Goal: Task Accomplishment & Management: Complete application form

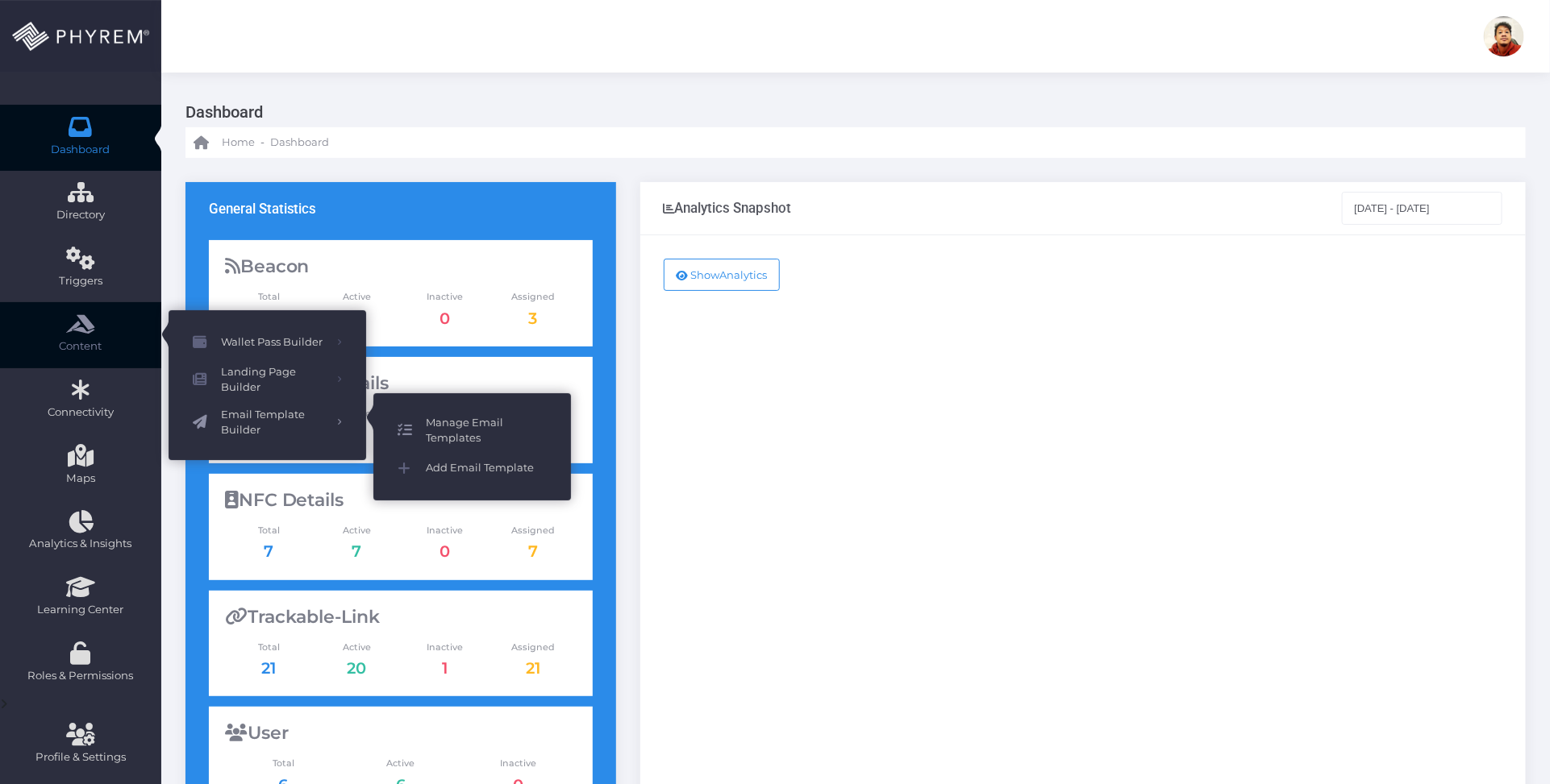
click at [446, 415] on span "Manage Email Templates" at bounding box center [486, 431] width 121 height 32
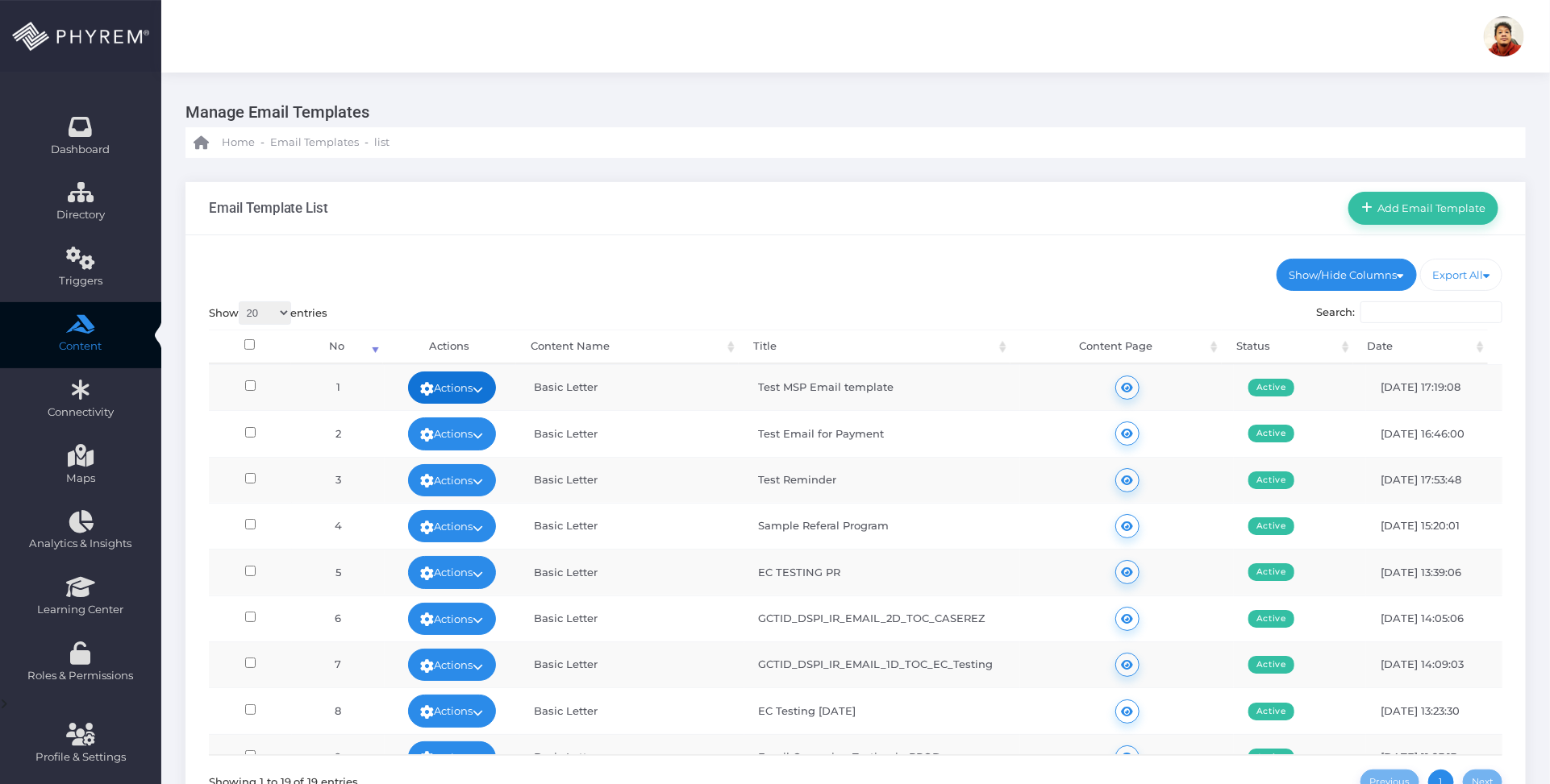
click at [454, 384] on link "Actions" at bounding box center [453, 387] width 88 height 32
click at [446, 415] on link "Edit" at bounding box center [446, 424] width 105 height 31
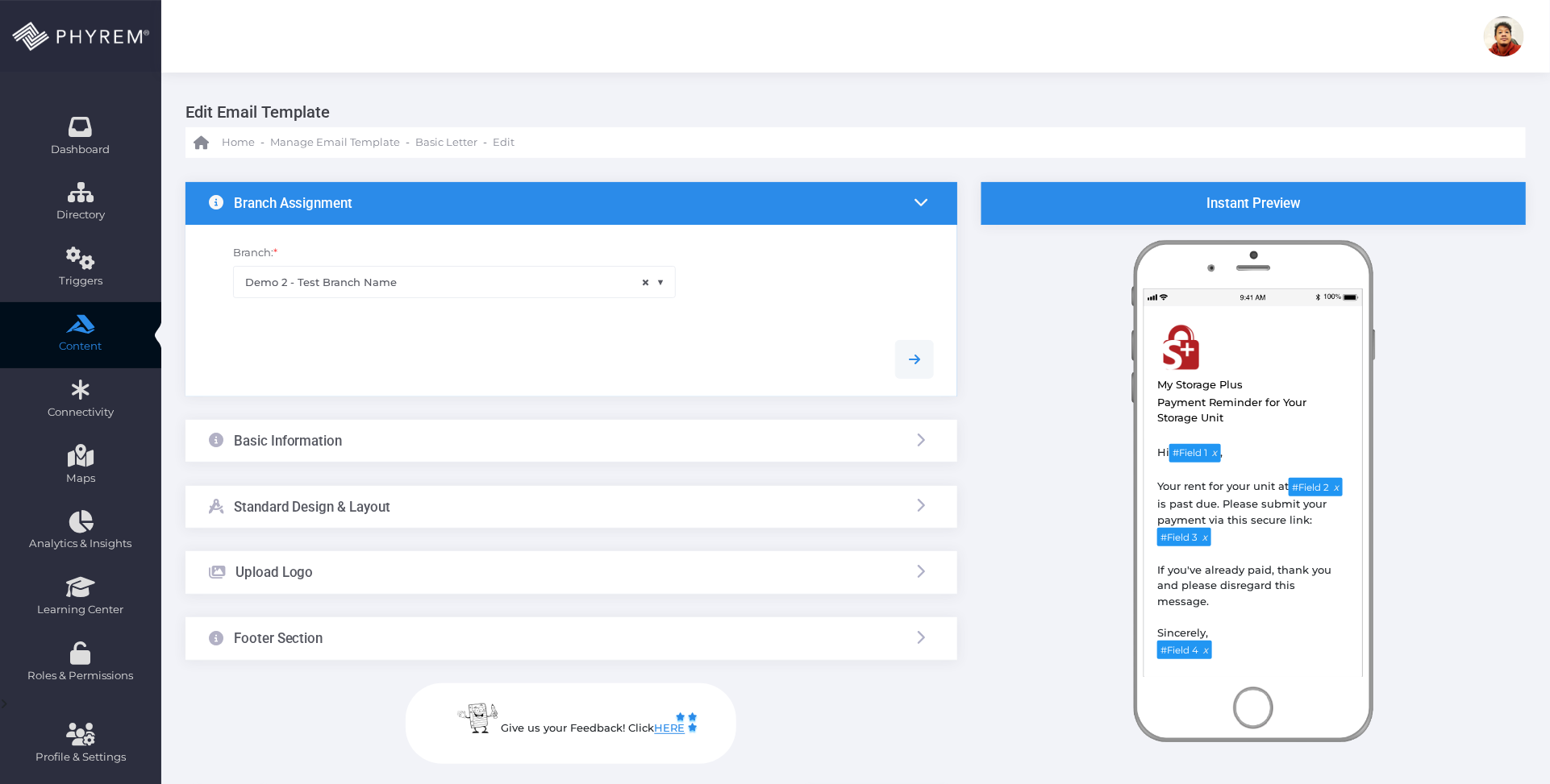
click at [543, 565] on div "Upload Logo" at bounding box center [572, 572] width 772 height 42
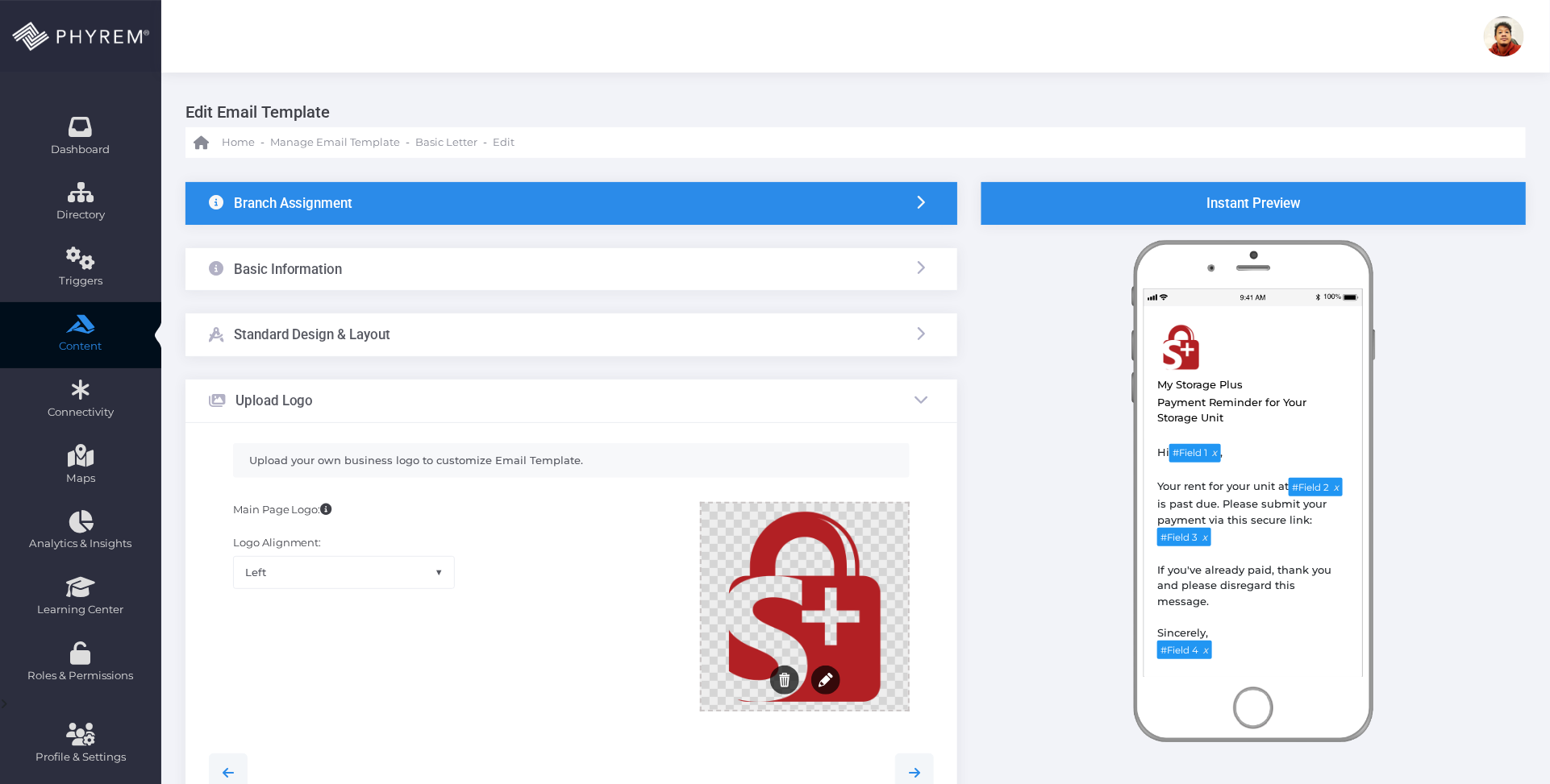
click at [848, 600] on div at bounding box center [804, 606] width 206 height 206
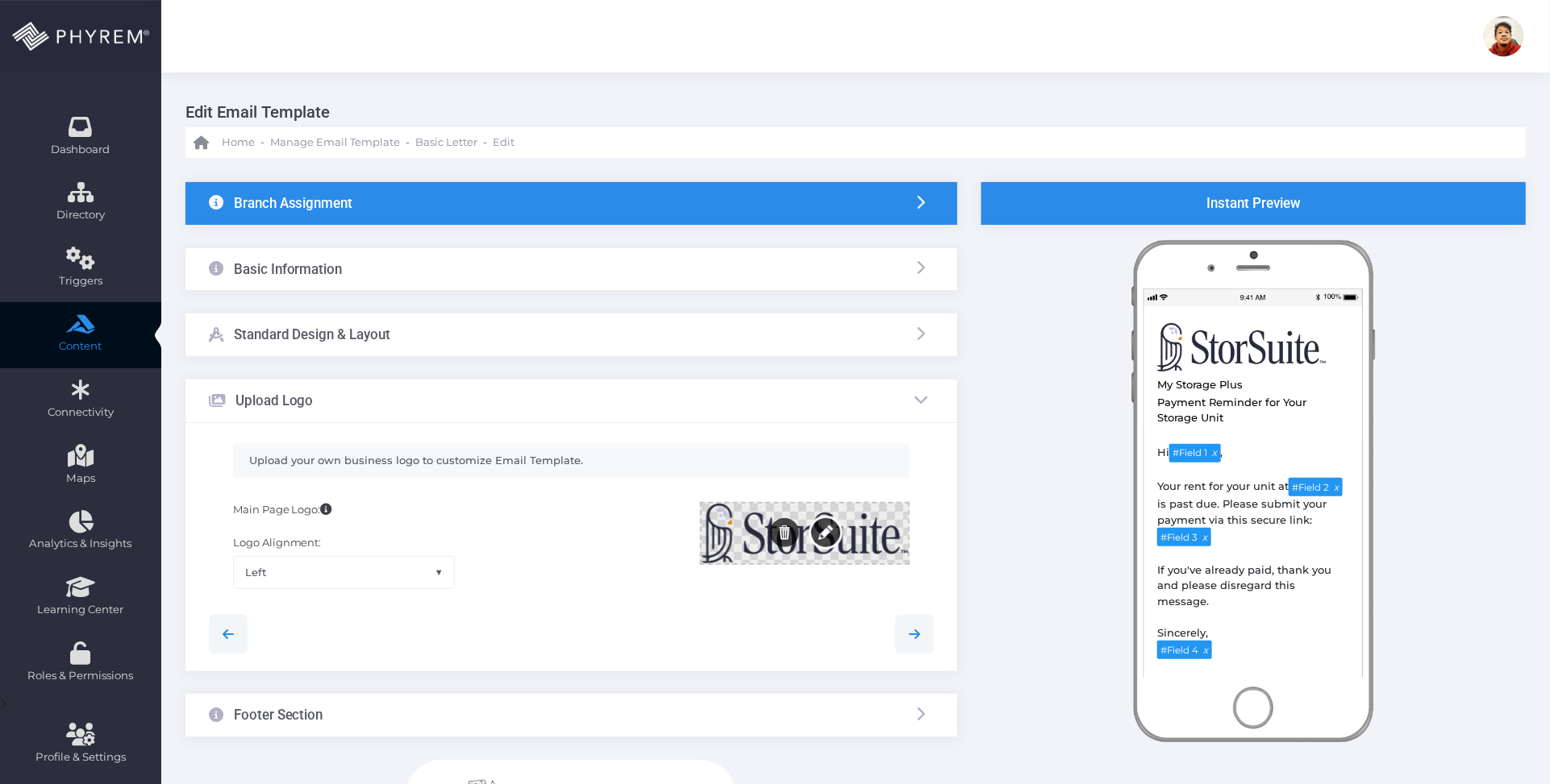
click at [817, 530] on button "Edit" at bounding box center [826, 533] width 29 height 29
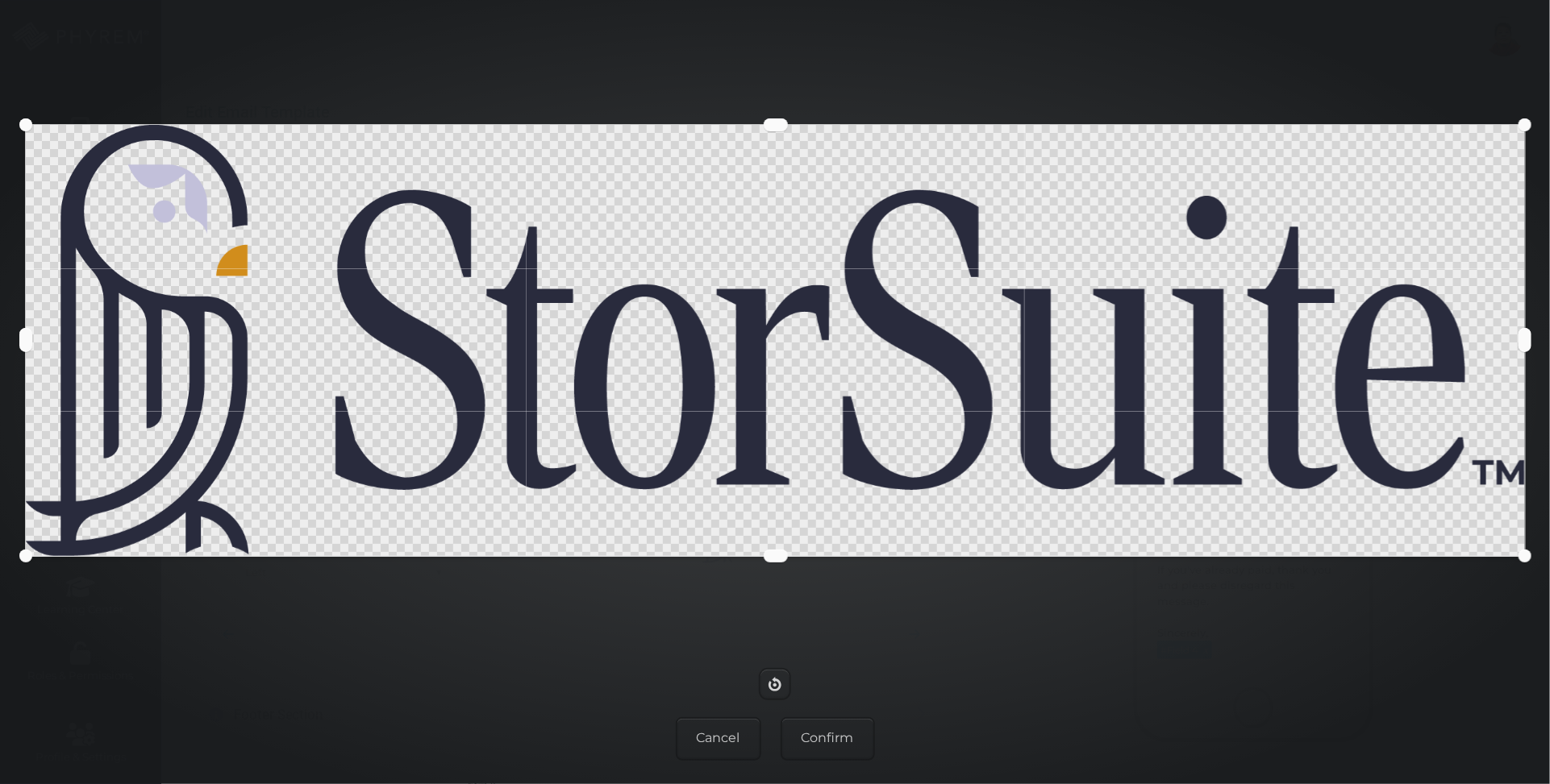
click at [1527, 562] on button at bounding box center [1525, 556] width 13 height 13
click at [841, 735] on button "Confirm" at bounding box center [828, 739] width 95 height 43
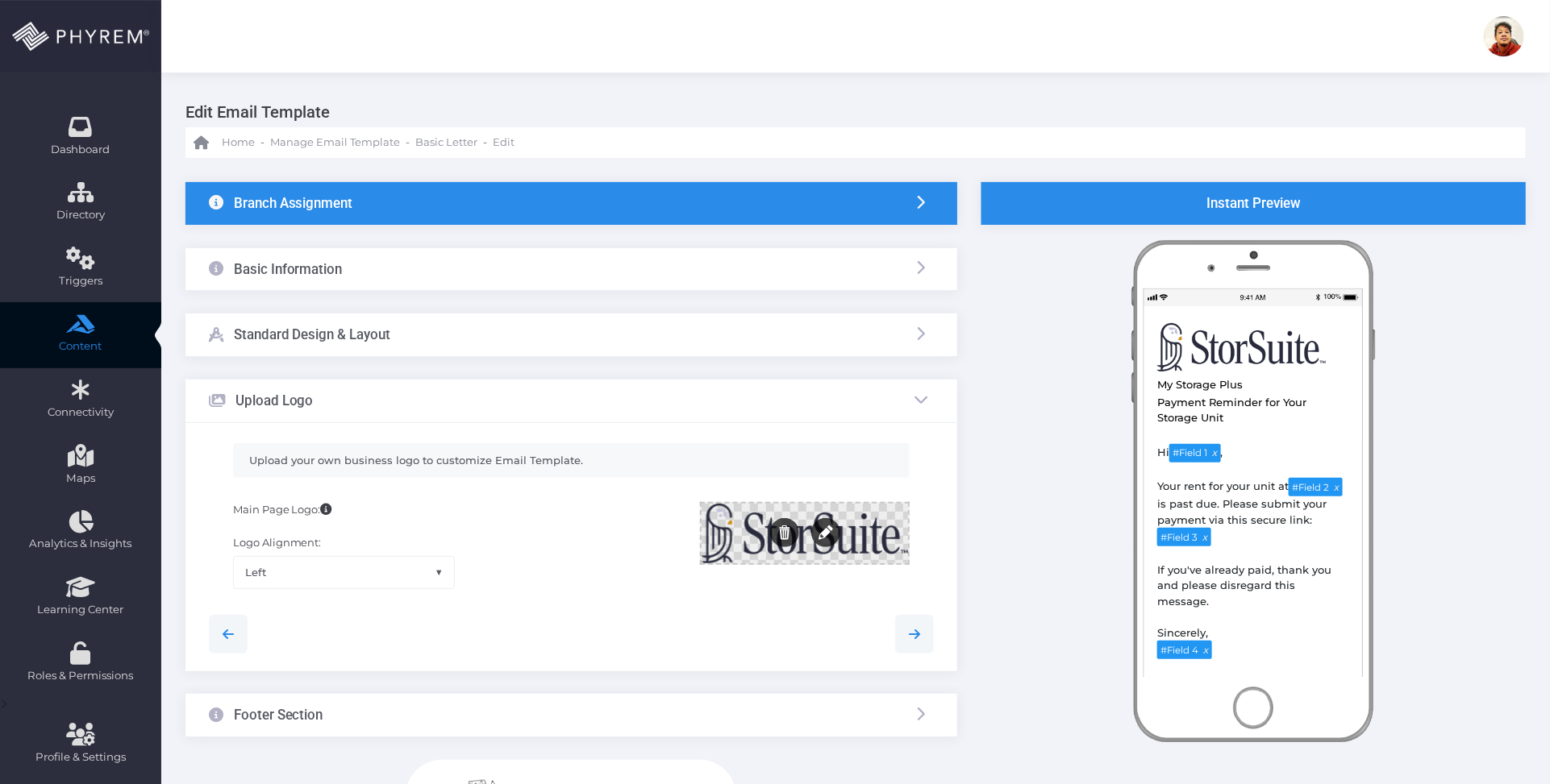
click at [729, 606] on div at bounding box center [572, 634] width 750 height 74
click at [831, 530] on button "Edit" at bounding box center [826, 533] width 29 height 29
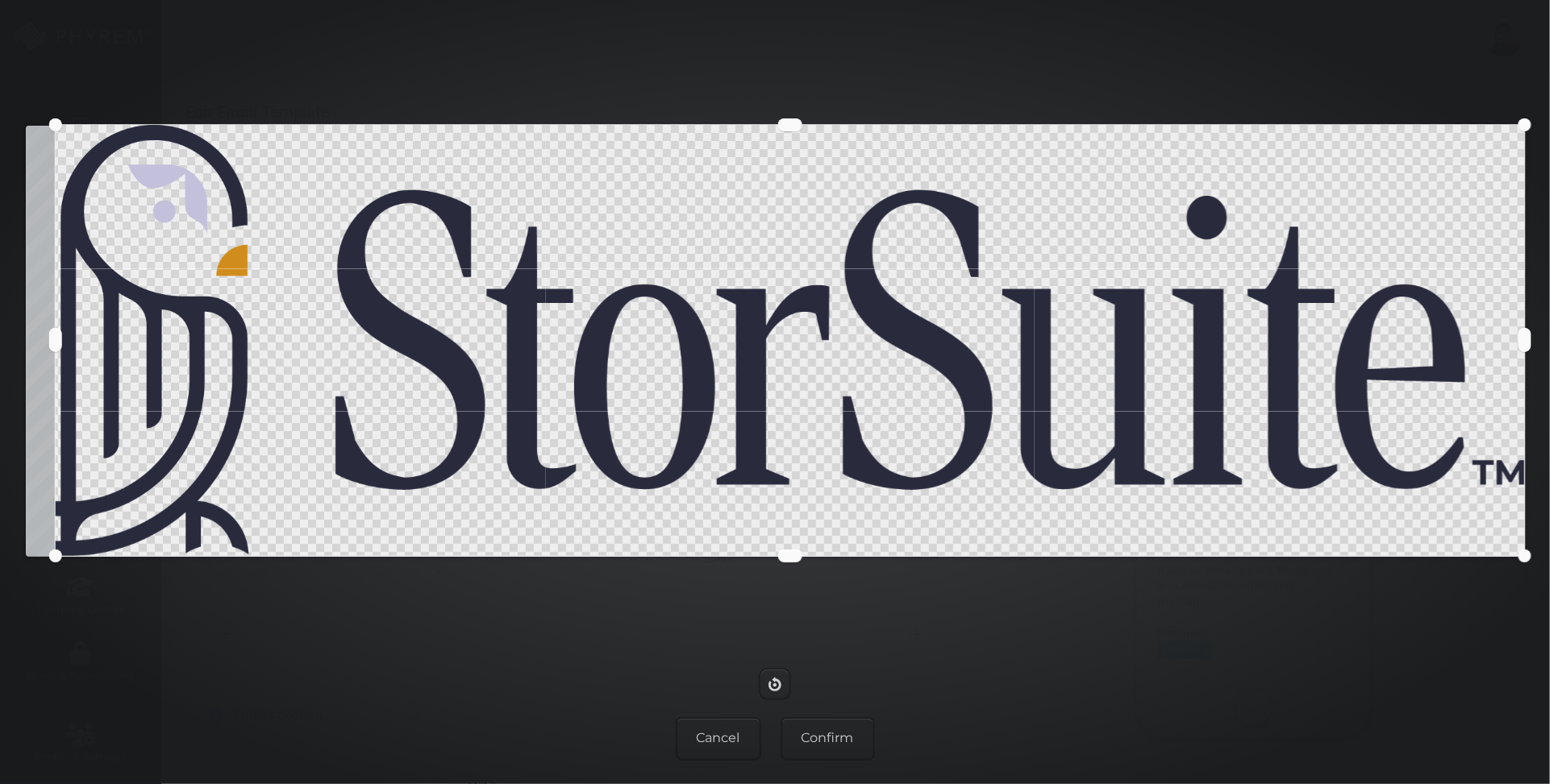
click at [55, 343] on button at bounding box center [56, 340] width 13 height 24
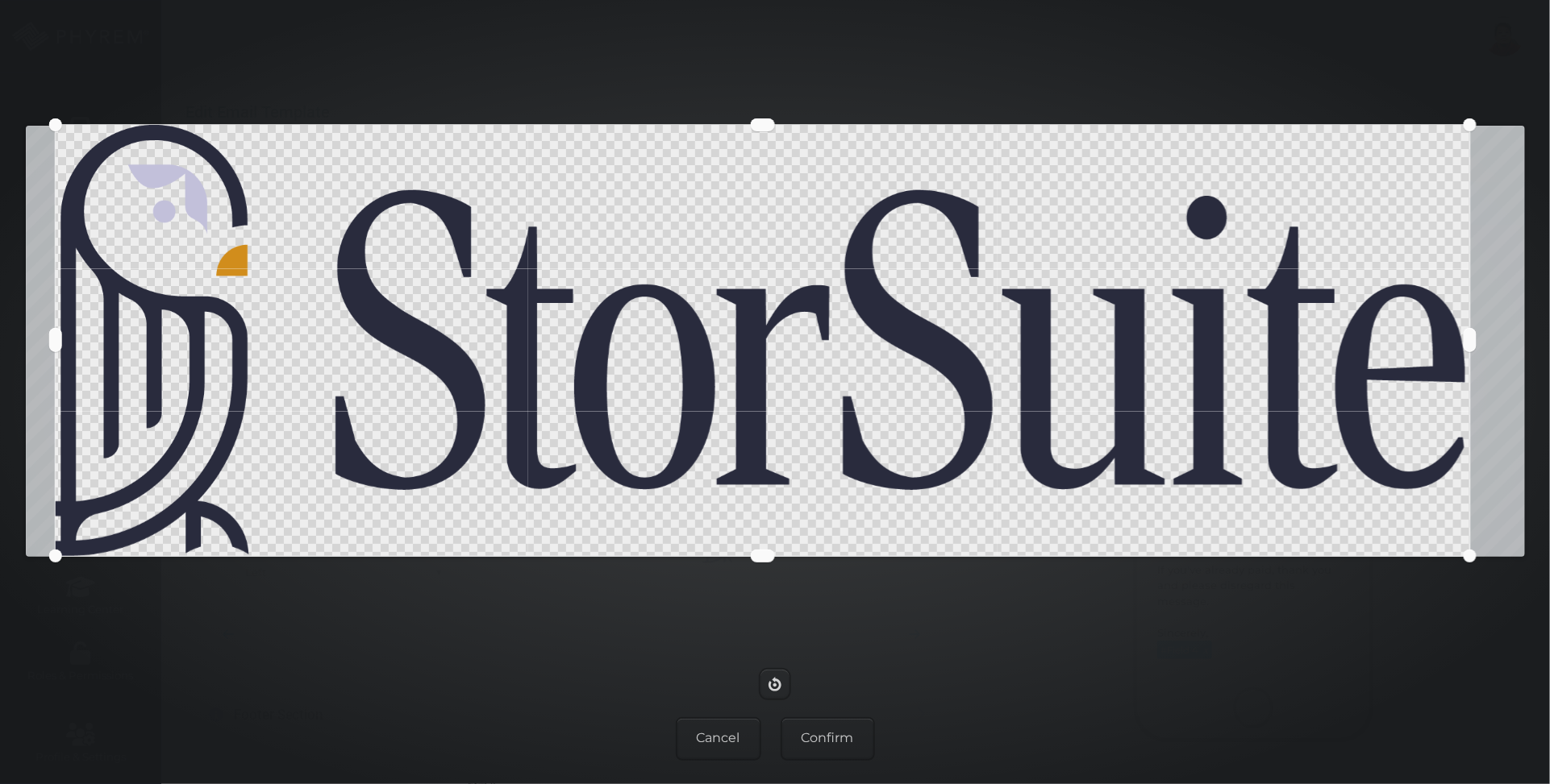
click at [1468, 352] on button at bounding box center [1470, 340] width 13 height 24
click at [832, 735] on button "Confirm" at bounding box center [828, 739] width 95 height 43
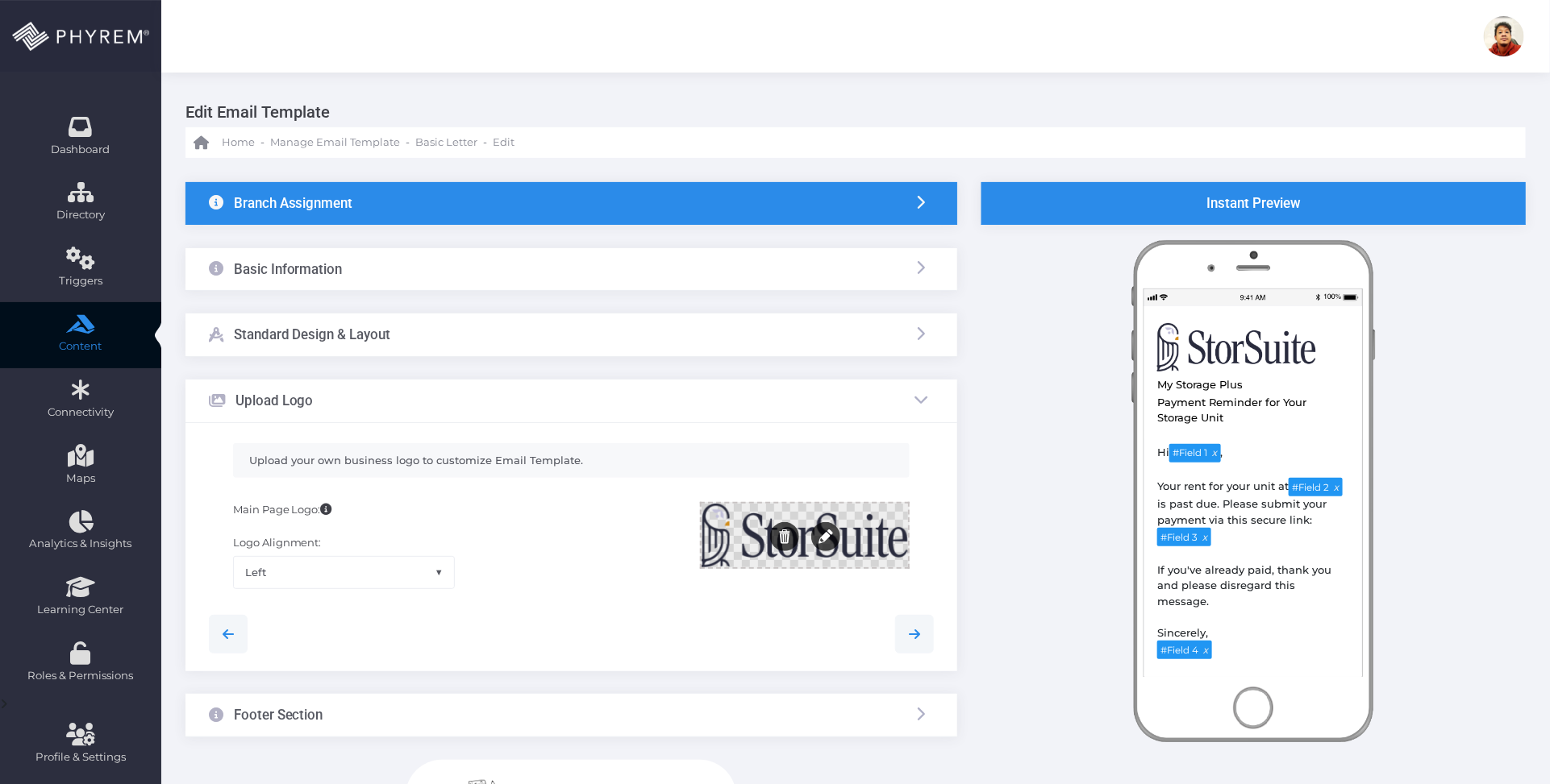
click at [875, 533] on div at bounding box center [804, 535] width 206 height 63
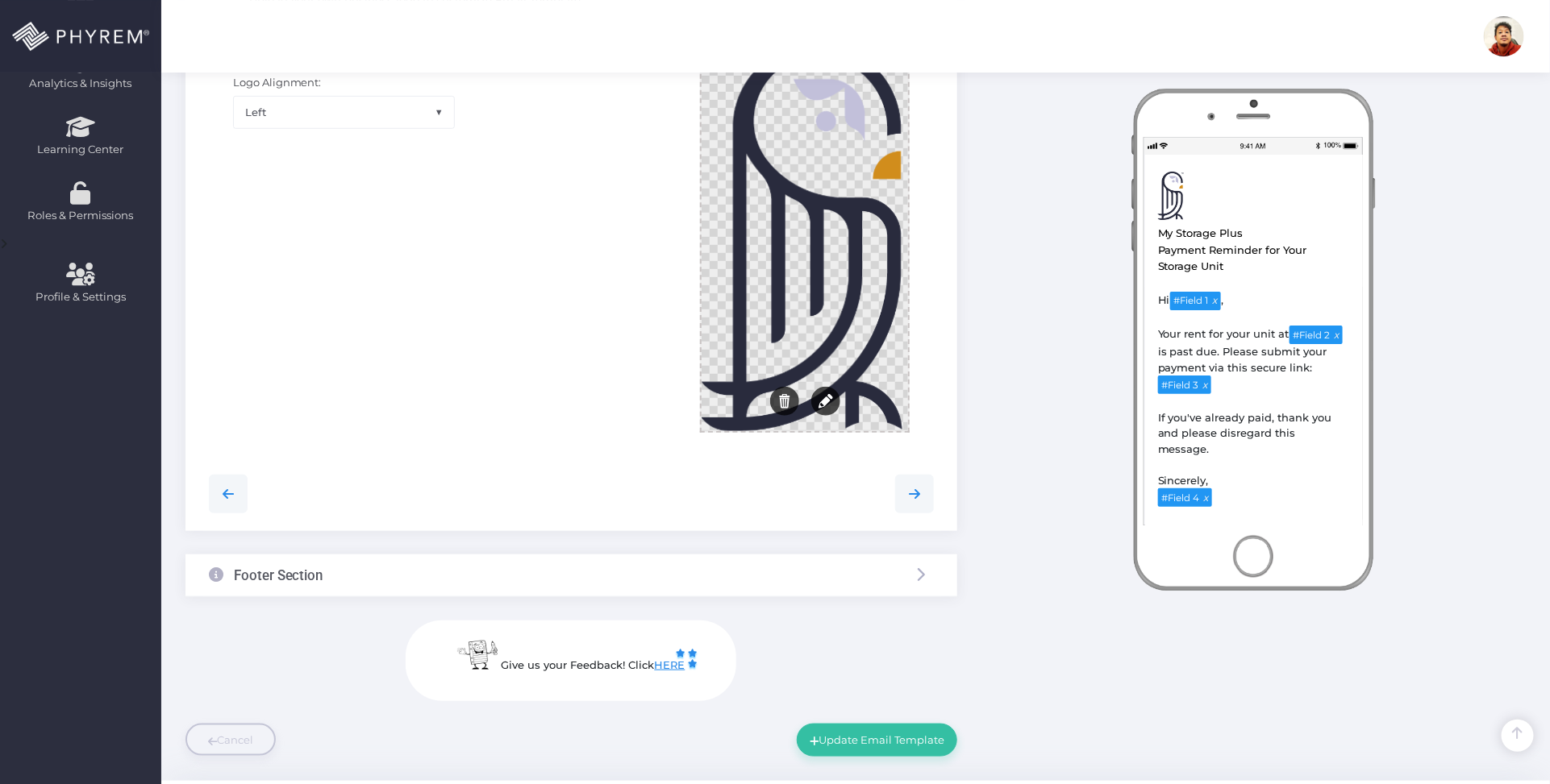
scroll to position [504, 0]
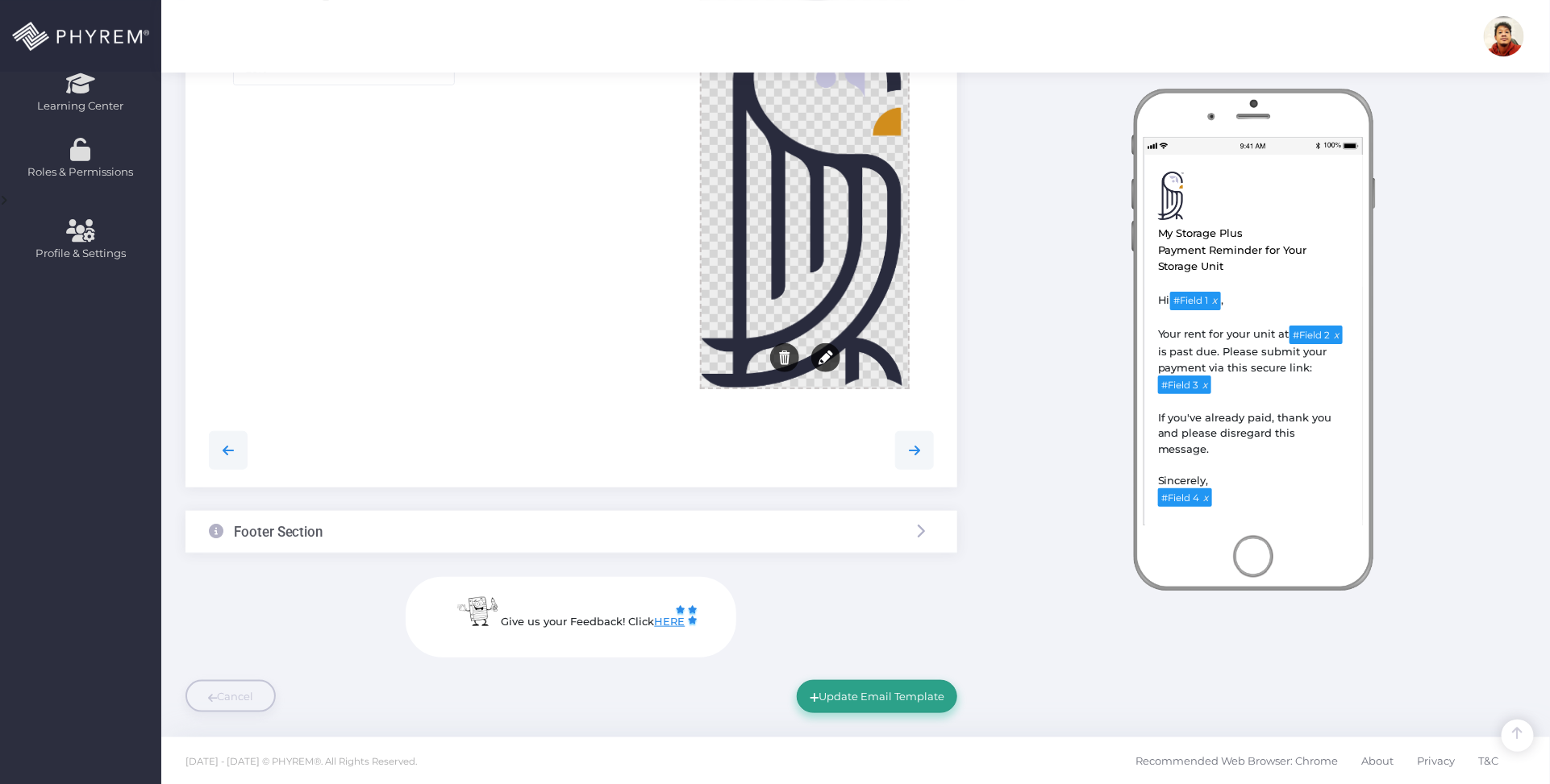
click at [861, 690] on button "Update Email Template" at bounding box center [877, 697] width 161 height 32
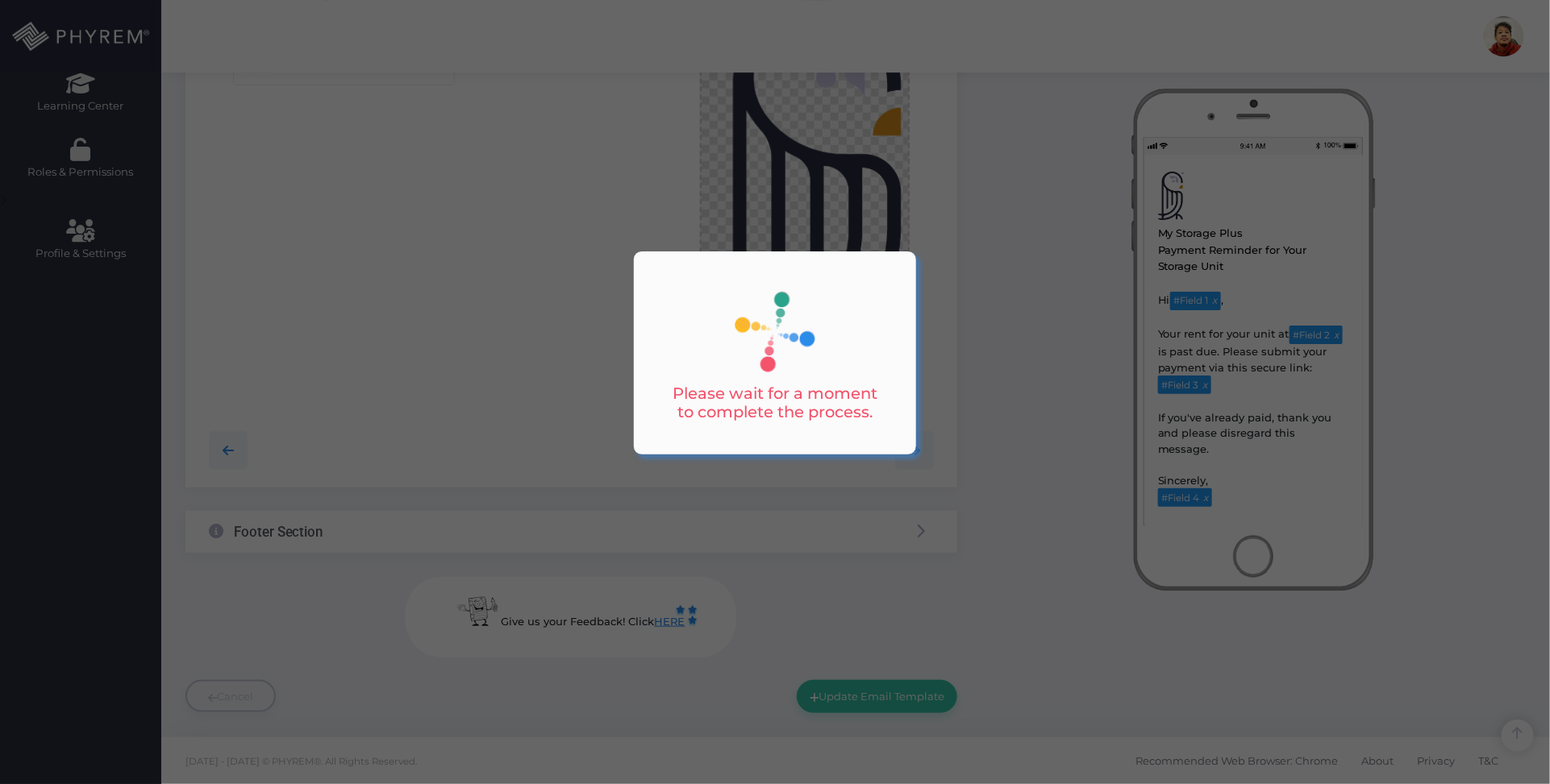
scroll to position [0, 0]
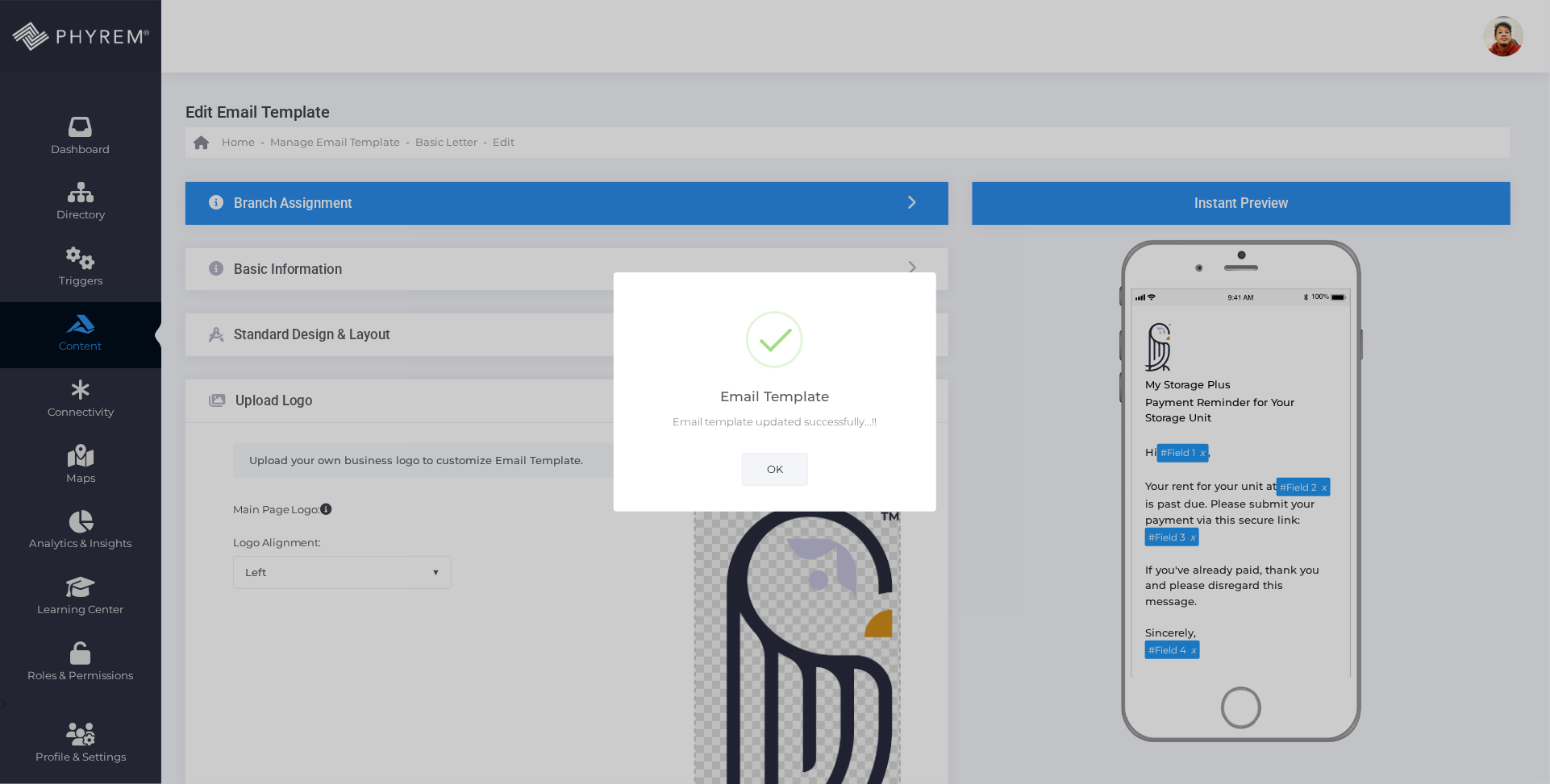
click at [763, 469] on button "OK" at bounding box center [775, 469] width 66 height 32
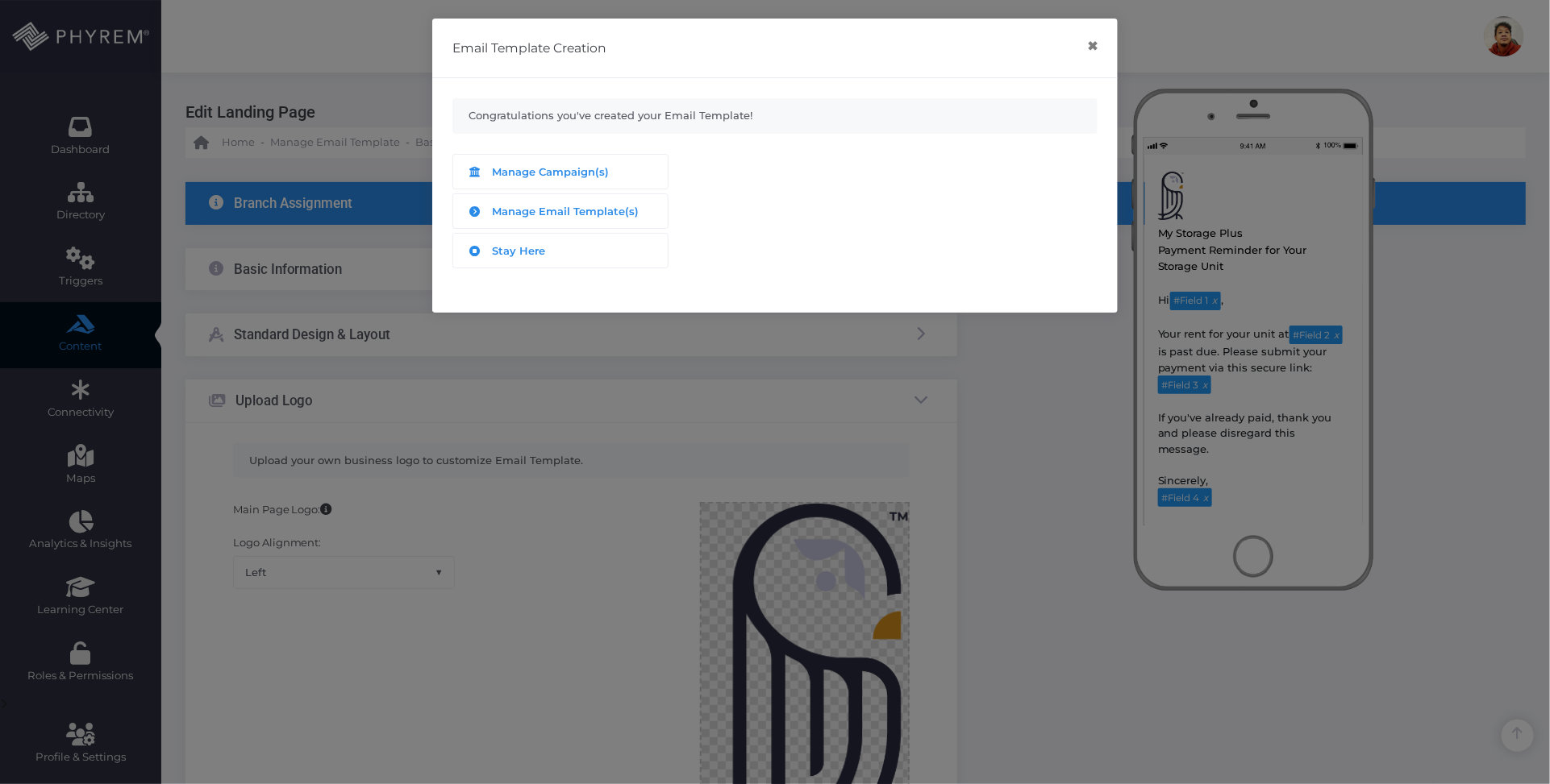
scroll to position [506, 0]
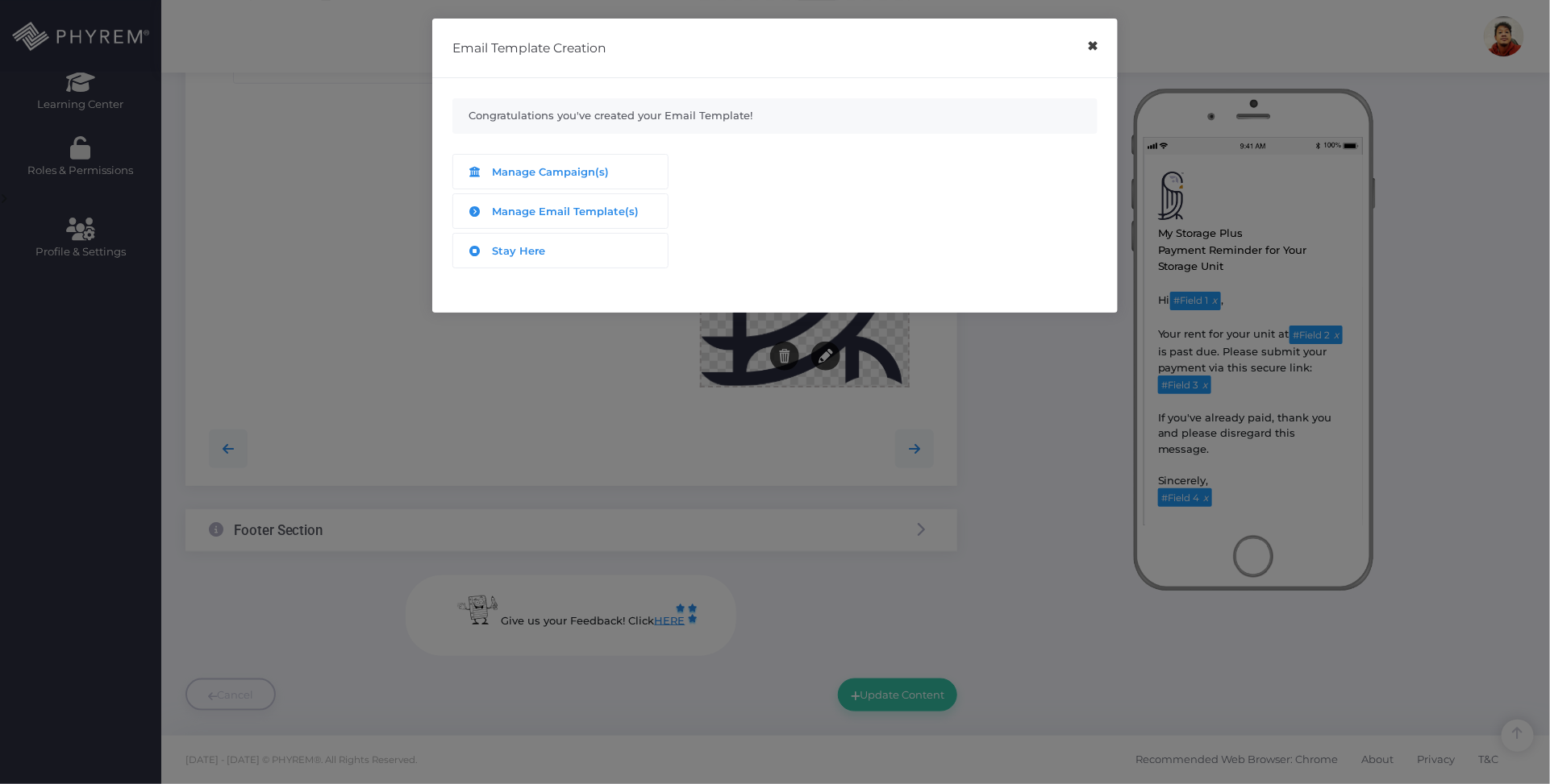
click at [1094, 52] on button "×" at bounding box center [1092, 46] width 32 height 36
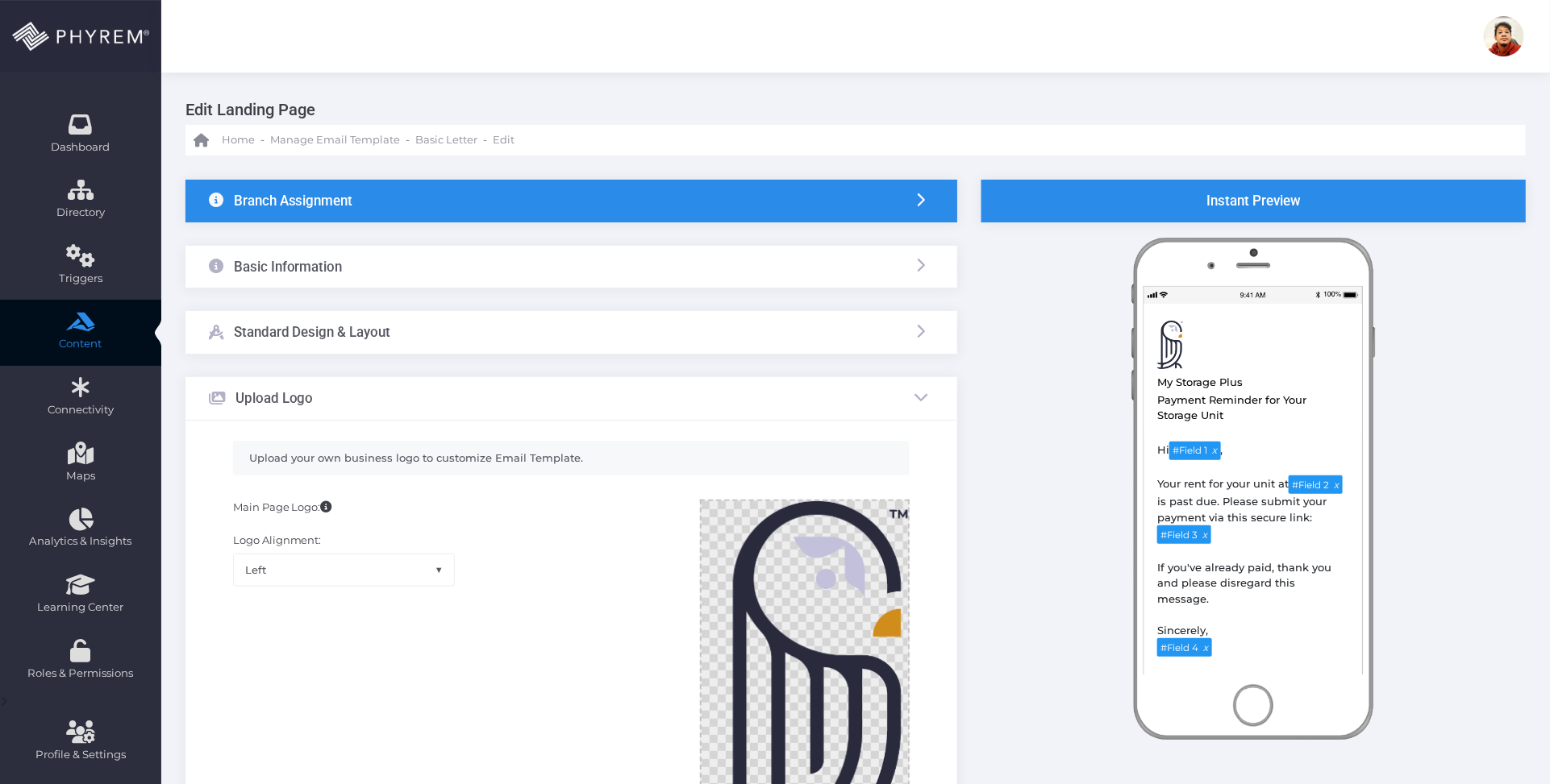
scroll to position [0, 0]
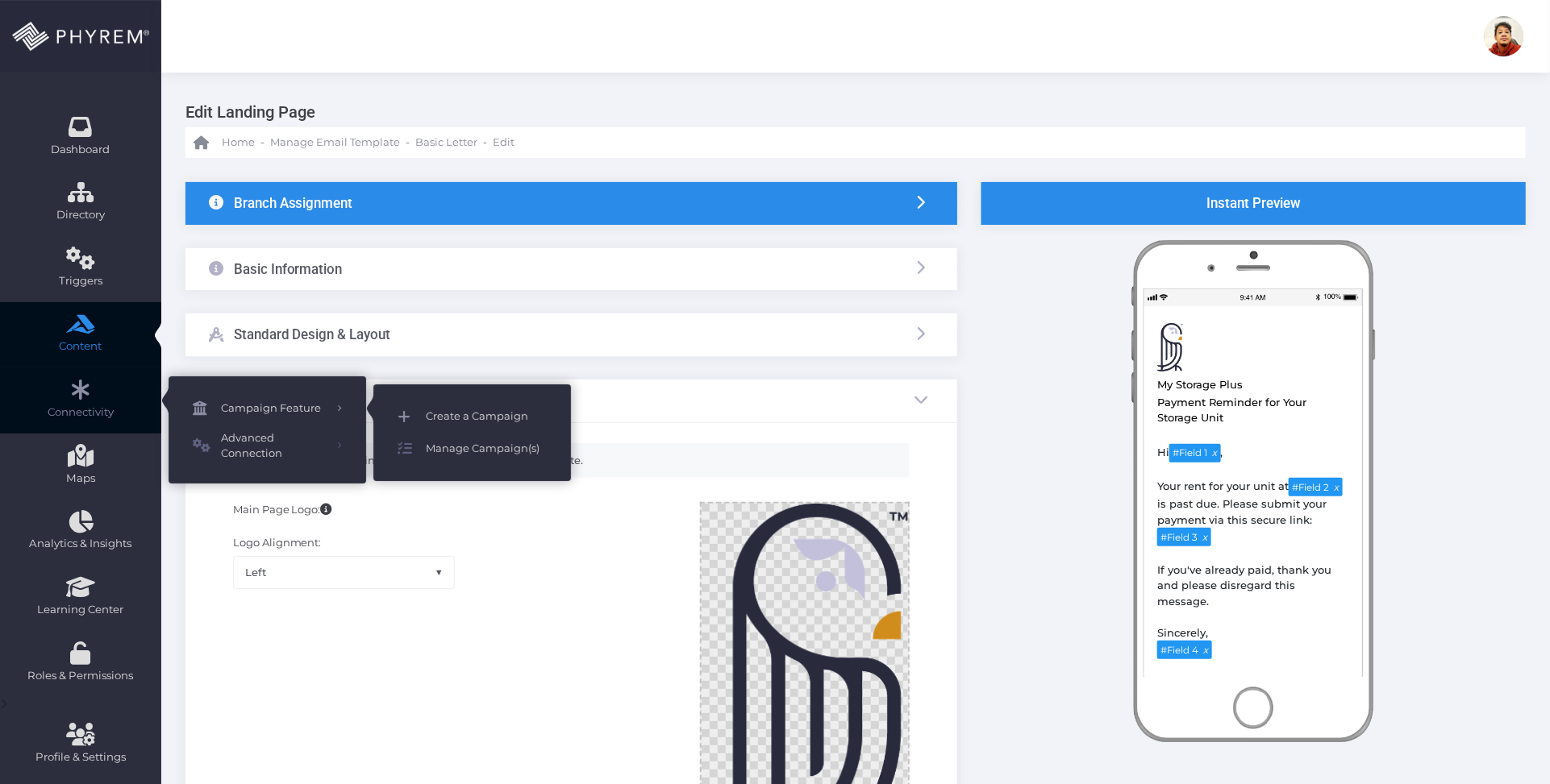
click at [504, 412] on span "Create a Campaign" at bounding box center [486, 416] width 121 height 21
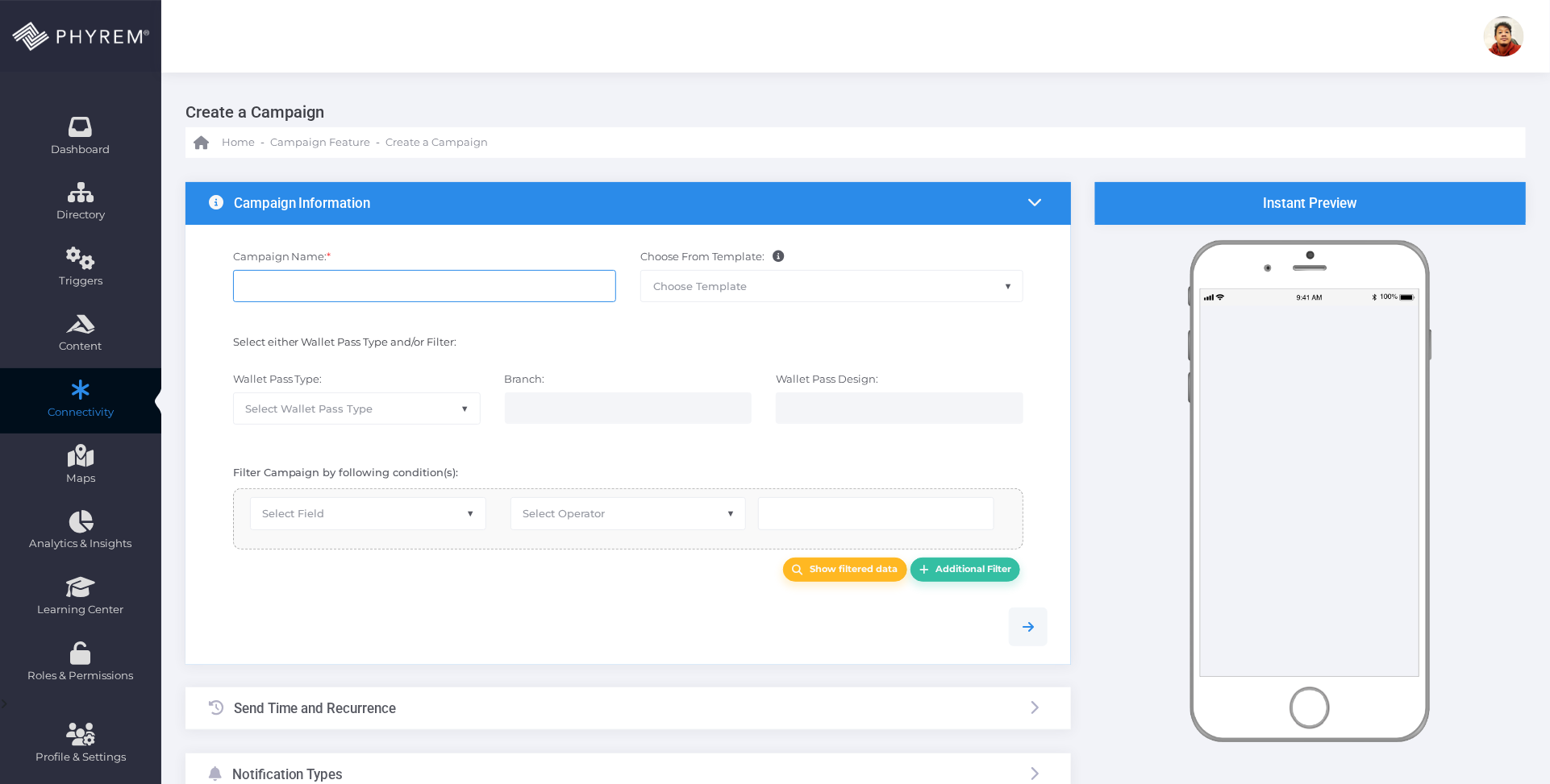
click at [423, 287] on input "Campaign Name: *" at bounding box center [424, 287] width 383 height 32
type input "Test Email Cmpaign"
click at [510, 657] on div at bounding box center [628, 627] width 864 height 74
click at [442, 520] on span "Select Field" at bounding box center [368, 514] width 234 height 31
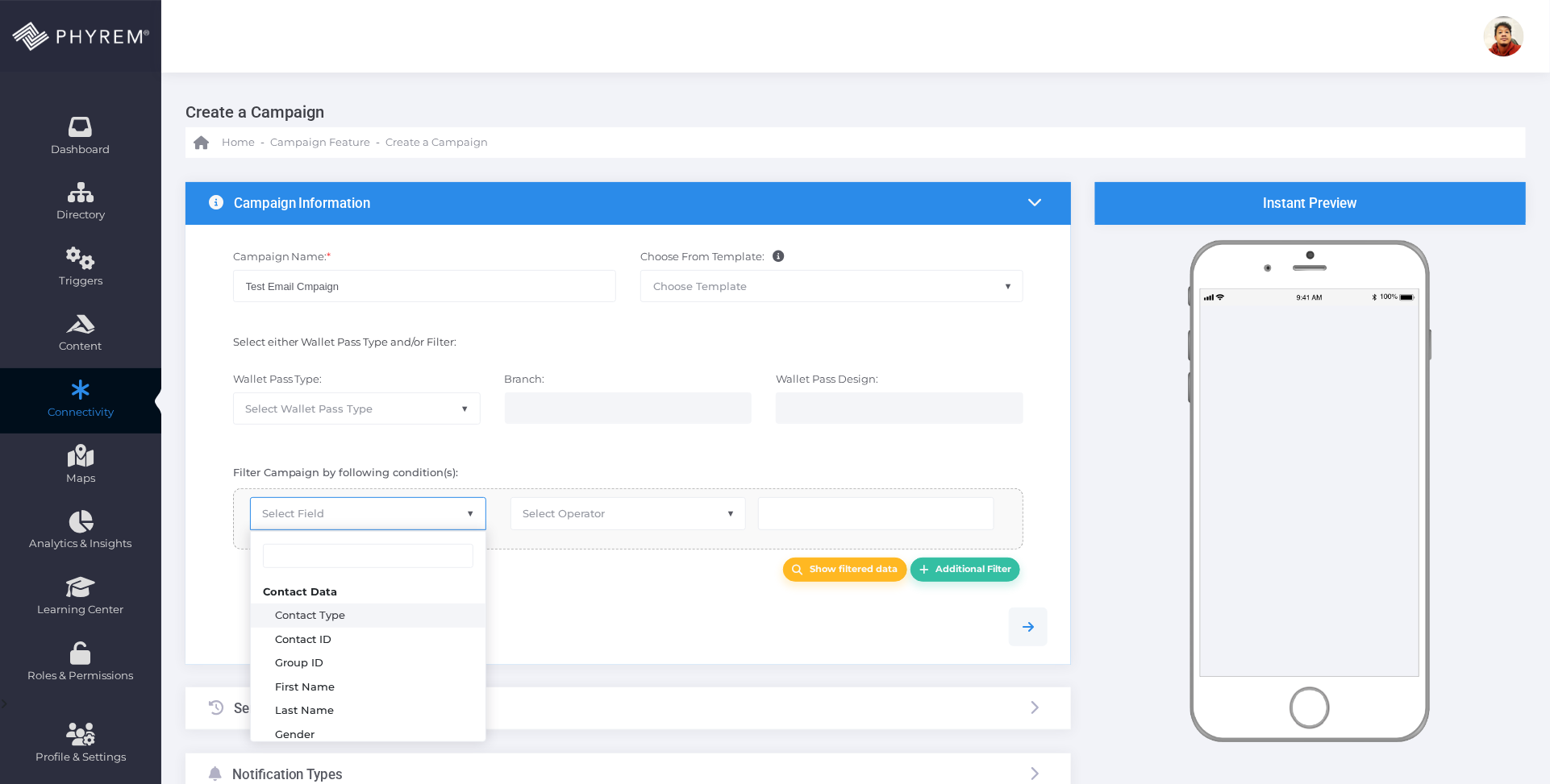
drag, startPoint x: 627, startPoint y: 626, endPoint x: 486, endPoint y: 492, distance: 194.5
click at [623, 626] on div at bounding box center [628, 626] width 864 height 39
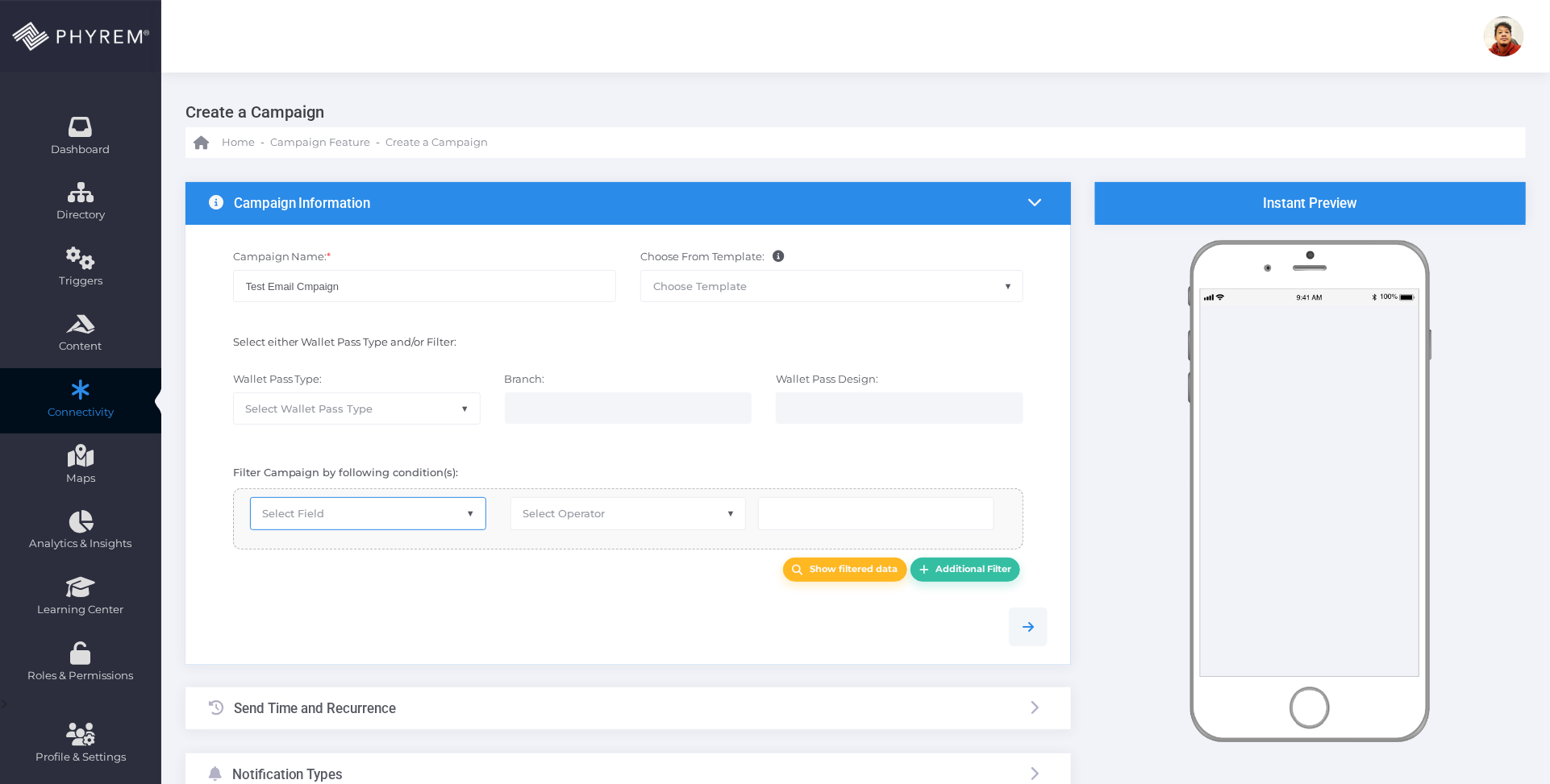
click at [428, 397] on span "Select Wallet Pass Type" at bounding box center [356, 408] width 246 height 31
select select "15"
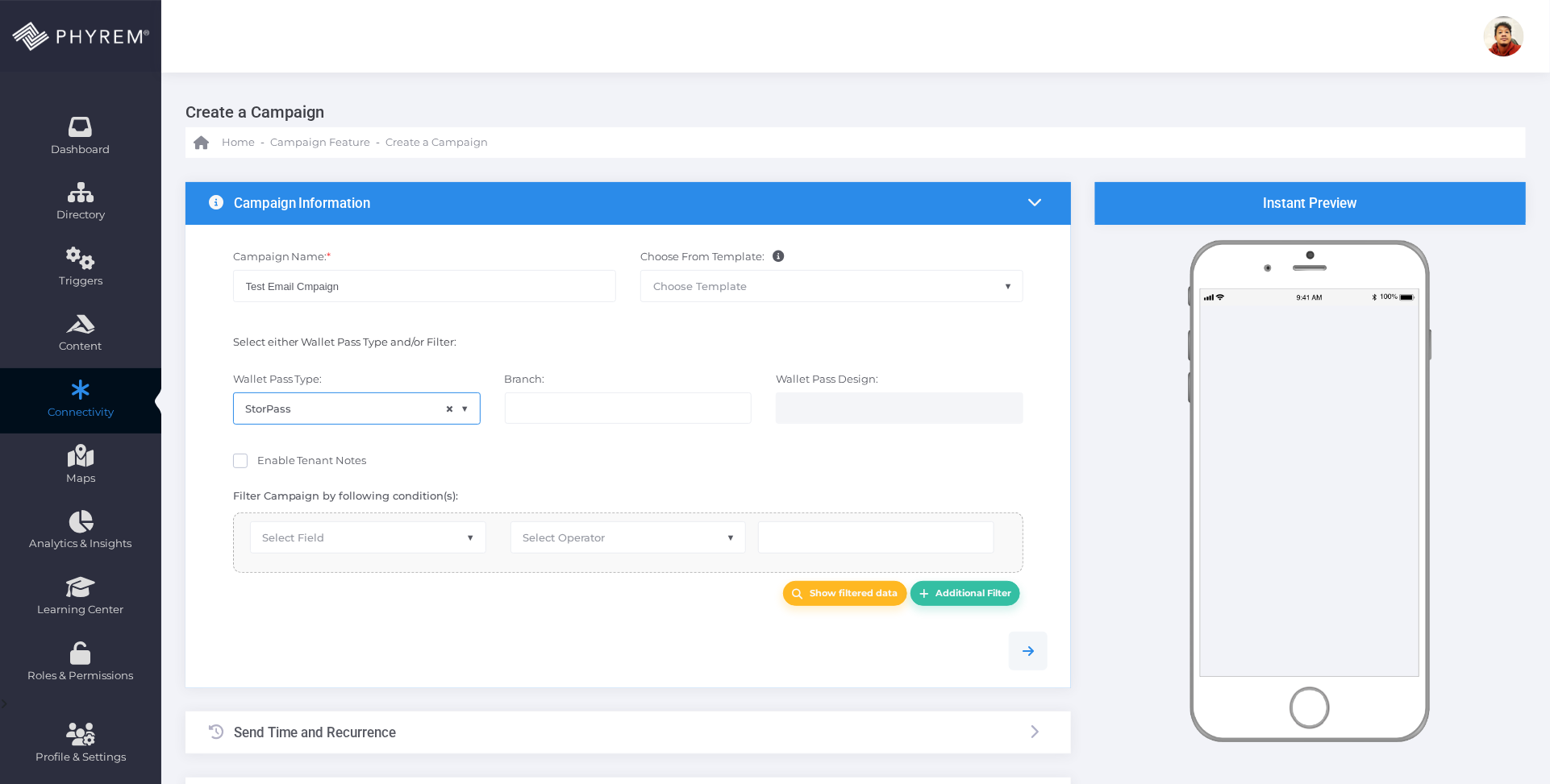
click at [606, 404] on input "search" at bounding box center [580, 407] width 126 height 13
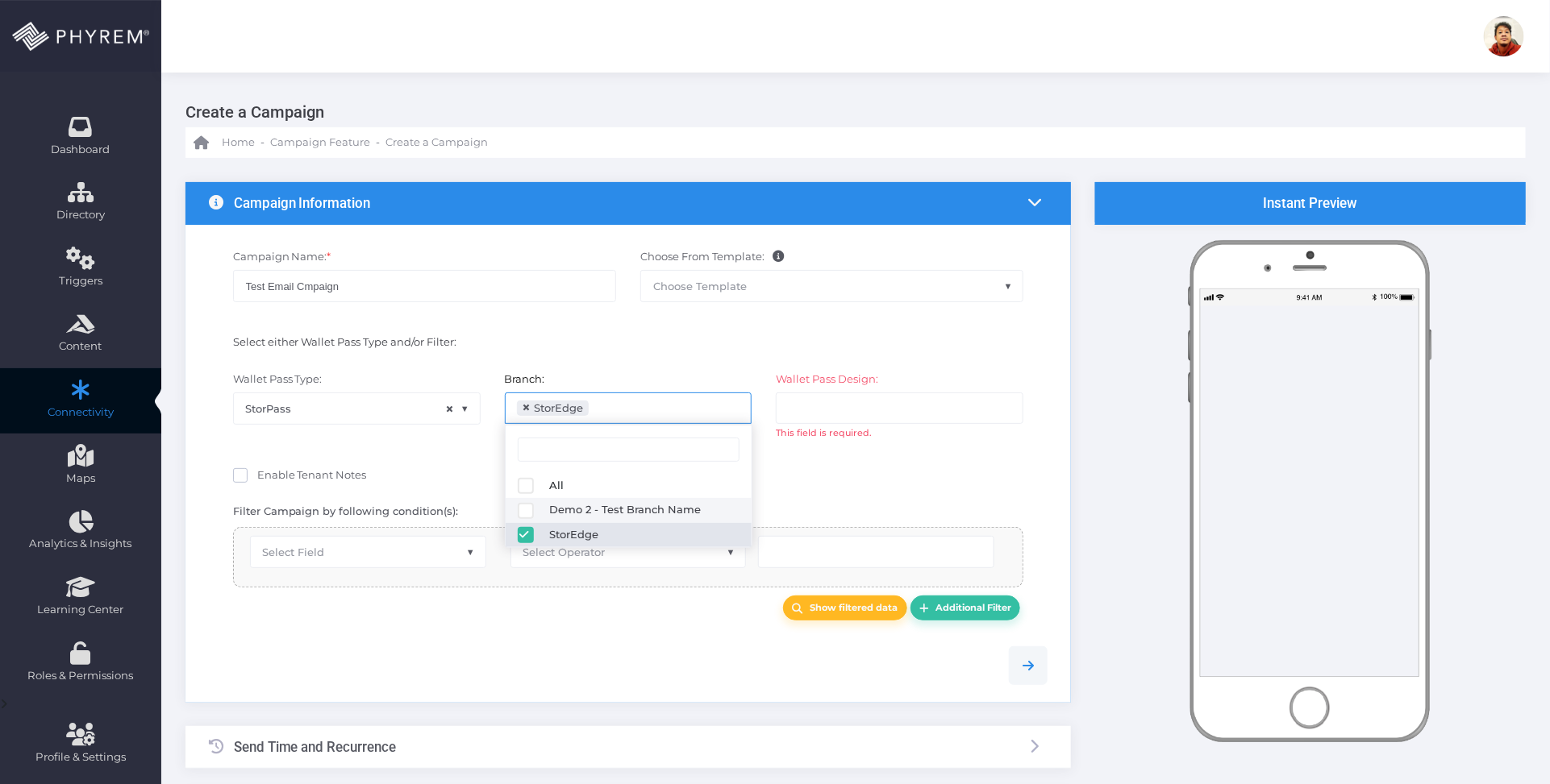
select select "119"
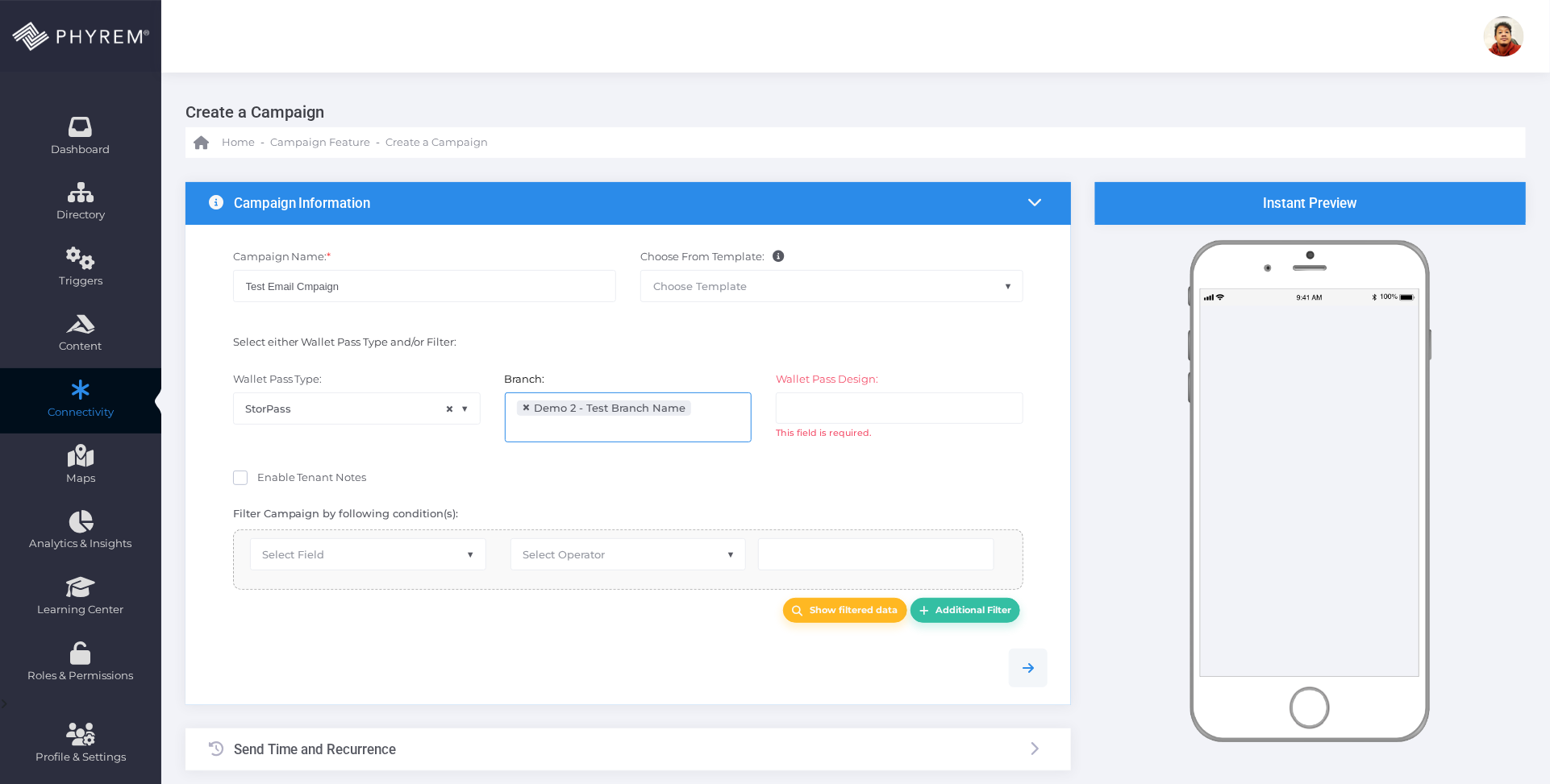
click at [885, 405] on input "search" at bounding box center [852, 407] width 126 height 13
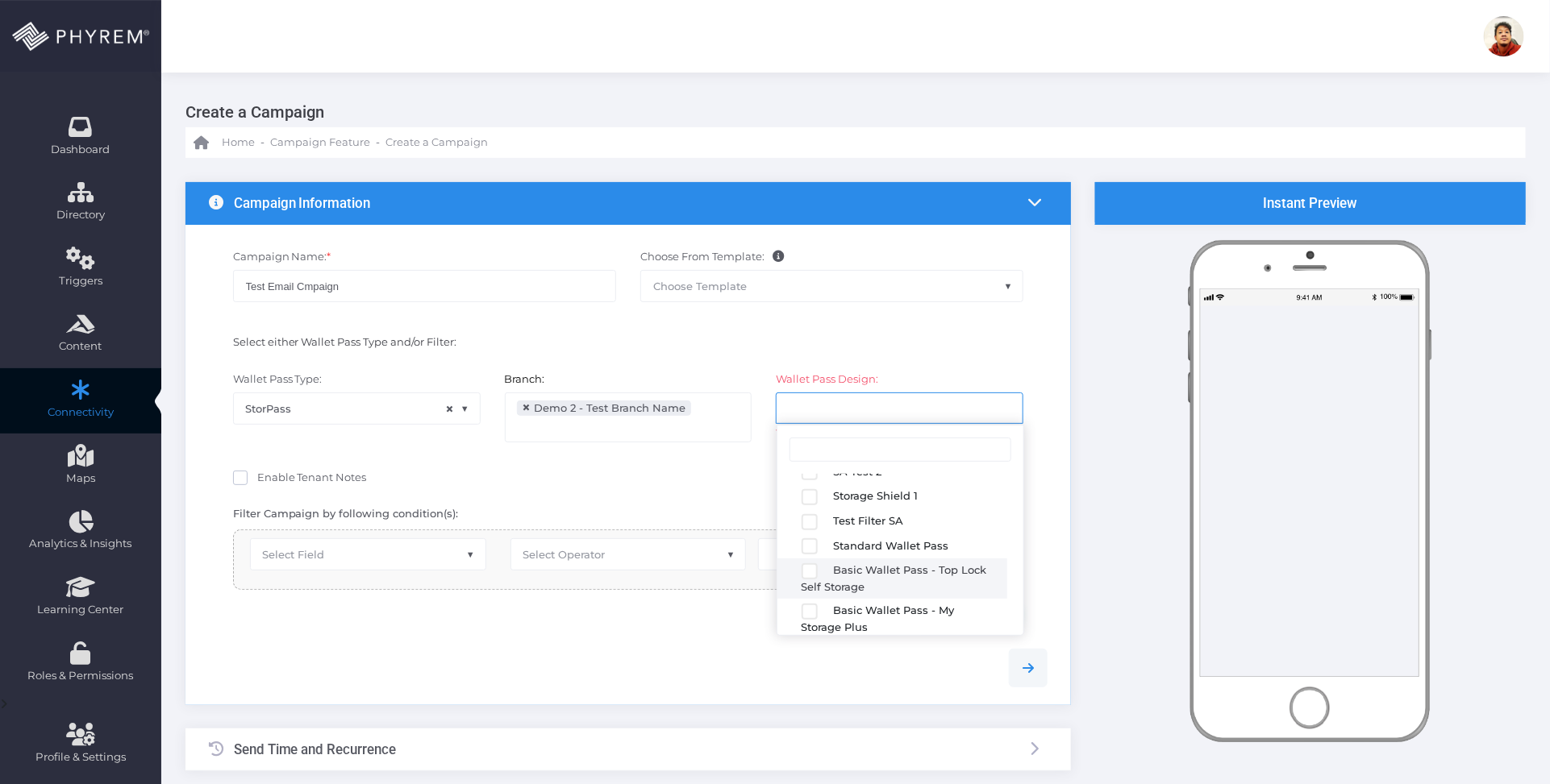
scroll to position [285, 0]
select select "2683"
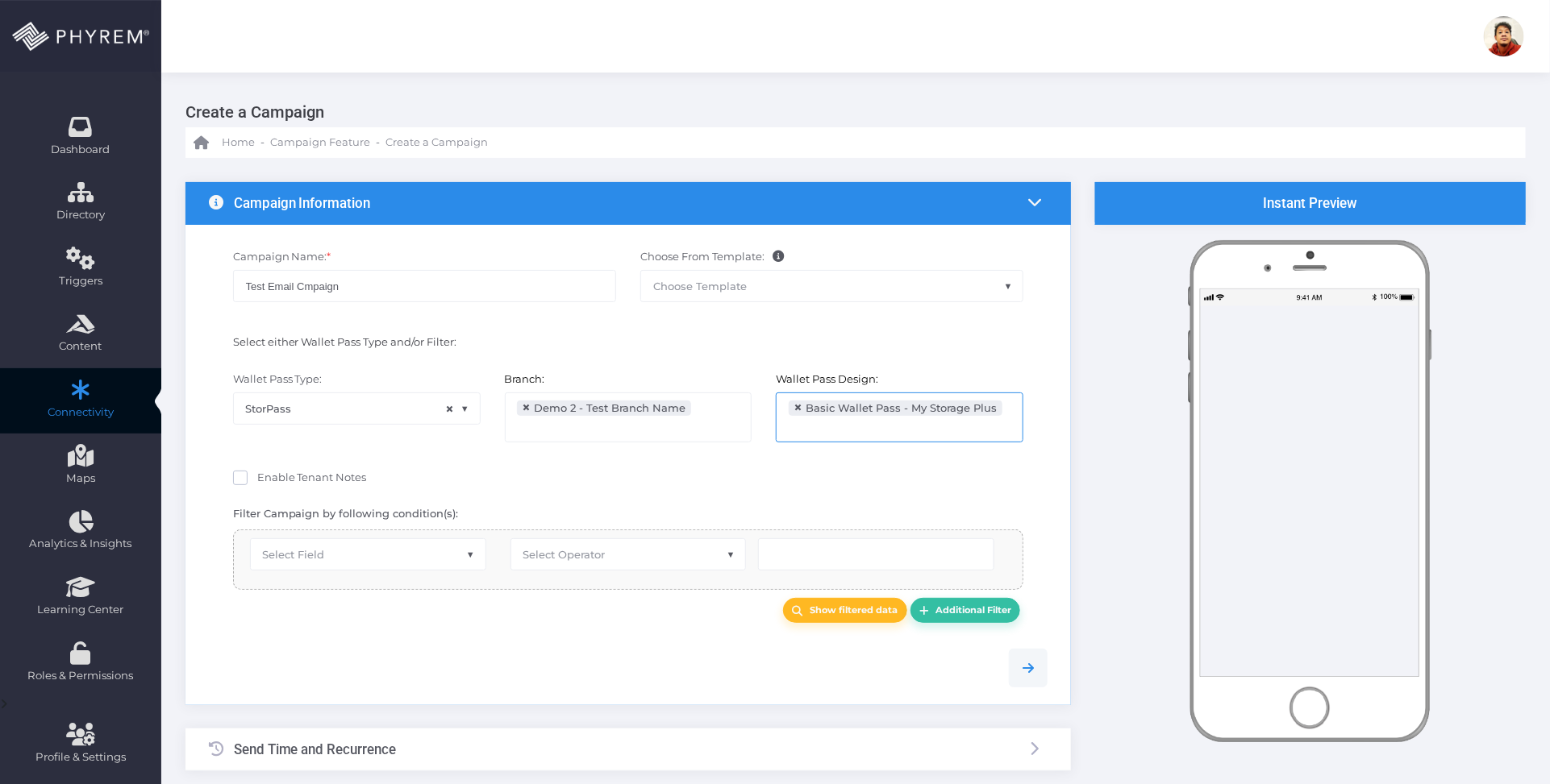
drag, startPoint x: 591, startPoint y: 636, endPoint x: 601, endPoint y: 636, distance: 10.0
click at [592, 636] on div at bounding box center [628, 668] width 864 height 74
click at [413, 554] on span "Select Field" at bounding box center [368, 554] width 234 height 31
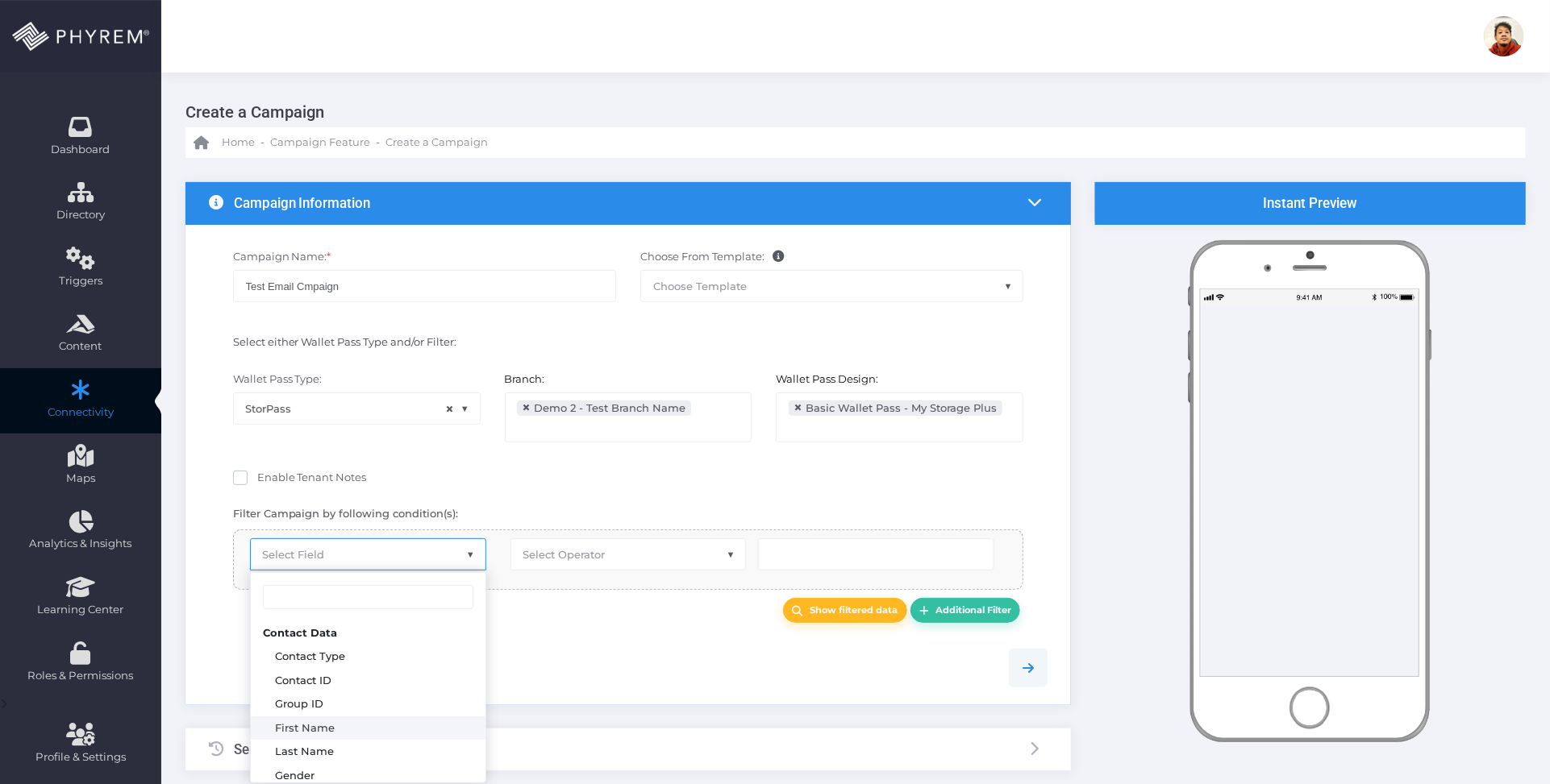
select select "first_name"
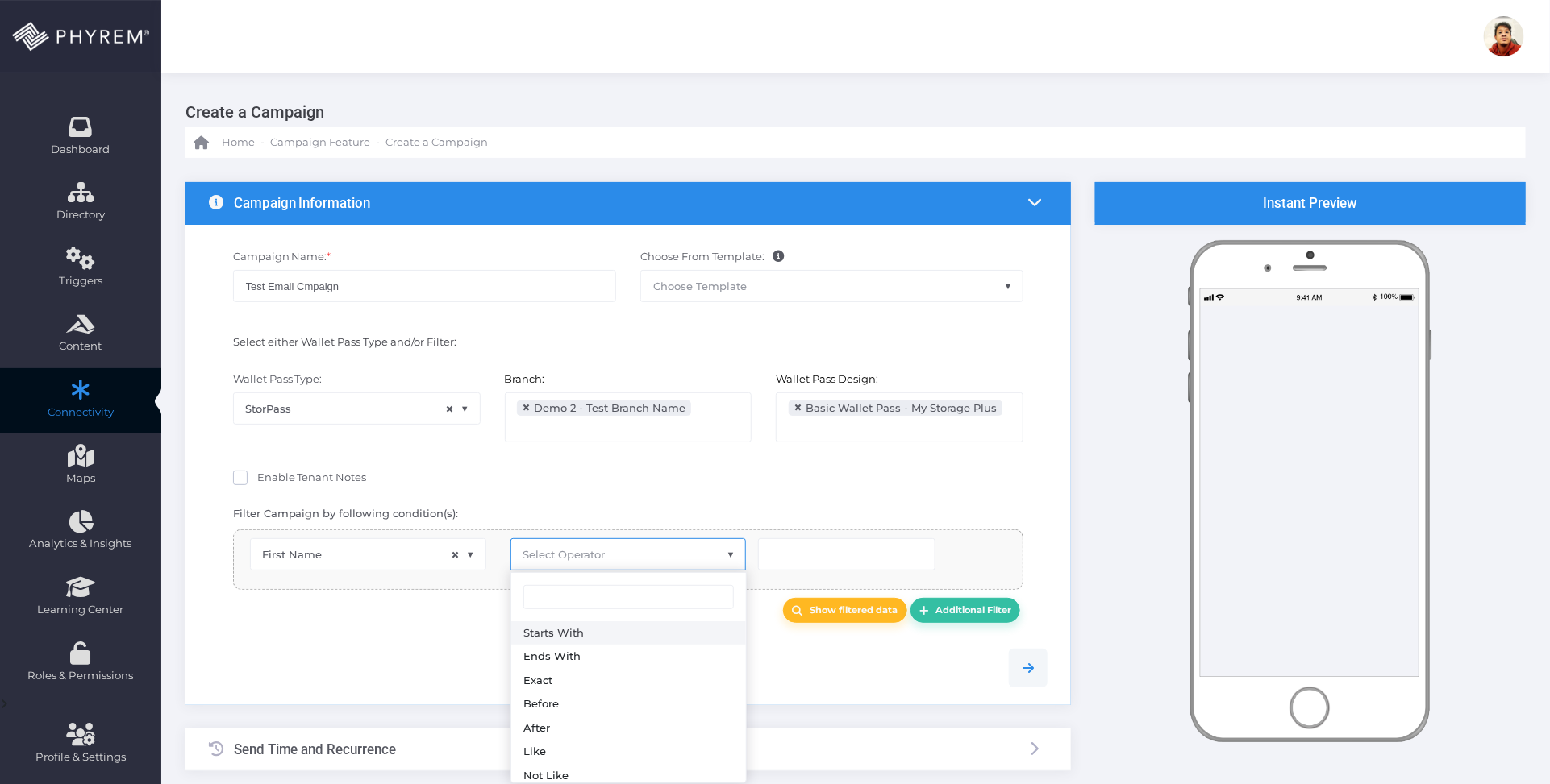
click at [621, 559] on span "Select Operator" at bounding box center [628, 554] width 234 height 31
type input "eq"
drag, startPoint x: 582, startPoint y: 635, endPoint x: 610, endPoint y: 619, distance: 32.2
select select "equals"
click at [792, 566] on input "text" at bounding box center [847, 554] width 178 height 32
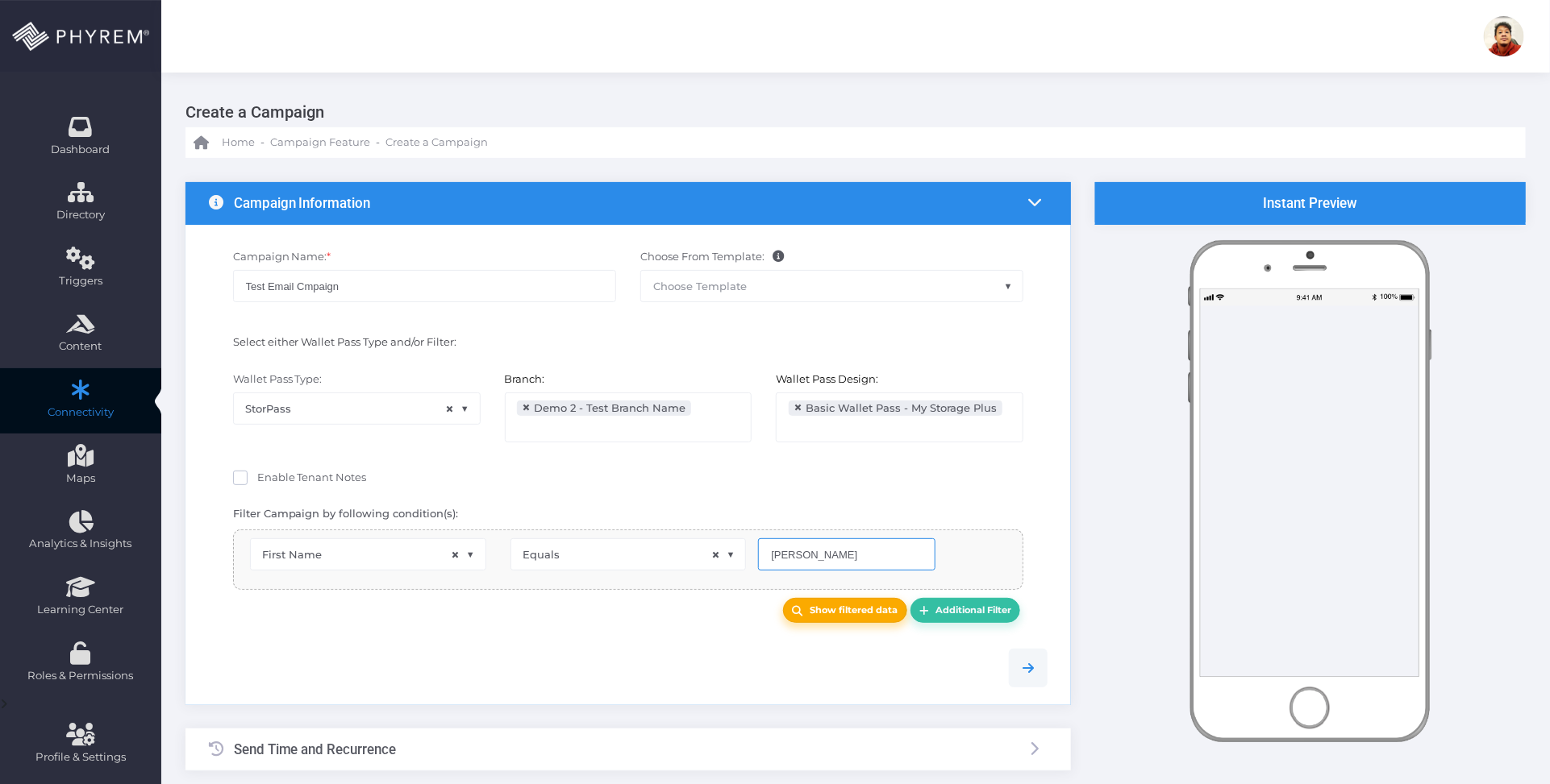
type input "Carlos"
click at [819, 606] on b "Show filtered data" at bounding box center [853, 610] width 87 height 12
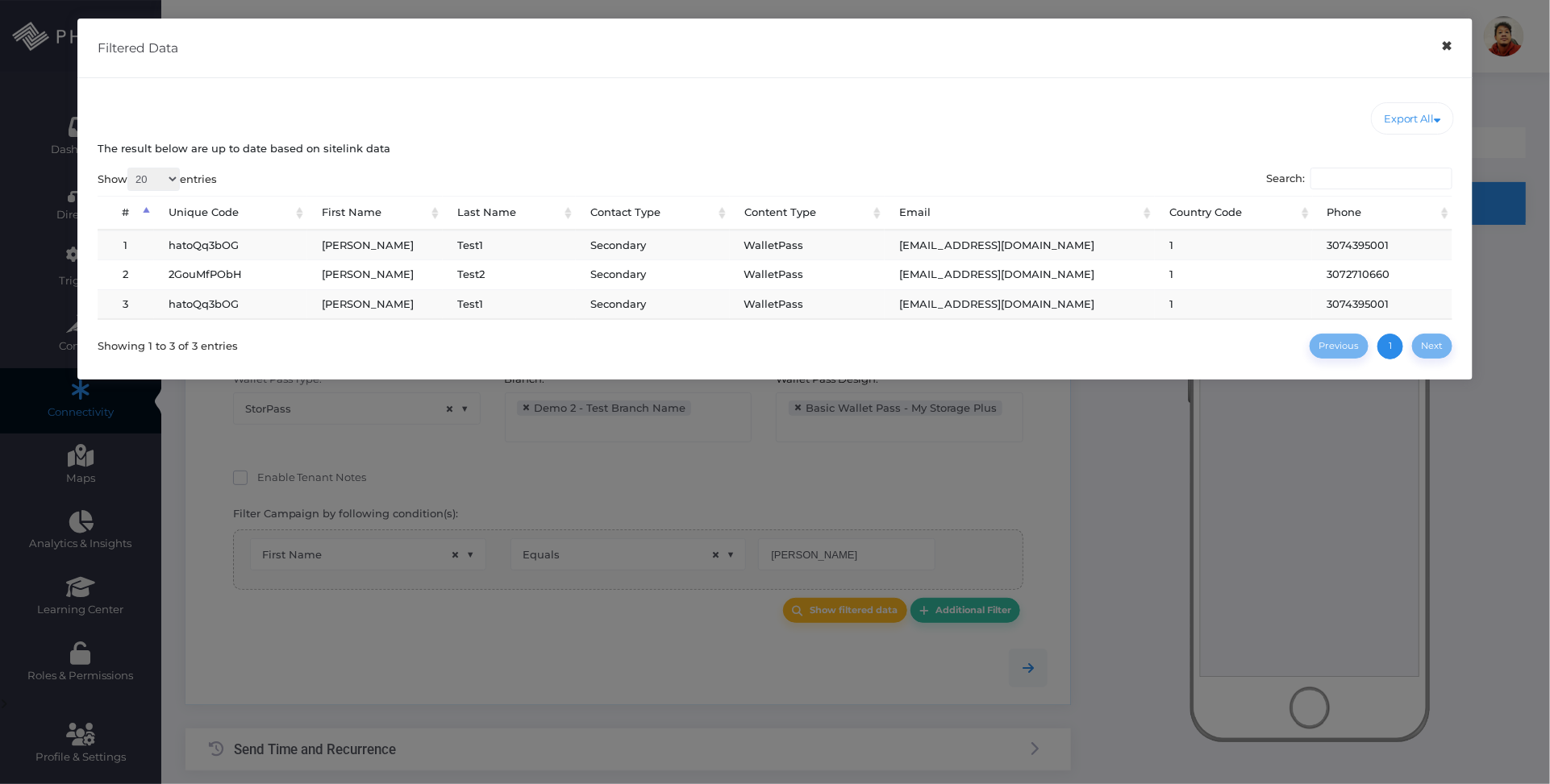
click at [1447, 47] on button "×" at bounding box center [1446, 46] width 32 height 36
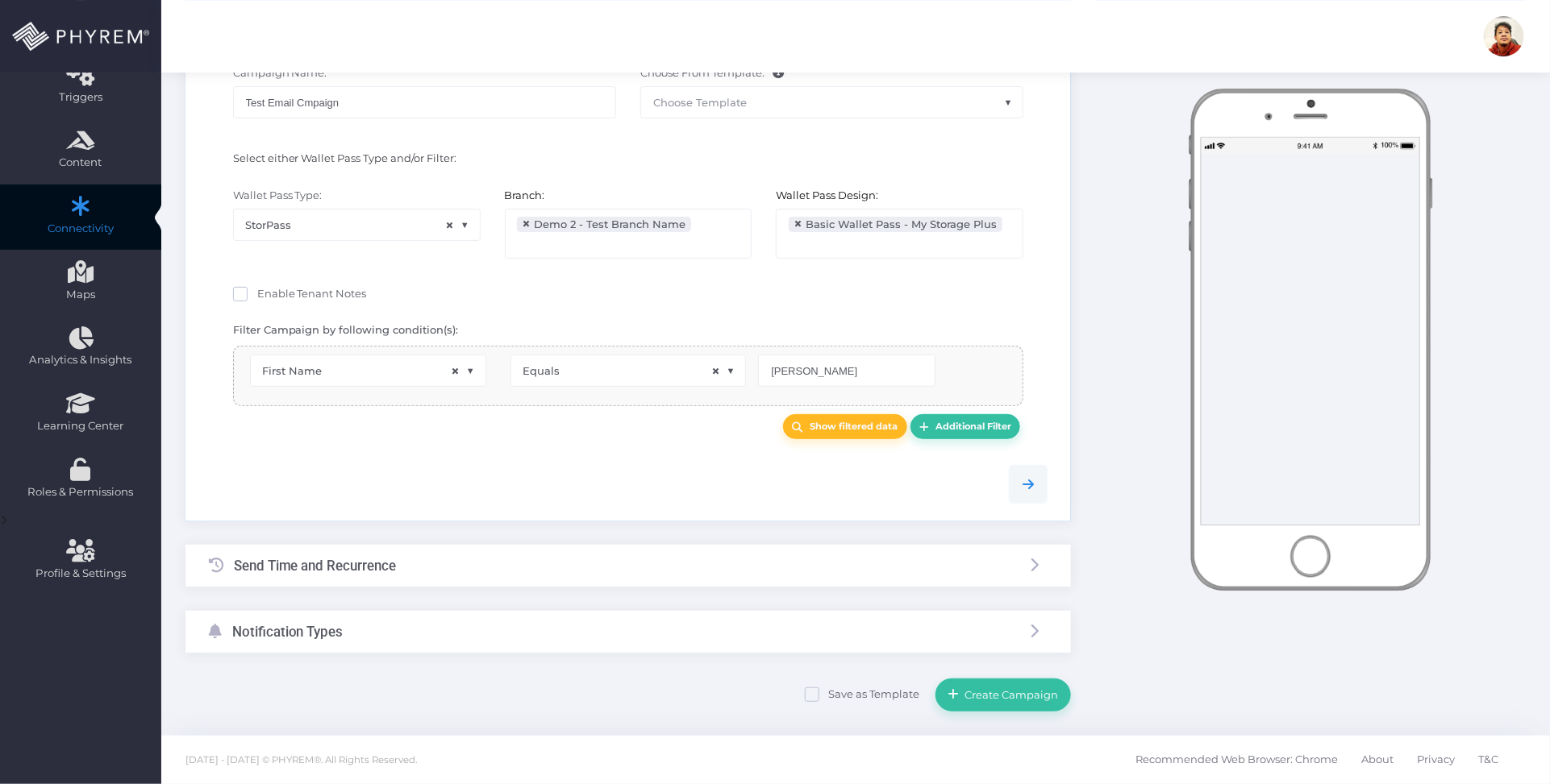
click at [389, 565] on h3 "Send Time and Recurrence" at bounding box center [315, 566] width 163 height 16
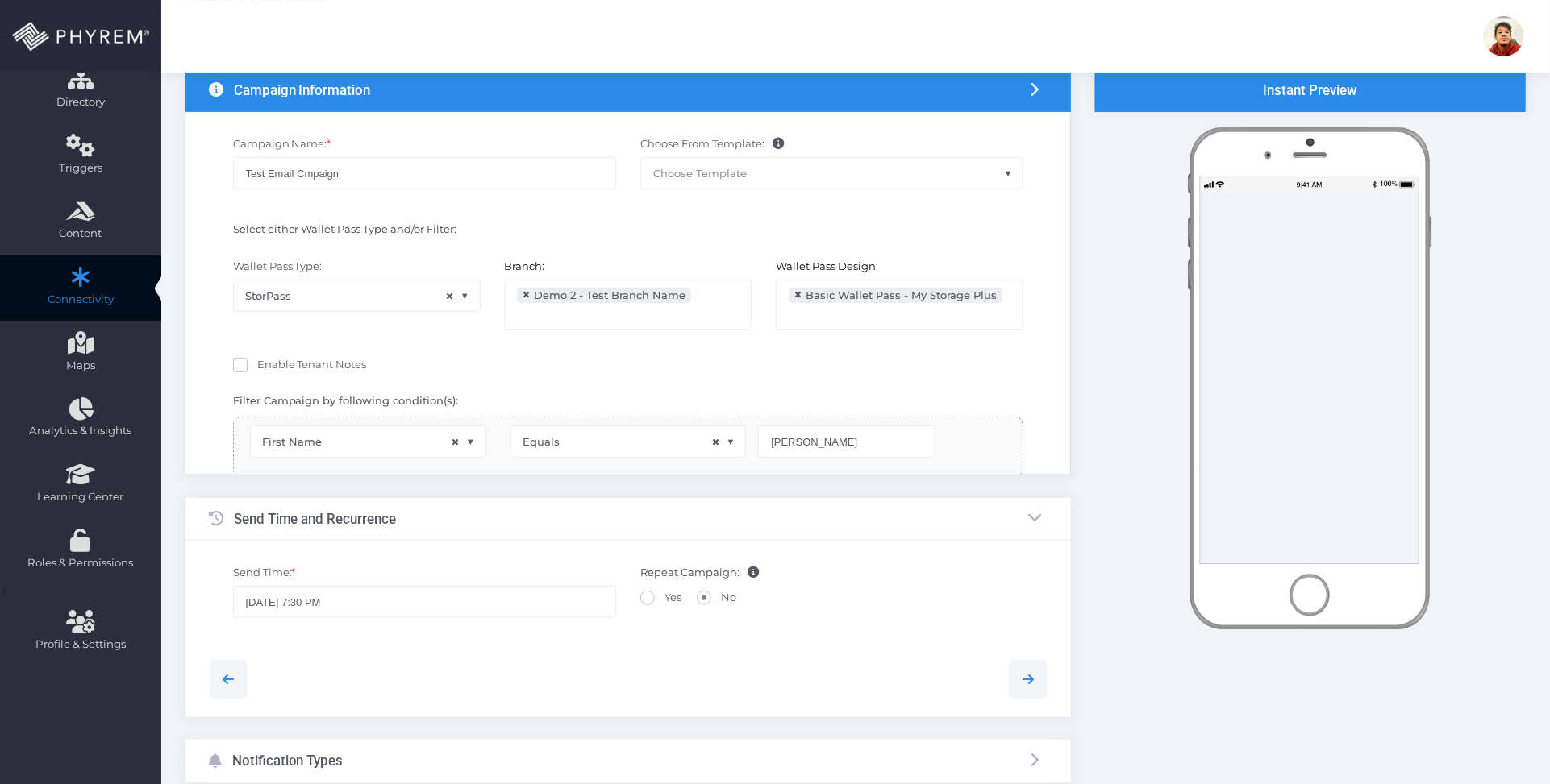
scroll to position [42, 0]
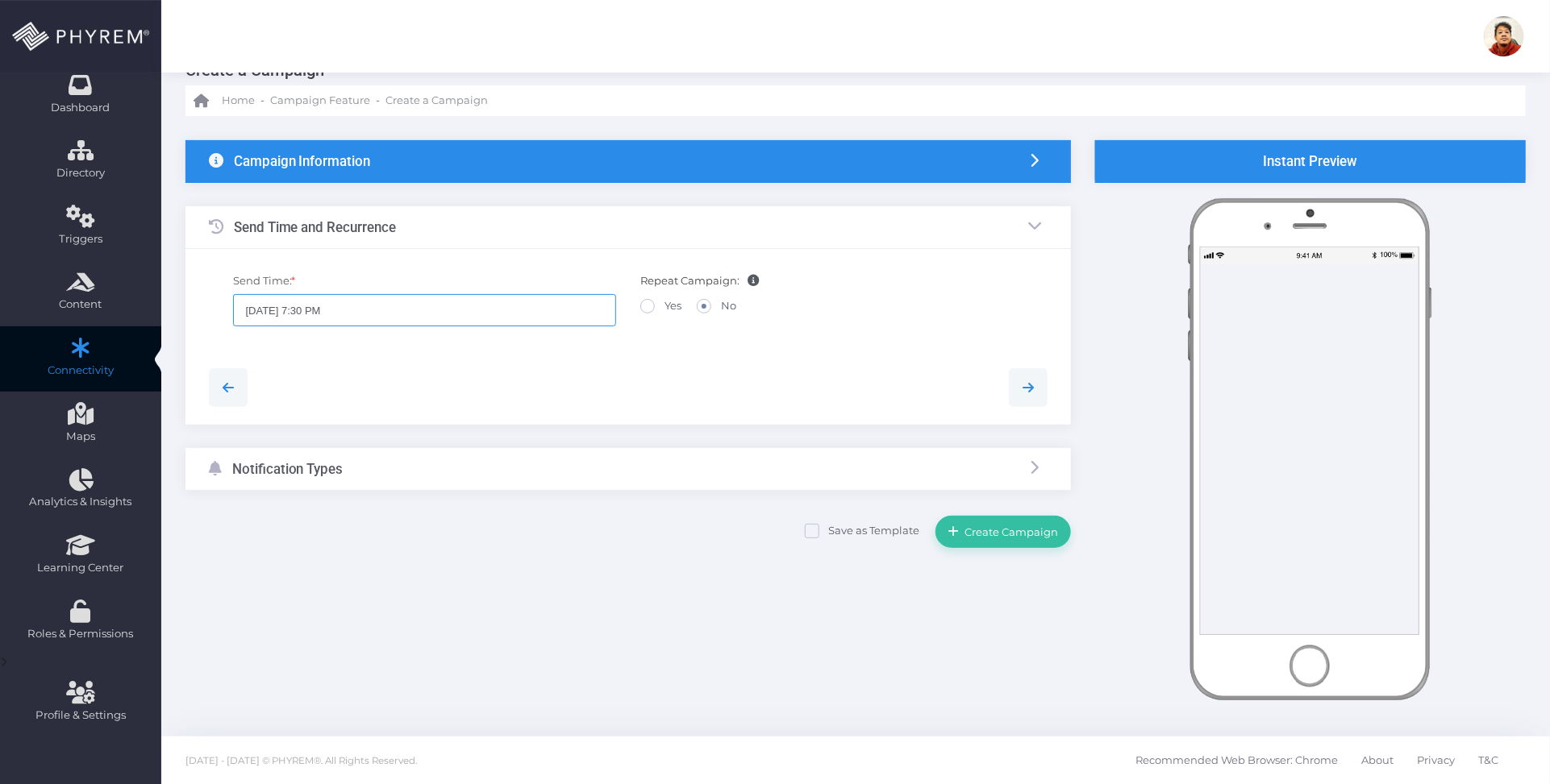
click at [319, 309] on input "09/04/2025 7:30 PM" at bounding box center [424, 310] width 383 height 32
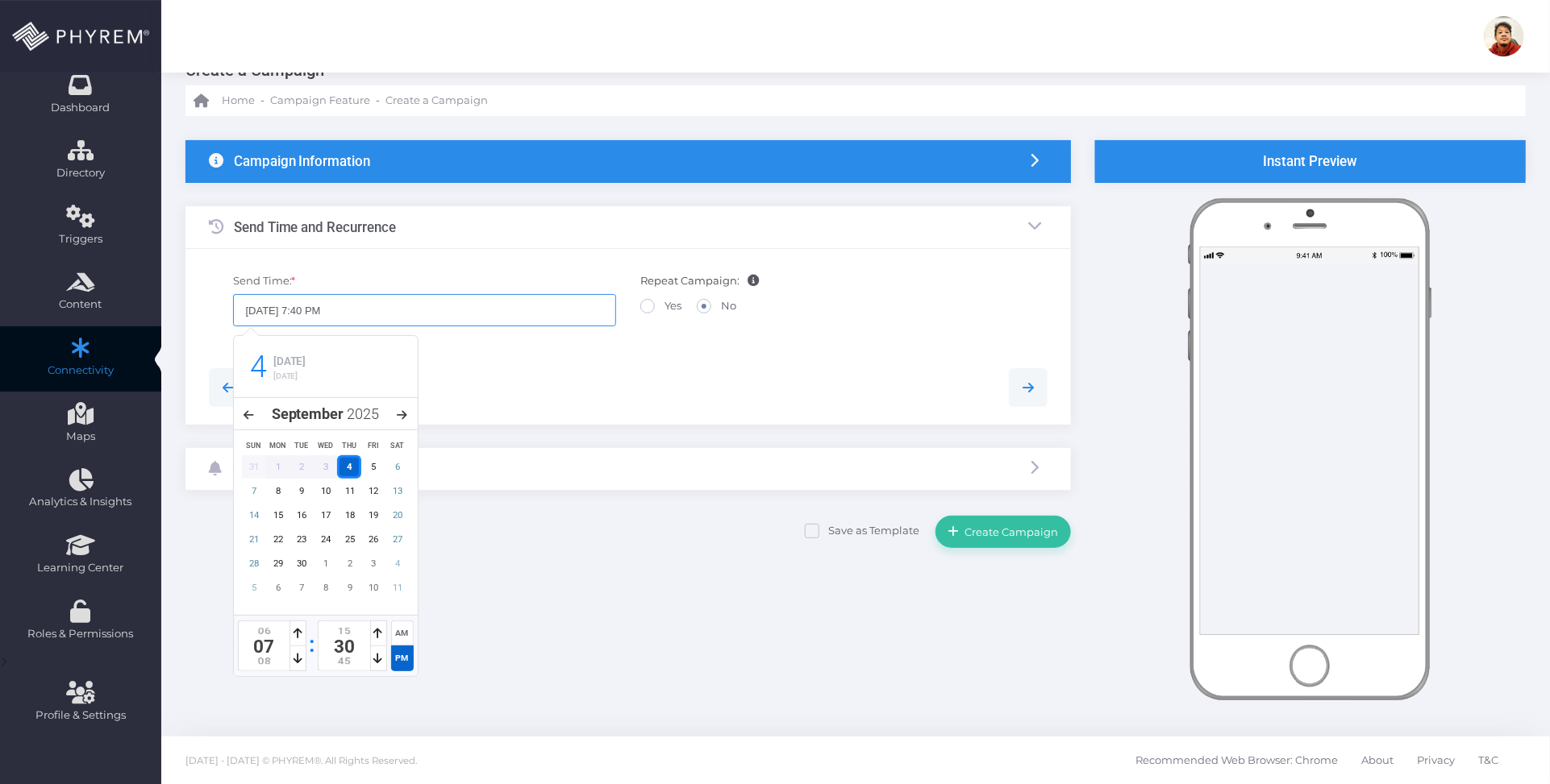
type input "09/04/2025 7:40 PM"
click at [550, 354] on div at bounding box center [628, 387] width 864 height 74
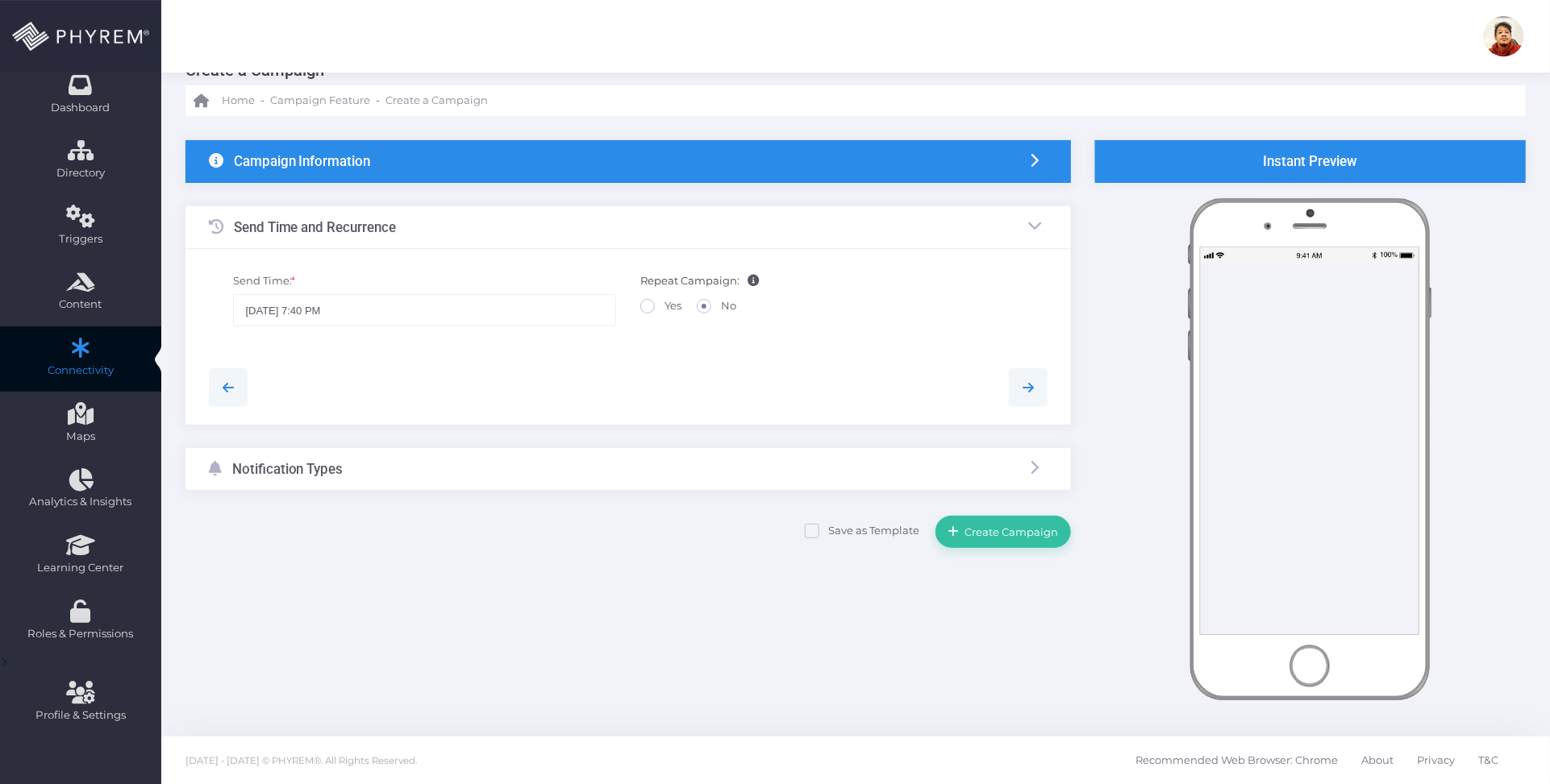
click at [490, 478] on div "Notification Types" at bounding box center [628, 469] width 885 height 42
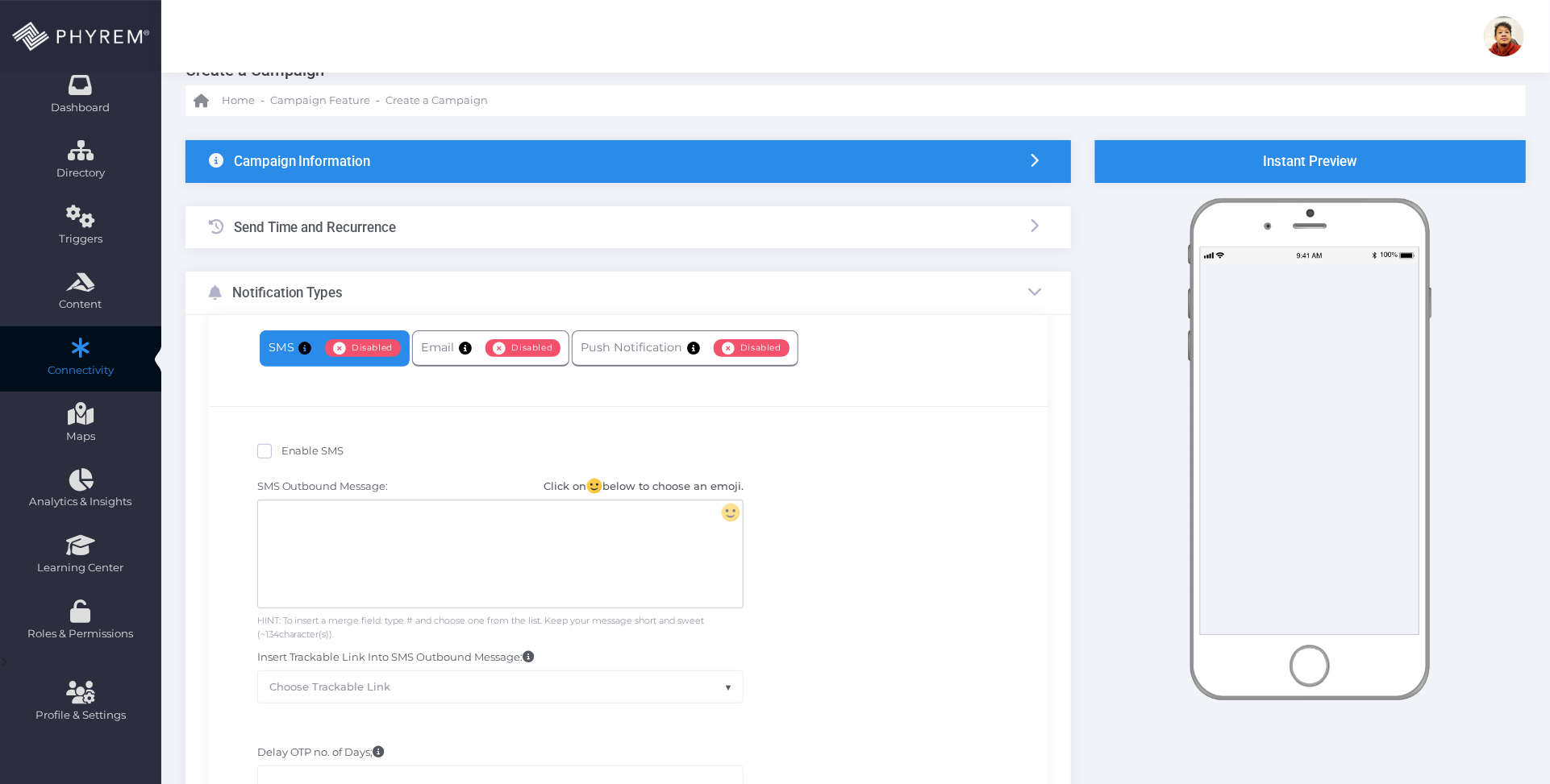
click at [316, 447] on span "Enable SMS" at bounding box center [313, 451] width 63 height 13
click at [292, 447] on input "Enable SMS" at bounding box center [287, 449] width 11 height 11
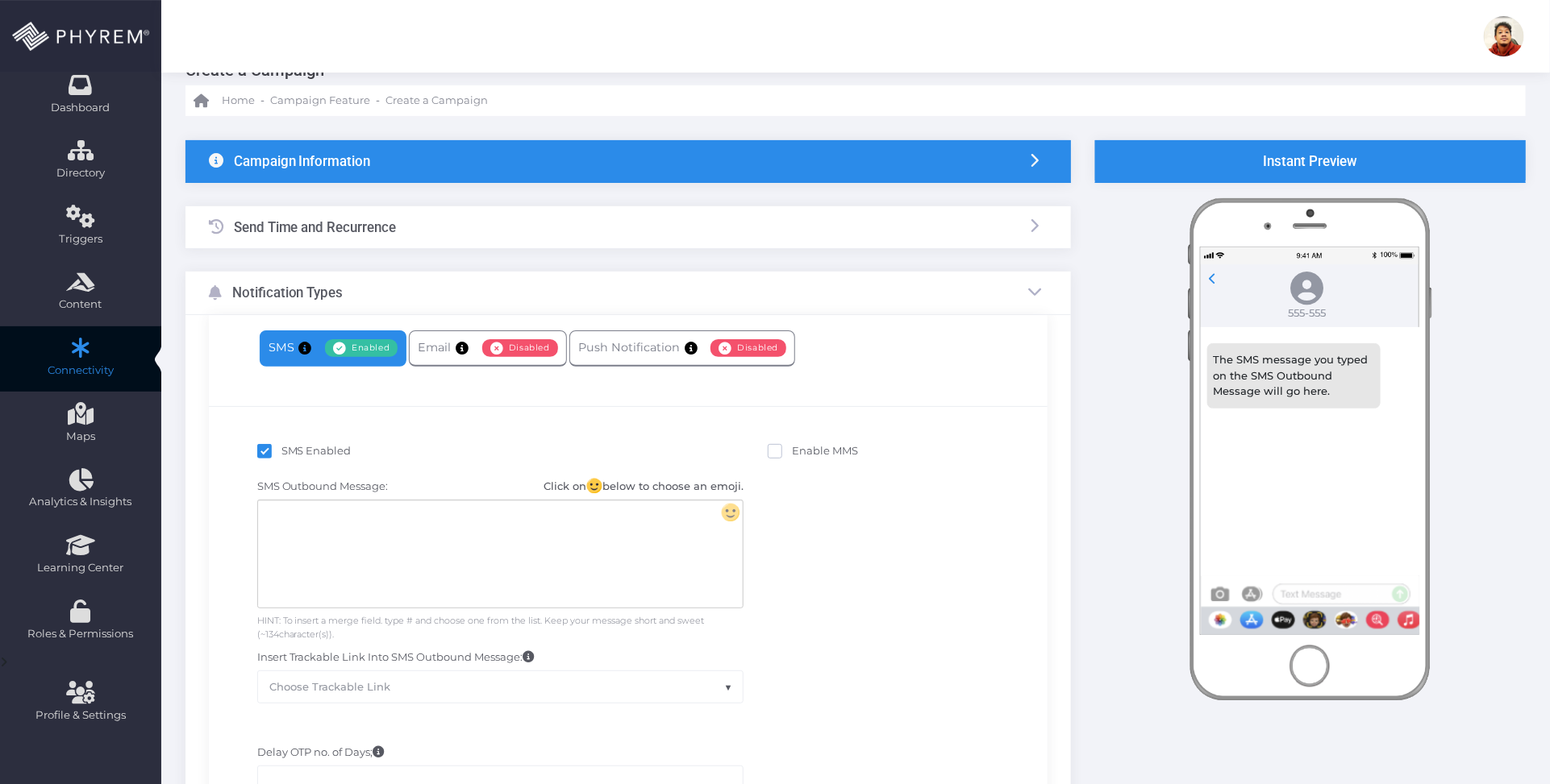
click at [321, 455] on span "SMS Enabled" at bounding box center [316, 451] width 70 height 13
click at [292, 453] on input "SMS Enabled" at bounding box center [287, 449] width 11 height 11
checkbox input "false"
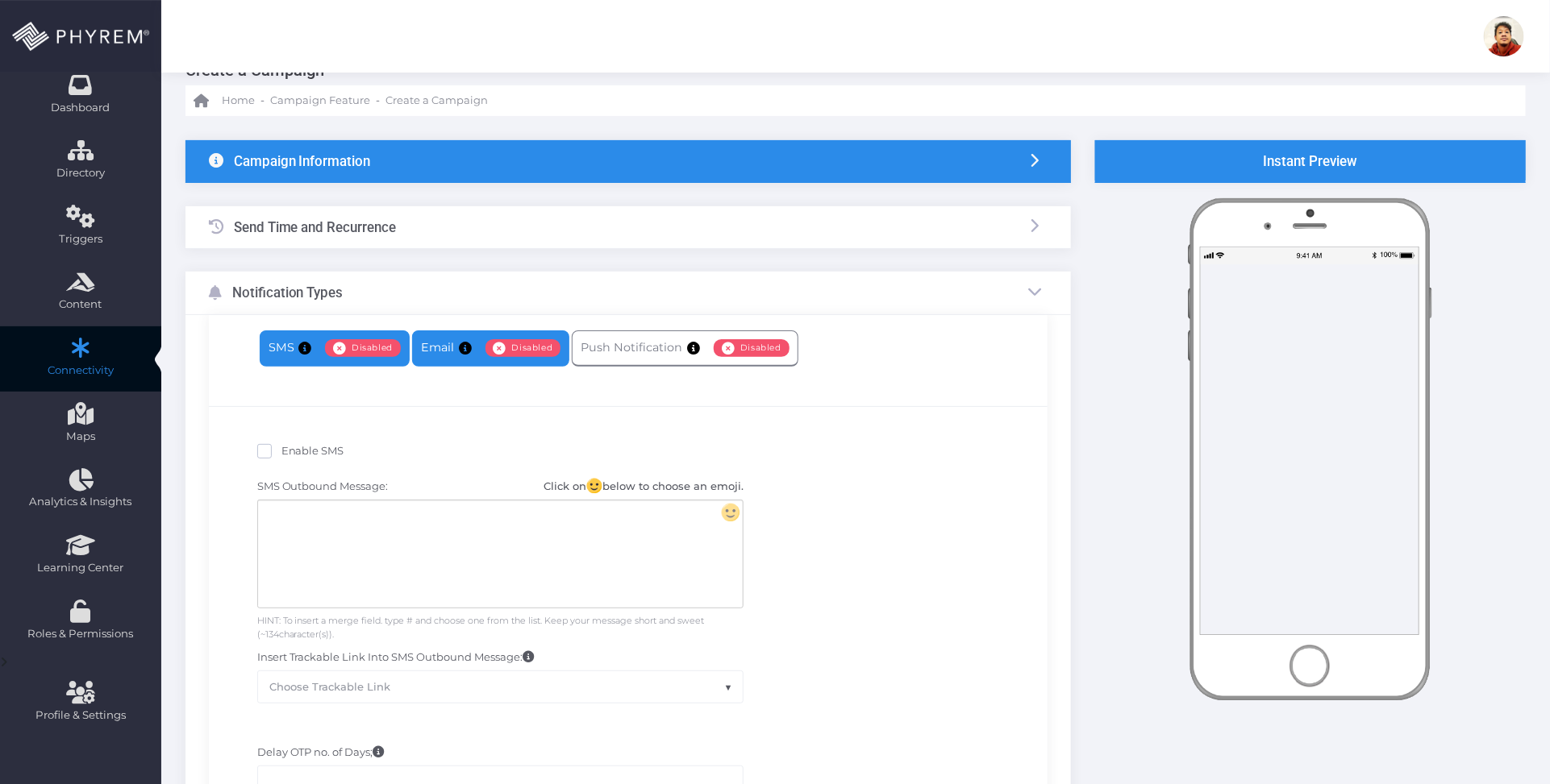
click at [484, 339] on link "Email Enabled Disabled" at bounding box center [491, 349] width 157 height 36
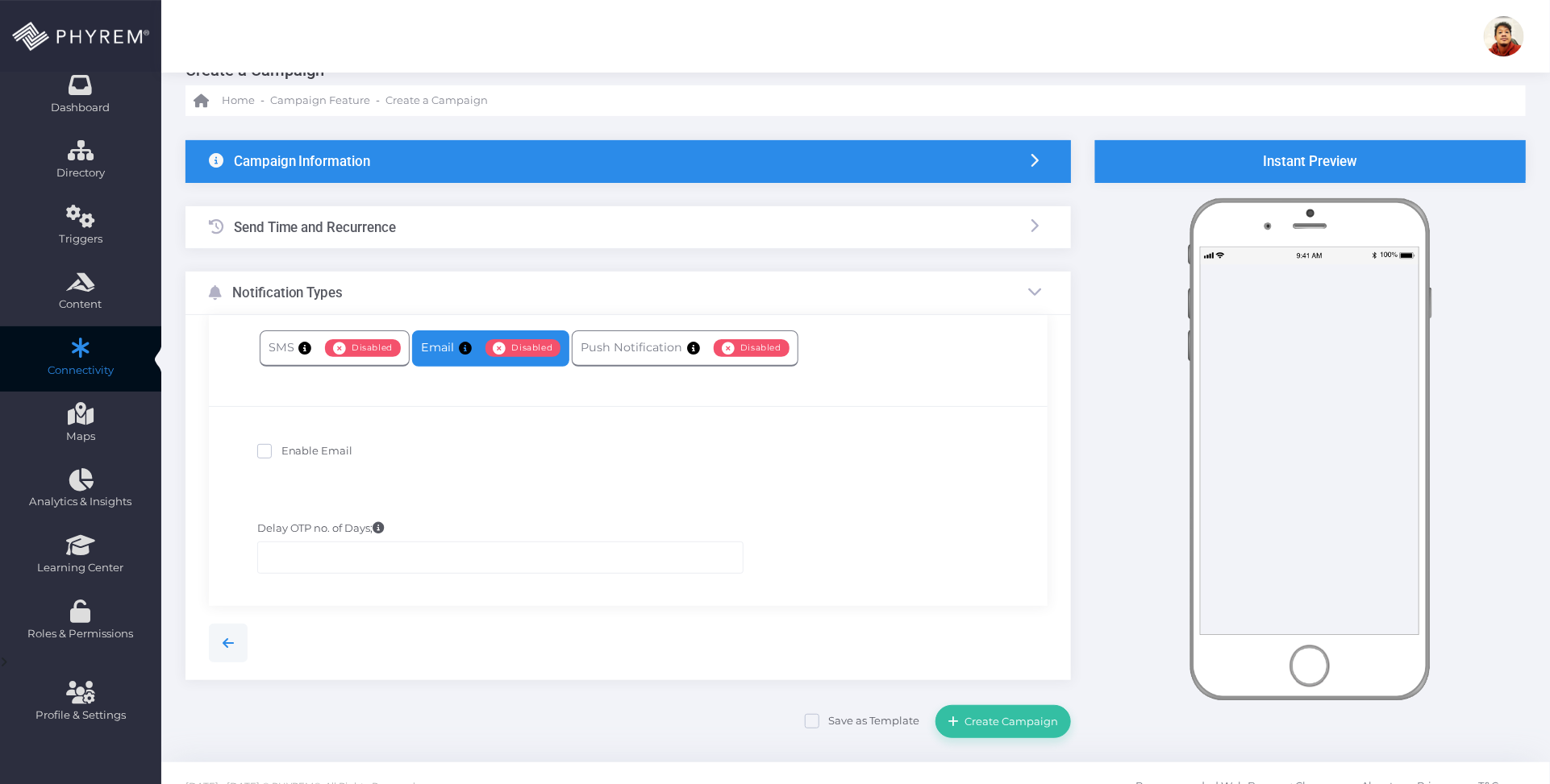
click at [319, 452] on span "Enable Email" at bounding box center [317, 451] width 72 height 13
click at [292, 452] on input "Enable Email" at bounding box center [287, 449] width 11 height 11
checkbox input "true"
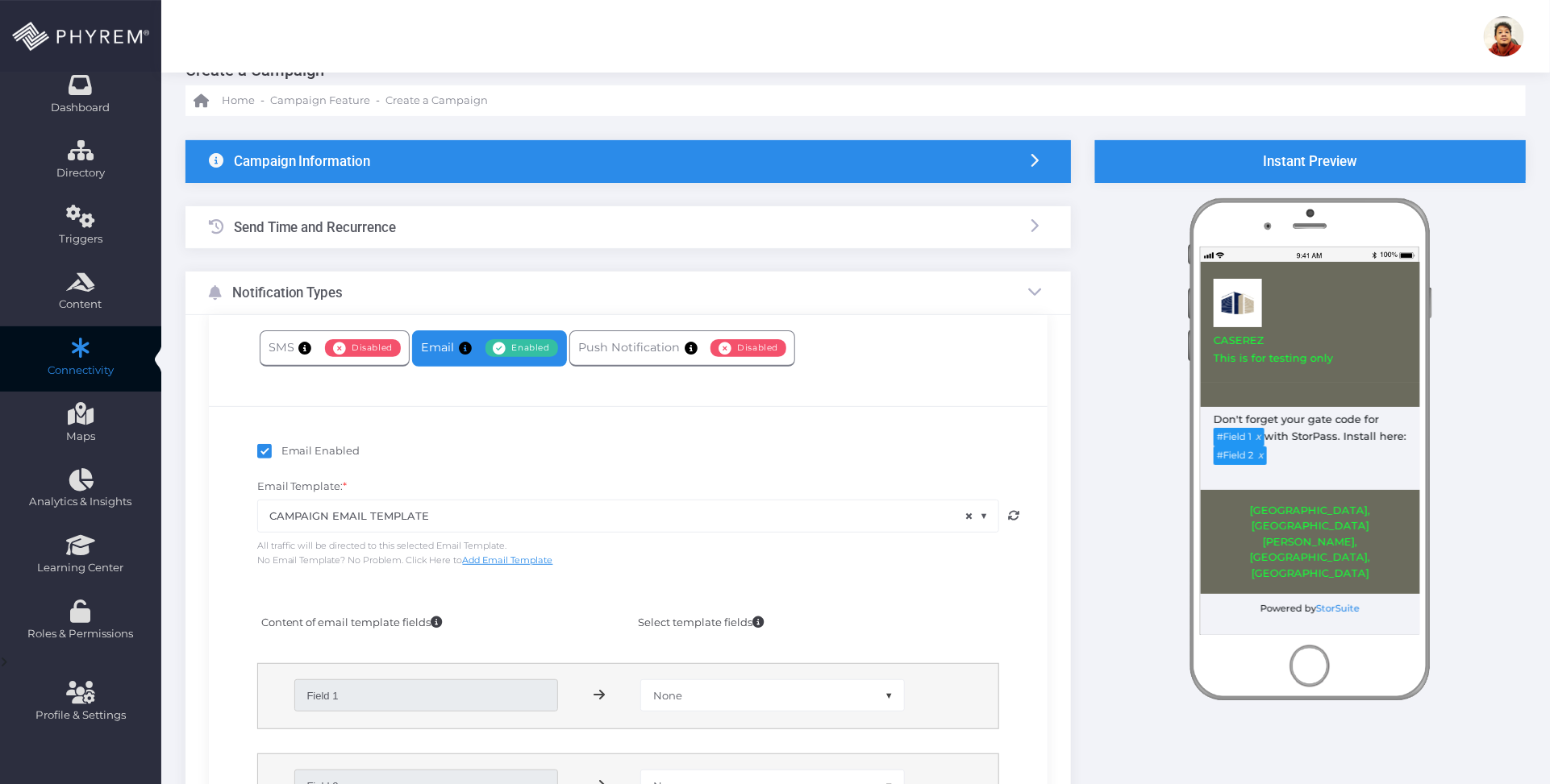
drag, startPoint x: 530, startPoint y: 518, endPoint x: 537, endPoint y: 508, distance: 12.2
click at [538, 515] on span "× CAMPAIGN EMAIL TEMPLATE" at bounding box center [628, 515] width 741 height 31
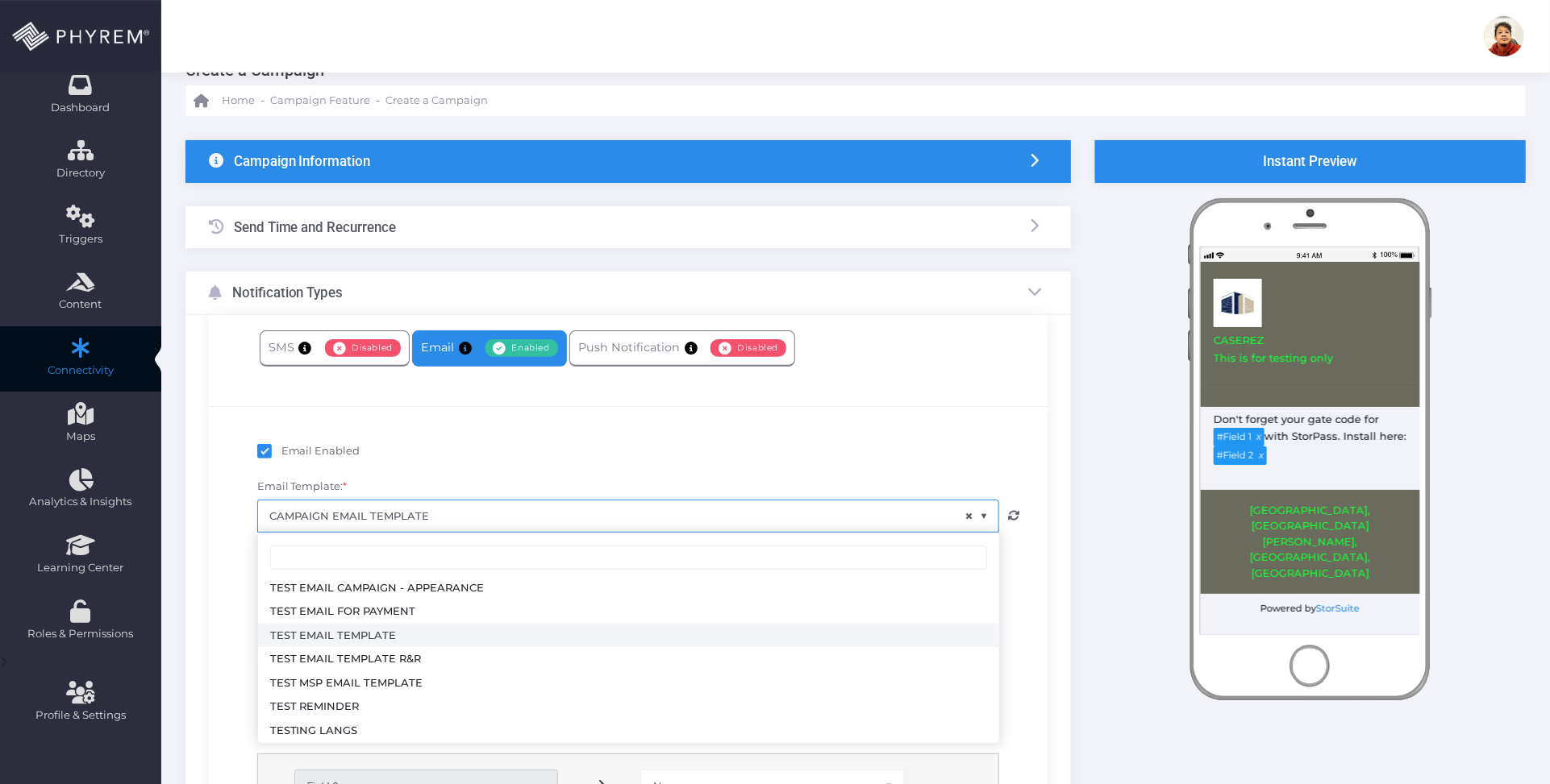
scroll to position [291, 0]
select select "3714"
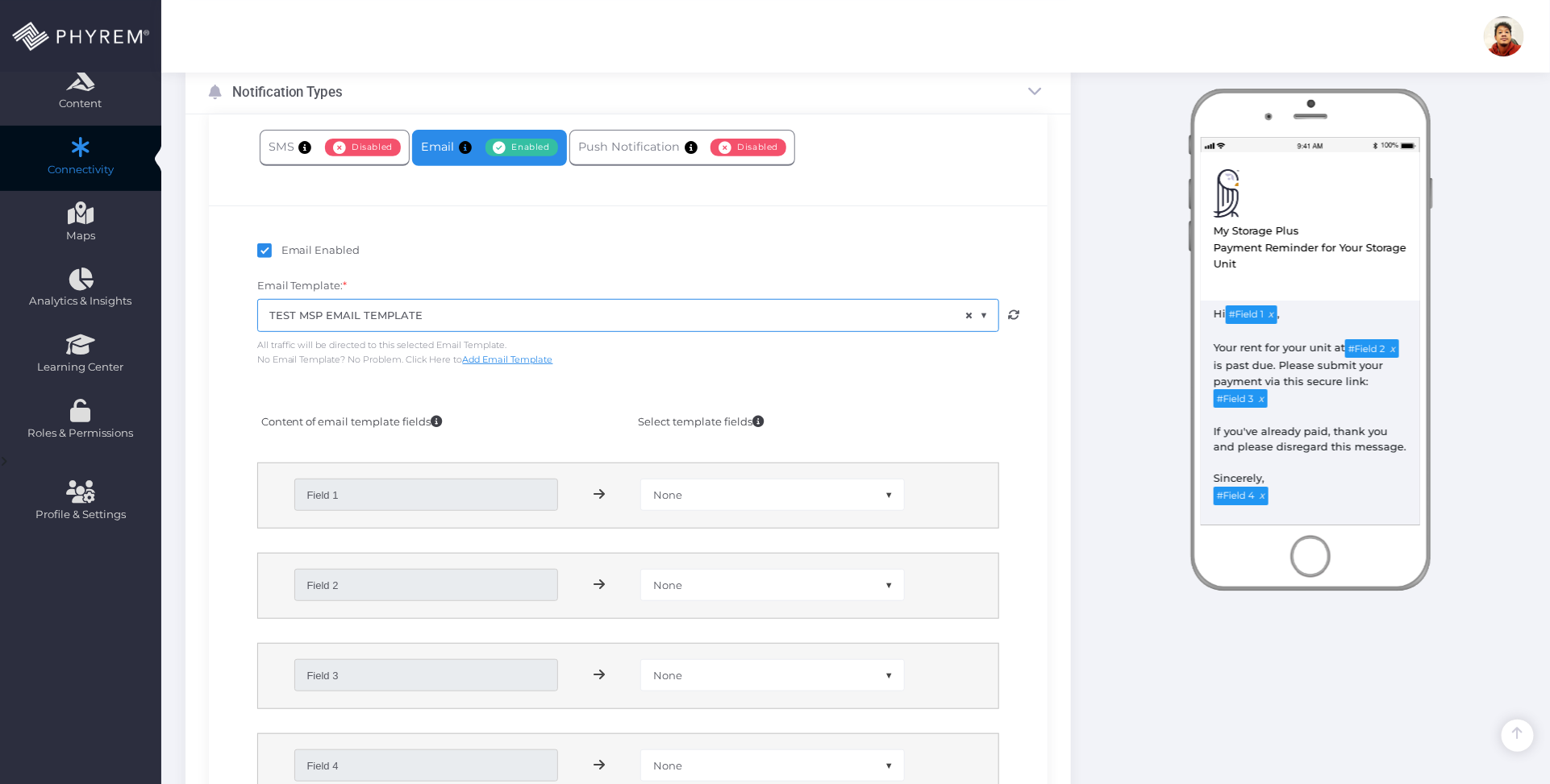
scroll to position [243, 0]
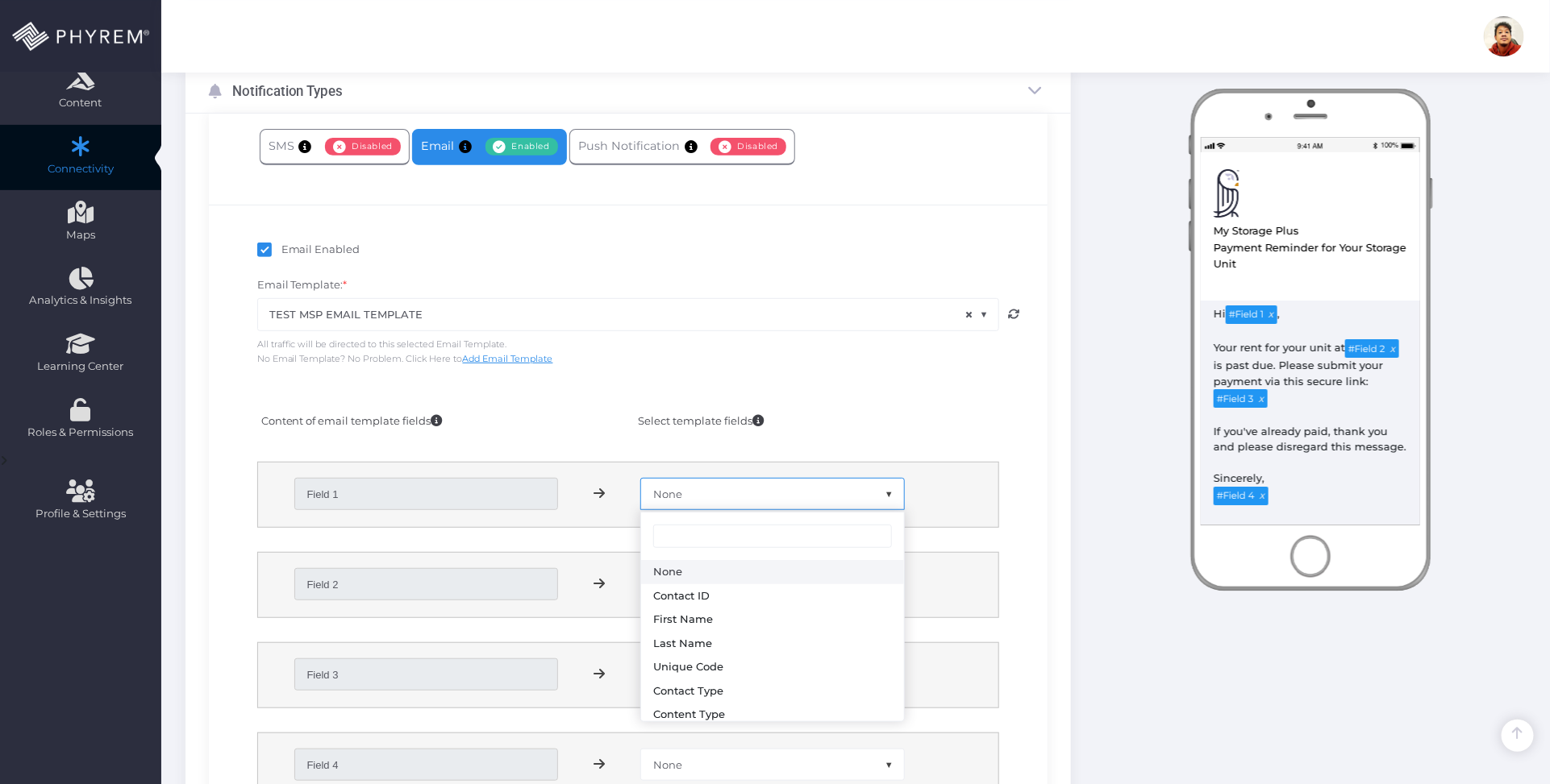
click at [759, 489] on span "None" at bounding box center [773, 494] width 263 height 31
select select "first_name"
click at [742, 587] on span "None" at bounding box center [773, 584] width 263 height 31
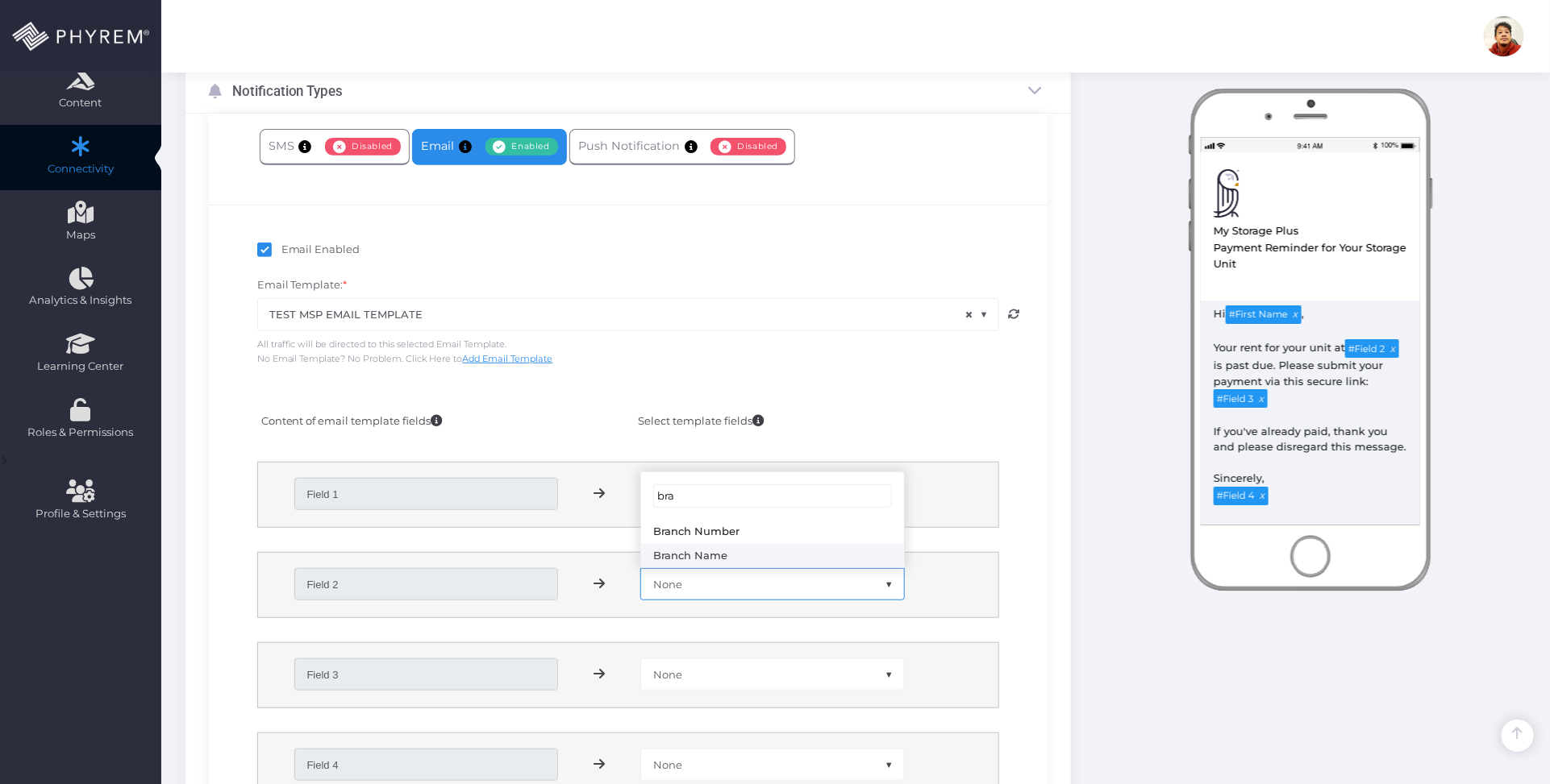
type input "bra"
select select "branch_name"
click at [710, 671] on span "None" at bounding box center [773, 675] width 263 height 31
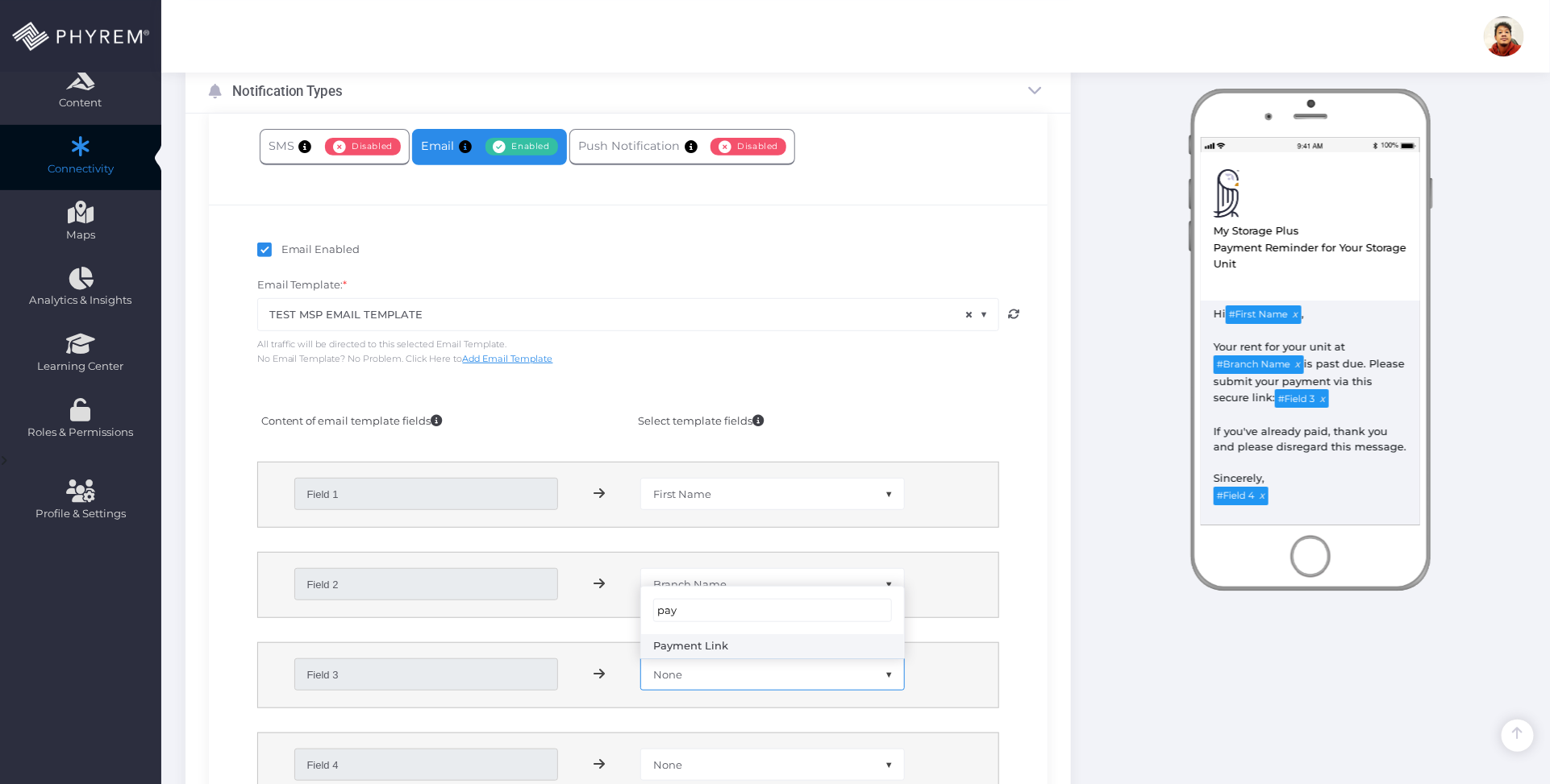
type input "pay"
select select "payment_link"
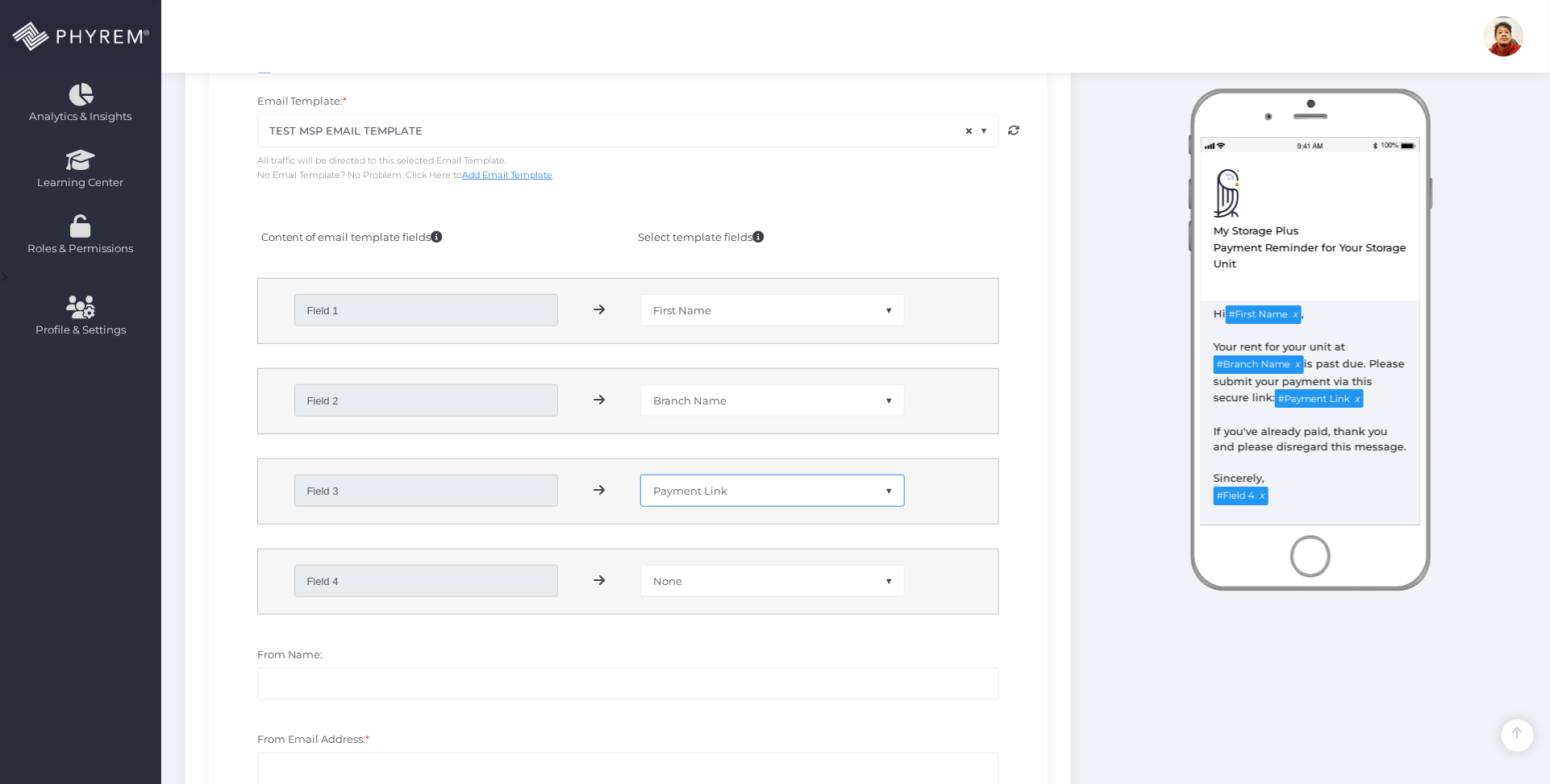
scroll to position [445, 0]
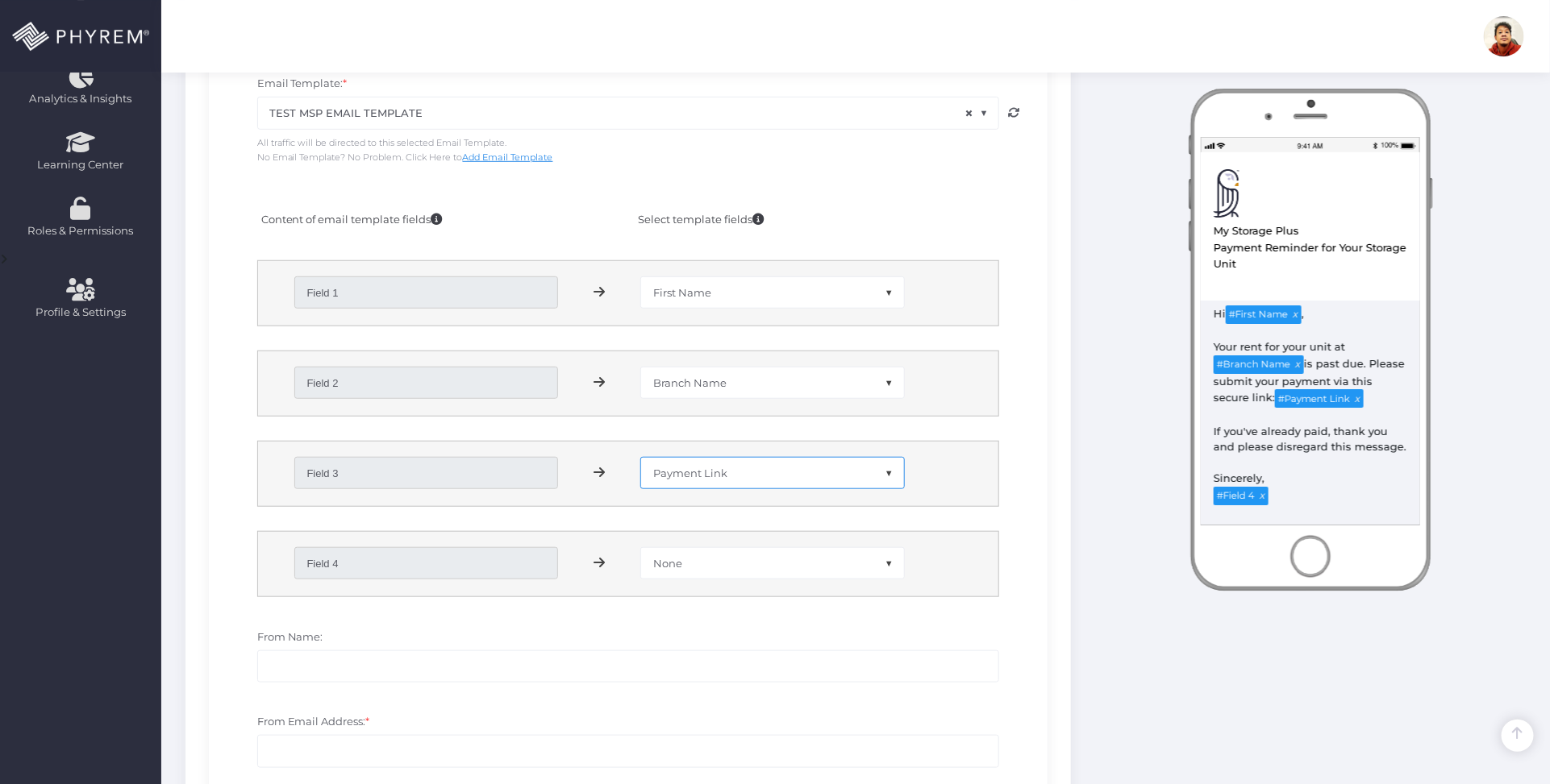
click at [713, 564] on span "None" at bounding box center [773, 563] width 263 height 31
type input "bra"
select select "branch_name"
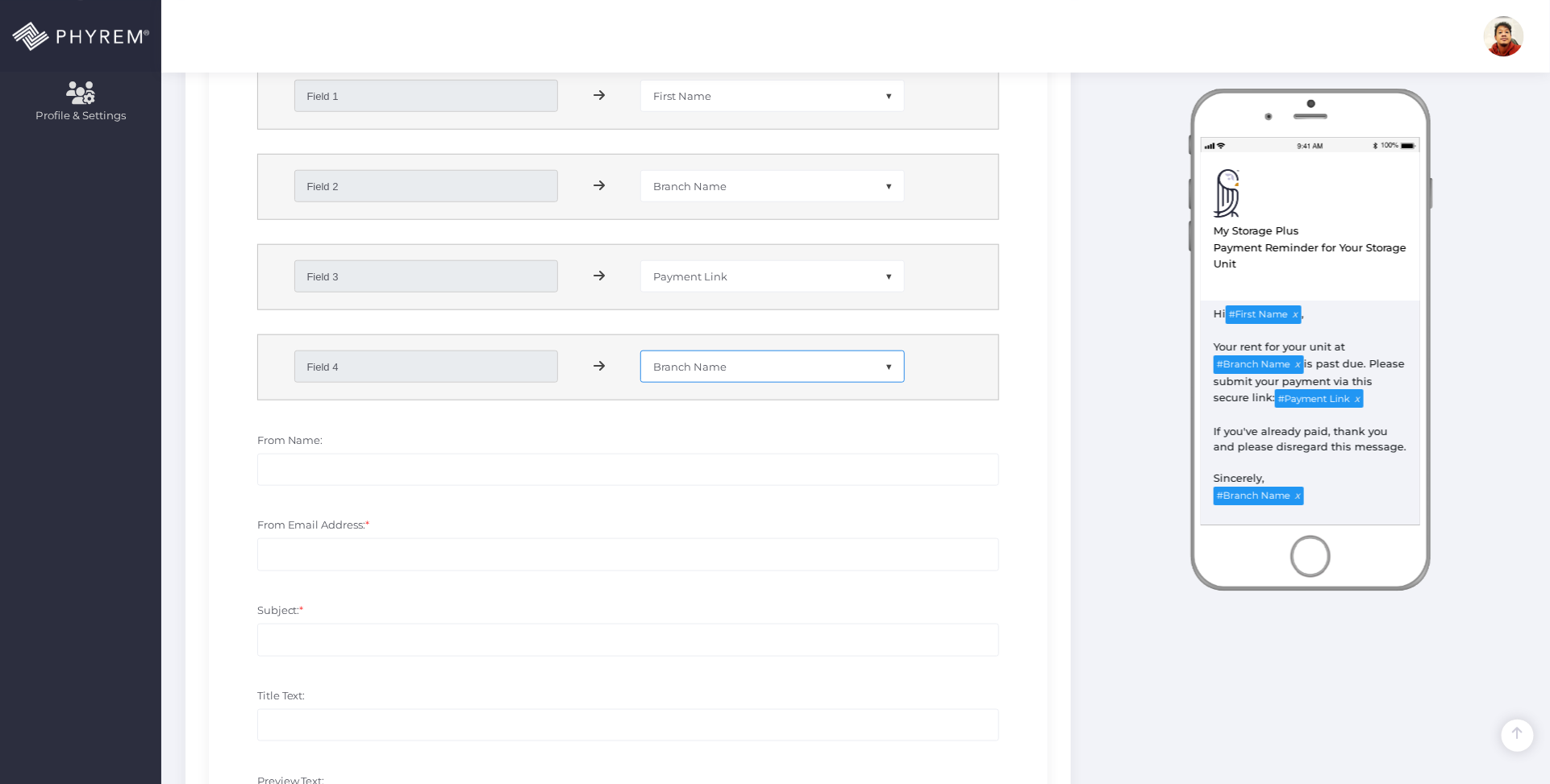
scroll to position [646, 0]
click at [466, 461] on input "From Name:" at bounding box center [628, 465] width 743 height 32
drag, startPoint x: 1304, startPoint y: 232, endPoint x: 931, endPoint y: 332, distance: 386.2
click at [1194, 234] on div "View in Browser My Storage Plus Test MSP Email template Payment Reminder for Yo…" at bounding box center [1310, 275] width 258 height 373
copy div "My Storage Plus"
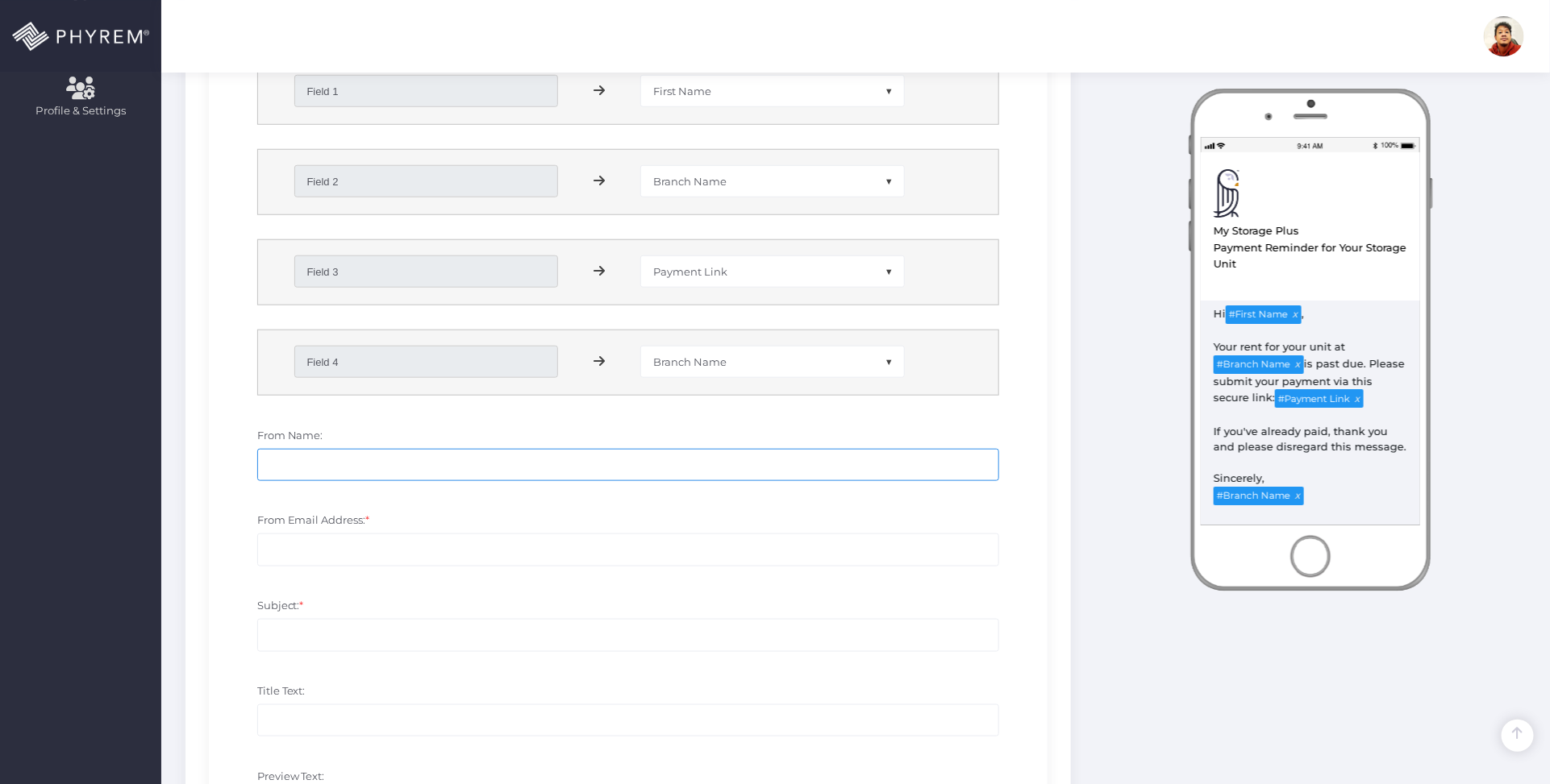
click at [546, 460] on input "From Name:" at bounding box center [628, 465] width 743 height 32
paste input "My Storage Plus"
type input "My Storage Plus"
click at [445, 542] on input "From Email Address: *" at bounding box center [628, 550] width 743 height 32
type input "no-reply@storpass.com"
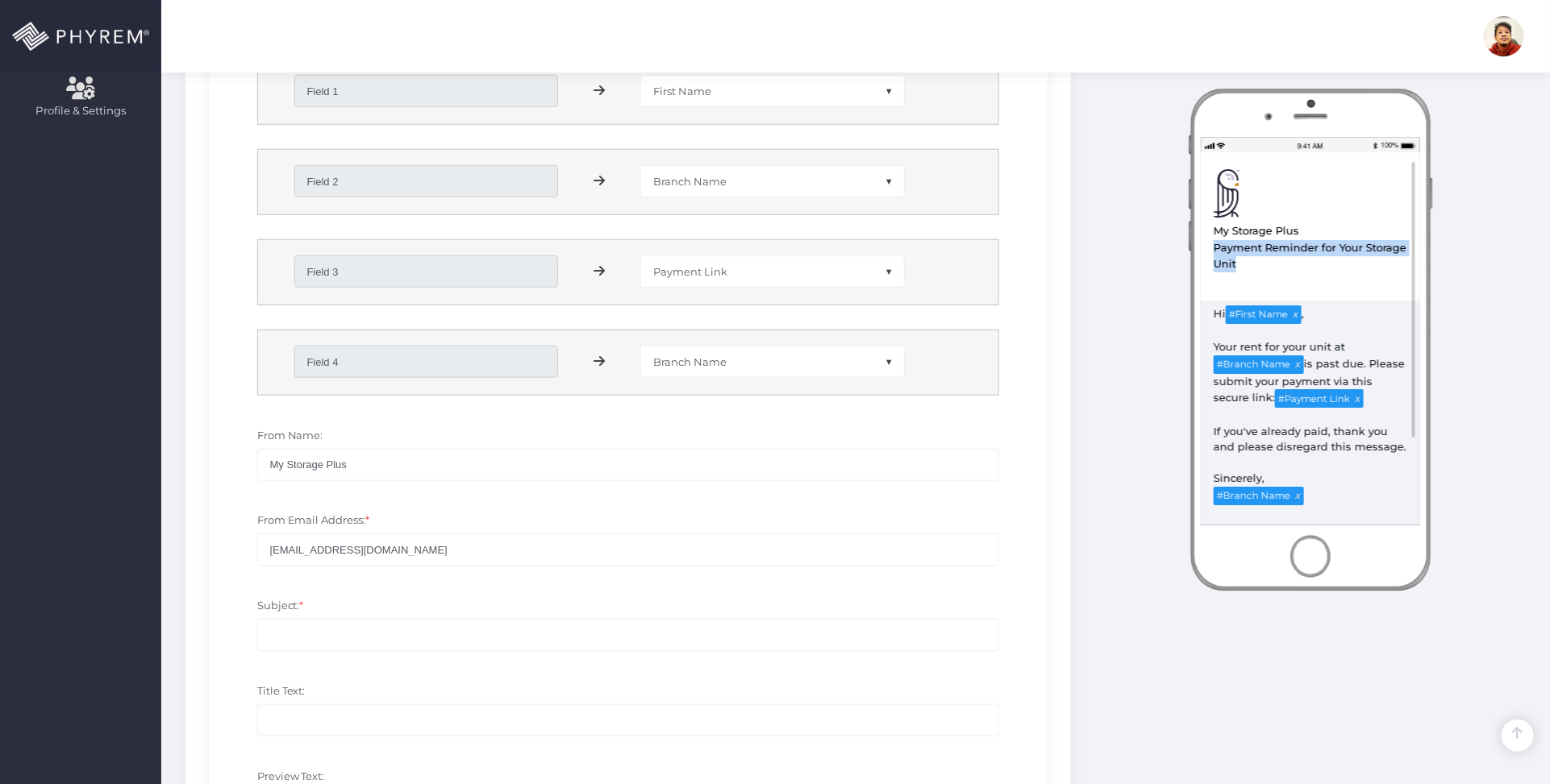
drag, startPoint x: 1242, startPoint y: 266, endPoint x: 1210, endPoint y: 232, distance: 46.7
click at [1211, 252] on div "View in Browser My Storage Plus Test MSP Email template Payment Reminder for Yo…" at bounding box center [1310, 214] width 219 height 125
copy div "Payment Reminder for Your Storage Unit"
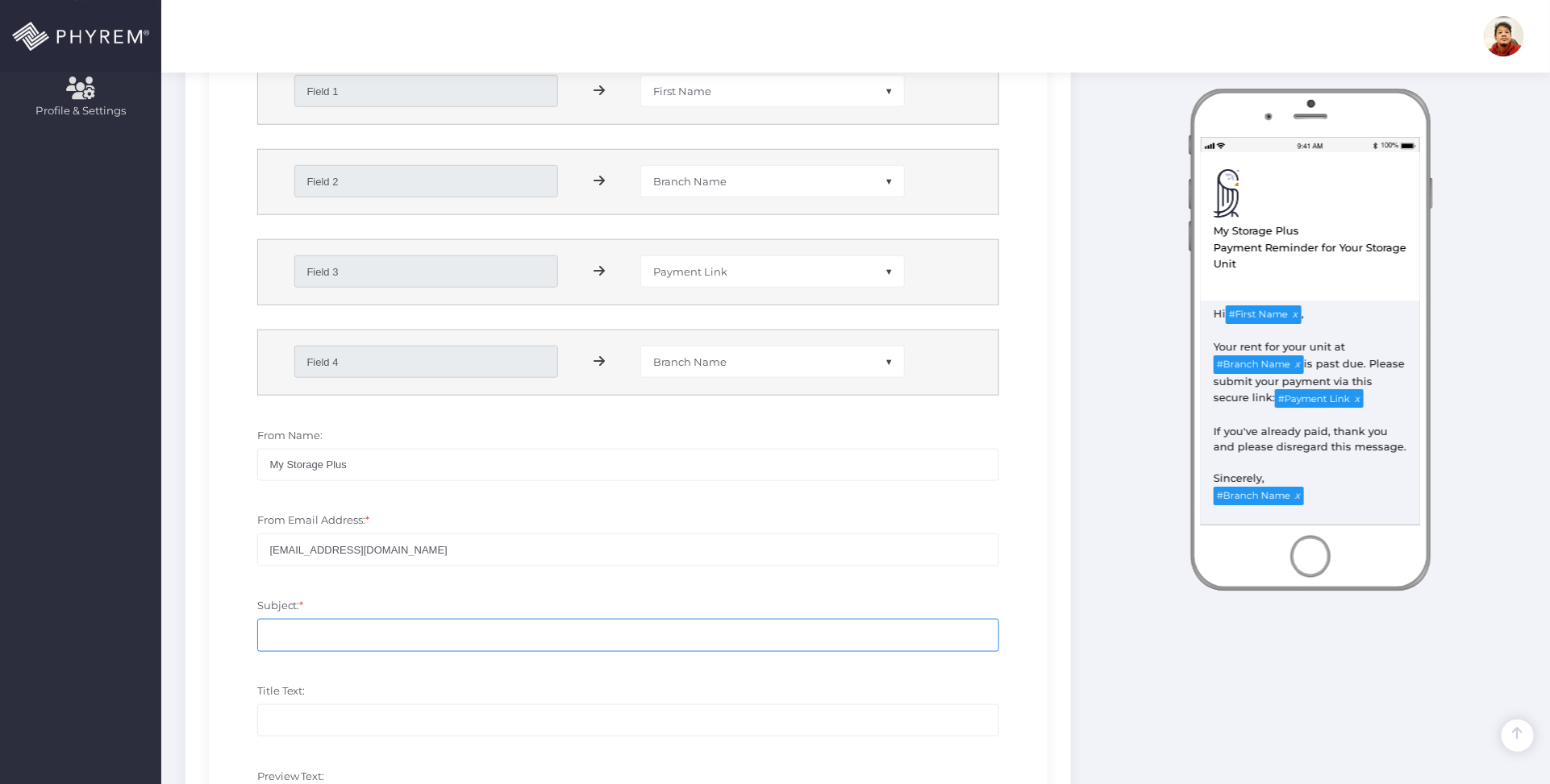
click at [349, 626] on input "Subject: *" at bounding box center [628, 635] width 743 height 32
paste input "Payment Reminder for Your Storage Unit"
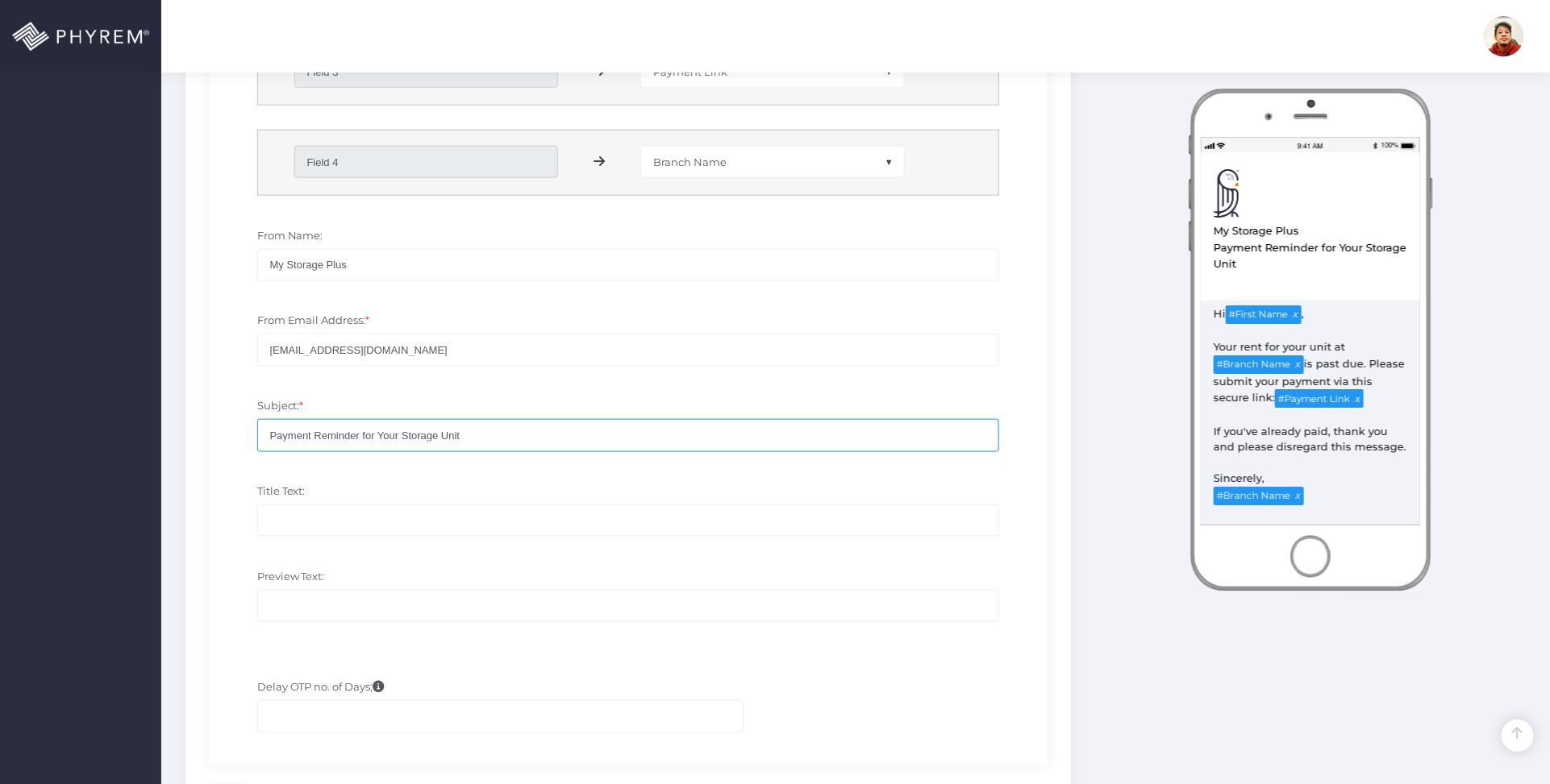
scroll to position [848, 0]
type input "Payment Reminder for Your Storage Unit"
click at [393, 518] on input "Title Text:" at bounding box center [628, 519] width 743 height 32
paste input "Payment Reminder for Your Storage Unit"
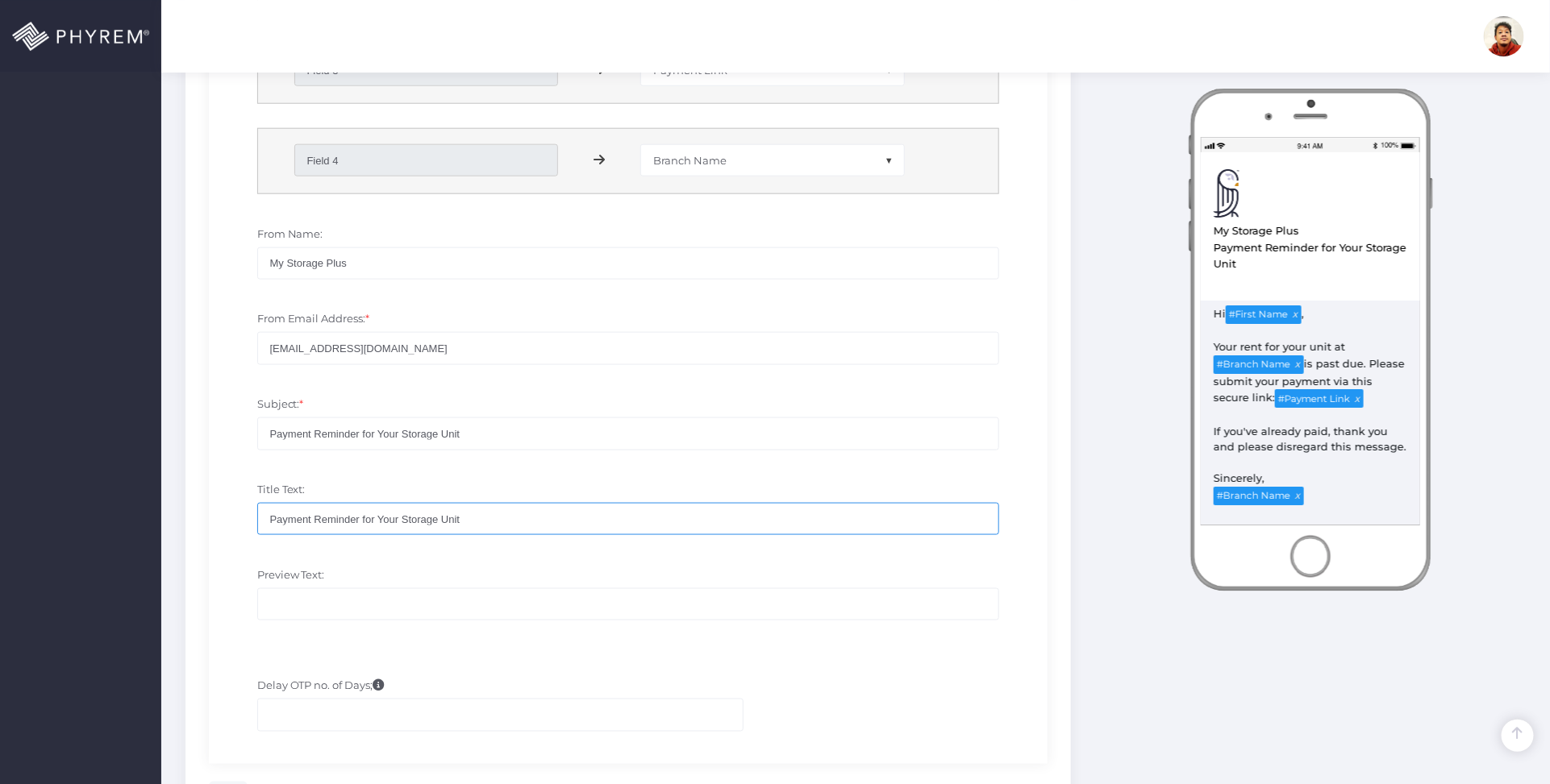
type input "Payment Reminder for Your Storage Unit"
click at [375, 609] on input "Preview Text:" at bounding box center [628, 605] width 743 height 32
drag, startPoint x: 1307, startPoint y: 232, endPoint x: 458, endPoint y: 569, distance: 913.4
click at [1169, 236] on div "Instant Preview PHYREM Wallet" at bounding box center [1310, 114] width 454 height 1562
copy div "Instant Preview PHYREM Wallet PHYREM LLC Free to Download Open Automatic Update…"
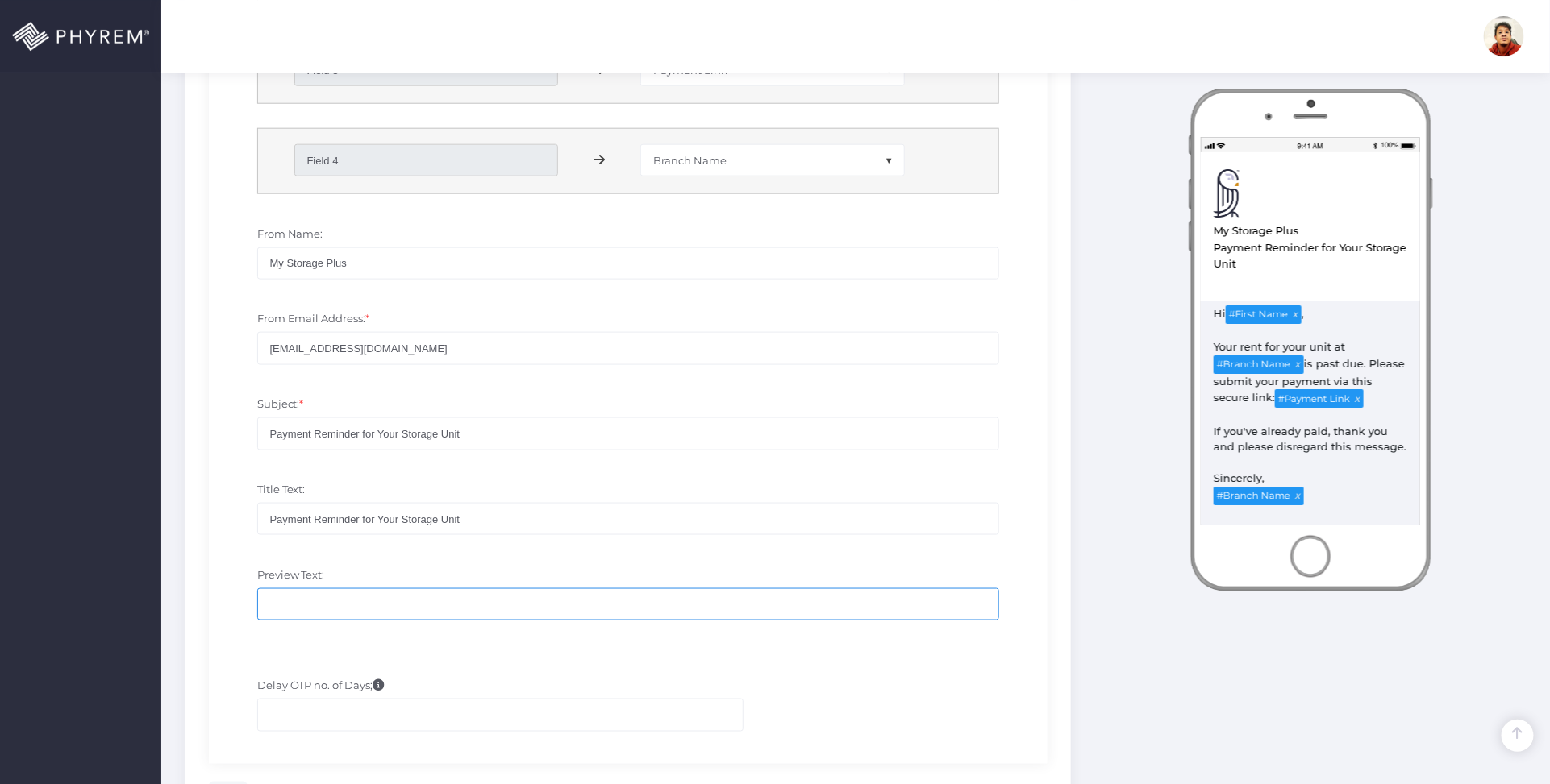
drag, startPoint x: 332, startPoint y: 608, endPoint x: 339, endPoint y: 609, distance: 7.1
click at [332, 608] on input "Preview Text:" at bounding box center [628, 605] width 743 height 32
paste input "Instant Preview My Storage Plus"
type input "Instant Preview My Storage Plus"
click at [546, 655] on div at bounding box center [628, 652] width 815 height 16
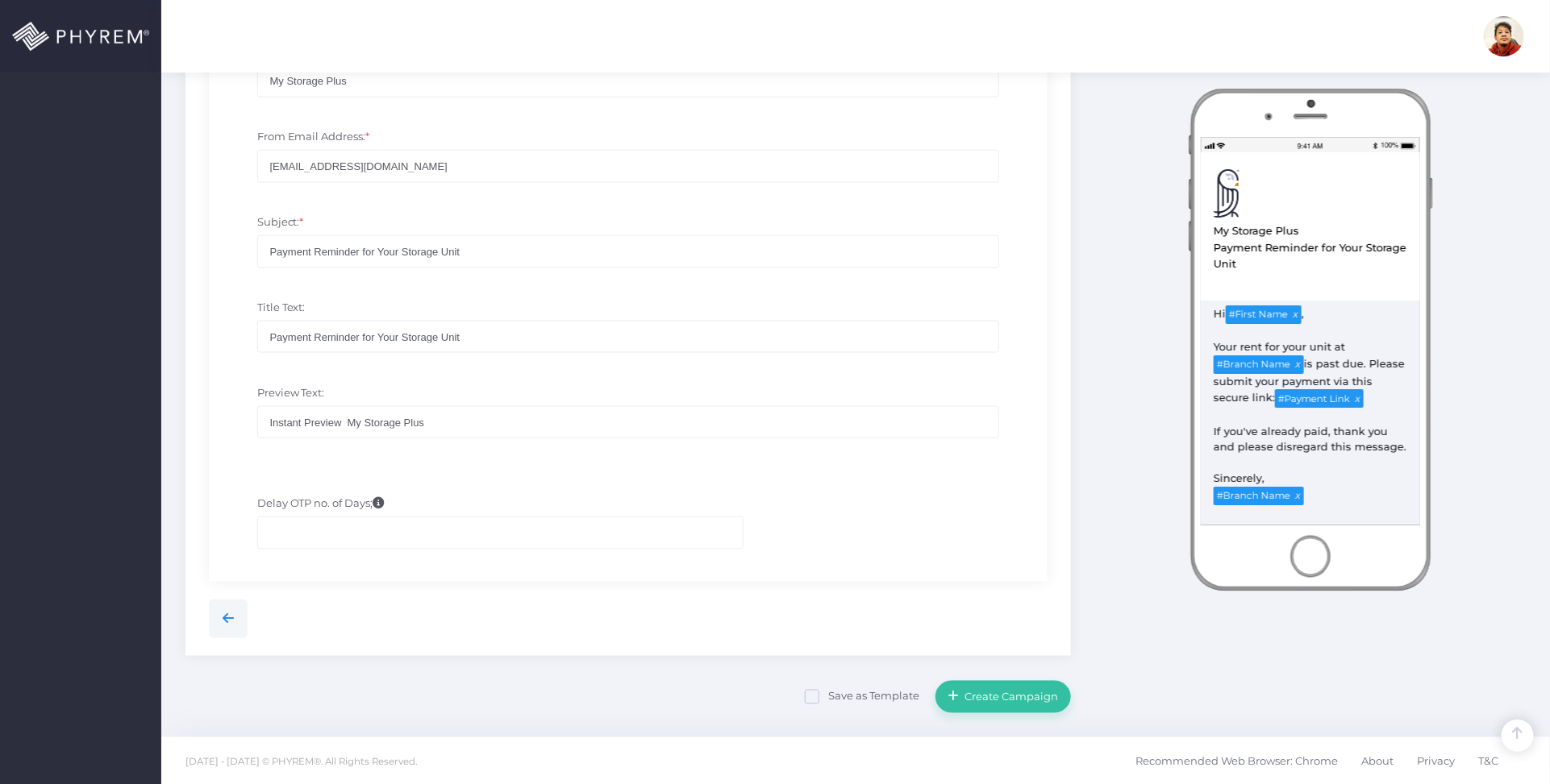
scroll to position [1033, 0]
click at [997, 699] on span "Create Campaign" at bounding box center [1009, 696] width 99 height 13
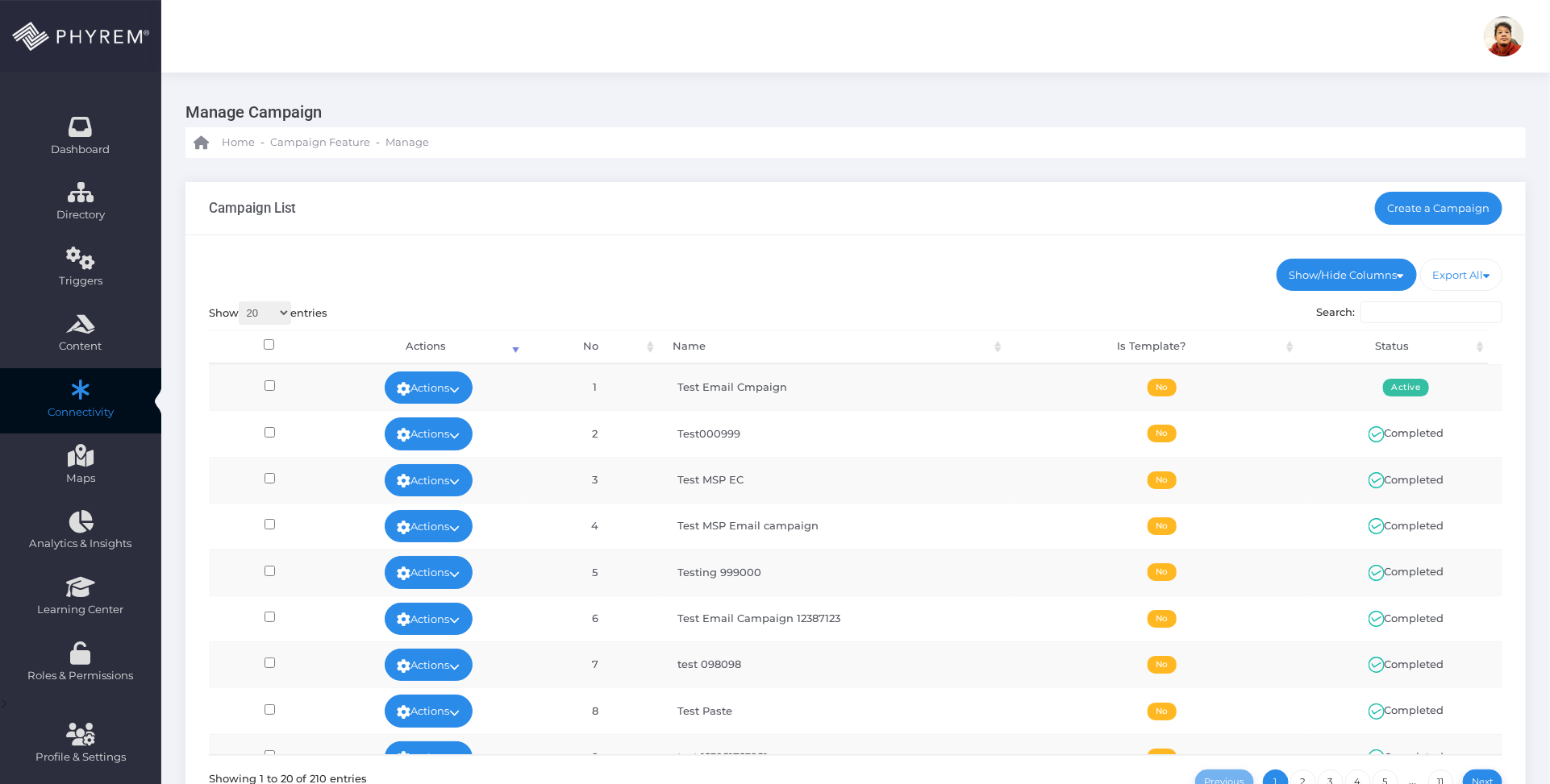
click at [1023, 208] on div "Campaign List Create a Campaign" at bounding box center [856, 208] width 1340 height 53
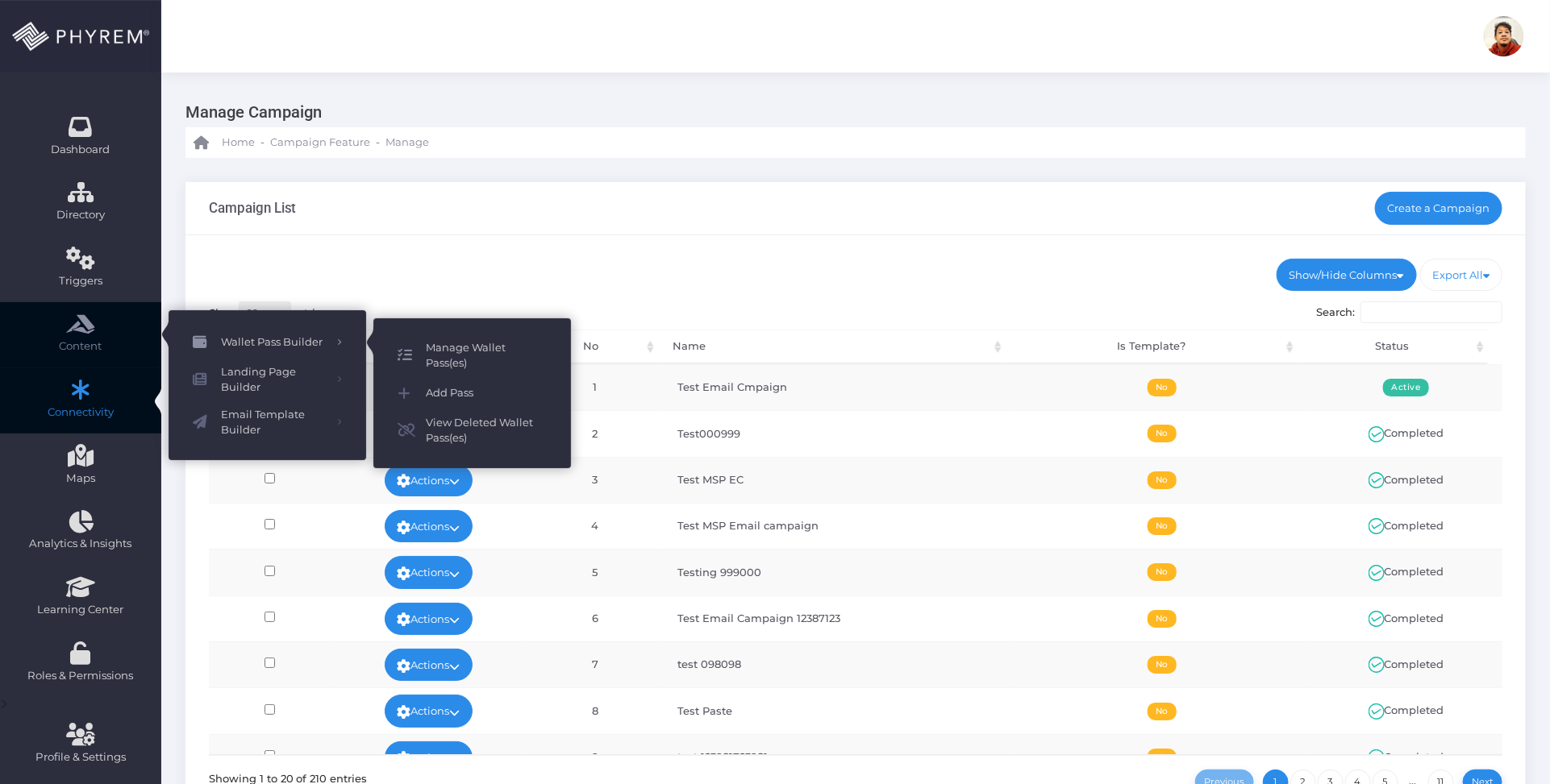
click at [437, 349] on span "Manage Wallet Pass(es)" at bounding box center [486, 355] width 121 height 32
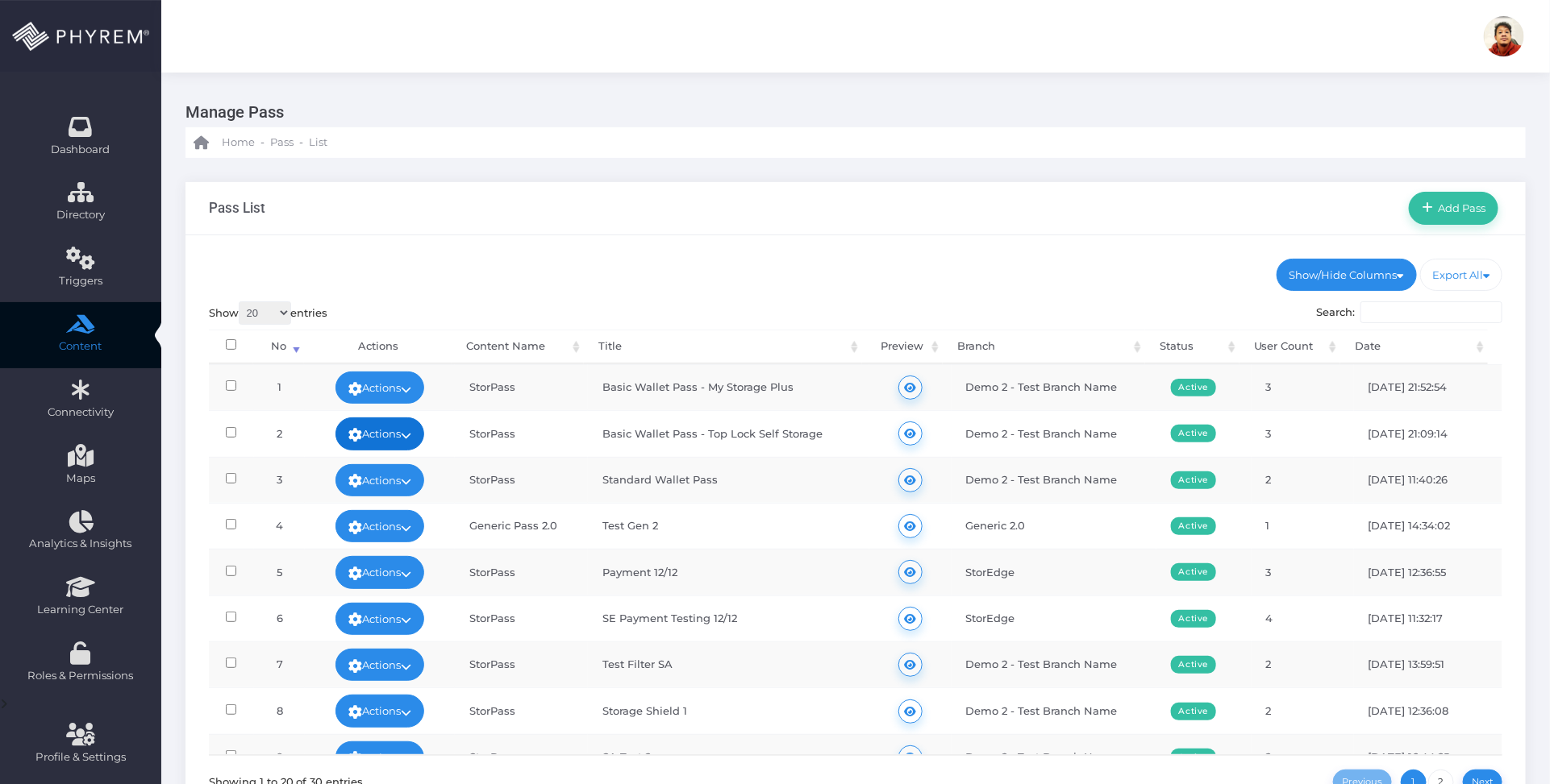
click at [417, 430] on link "Actions" at bounding box center [380, 433] width 88 height 32
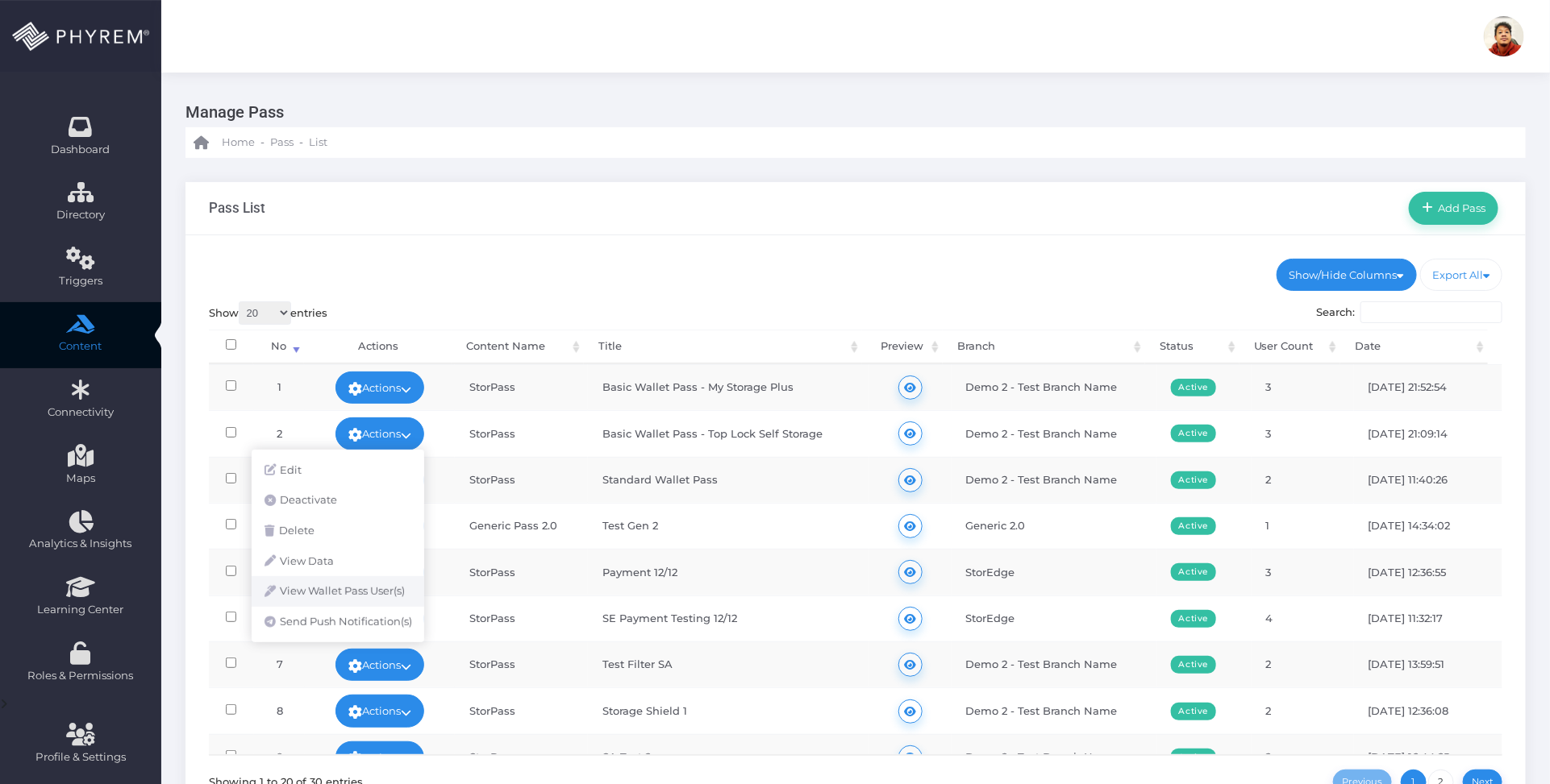
click at [393, 588] on link "View Wallet Pass User(s)" at bounding box center [337, 591] width 172 height 31
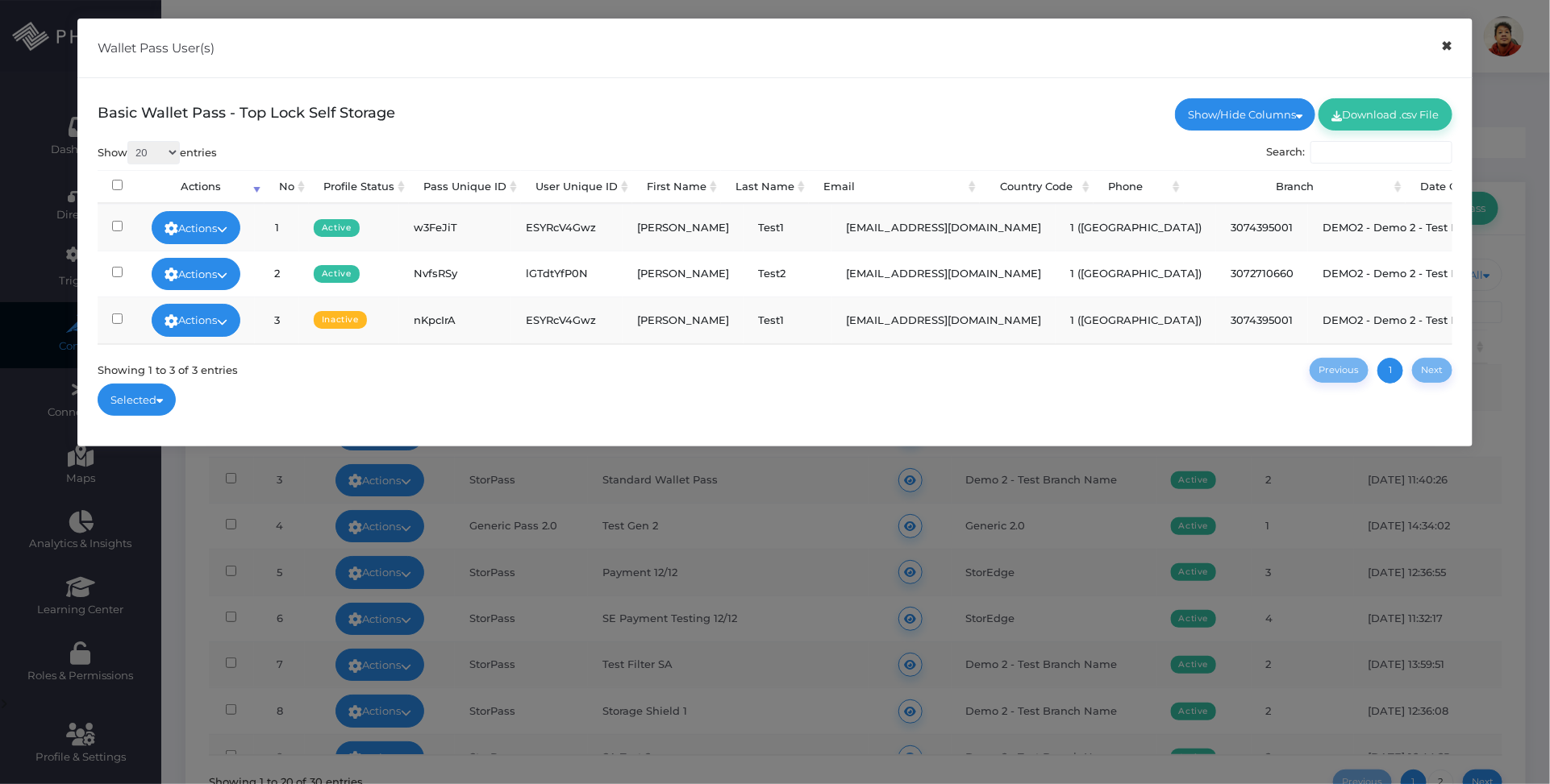
click at [1453, 49] on button "×" at bounding box center [1446, 46] width 32 height 36
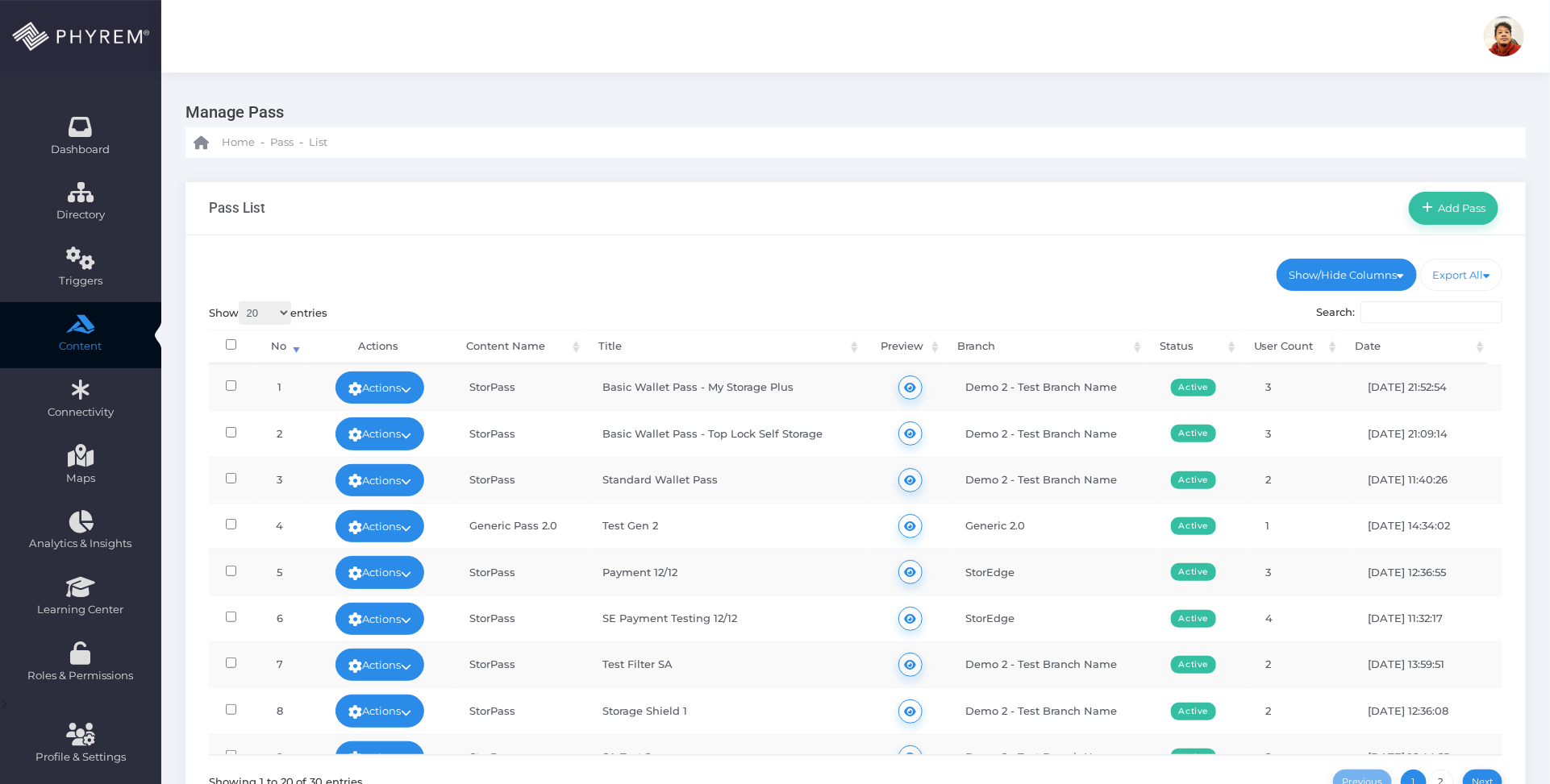
click at [918, 195] on div "Pass List Add Pass" at bounding box center [856, 208] width 1340 height 53
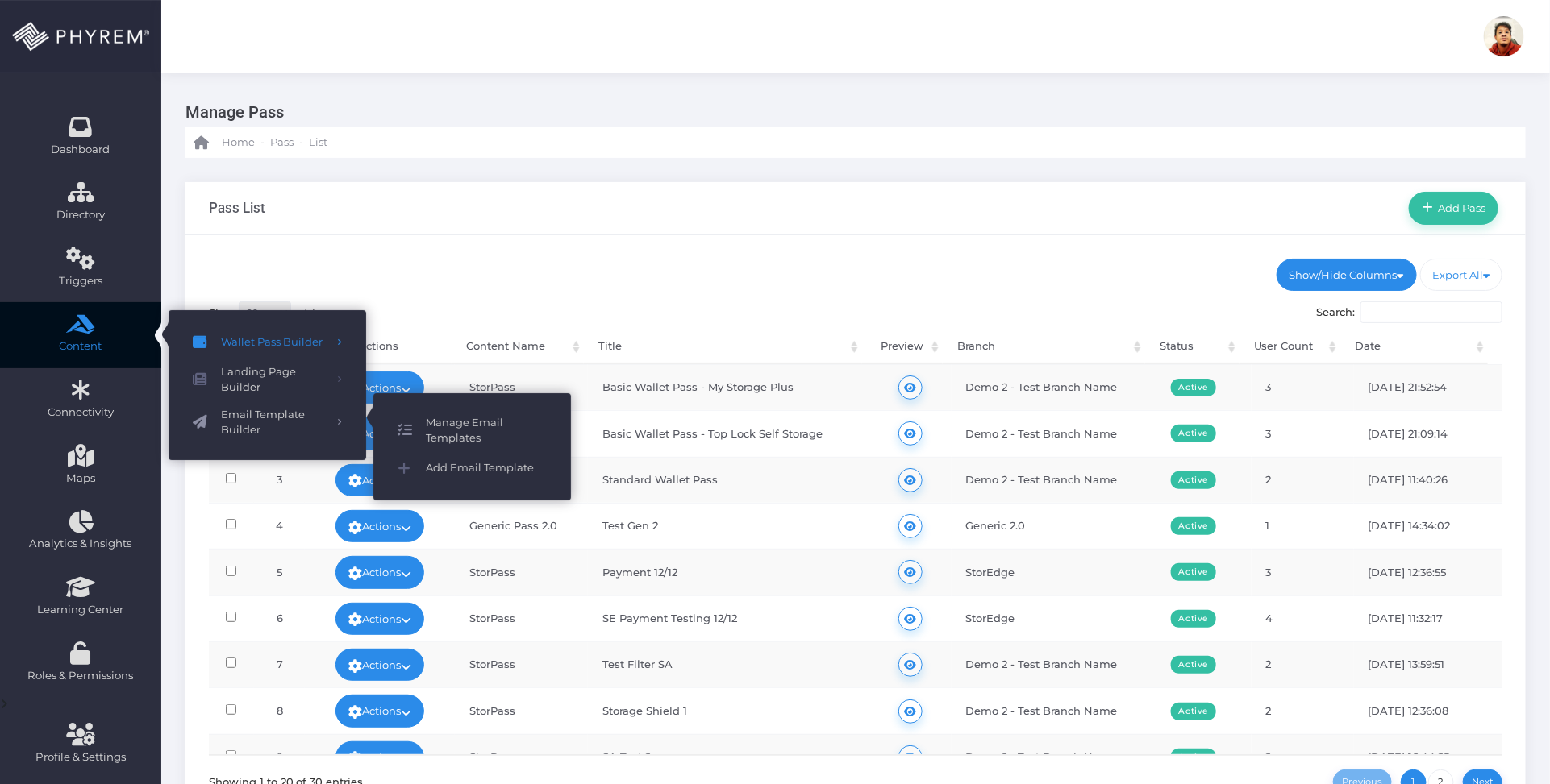
click at [455, 422] on span "Manage Email Templates" at bounding box center [486, 431] width 121 height 32
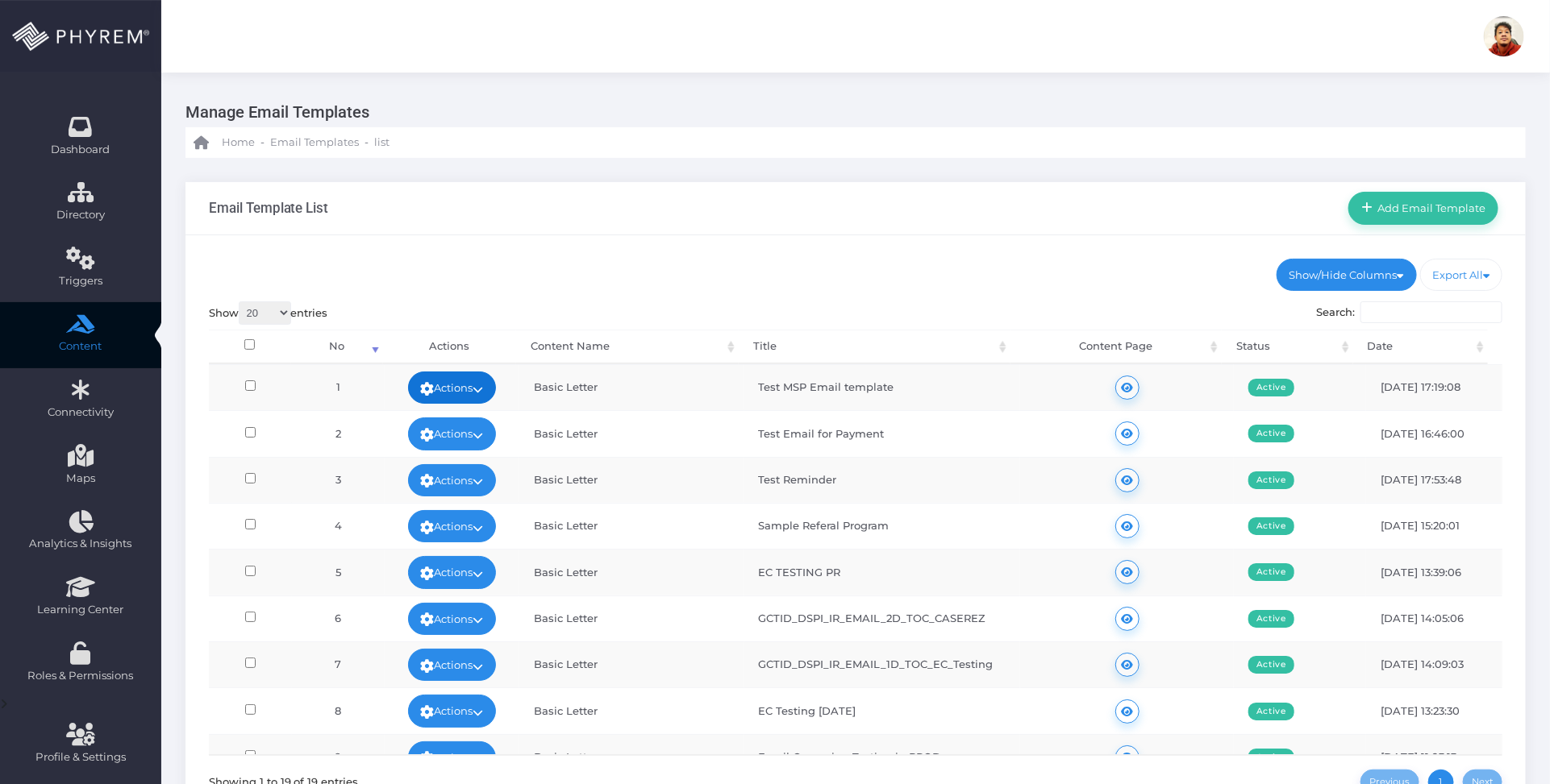
click at [485, 378] on link "Actions" at bounding box center [453, 387] width 88 height 32
click at [455, 416] on link "Edit" at bounding box center [446, 424] width 105 height 31
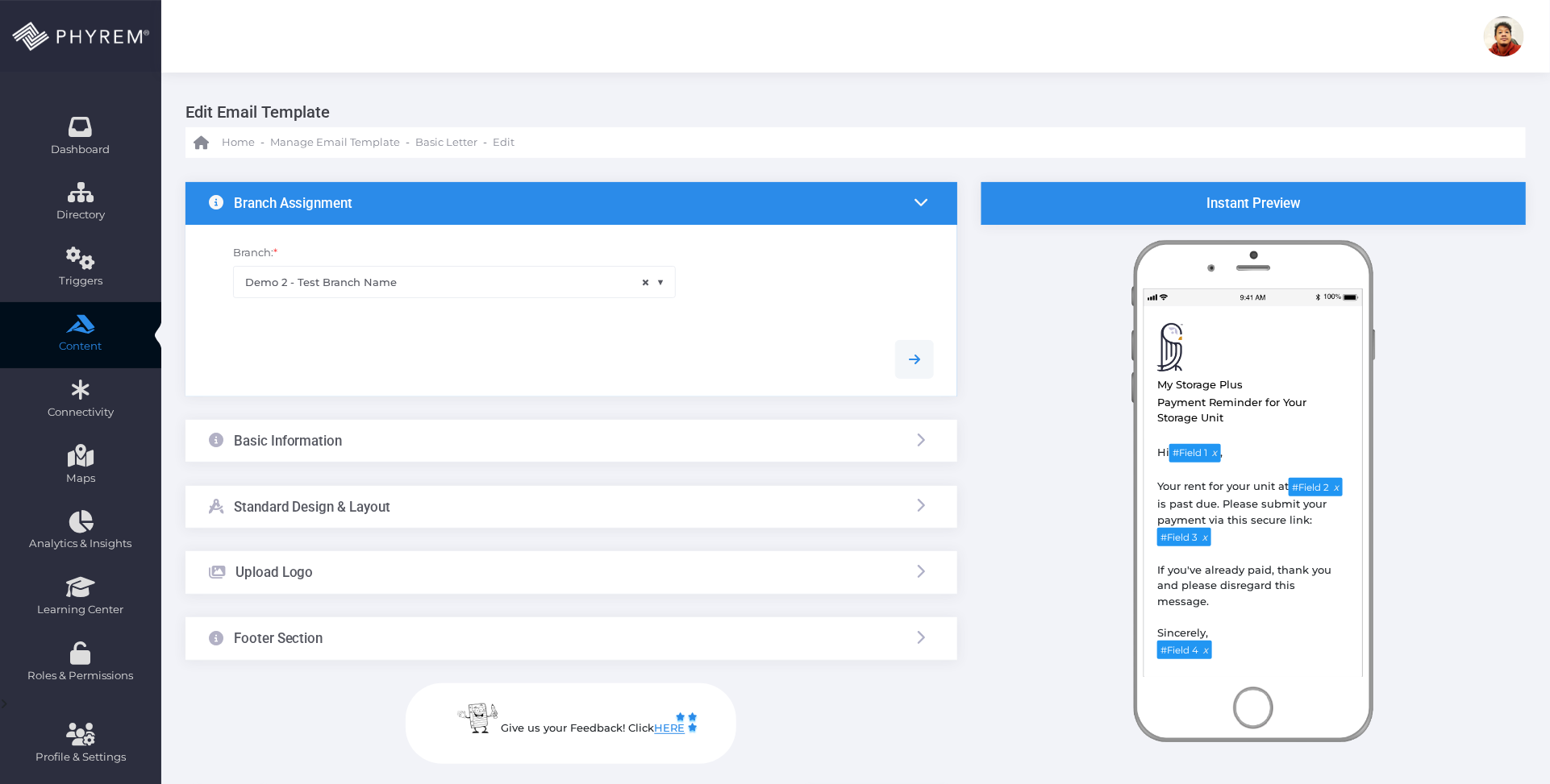
click at [501, 506] on div "Standard Design & Layout" at bounding box center [572, 506] width 772 height 42
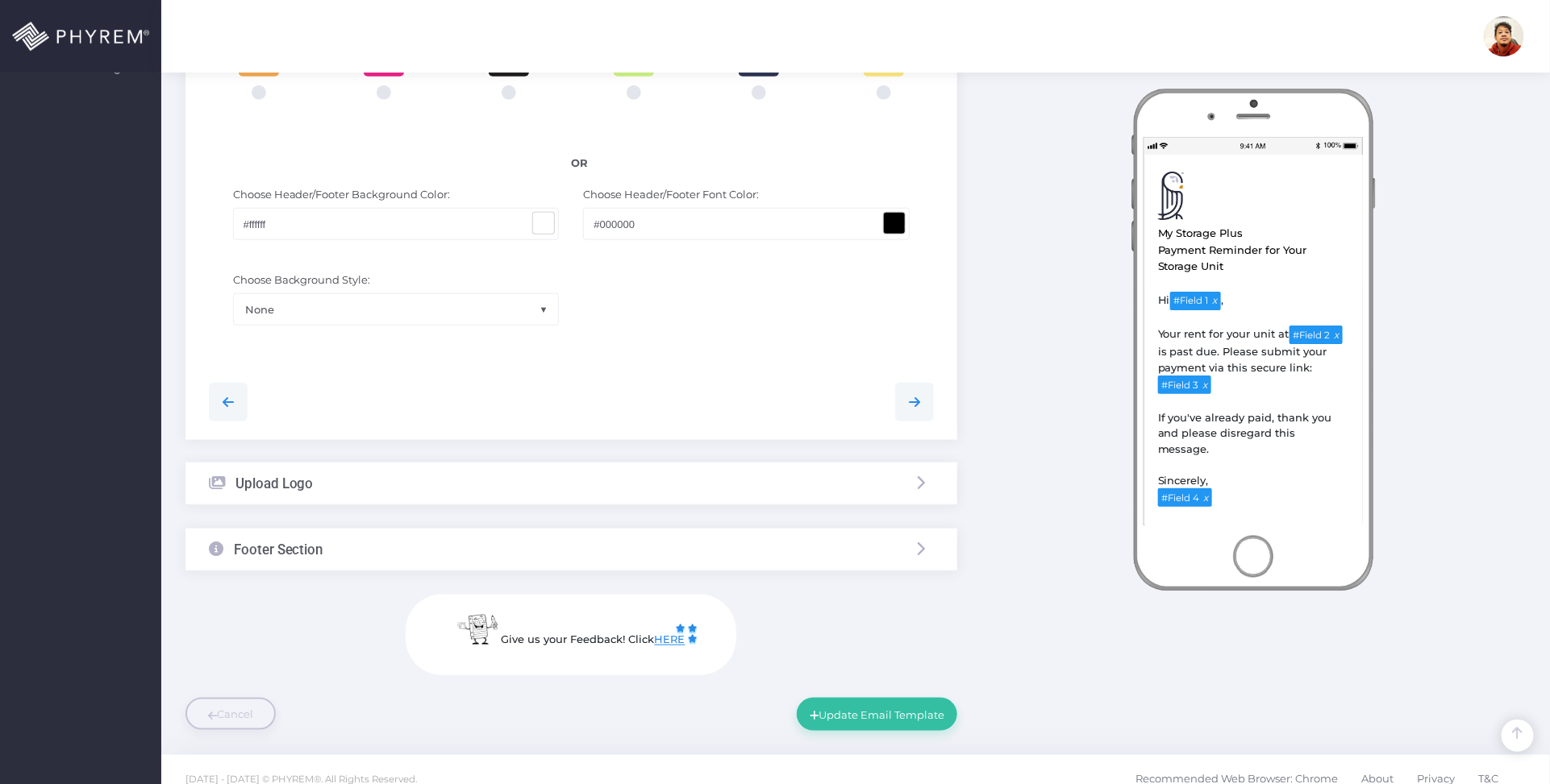
scroll to position [705, 0]
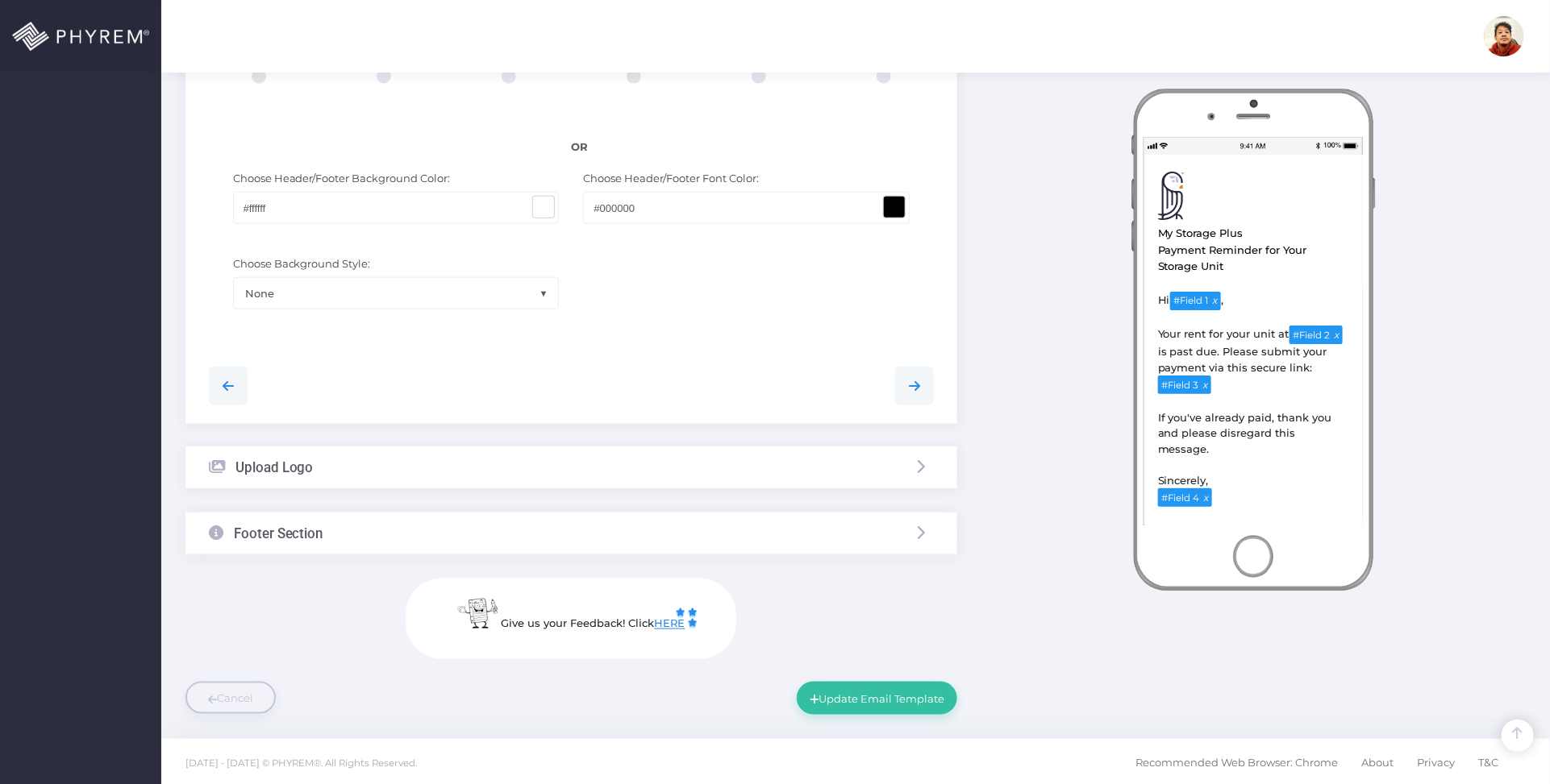
click at [436, 468] on div "Upload Logo" at bounding box center [572, 467] width 772 height 42
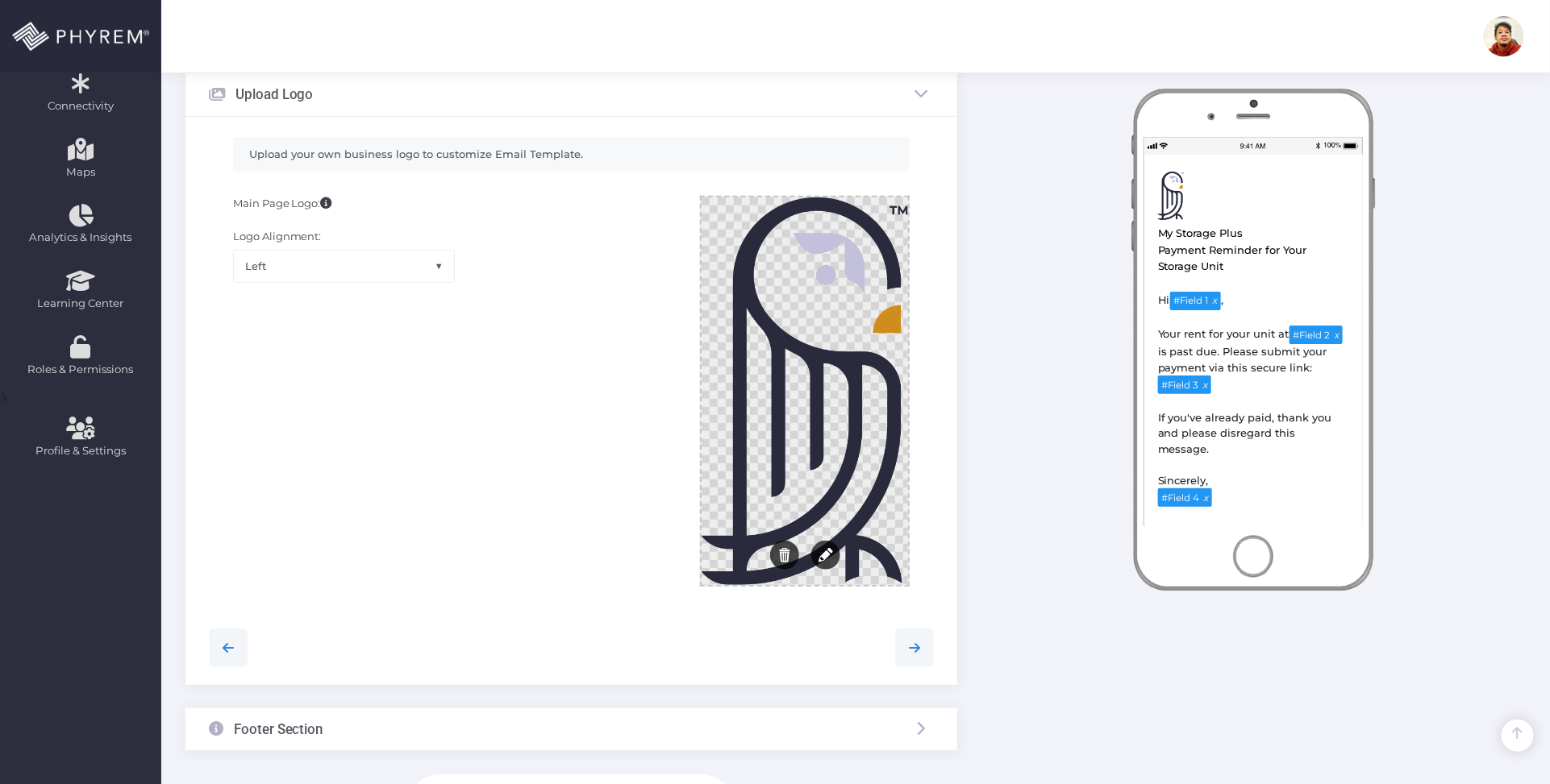
scroll to position [305, 0]
click at [784, 404] on div at bounding box center [804, 393] width 206 height 387
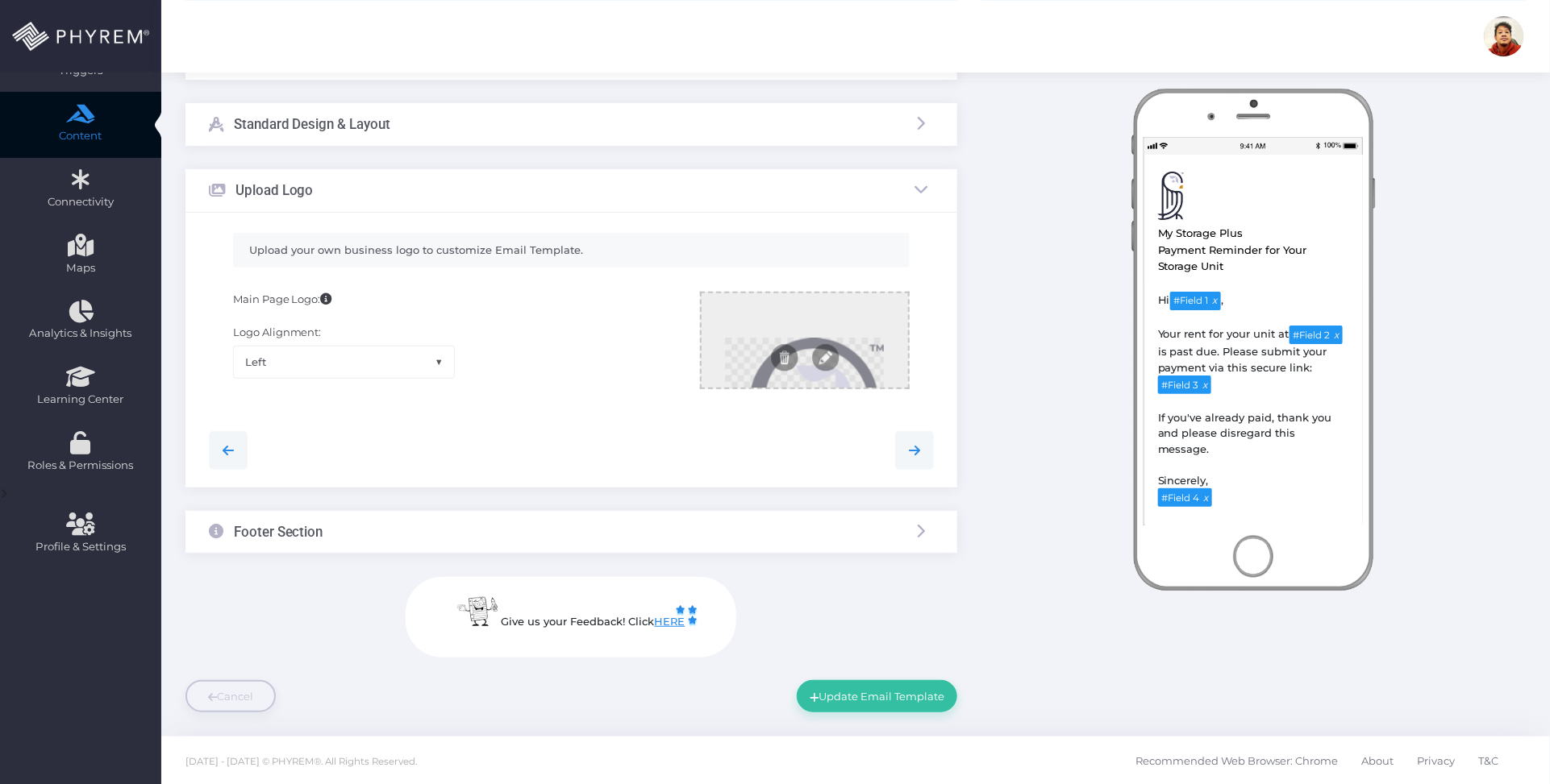
scroll to position [287, 0]
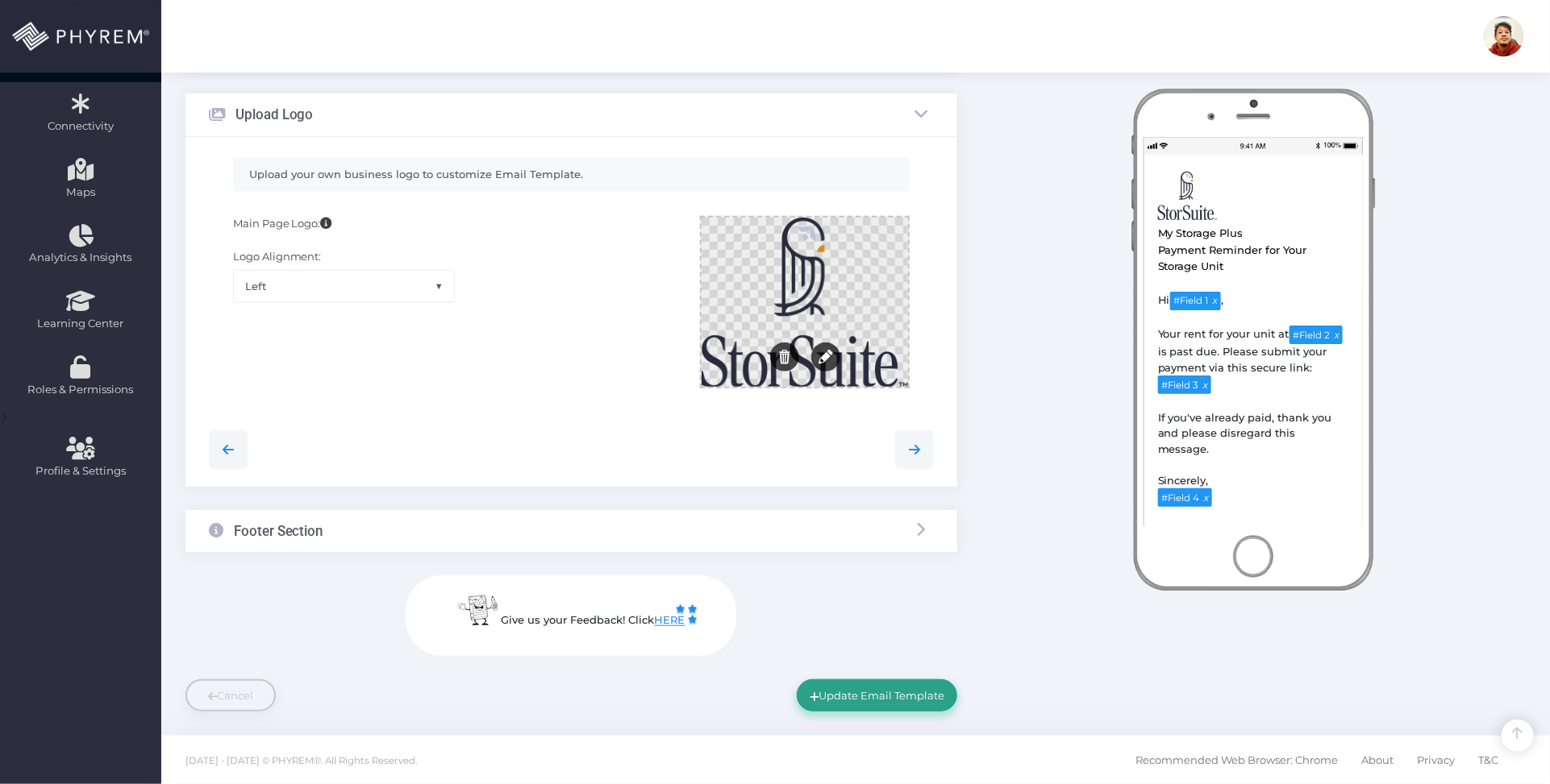
click at [897, 689] on button "Update Email Template" at bounding box center [877, 696] width 161 height 32
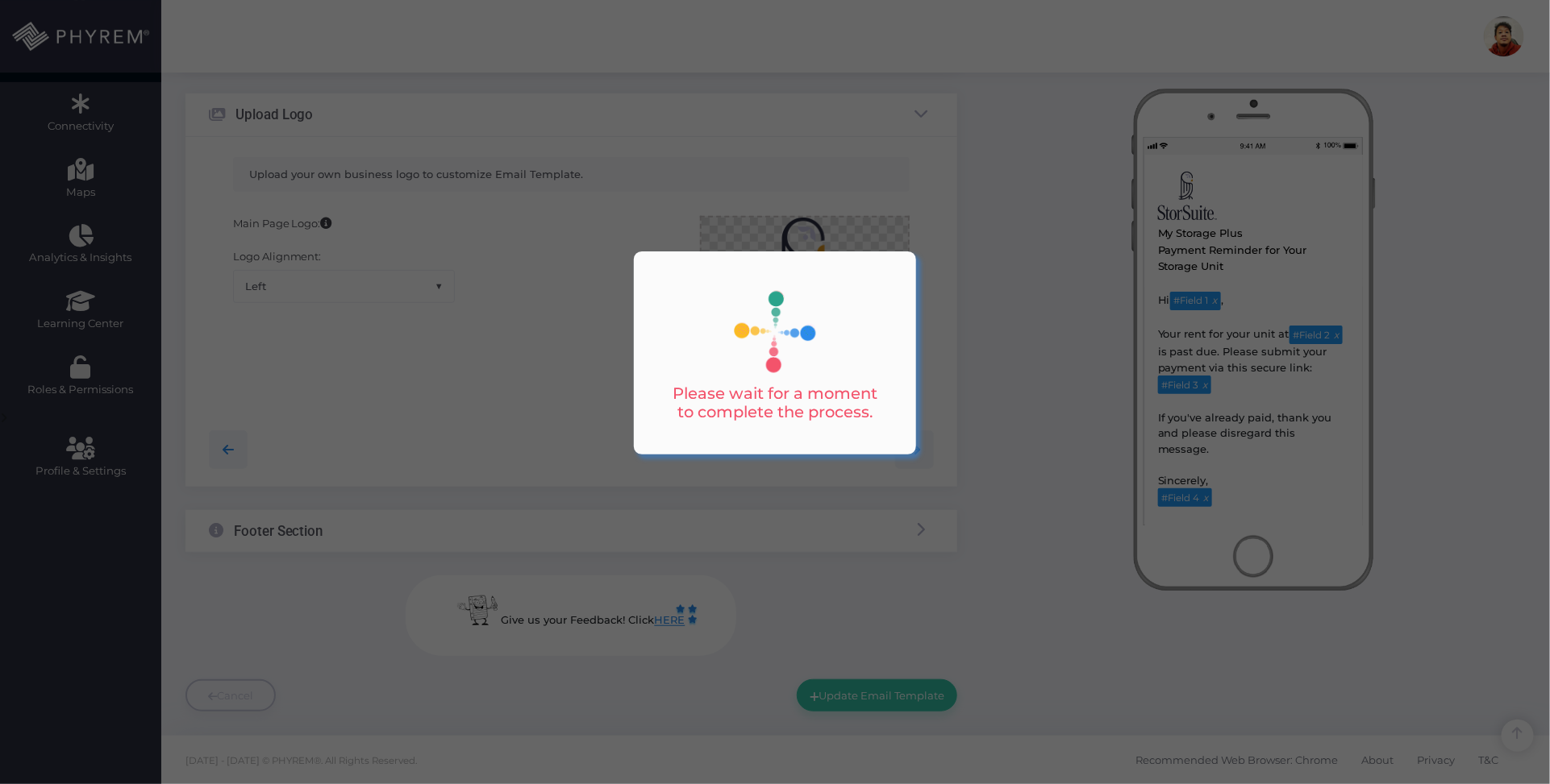
scroll to position [0, 0]
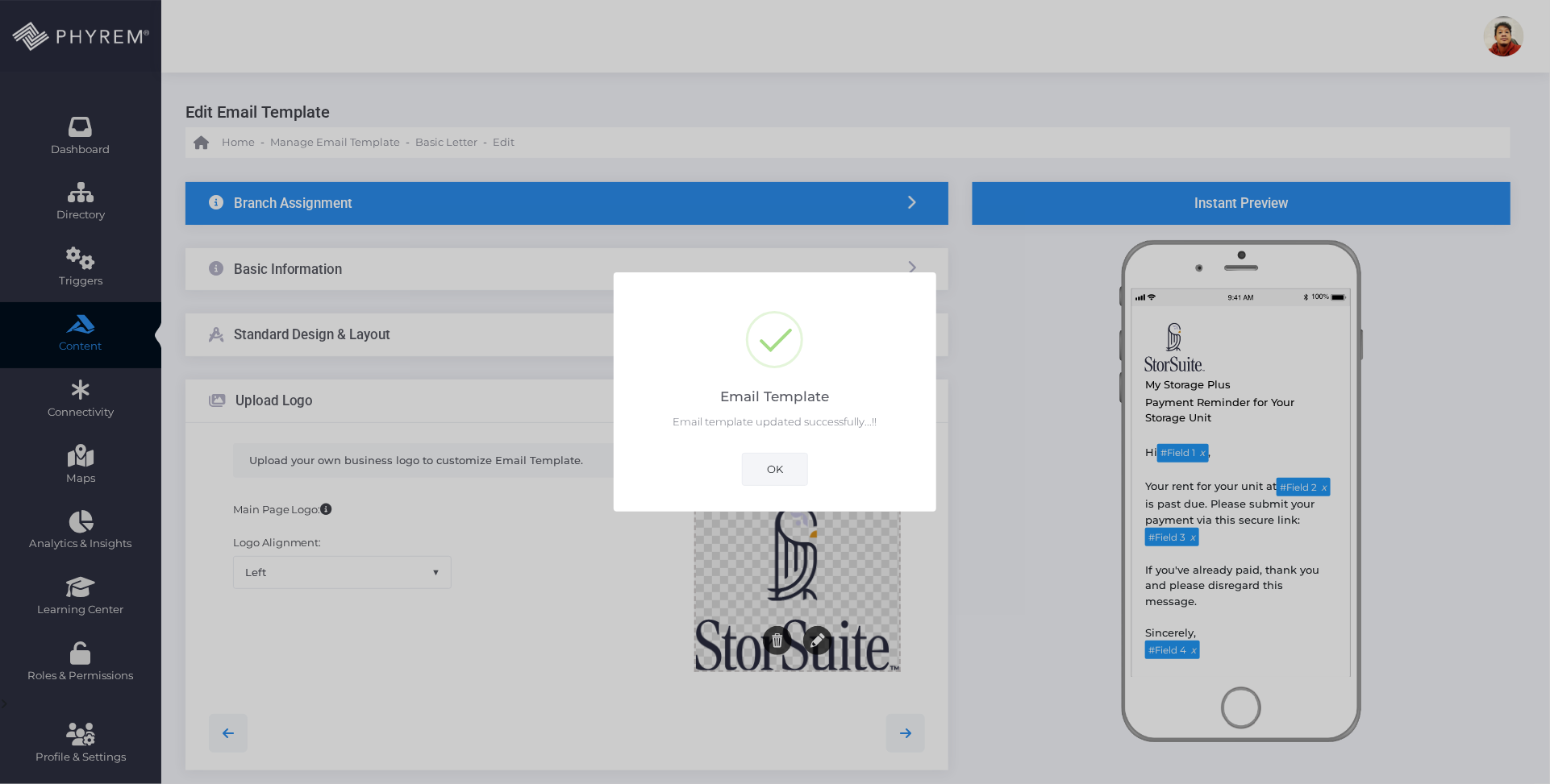
click at [770, 464] on button "OK" at bounding box center [775, 469] width 66 height 32
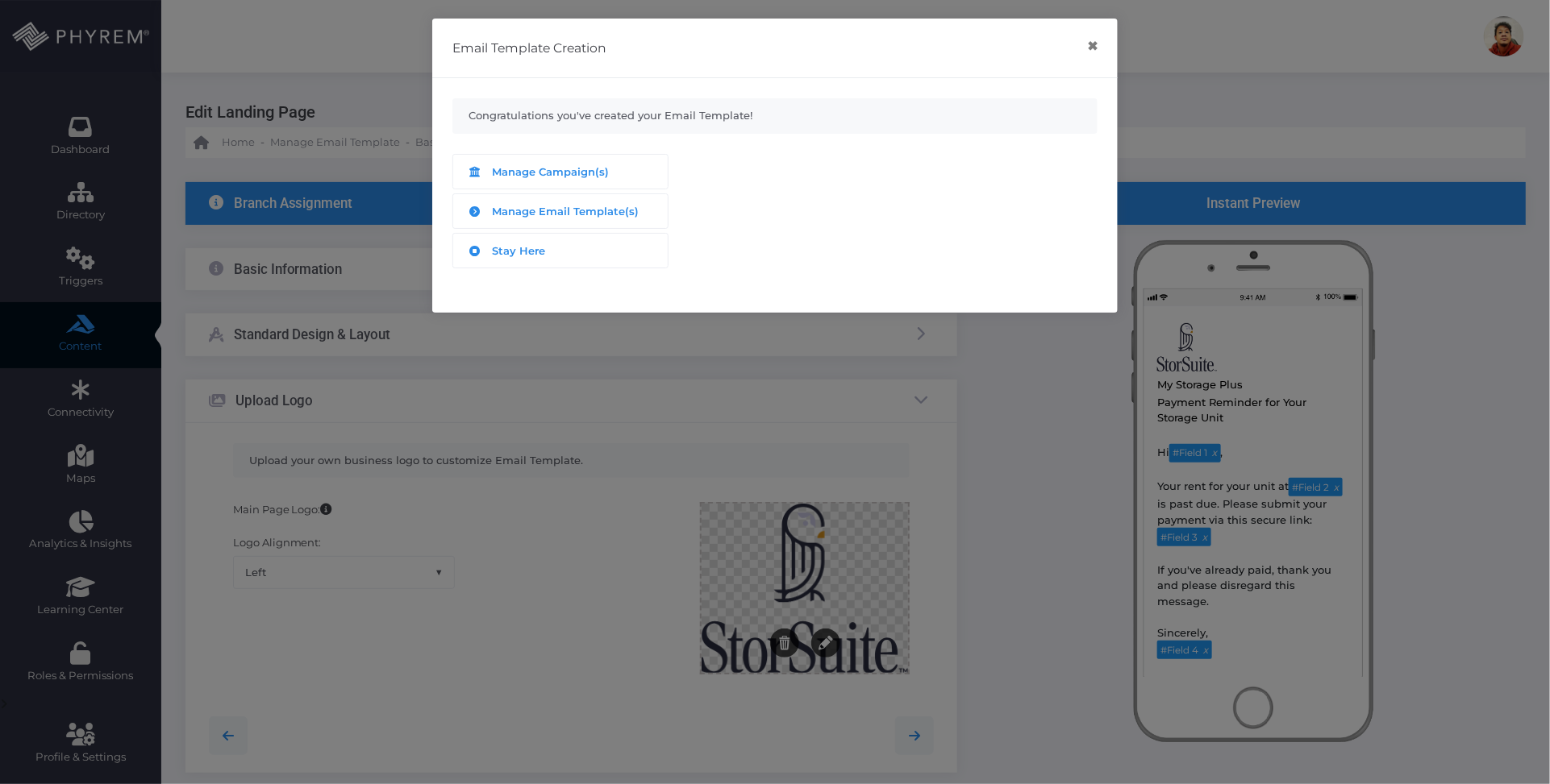
scroll to position [287, 0]
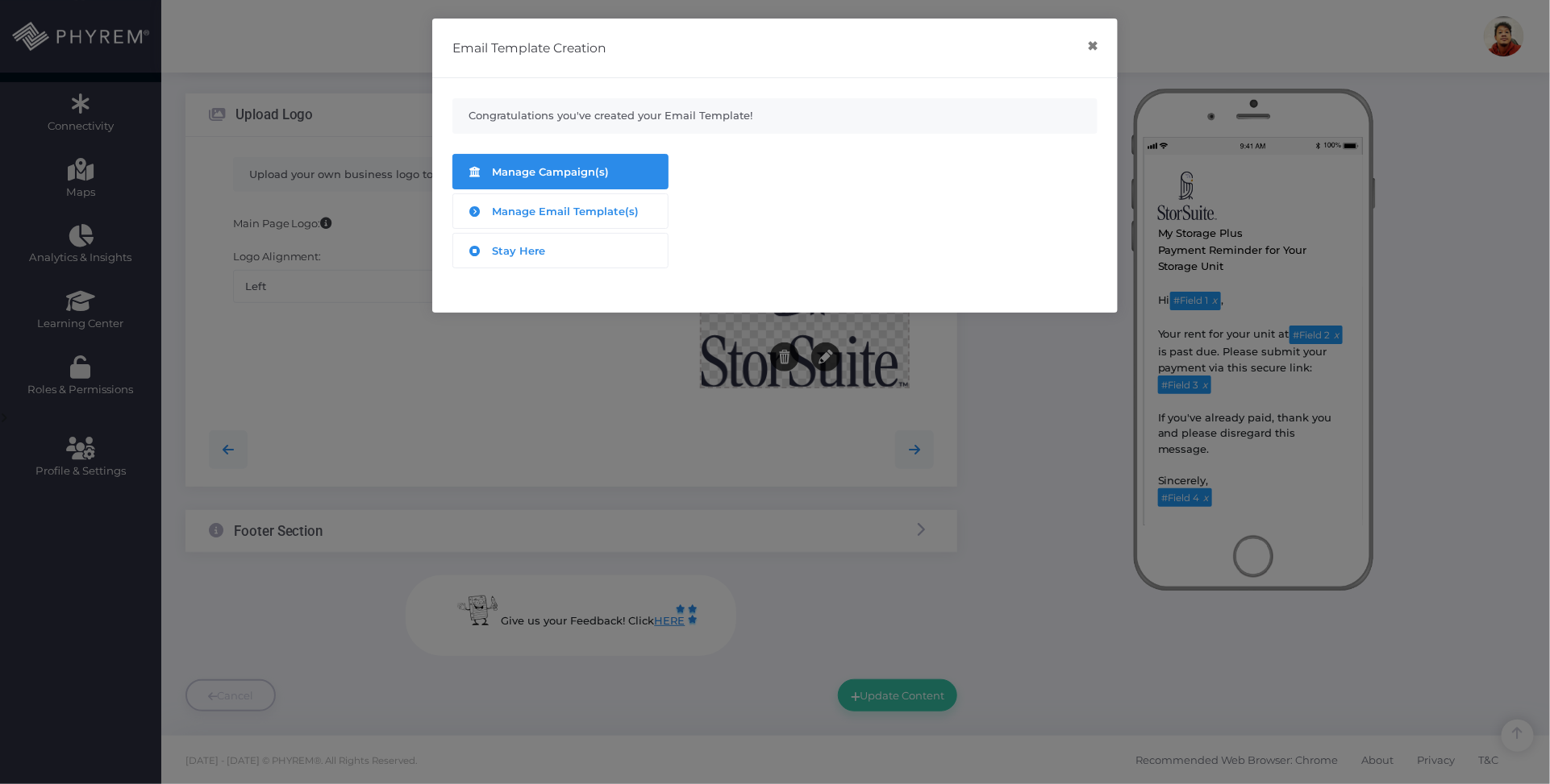
click at [575, 175] on span "Manage Campaign(s)" at bounding box center [551, 171] width 117 height 13
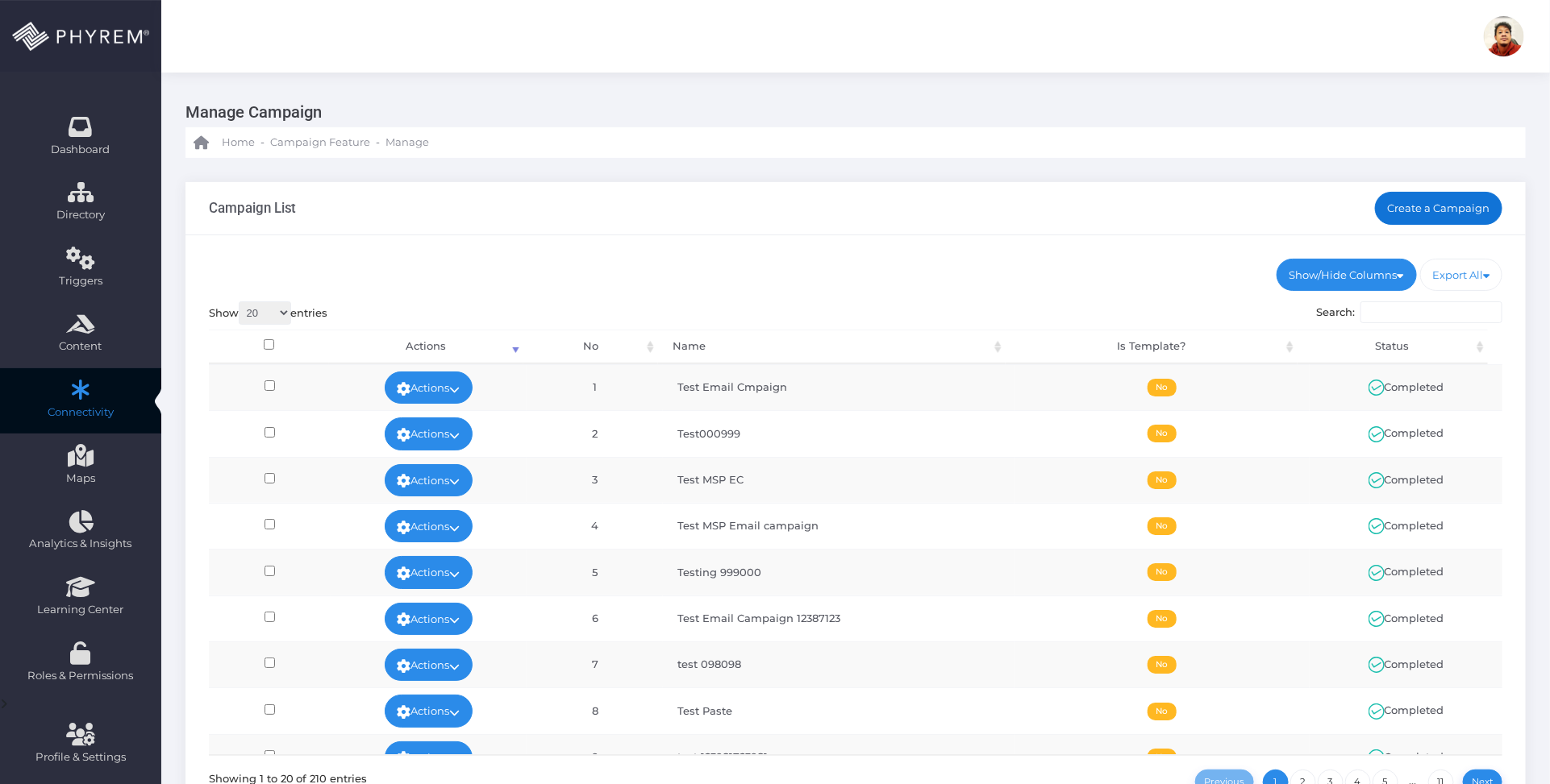
click at [1423, 208] on link "Create a Campaign" at bounding box center [1439, 208] width 128 height 32
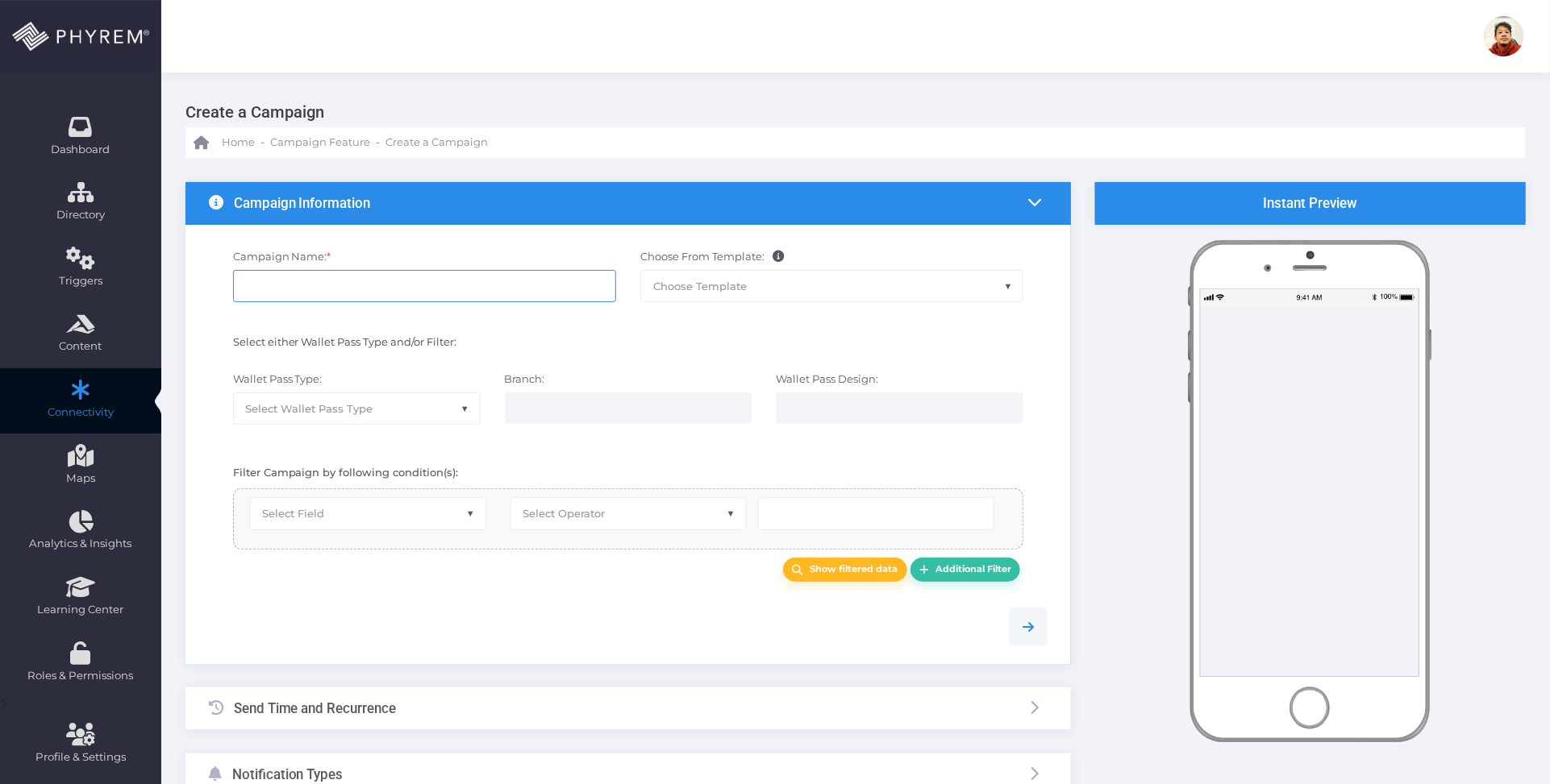
click at [365, 287] on input "Campaign Name: *" at bounding box center [424, 287] width 383 height 32
type input "Test EC w1312312"
click at [372, 420] on span "Select Wallet Pass Type" at bounding box center [356, 408] width 246 height 31
select select "15"
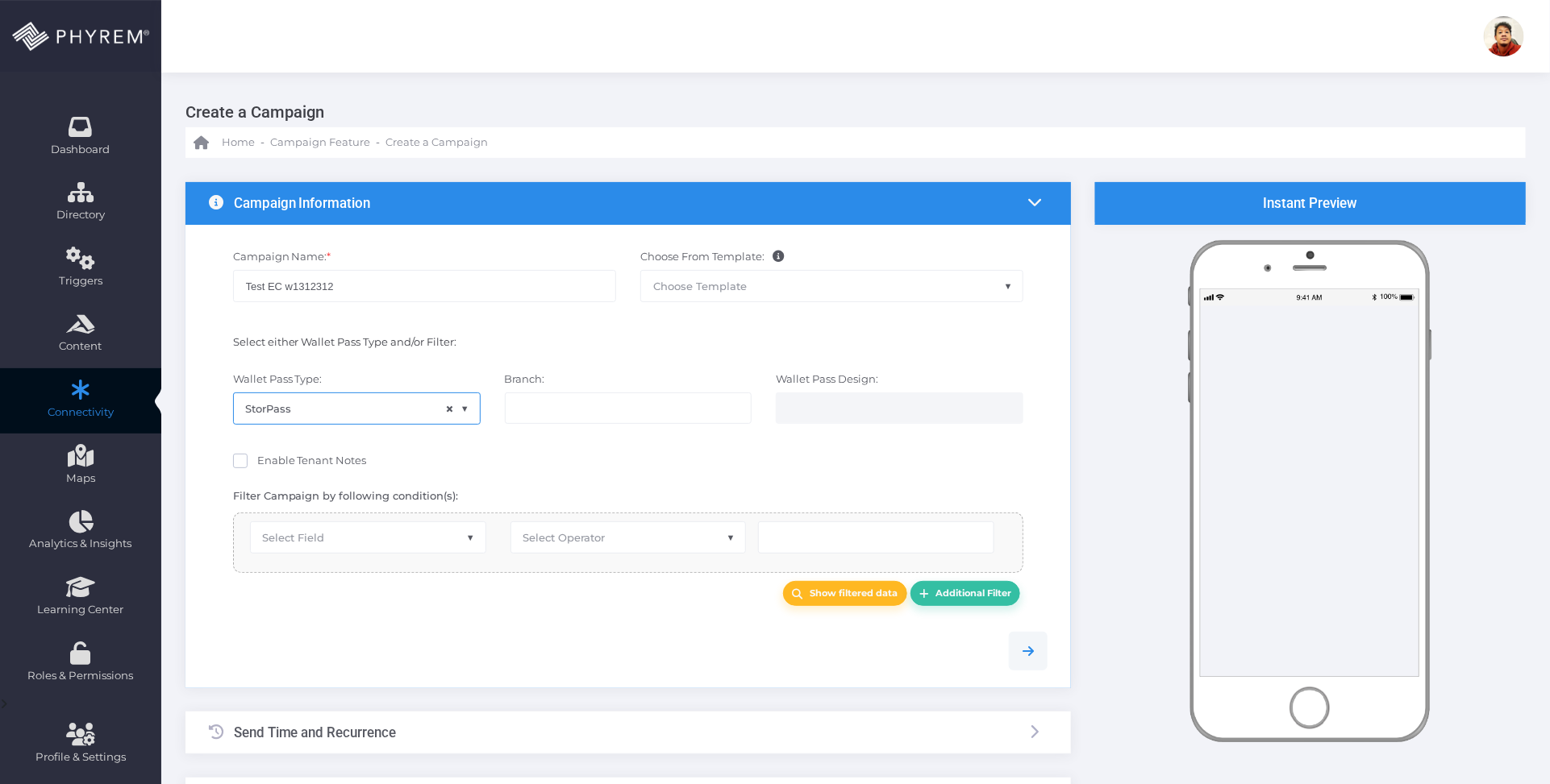
click at [582, 413] on input "search" at bounding box center [580, 407] width 126 height 13
select select "119"
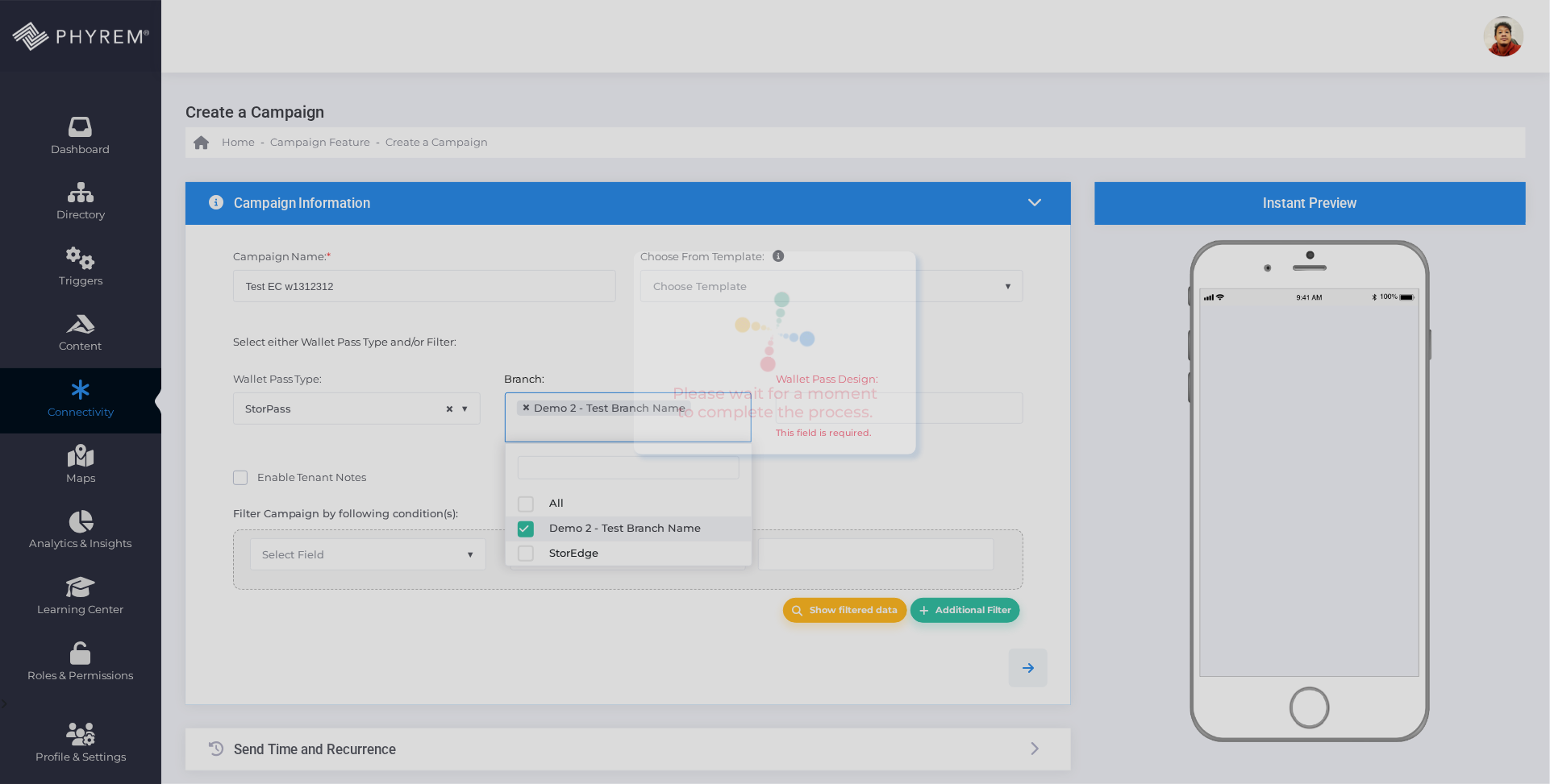
scroll to position [12, 0]
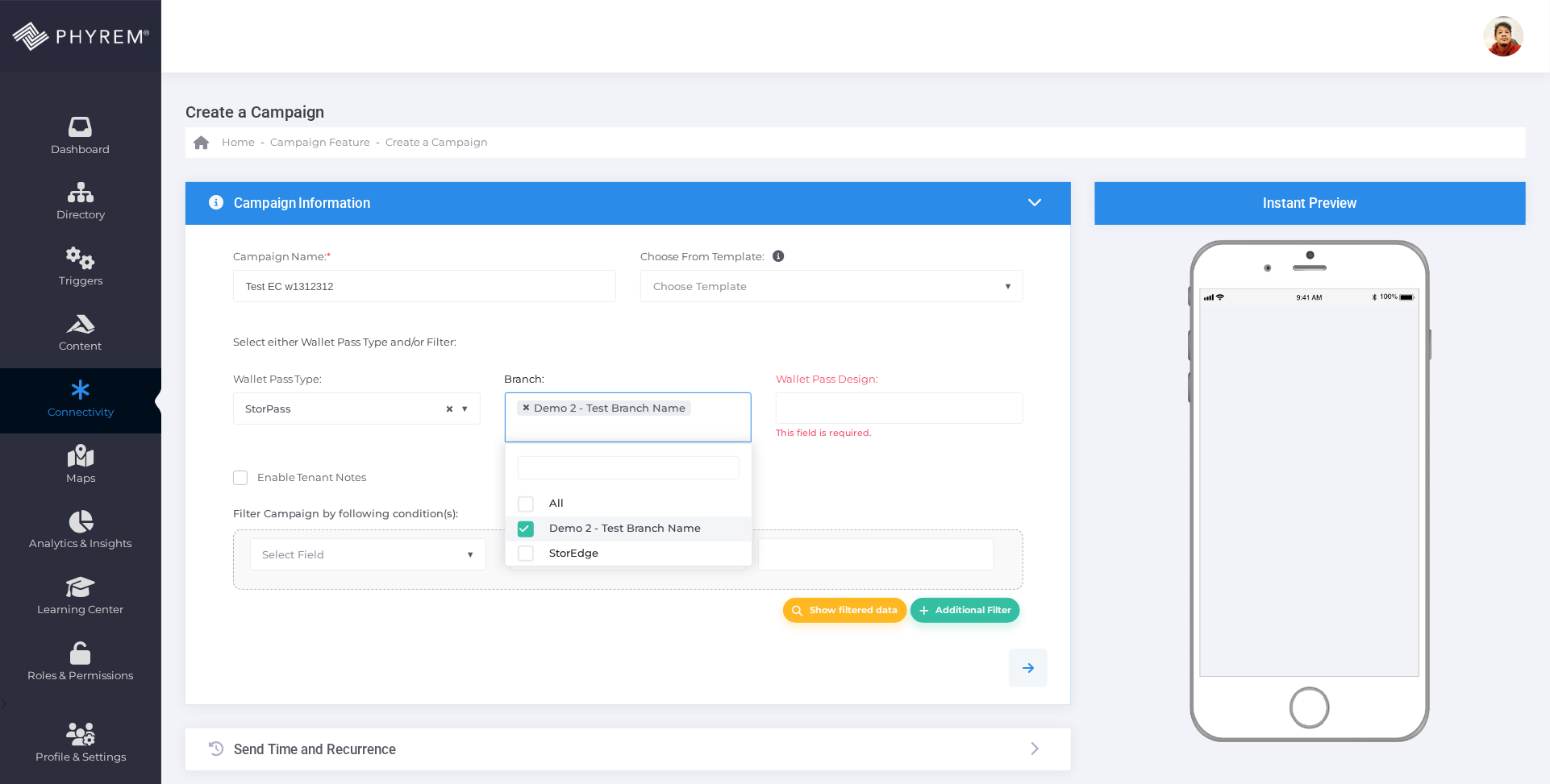
click at [900, 409] on input "search" at bounding box center [852, 407] width 126 height 13
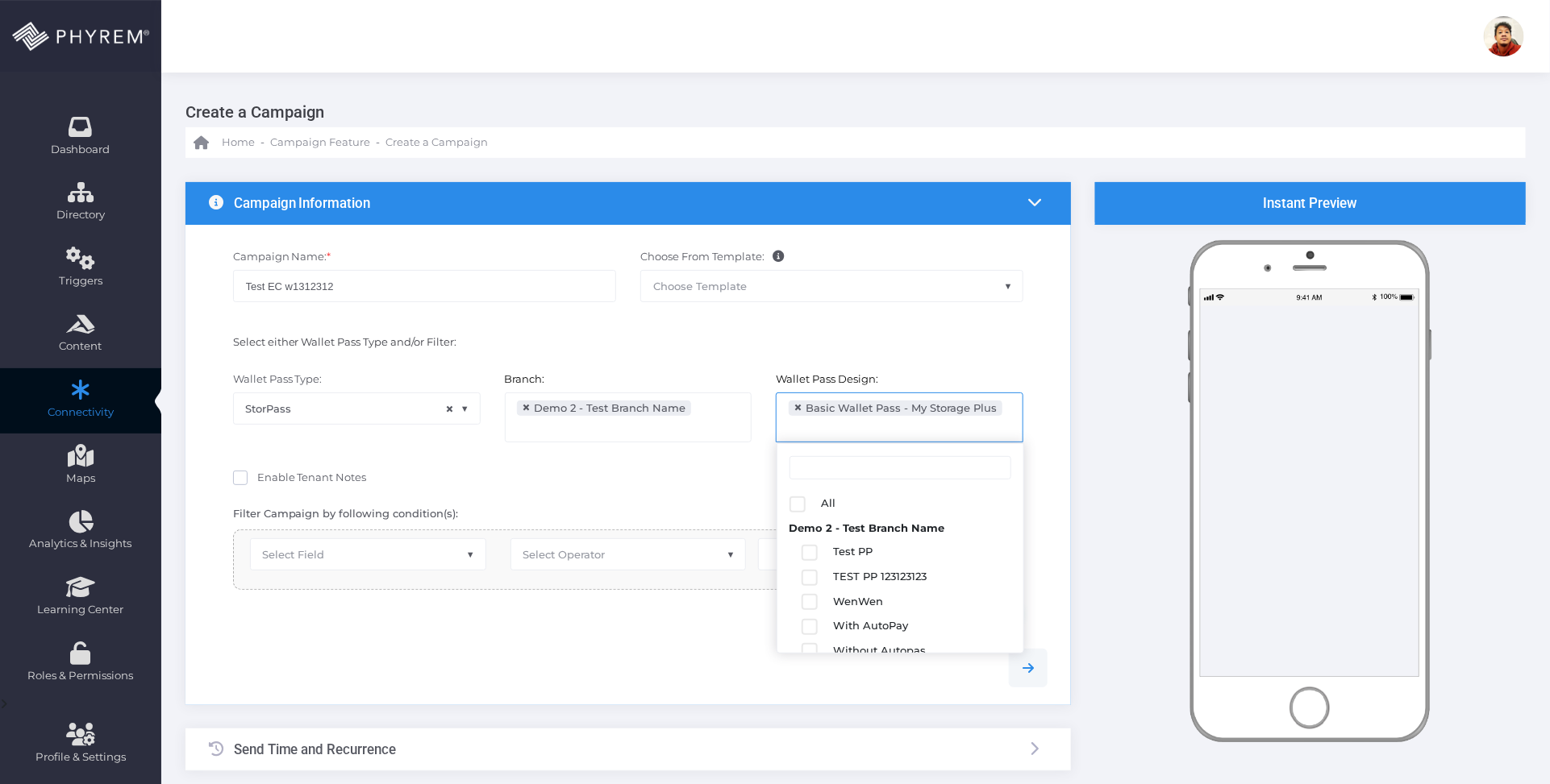
scroll to position [285, 0]
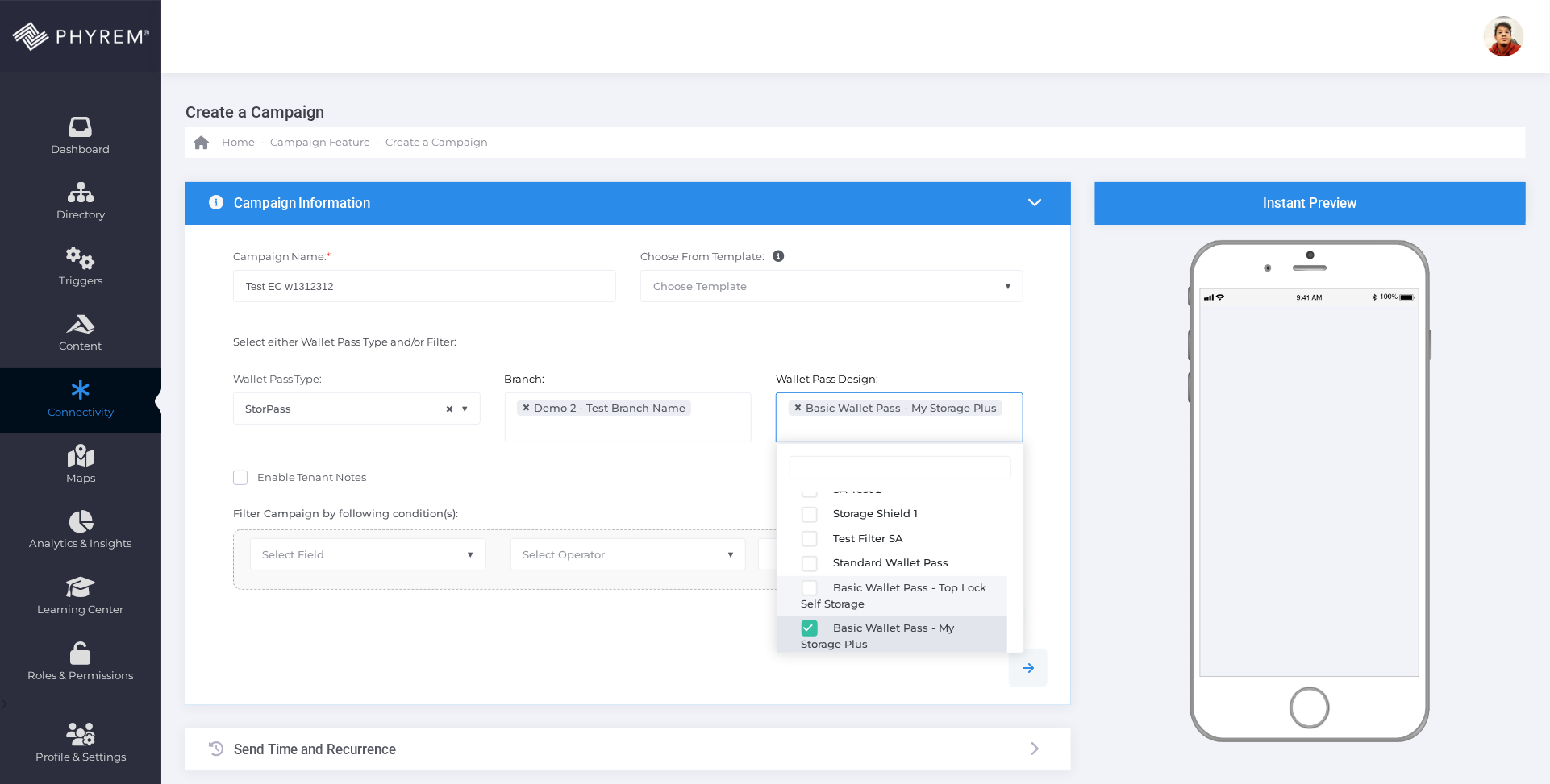
select select "2682"
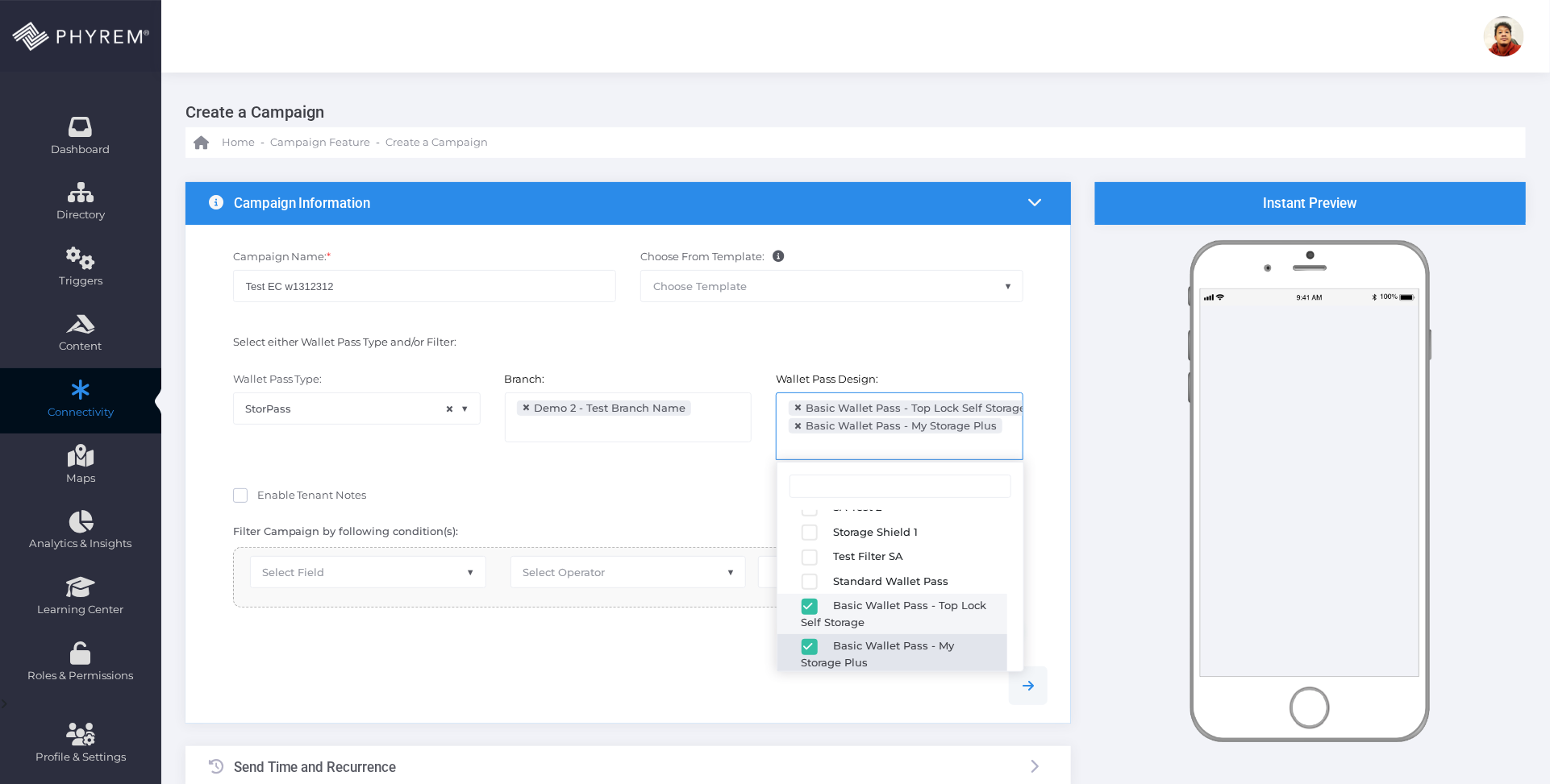
drag, startPoint x: 593, startPoint y: 662, endPoint x: 527, endPoint y: 654, distance: 66.5
click at [592, 662] on div at bounding box center [628, 686] width 864 height 74
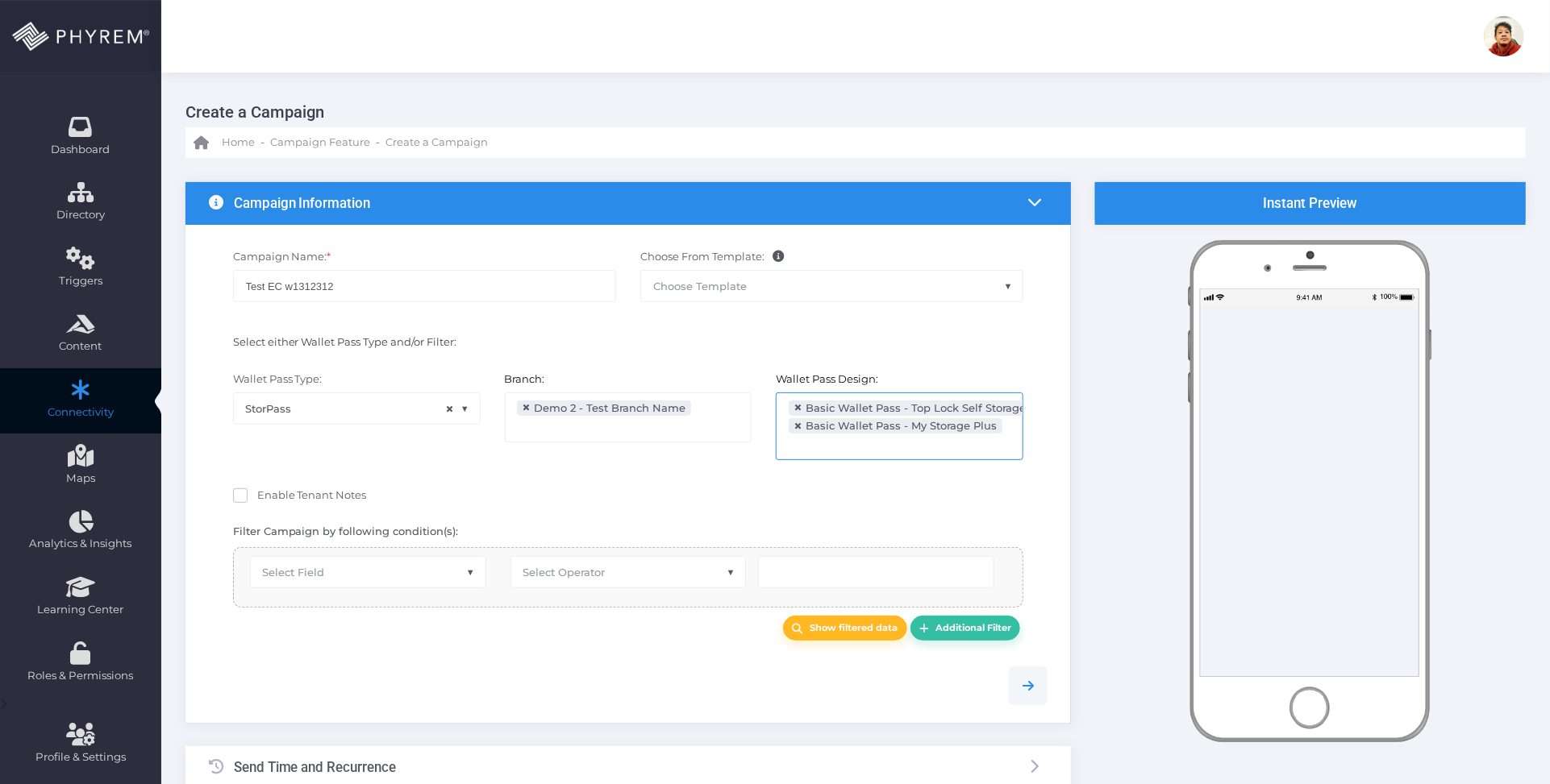
click at [387, 570] on span "Select Field" at bounding box center [368, 572] width 234 height 31
select select "first_name"
click at [619, 581] on span "Select Operator" at bounding box center [628, 572] width 234 height 31
type input "eq"
select select "equals"
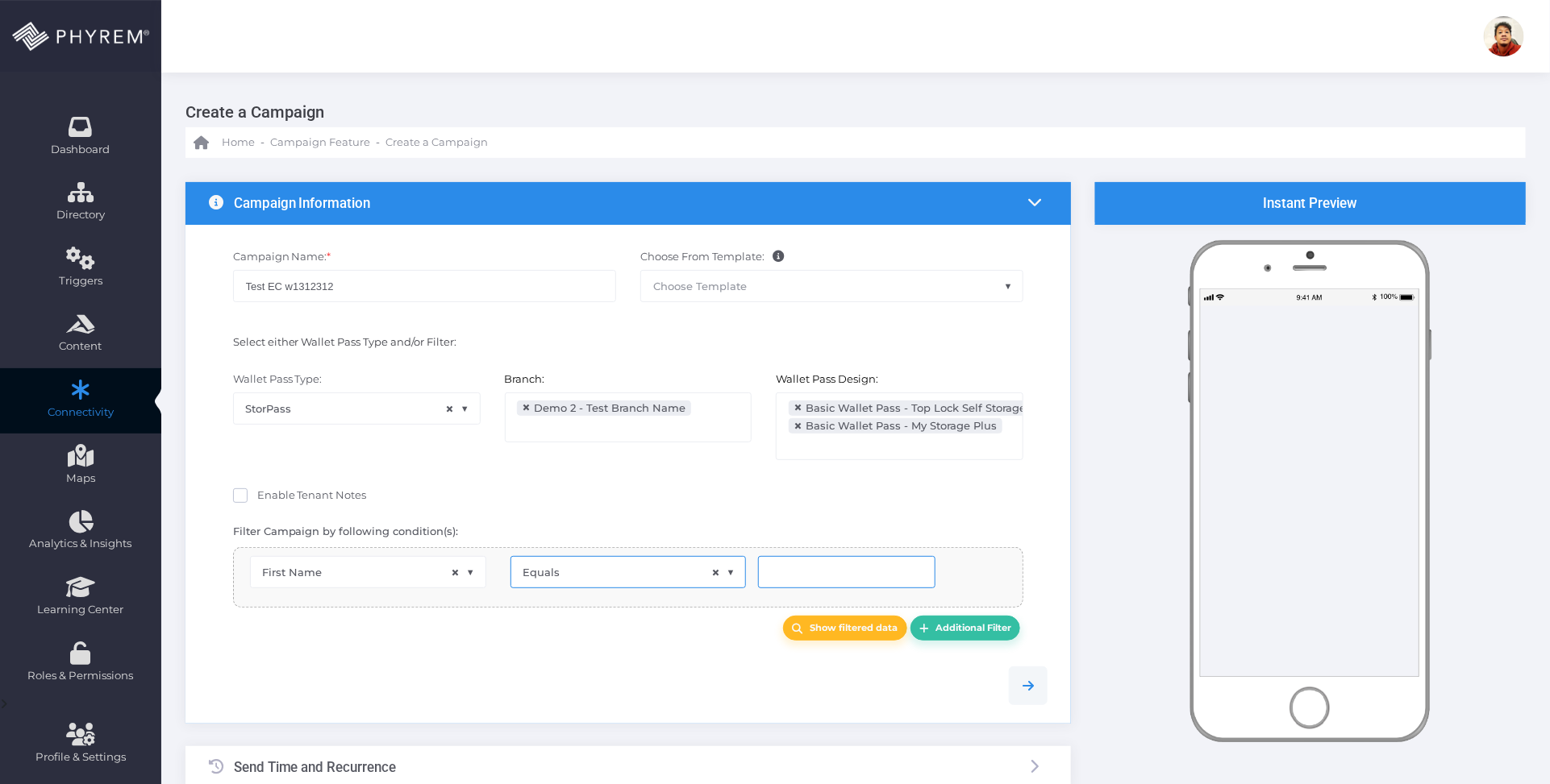
click at [830, 567] on input "text" at bounding box center [847, 572] width 178 height 32
type input "Carlos"
click at [843, 630] on b "Show filtered data" at bounding box center [853, 627] width 87 height 12
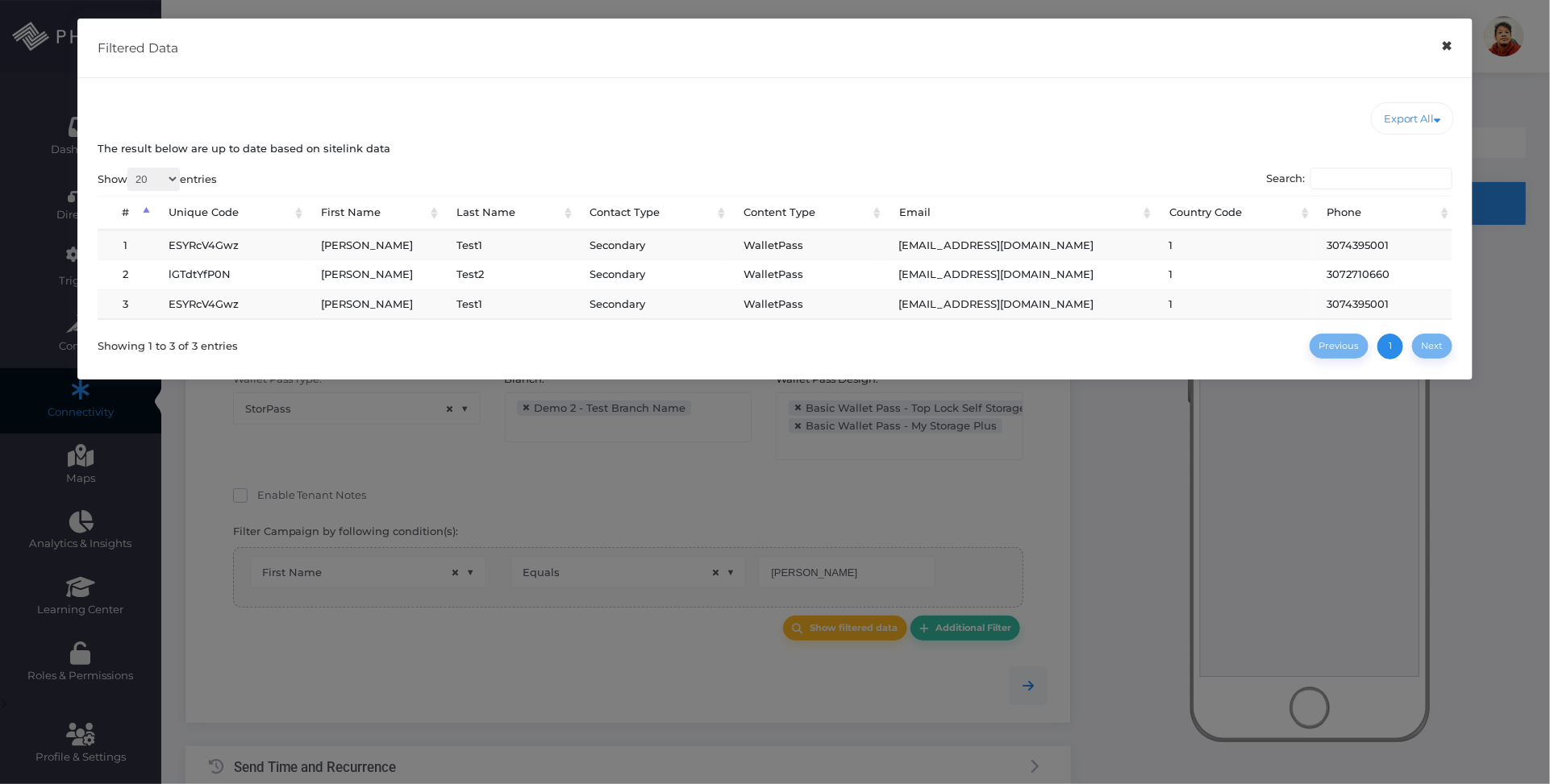
click at [1437, 47] on button "×" at bounding box center [1446, 46] width 32 height 36
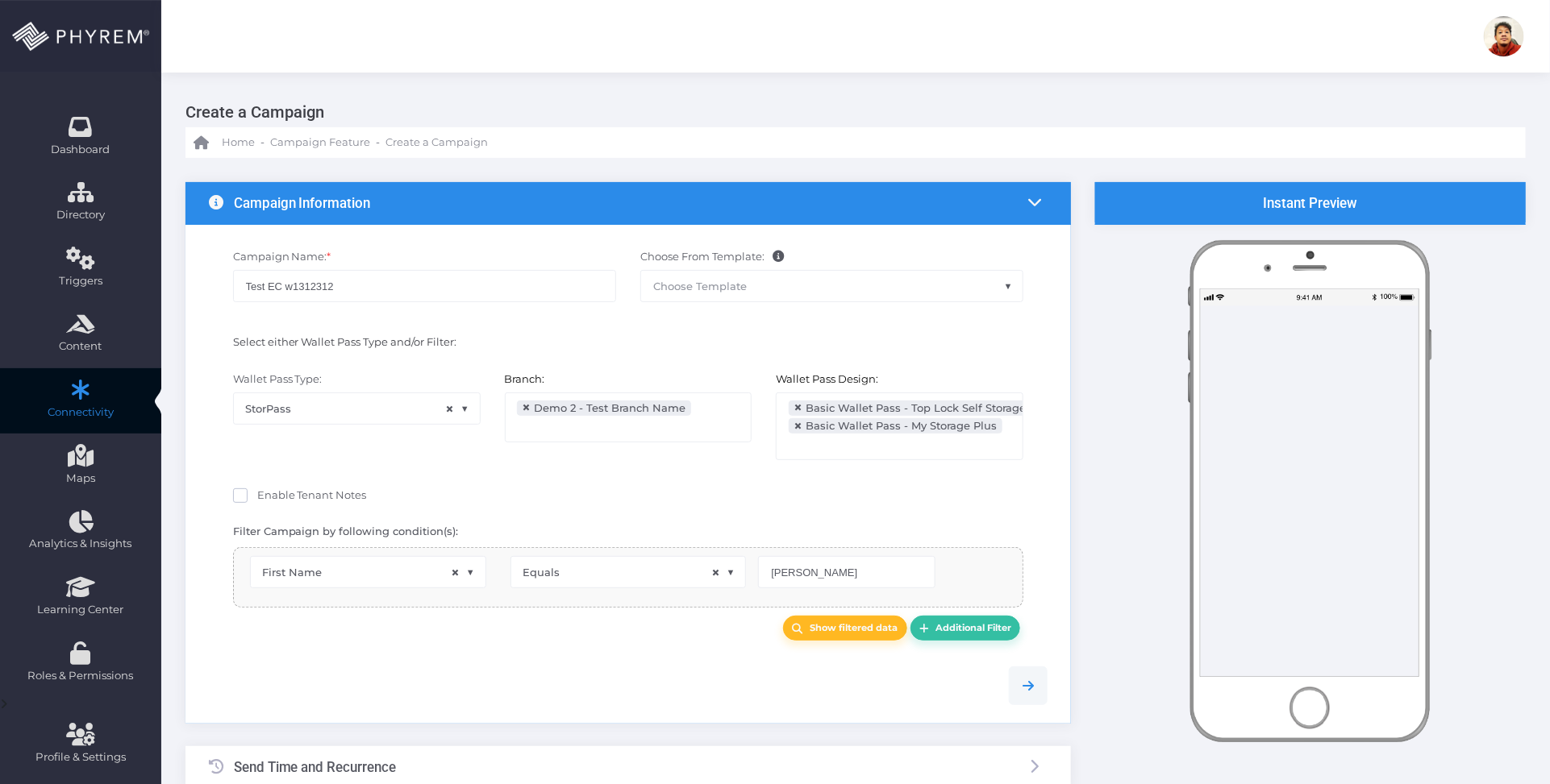
click at [670, 514] on div "Enable Tenant Notes" at bounding box center [628, 500] width 864 height 32
click at [688, 670] on div at bounding box center [628, 686] width 864 height 39
click at [829, 634] on b "Show filtered data" at bounding box center [853, 627] width 87 height 12
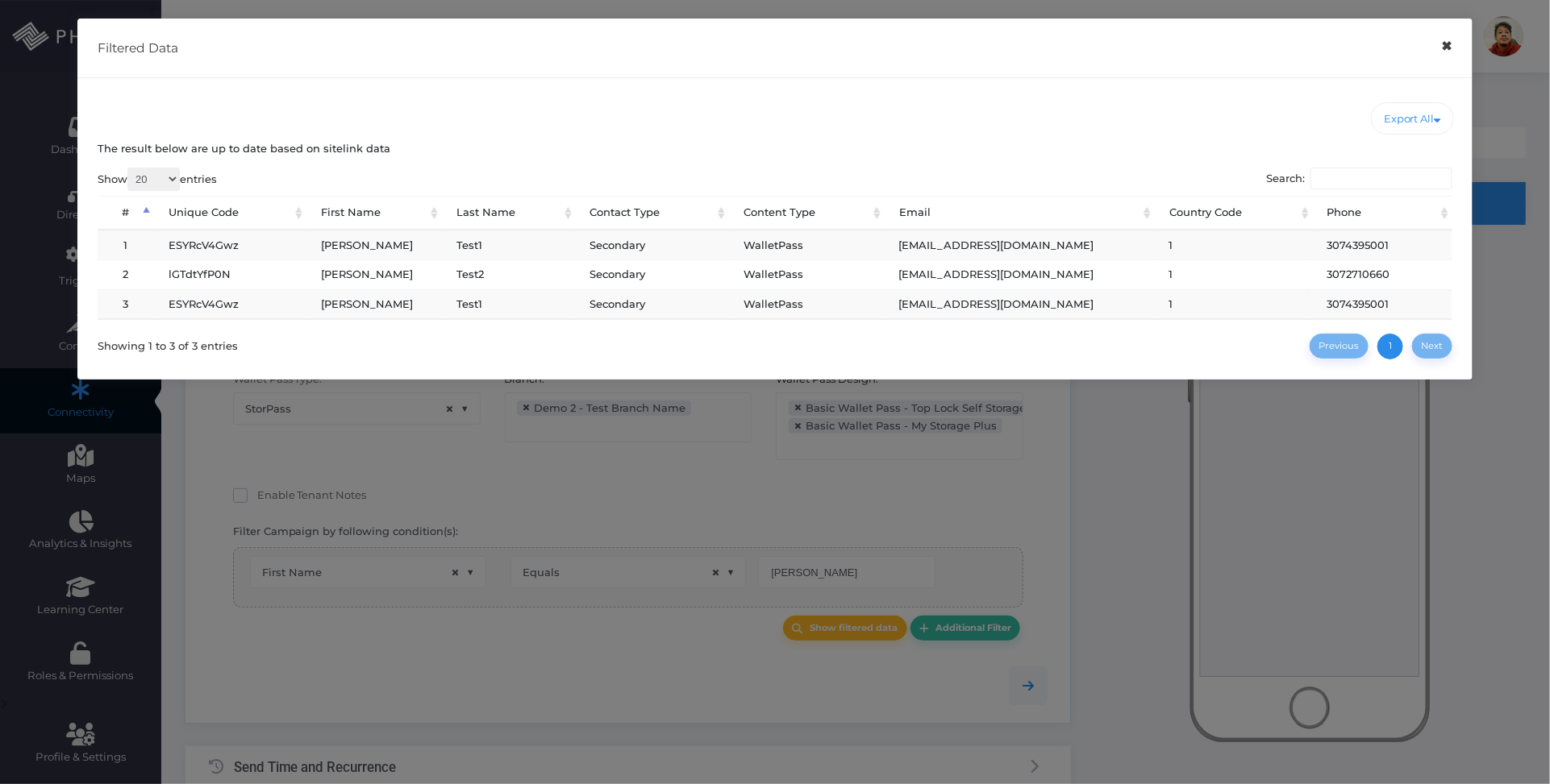
click at [1449, 50] on button "×" at bounding box center [1446, 46] width 32 height 36
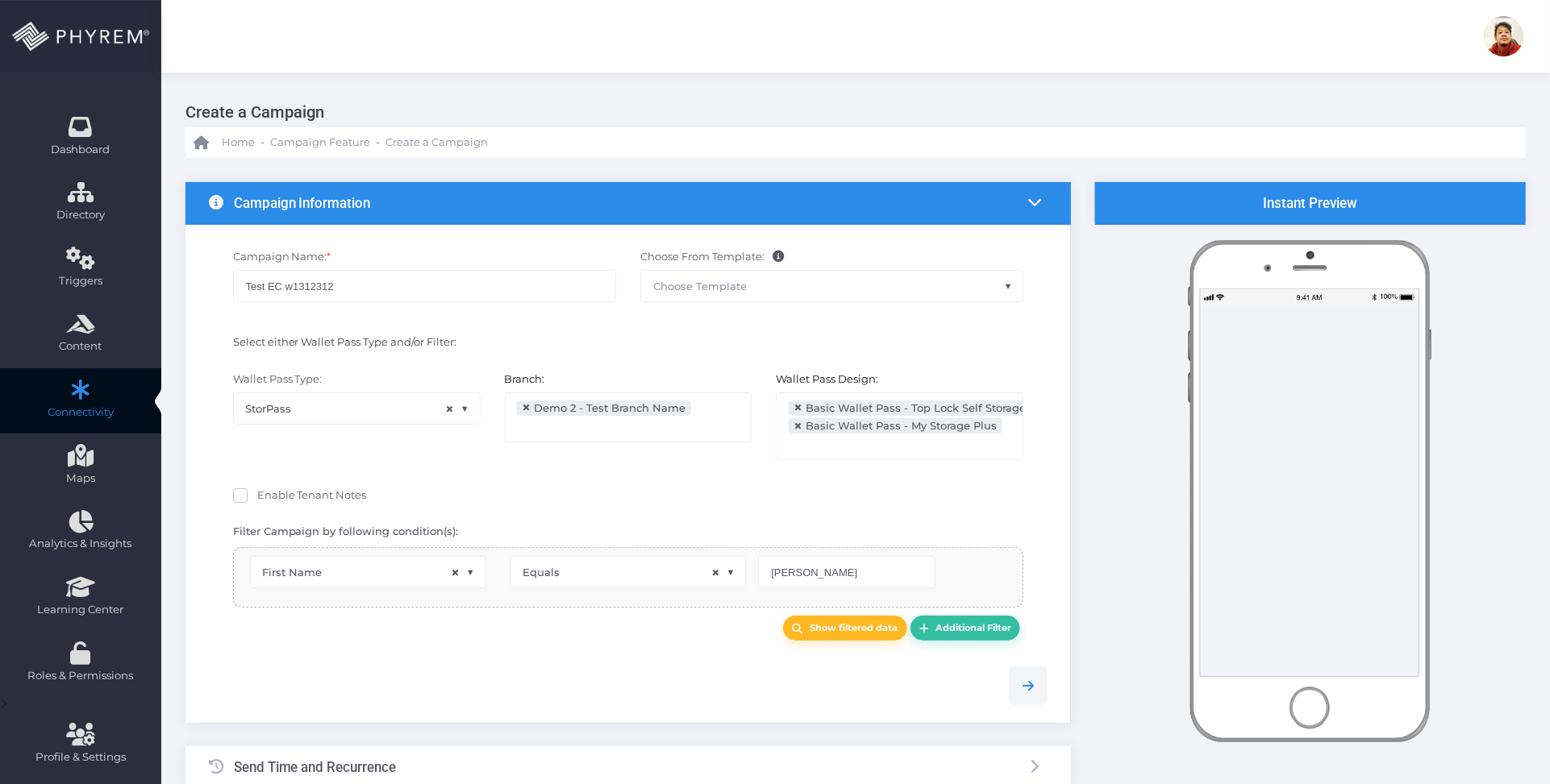
click at [747, 496] on div "Enable Tenant Notes" at bounding box center [628, 497] width 791 height 20
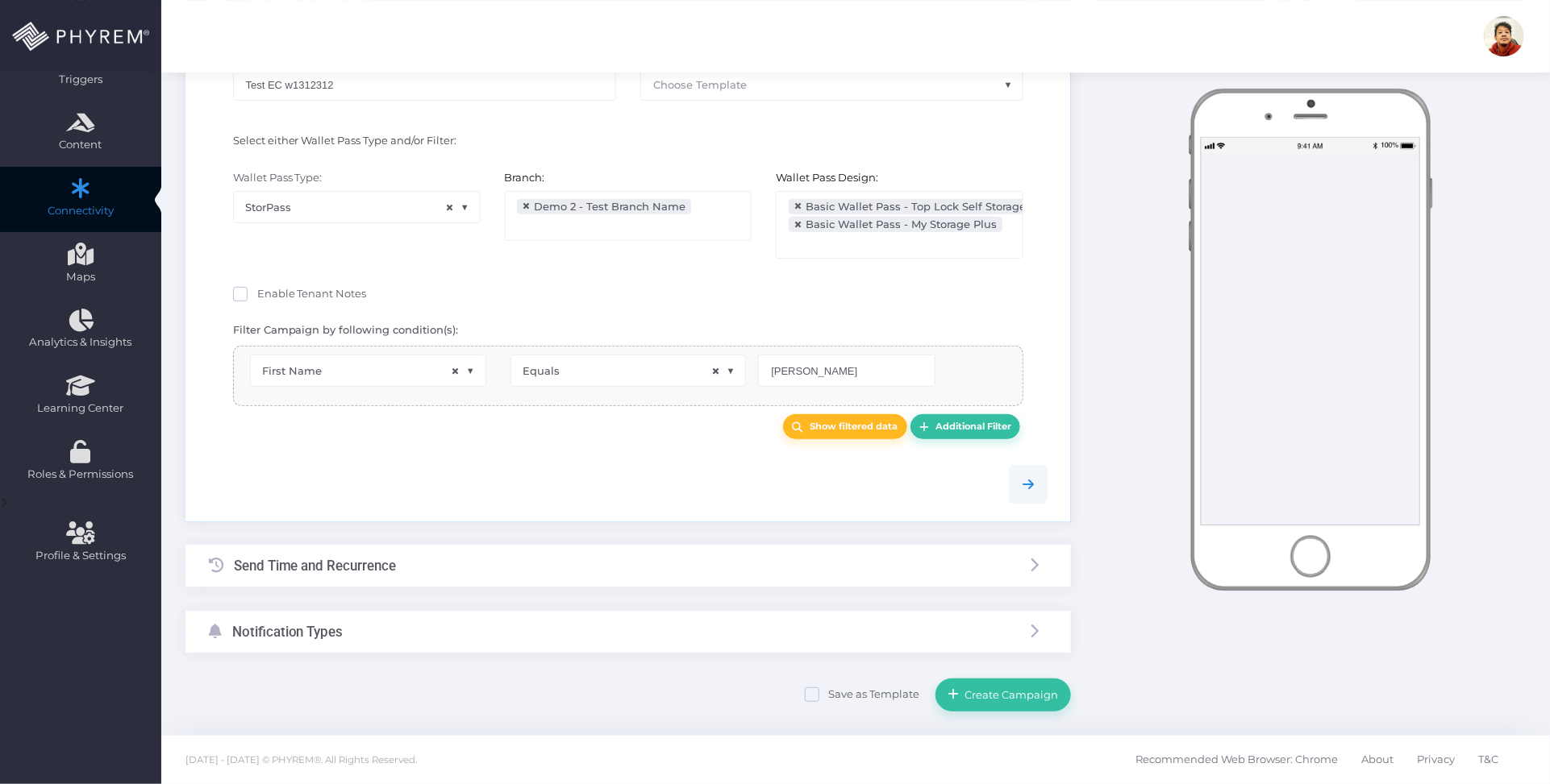
click at [551, 572] on div "Send Time and Recurrence" at bounding box center [628, 566] width 885 height 42
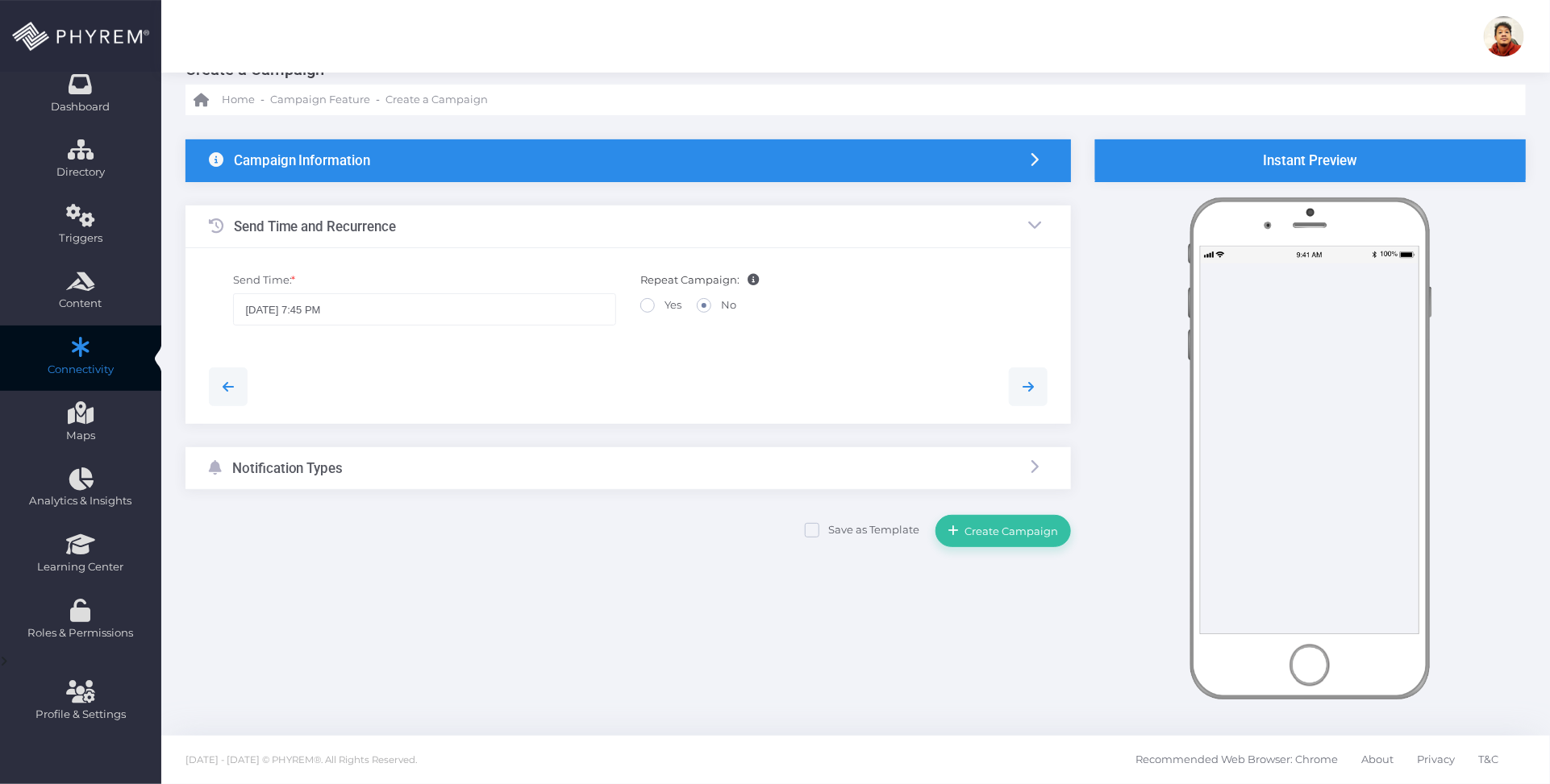
scroll to position [42, 0]
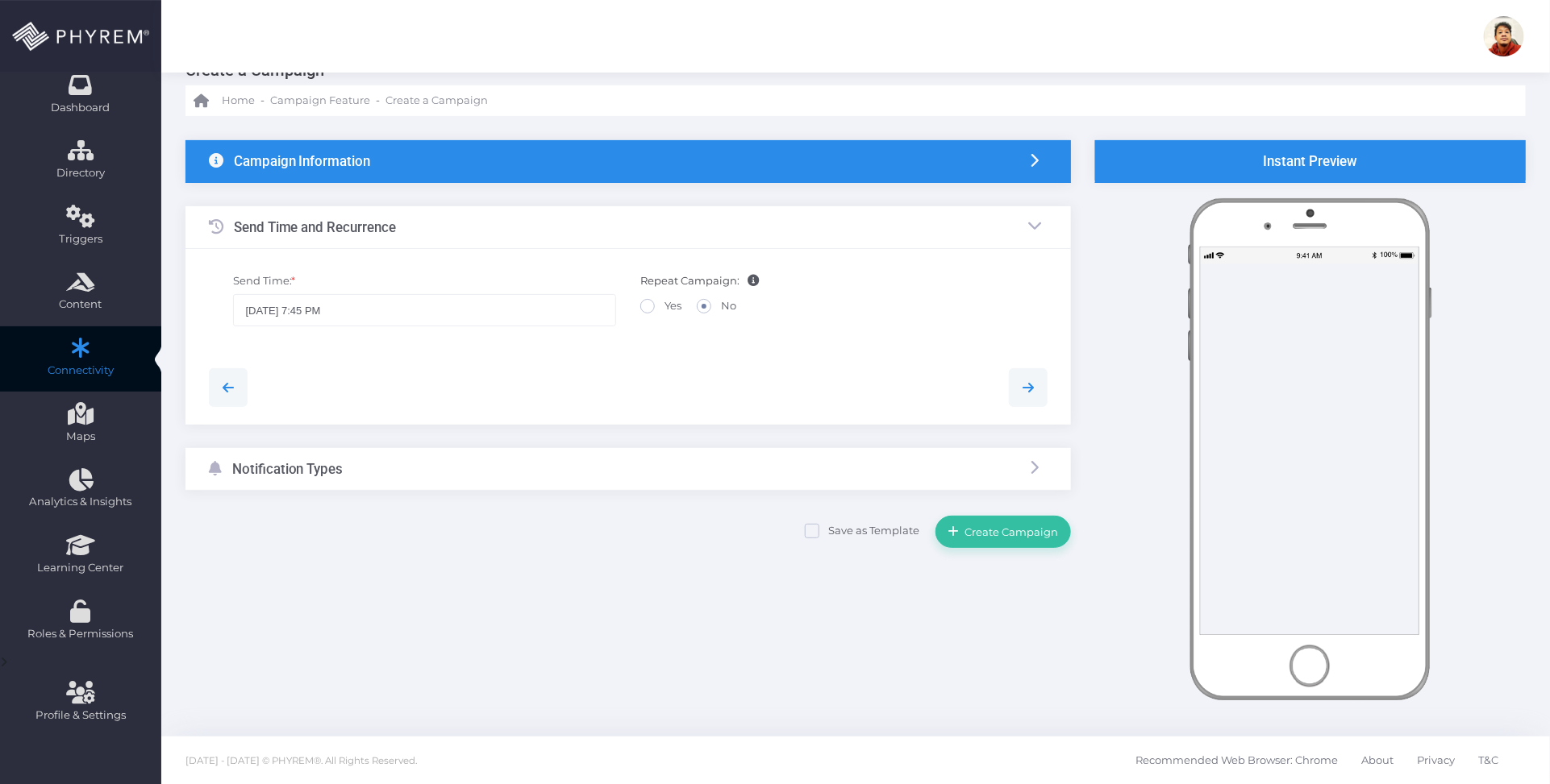
click at [541, 369] on div at bounding box center [628, 387] width 864 height 39
click at [319, 311] on input "09/04/2025 7:45 PM" at bounding box center [424, 310] width 383 height 32
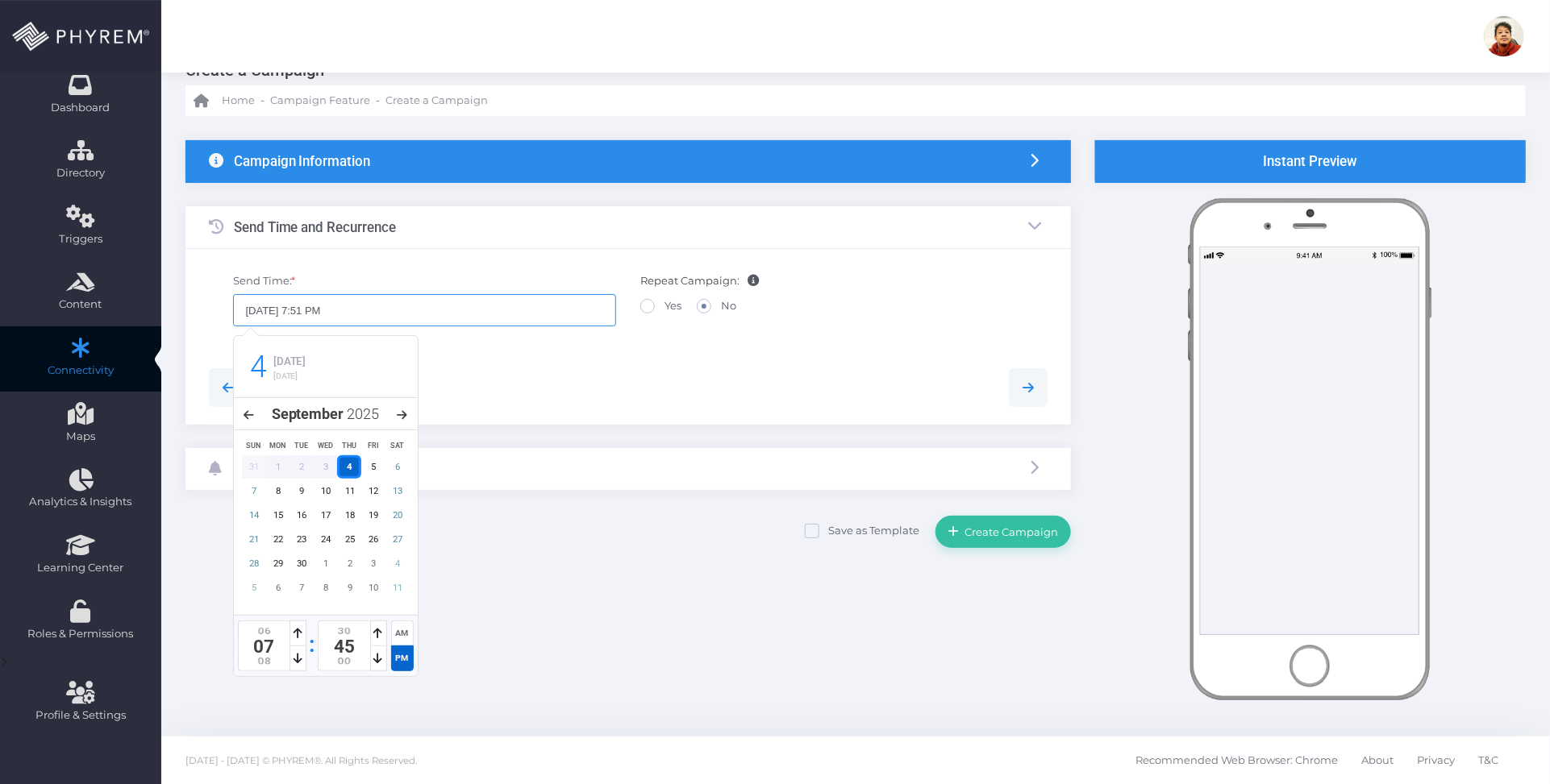
type input "09/04/2025 7:51 PM"
click at [564, 378] on div at bounding box center [628, 387] width 864 height 39
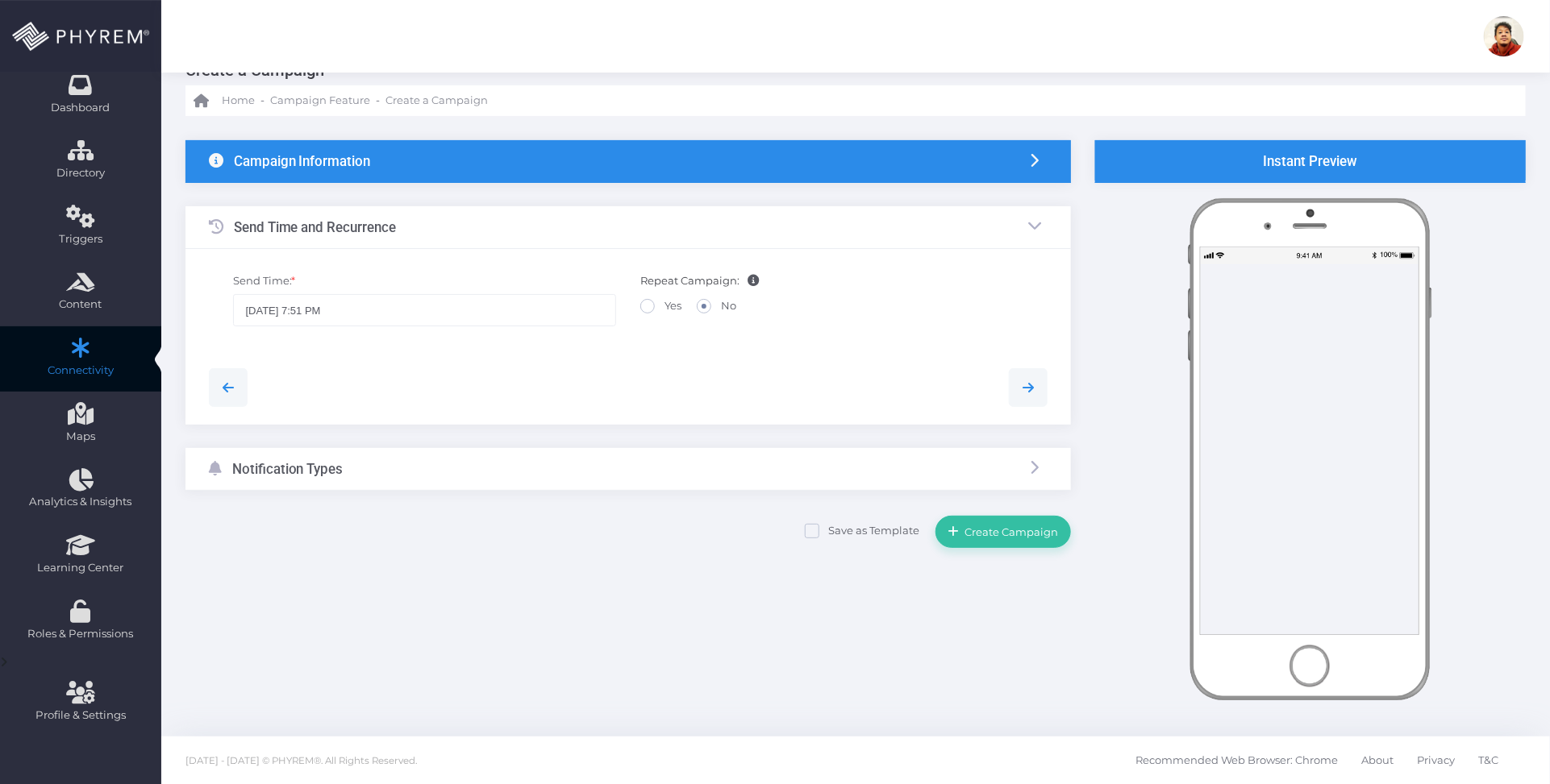
click at [493, 476] on div "Notification Types" at bounding box center [628, 469] width 885 height 42
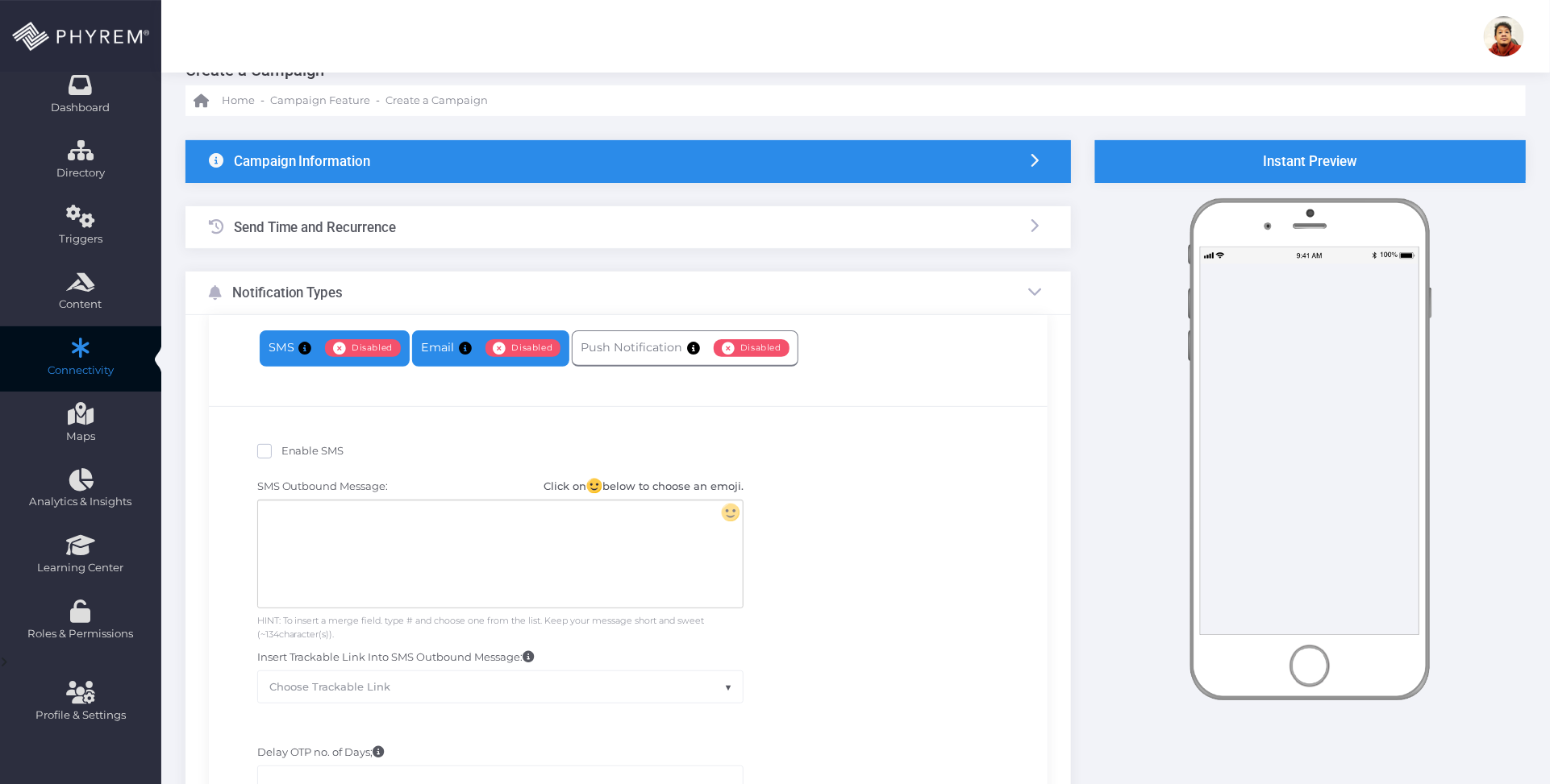
click at [485, 347] on span "Disabled" at bounding box center [523, 348] width 76 height 18
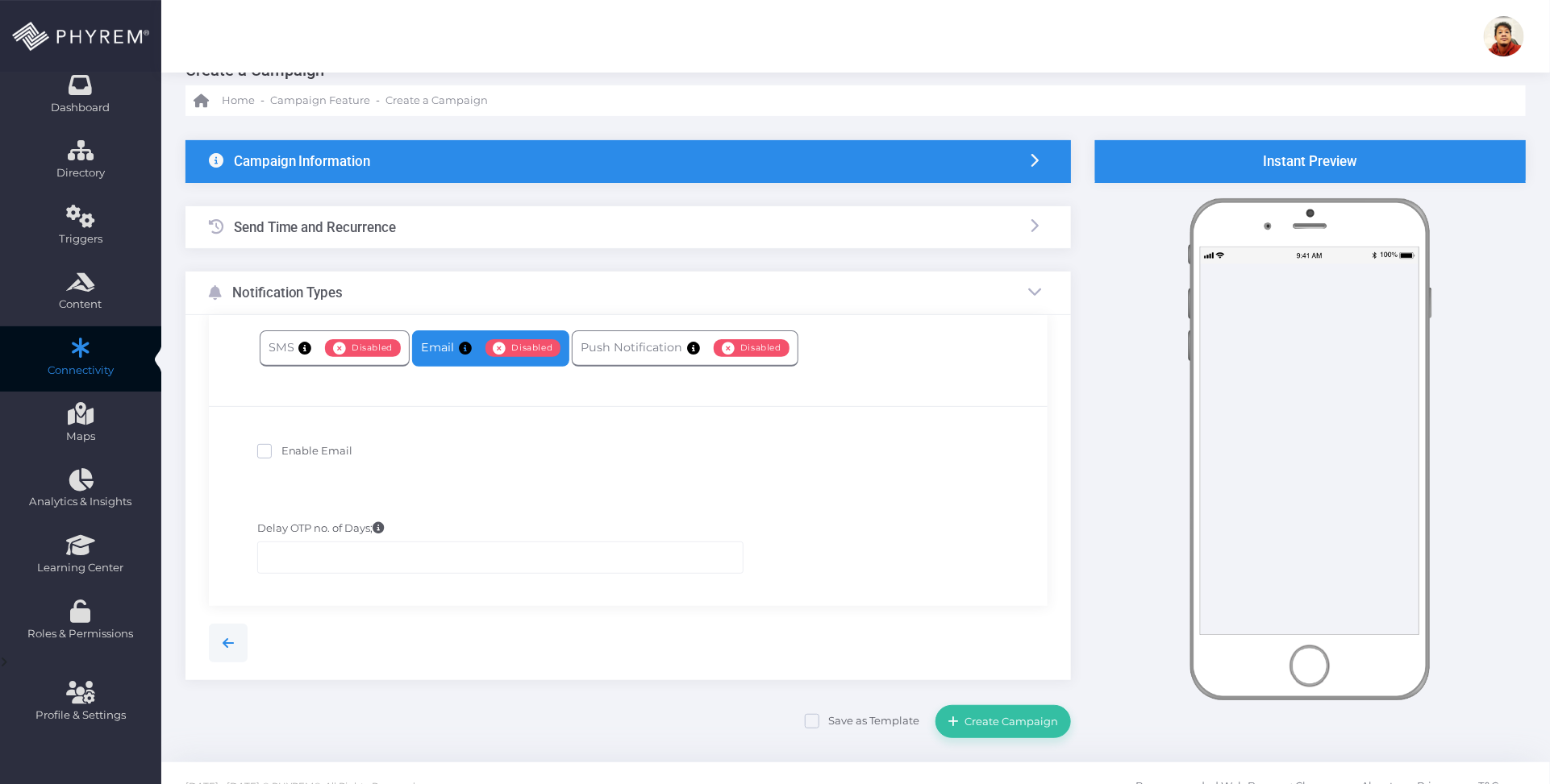
click at [336, 456] on span "Enable Email" at bounding box center [317, 451] width 72 height 13
click at [292, 453] on input "Enable Email" at bounding box center [287, 449] width 11 height 11
checkbox input "true"
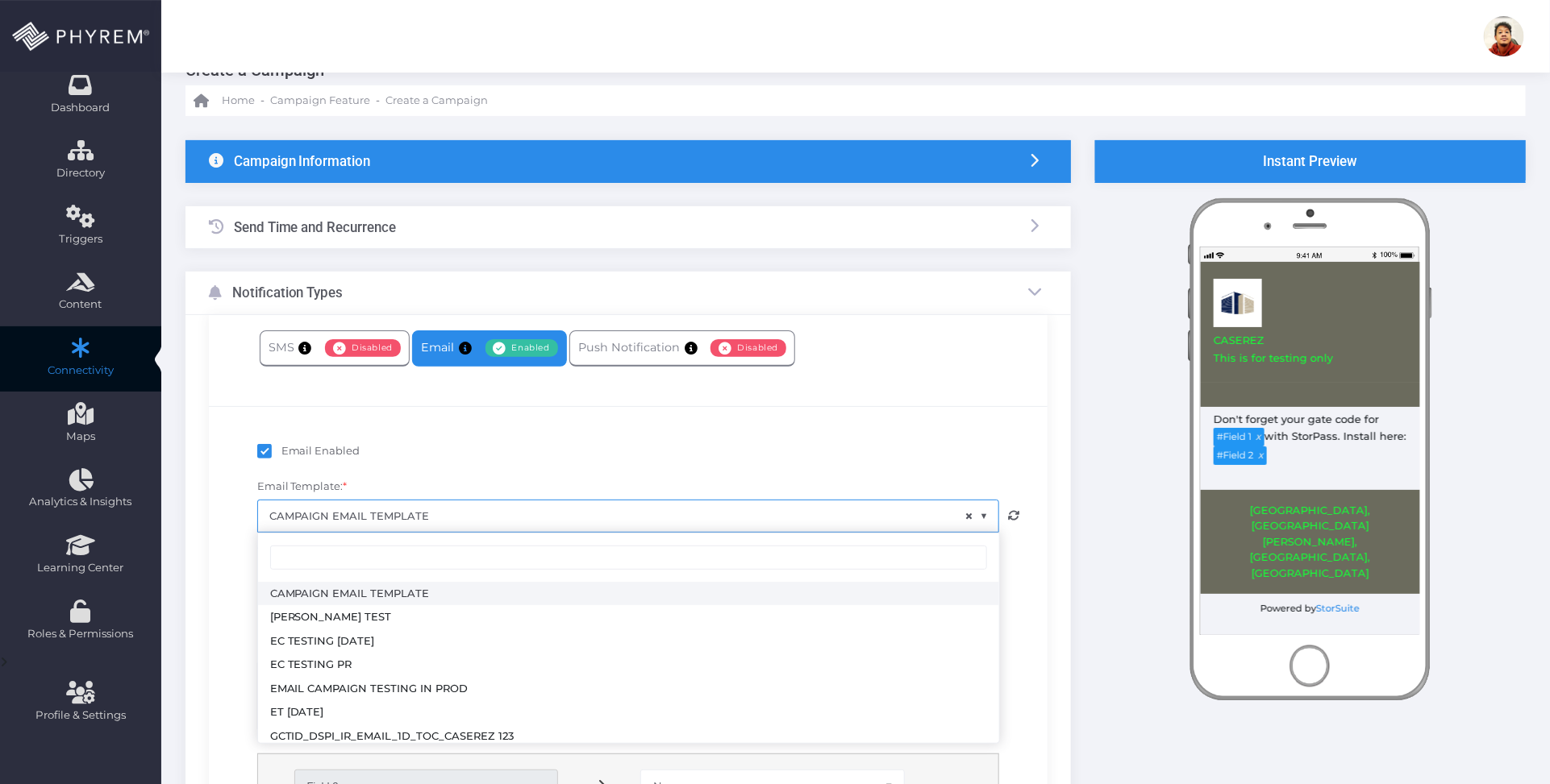
click at [548, 505] on span "× CAMPAIGN EMAIL TEMPLATE" at bounding box center [628, 515] width 741 height 31
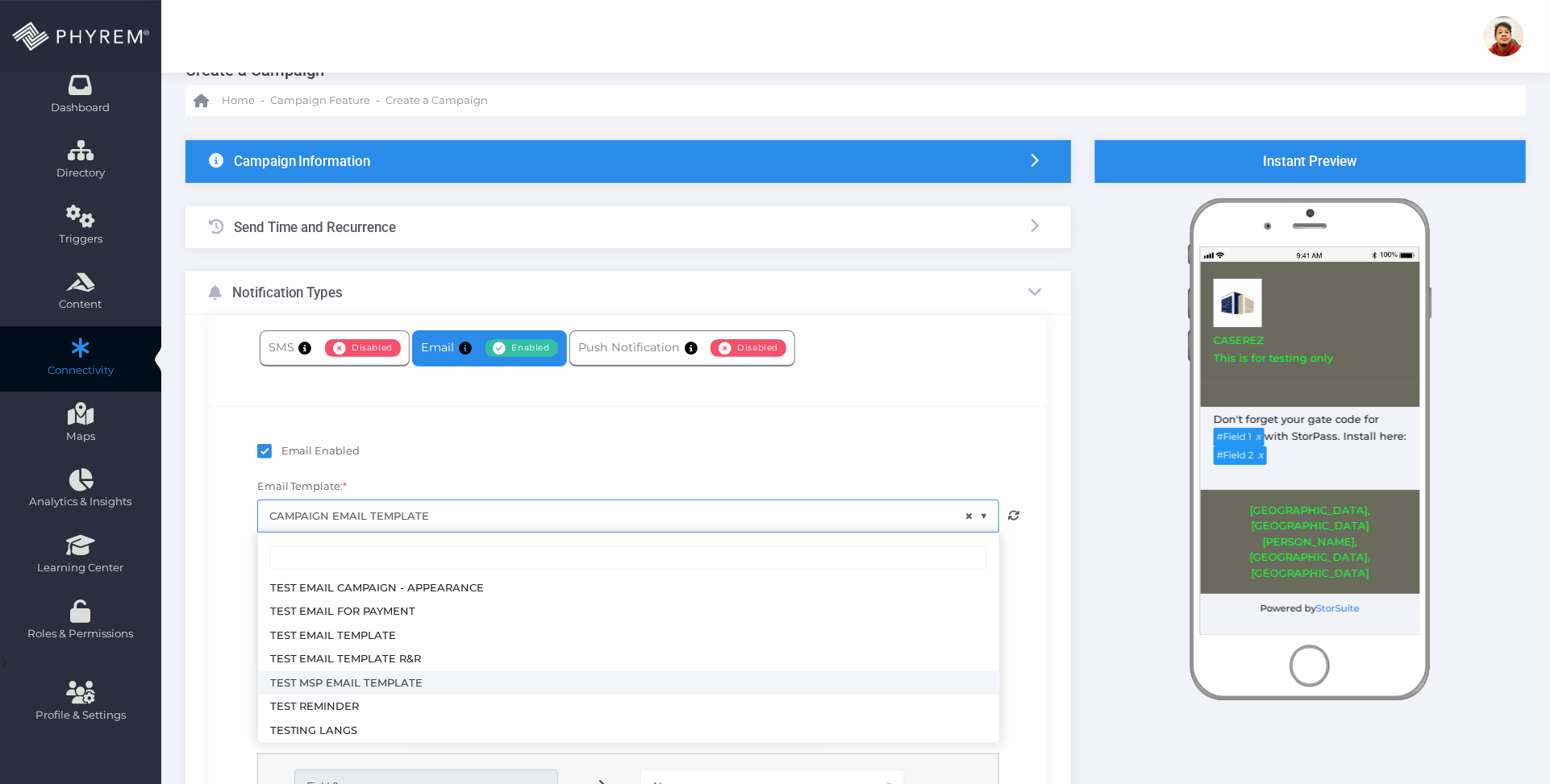
select select "3714"
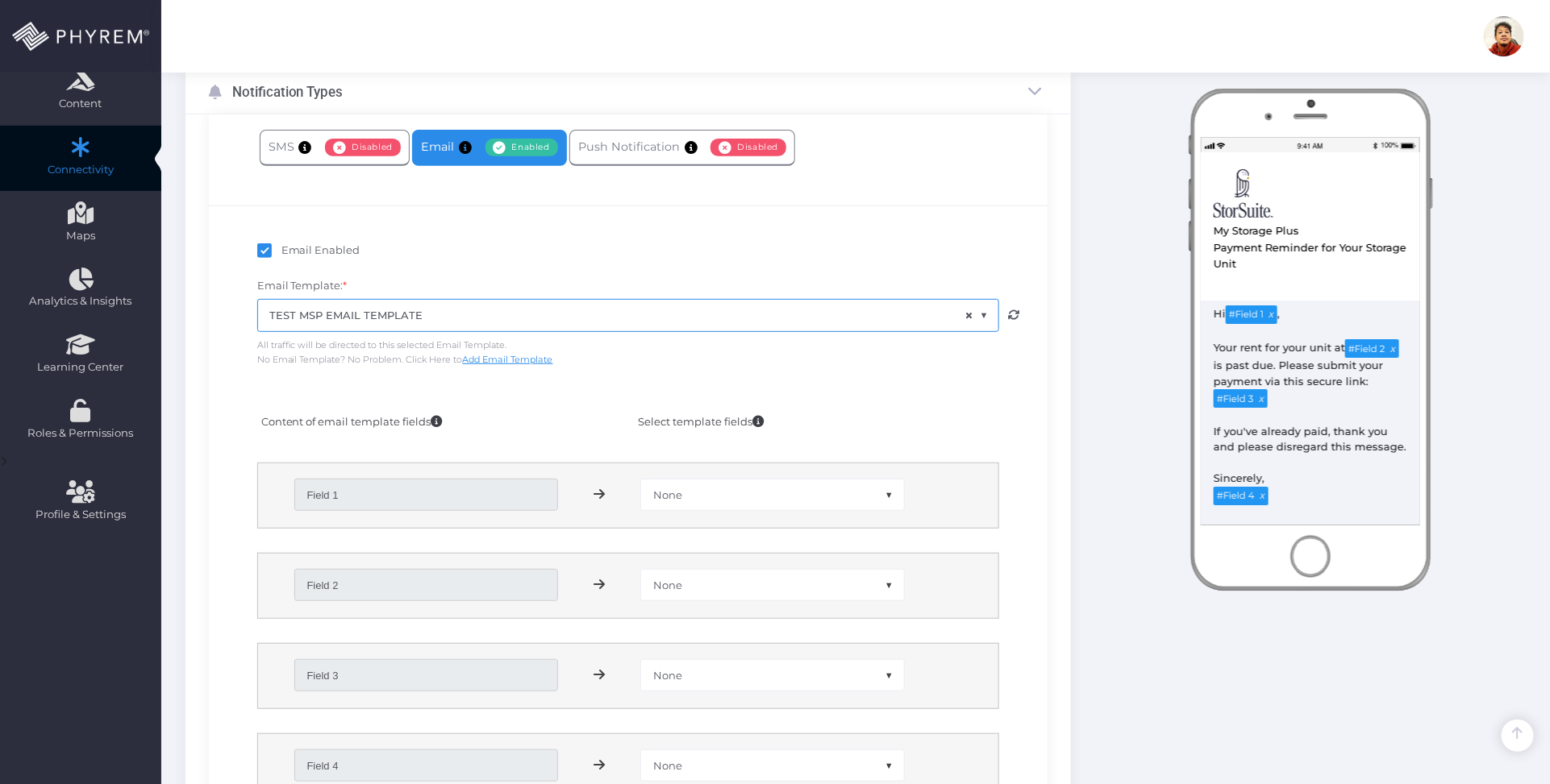
scroll to position [243, 0]
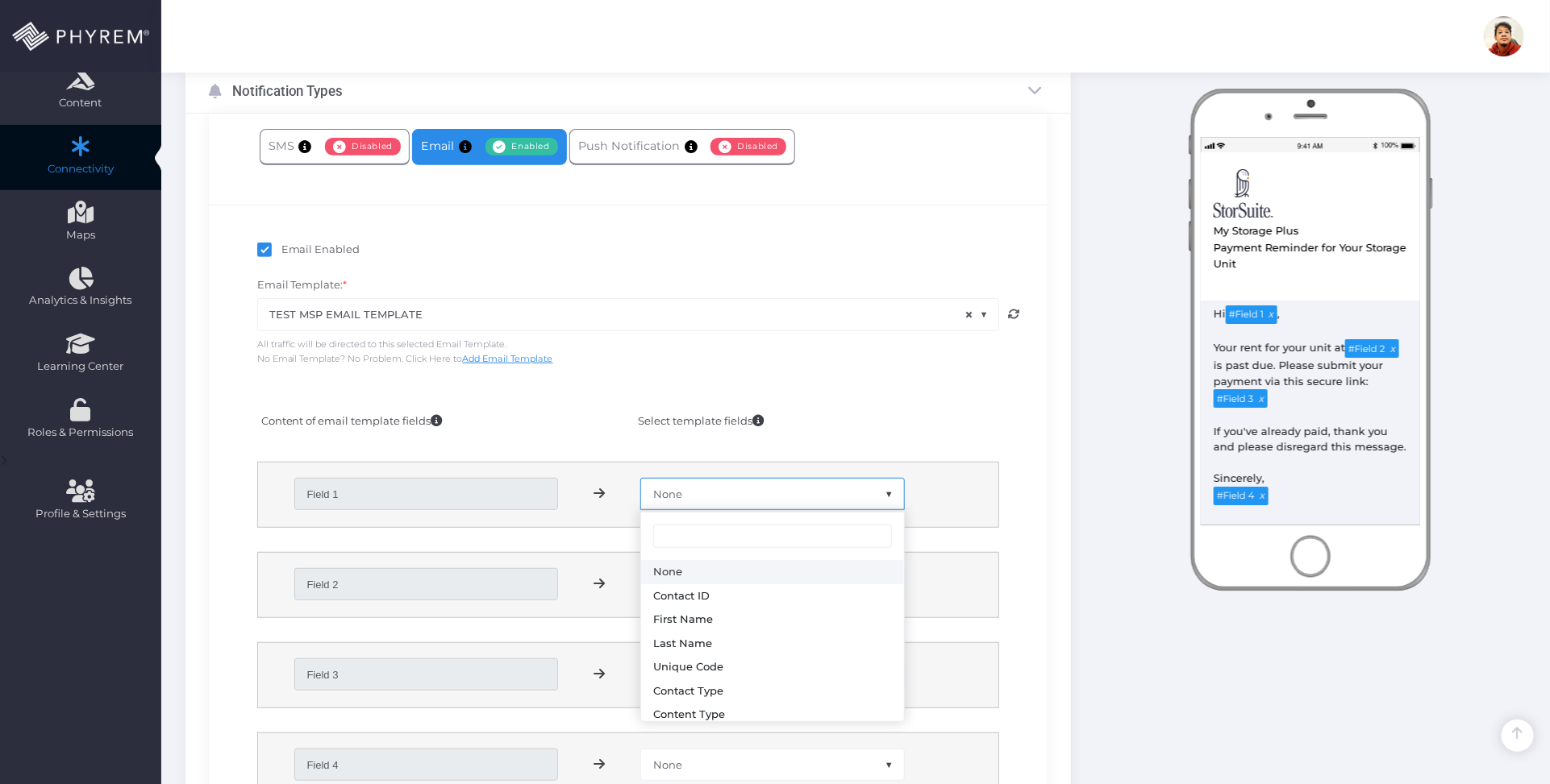
click at [703, 496] on span "None" at bounding box center [773, 494] width 263 height 31
select select "first_name"
click at [714, 586] on span "None" at bounding box center [773, 584] width 263 height 31
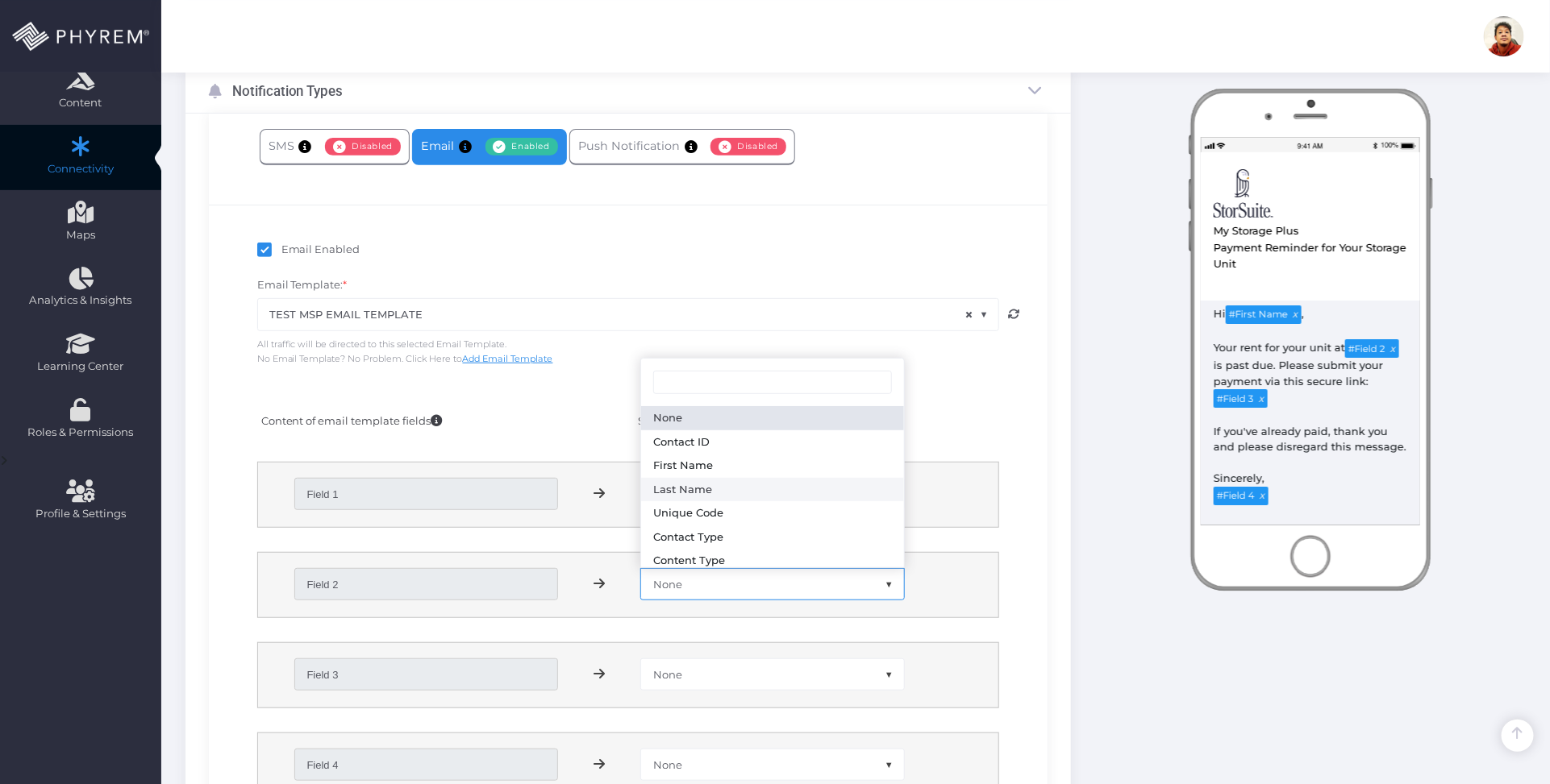
type input "b"
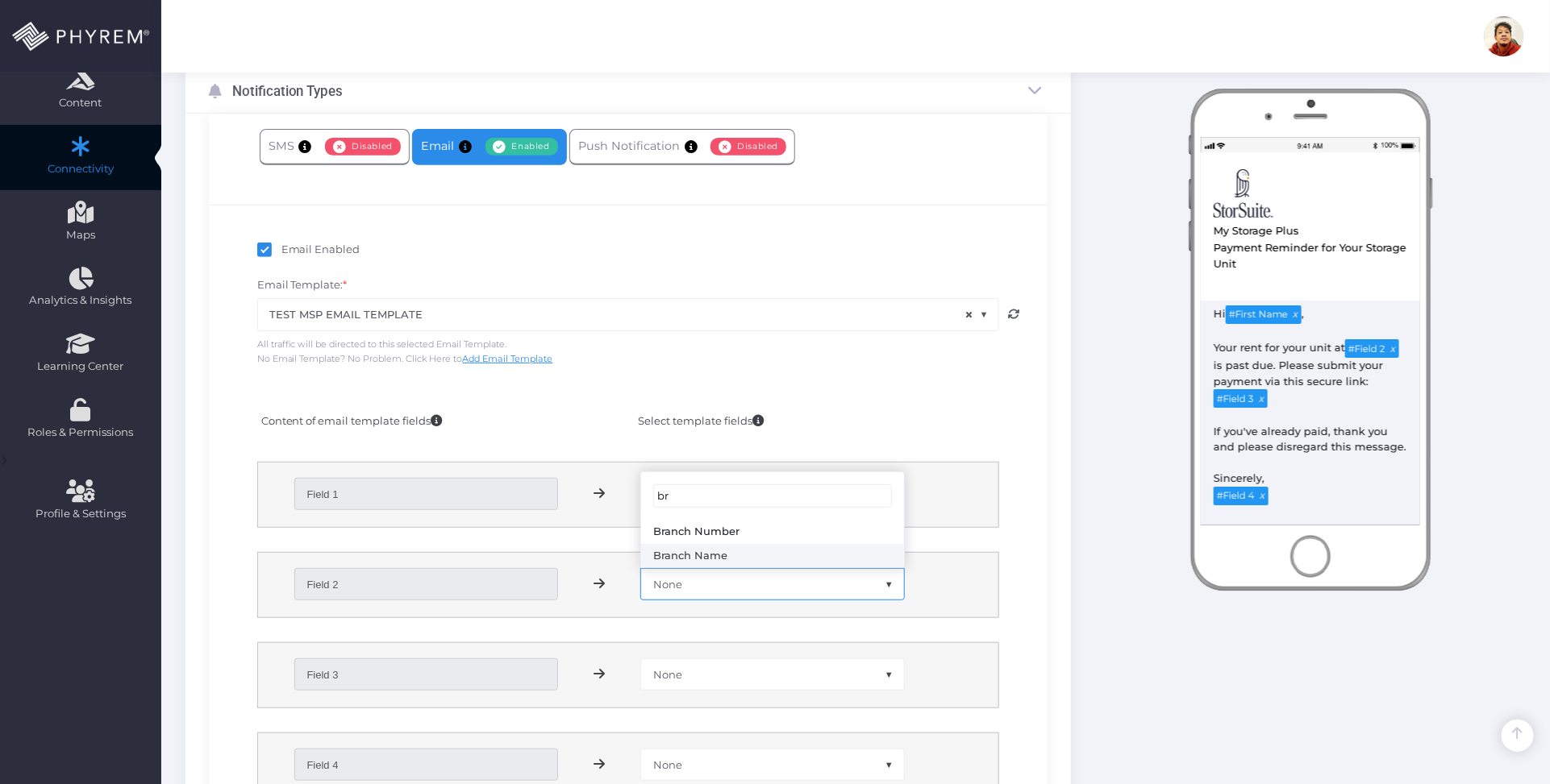
type input "br"
select select "branch_name"
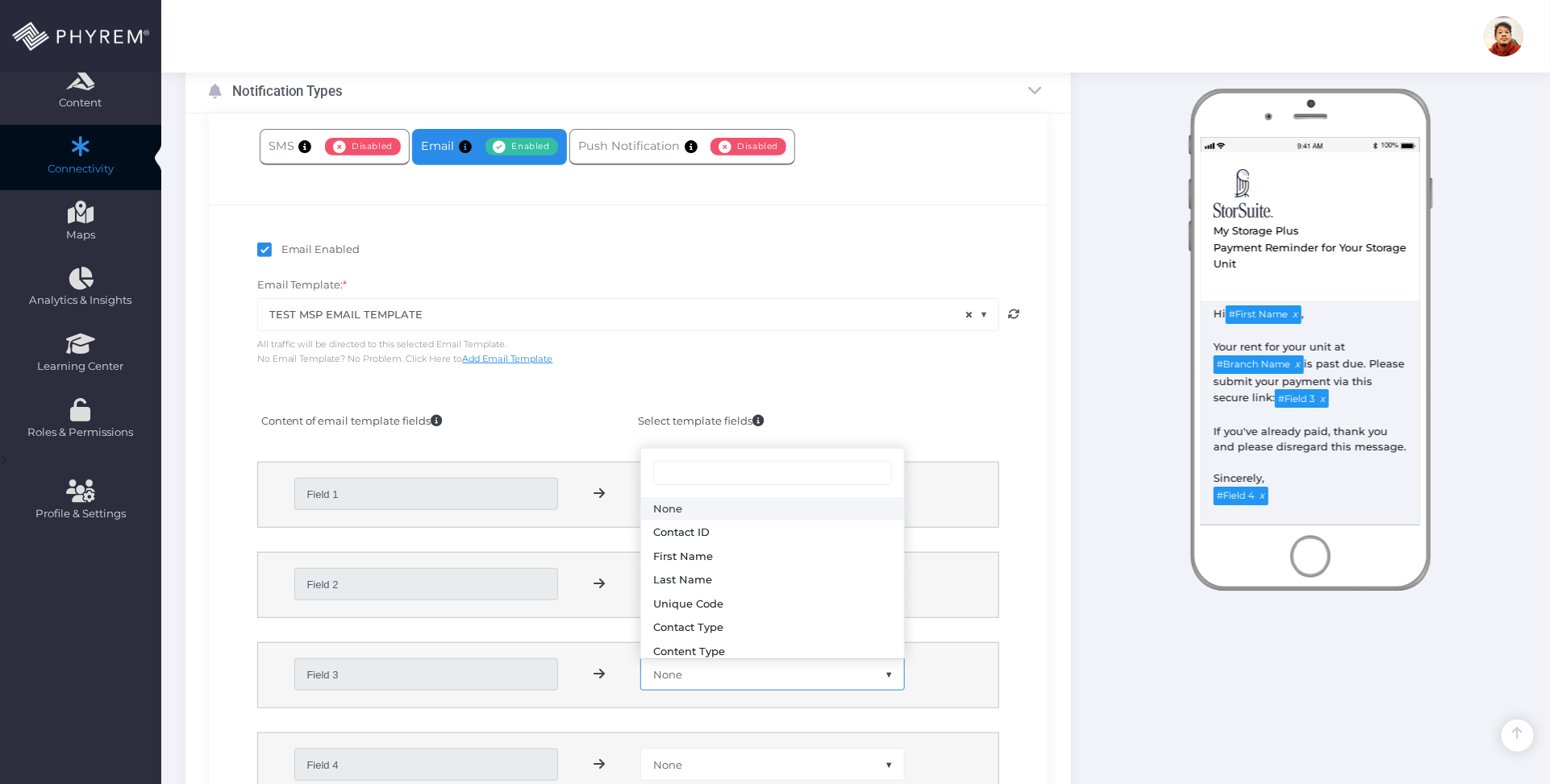
click at [730, 671] on span "None" at bounding box center [773, 675] width 263 height 31
type input "pa"
select select "payment_link"
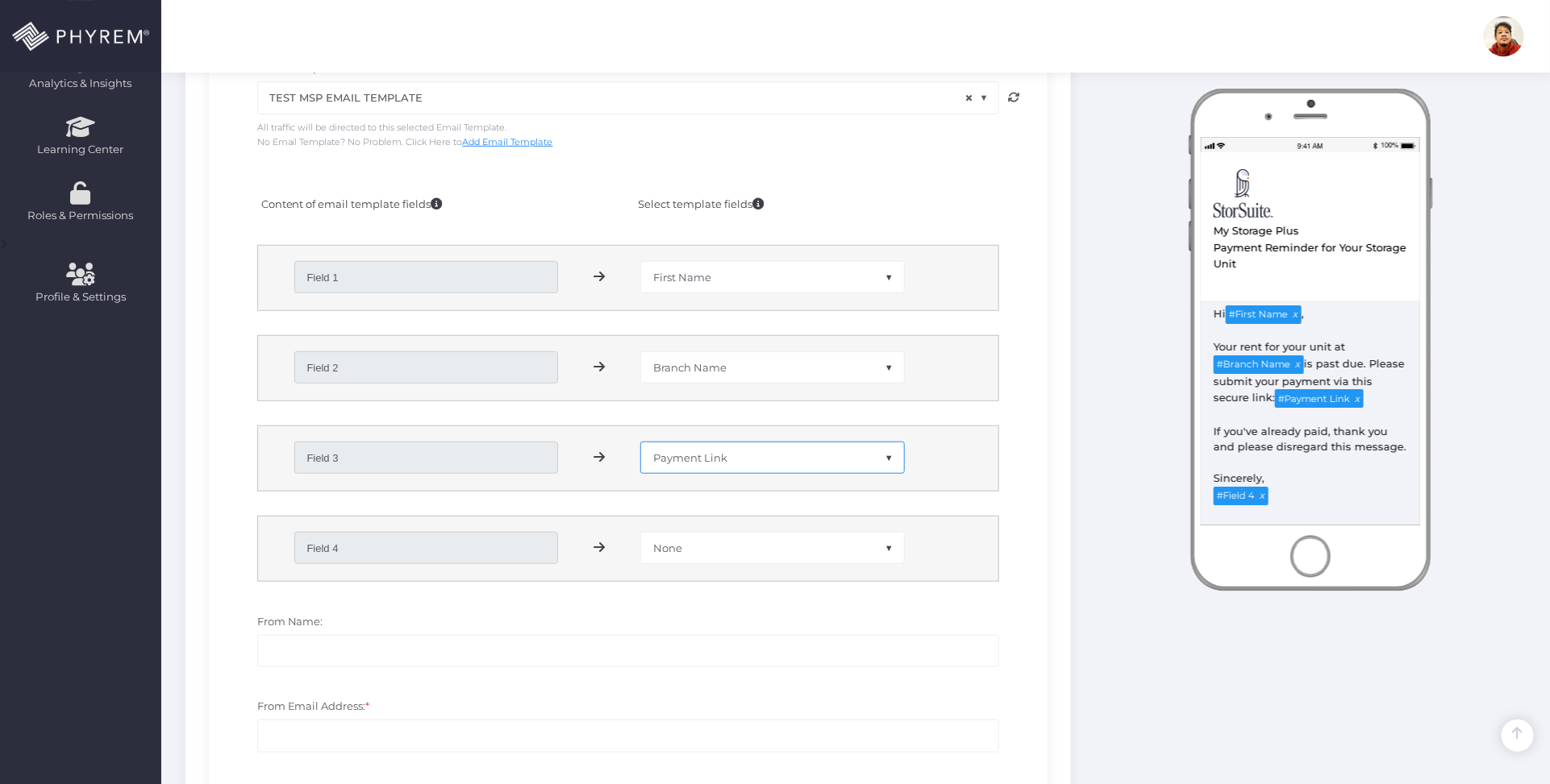
scroll to position [545, 0]
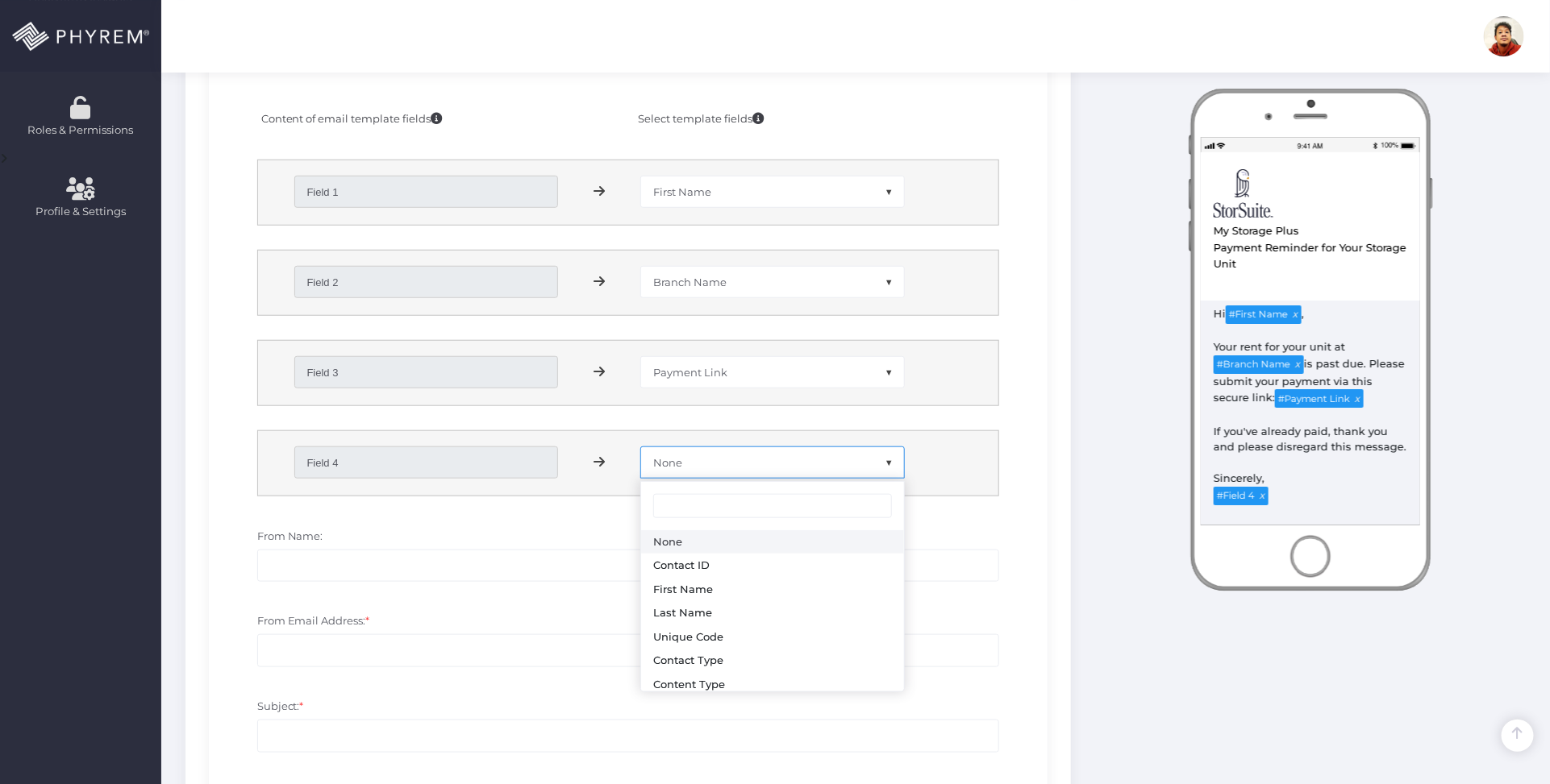
click at [696, 461] on span "None" at bounding box center [773, 462] width 263 height 31
type input "bra"
select select "branch_name"
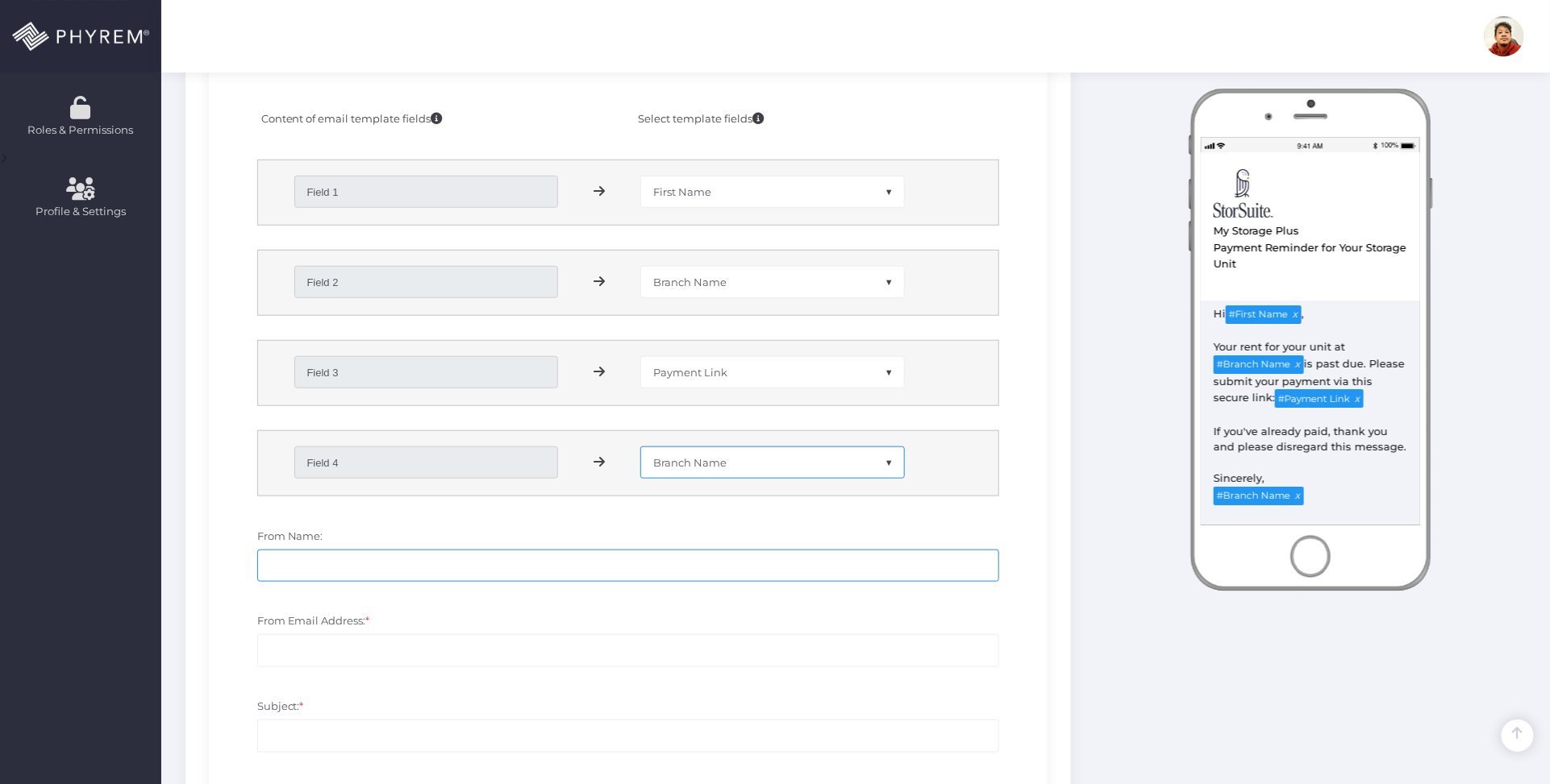
click at [561, 567] on input "From Name:" at bounding box center [628, 566] width 743 height 32
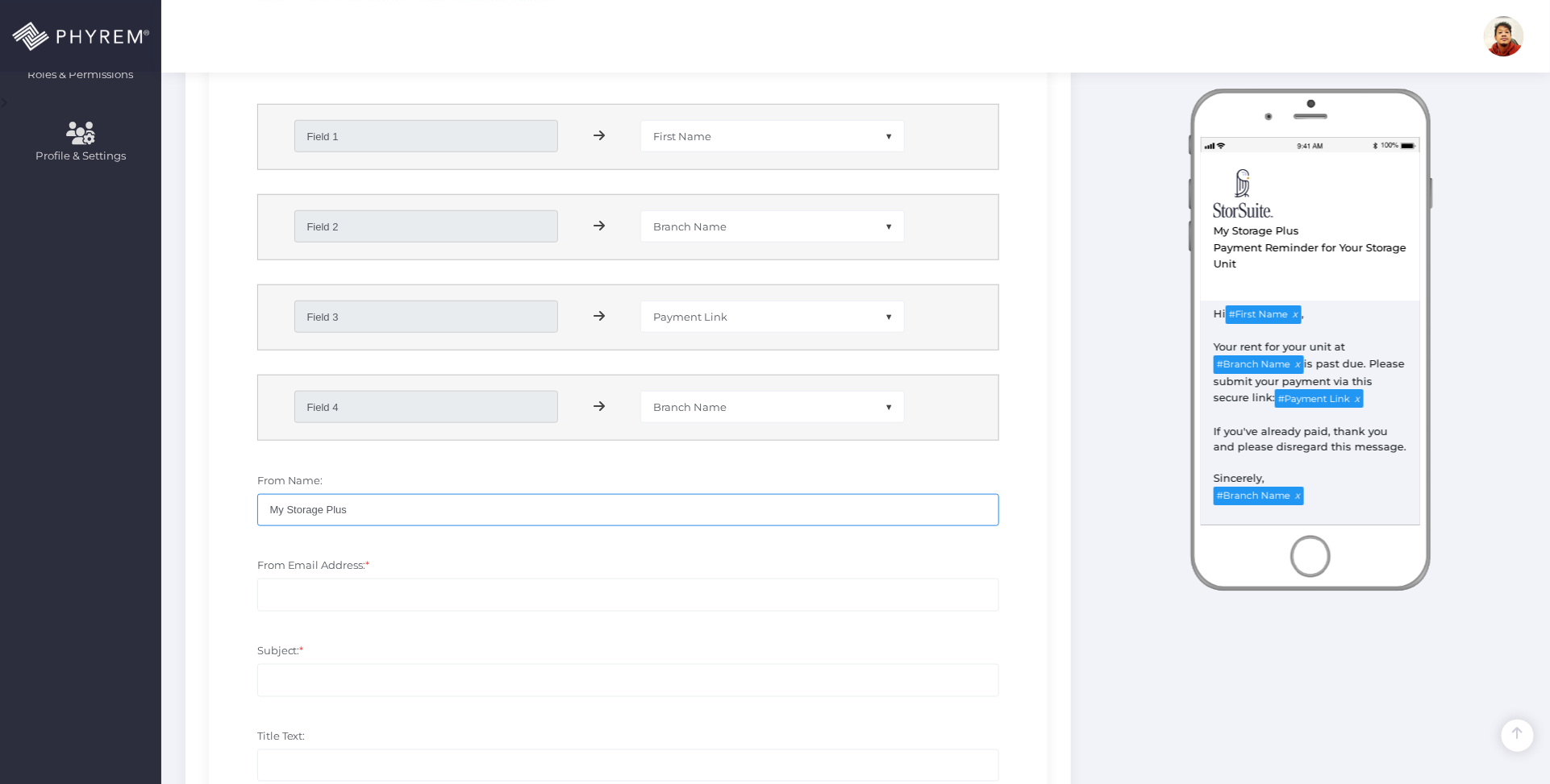
scroll to position [646, 0]
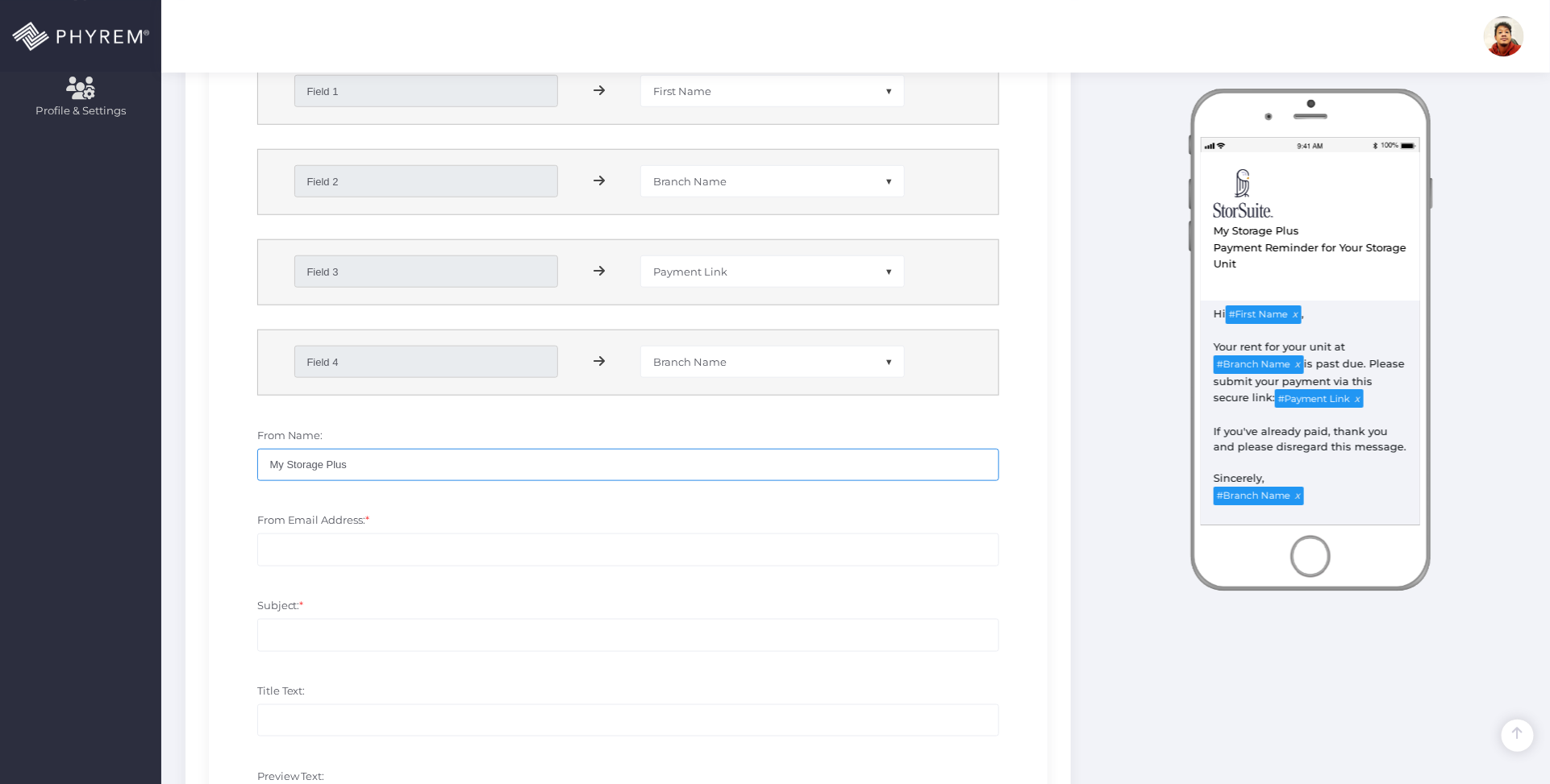
type input "My Storage Plus"
click at [393, 544] on input "From Email Address: *" at bounding box center [628, 550] width 743 height 32
type input "no-reply@storpass.com"
click at [477, 623] on input "Subject: *" at bounding box center [628, 635] width 743 height 32
drag, startPoint x: 1242, startPoint y: 263, endPoint x: 1215, endPoint y: 246, distance: 31.9
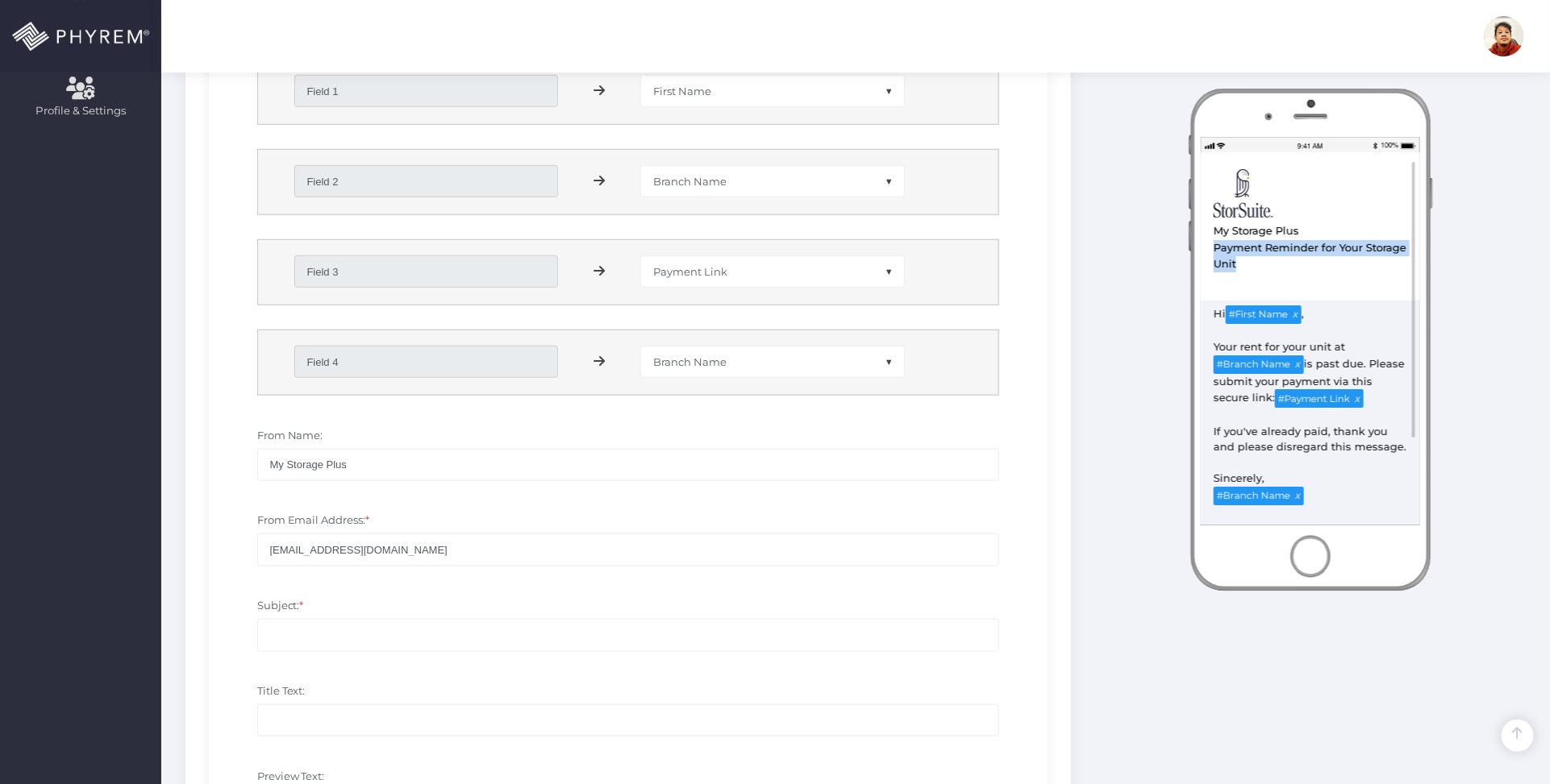
click at [1215, 246] on div "Payment Reminder for Your Storage Unit" at bounding box center [1310, 256] width 195 height 33
copy div "Payment Reminder for Your Storage Unit"
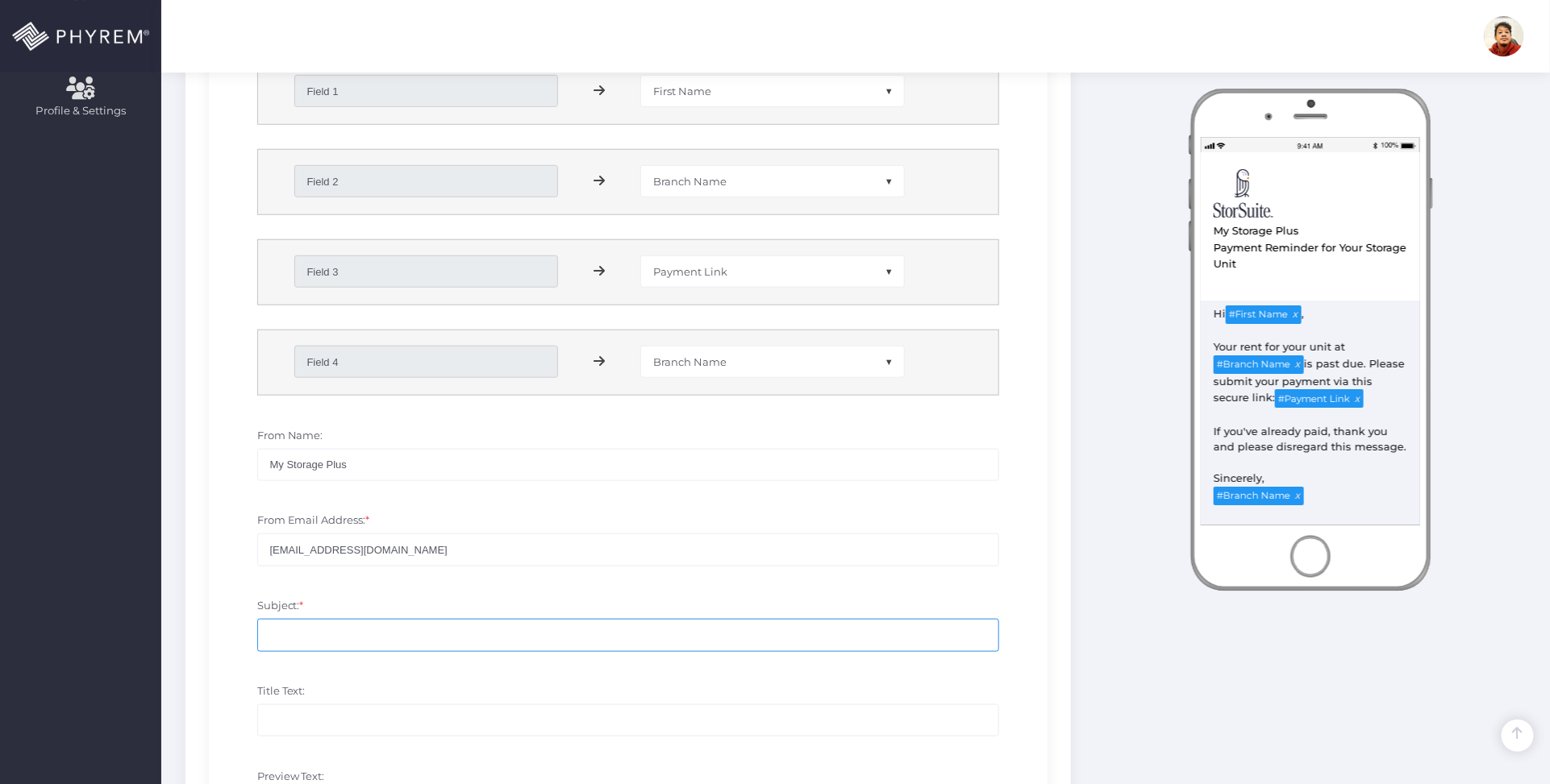
click at [444, 625] on input "Subject: *" at bounding box center [628, 635] width 743 height 32
paste input "Payment Reminder for Your Storage Unit"
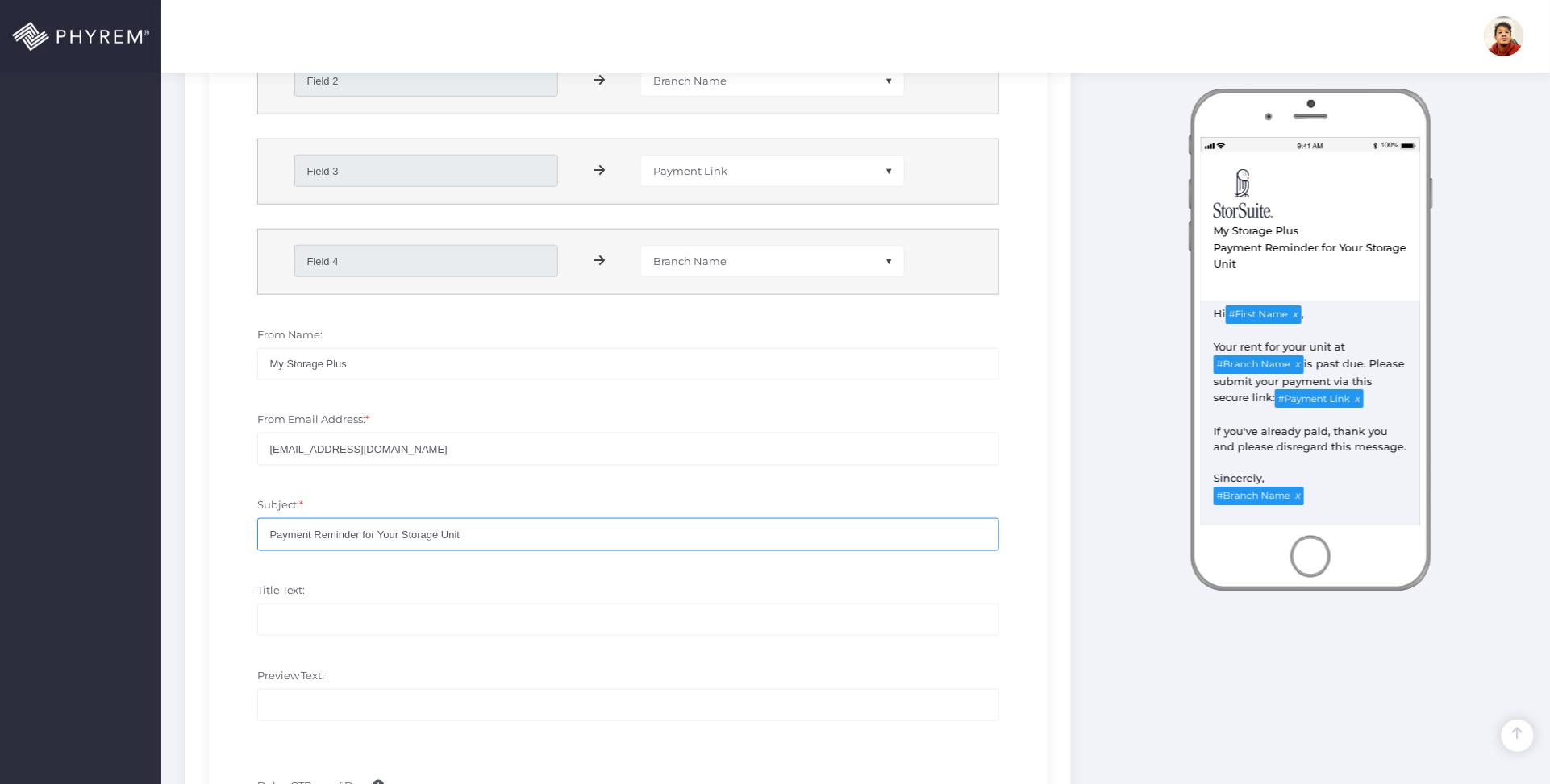
type input "Payment Reminder for Your Storage Unit"
click at [428, 618] on input "Title Text:" at bounding box center [628, 620] width 743 height 32
paste input "Payment Reminder for Your Storage Unit"
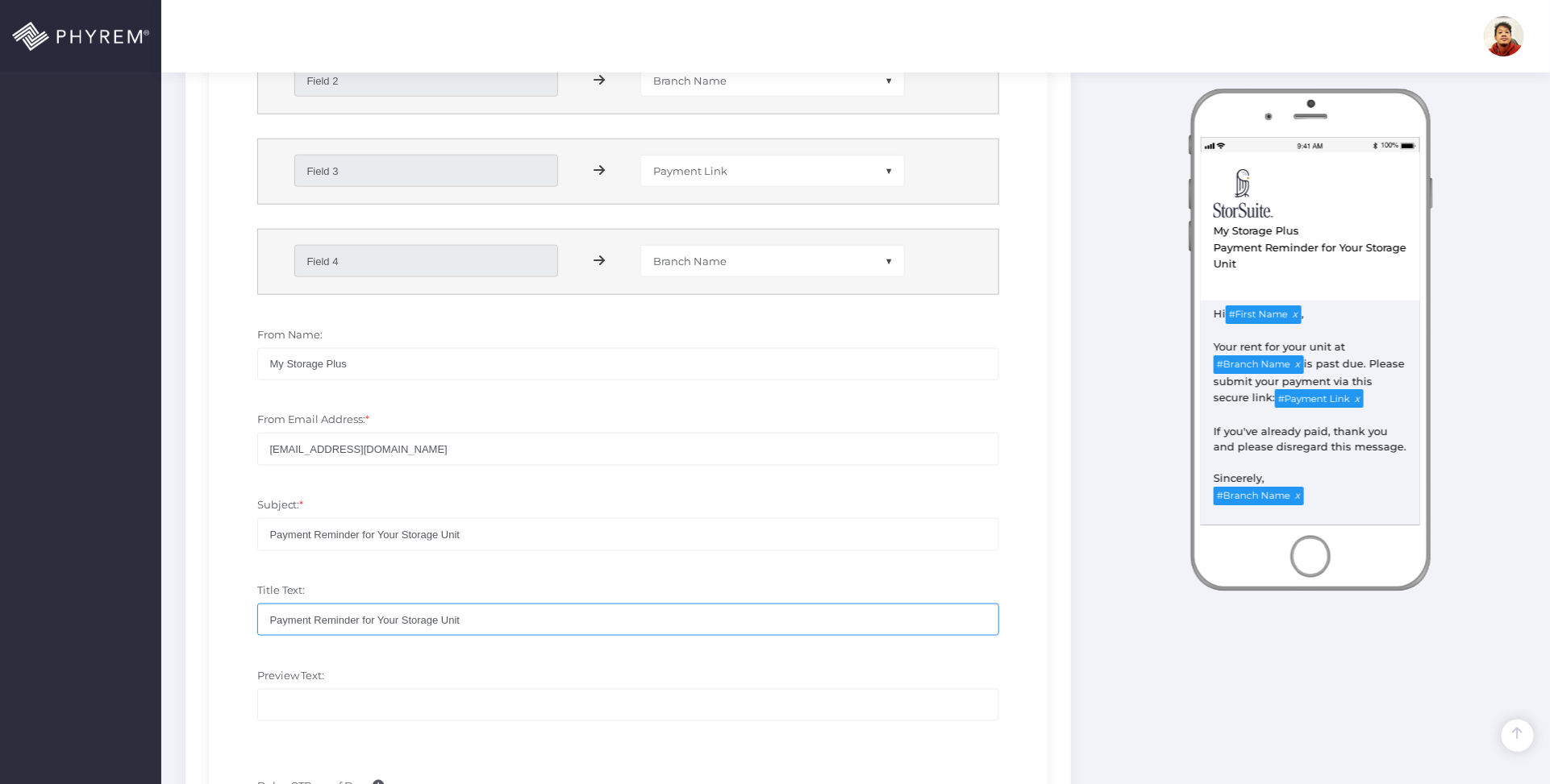
type input "Payment Reminder for Your Storage Unit"
drag, startPoint x: 353, startPoint y: 714, endPoint x: 414, endPoint y: 690, distance: 65.6
click at [353, 714] on input "Preview Text:" at bounding box center [628, 706] width 743 height 32
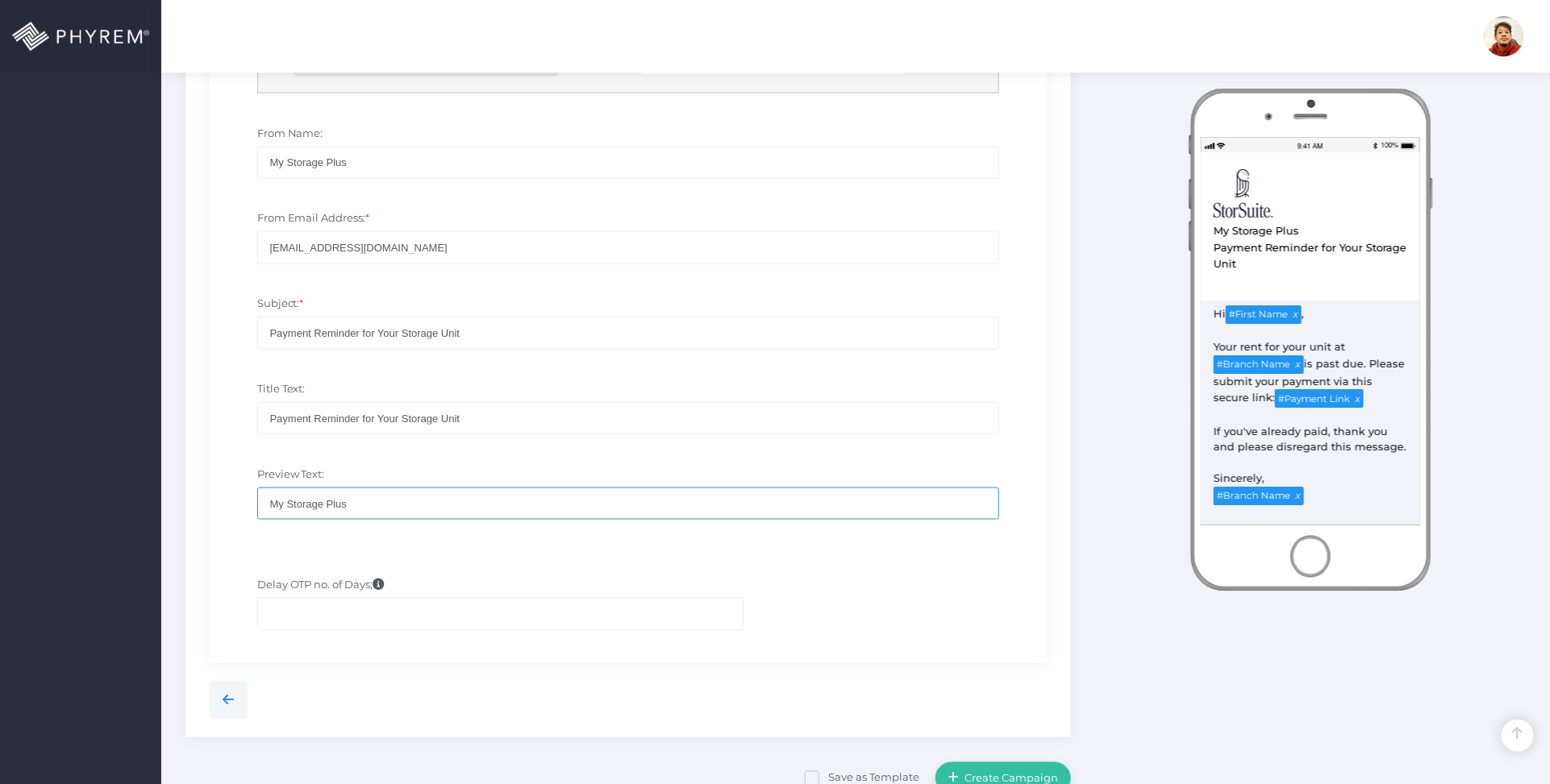
scroll to position [1033, 0]
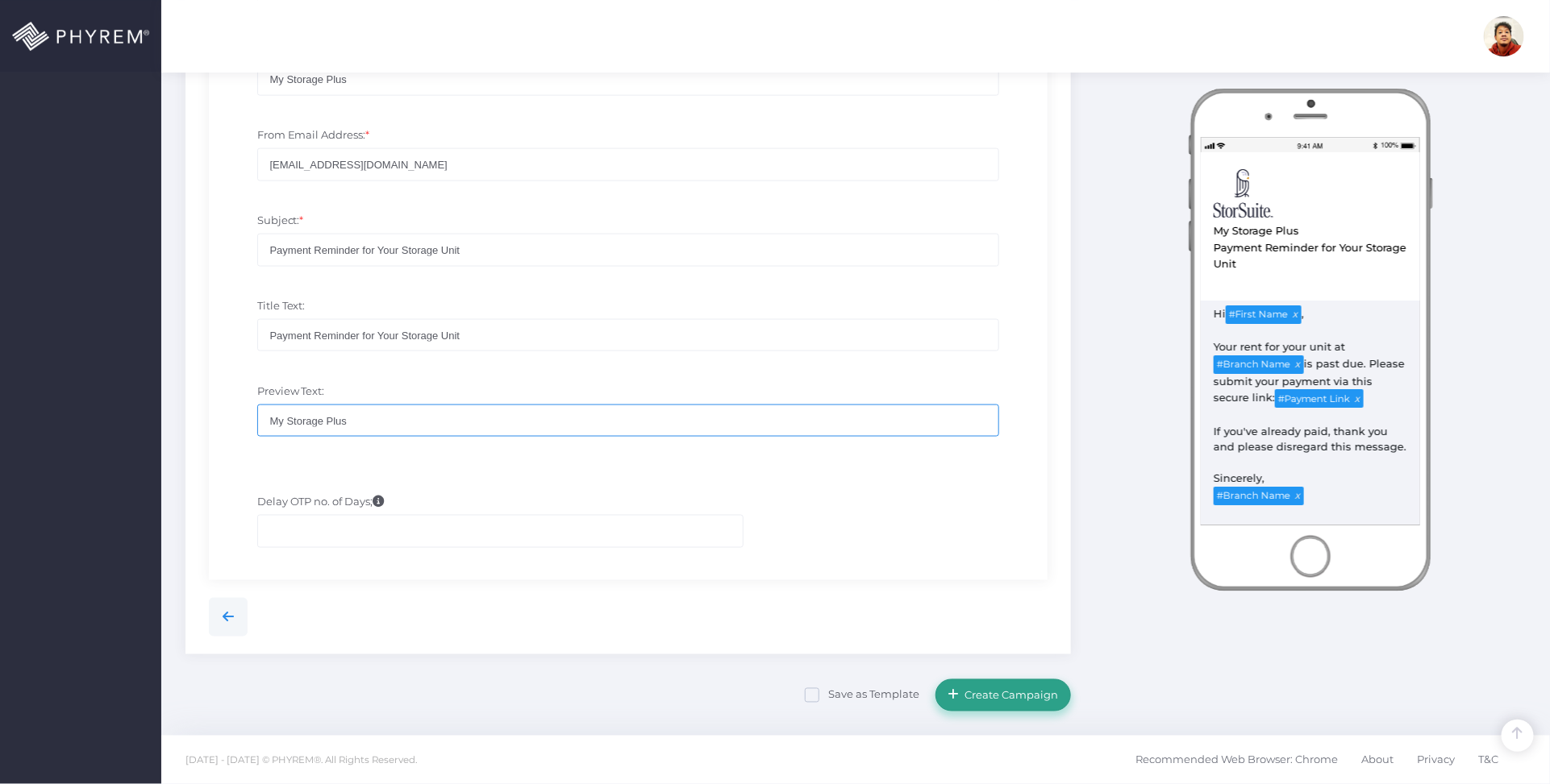
type input "My Storage Plus"
click at [995, 688] on button "Create Campaign" at bounding box center [1003, 696] width 135 height 32
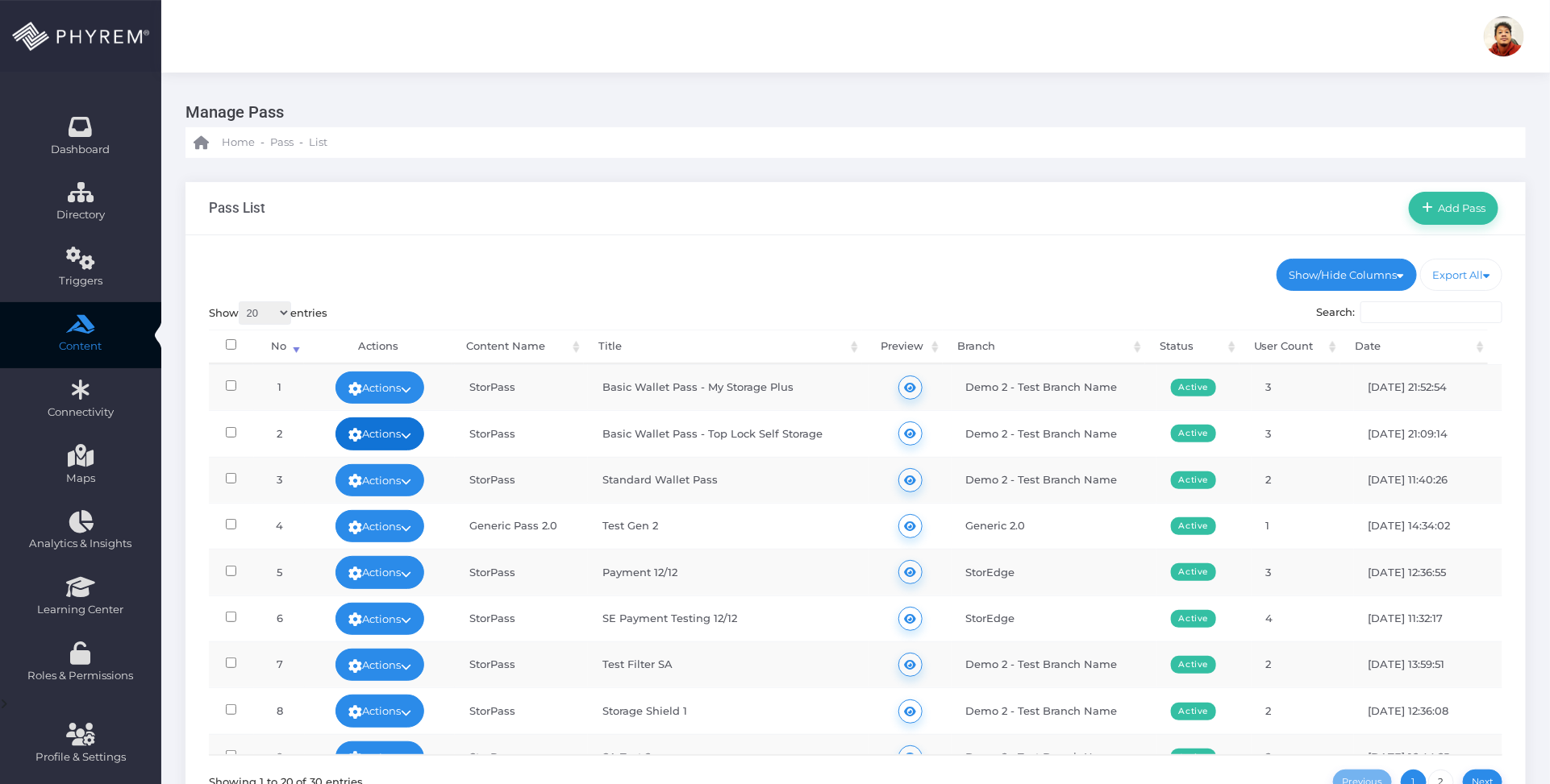
click at [408, 441] on link "Actions" at bounding box center [380, 433] width 88 height 32
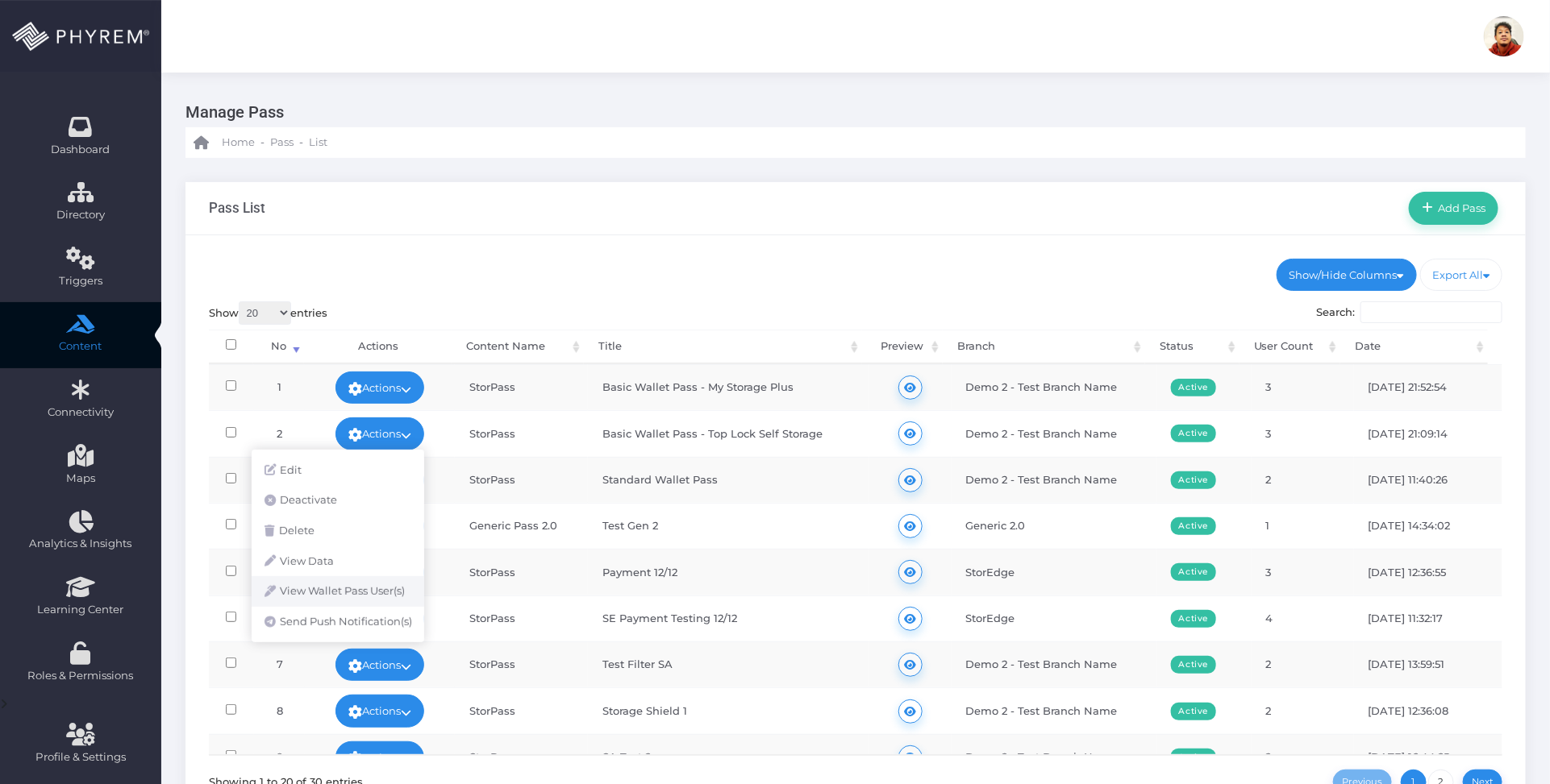
click at [381, 584] on link "View Wallet Pass User(s)" at bounding box center [337, 591] width 172 height 31
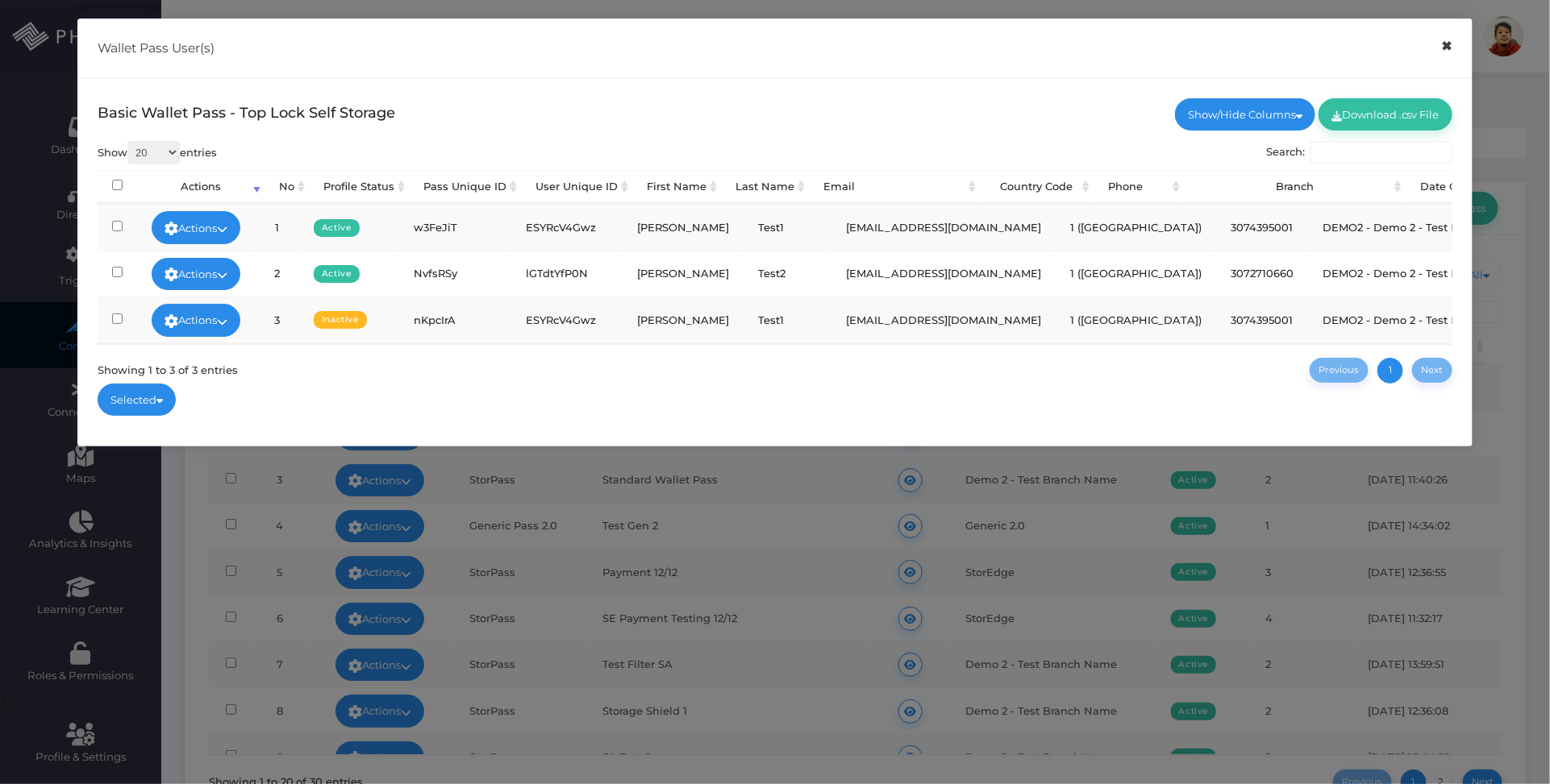
drag, startPoint x: 1449, startPoint y: 46, endPoint x: 806, endPoint y: 262, distance: 678.3
click at [1445, 49] on button "×" at bounding box center [1446, 46] width 32 height 36
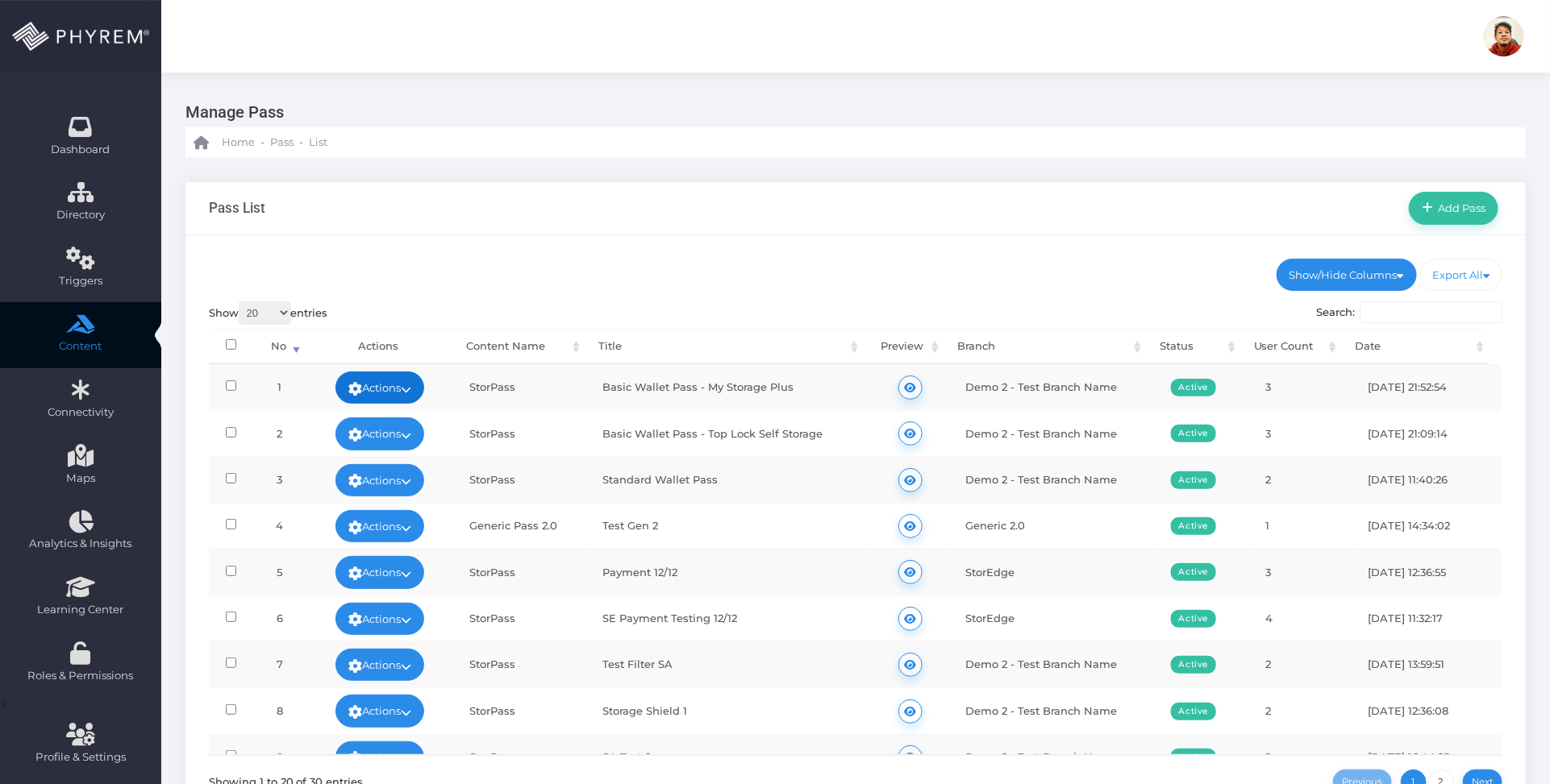
click at [409, 389] on icon at bounding box center [406, 389] width 11 height 0
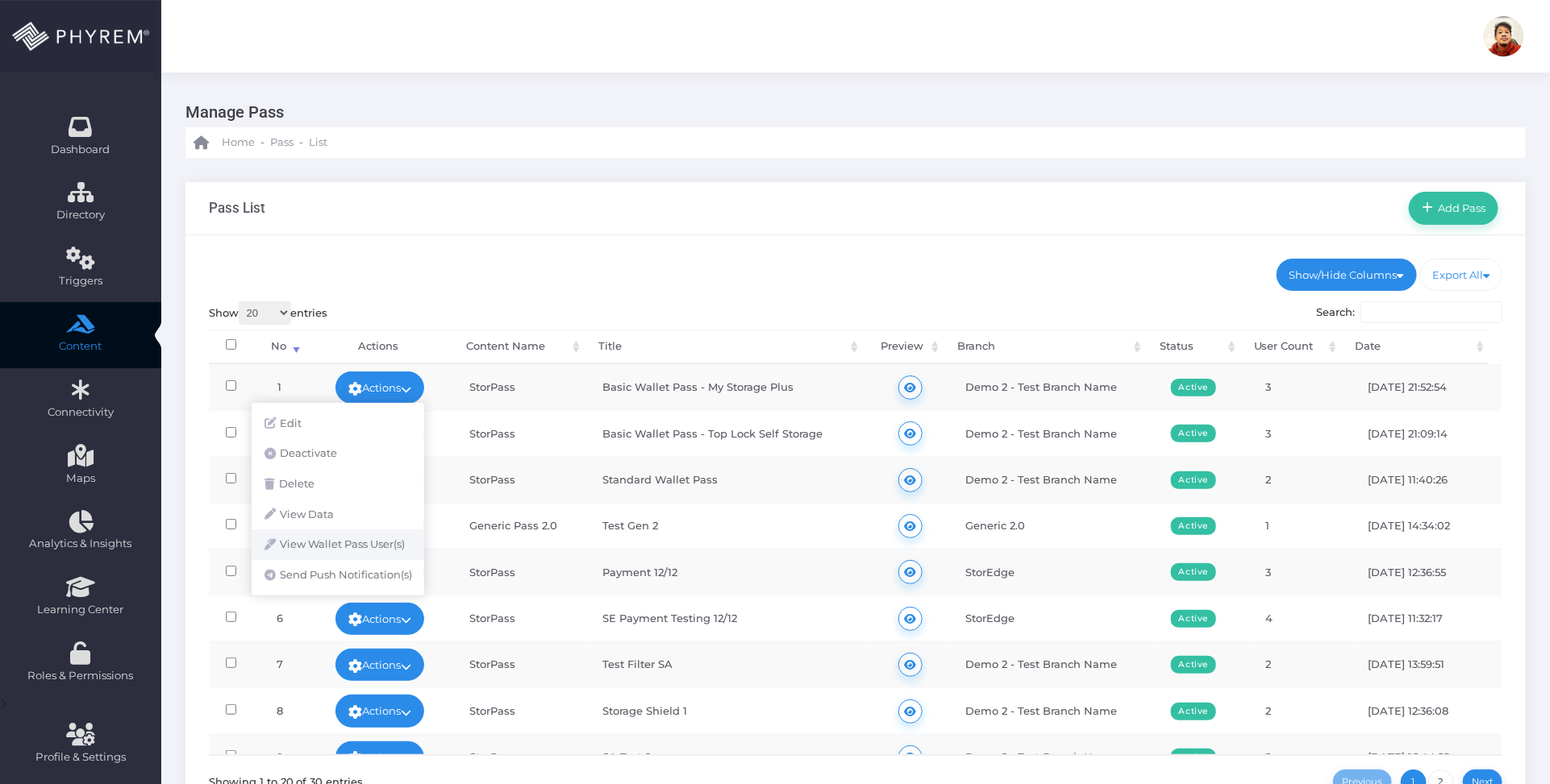
click at [388, 542] on link "View Wallet Pass User(s)" at bounding box center [337, 545] width 172 height 31
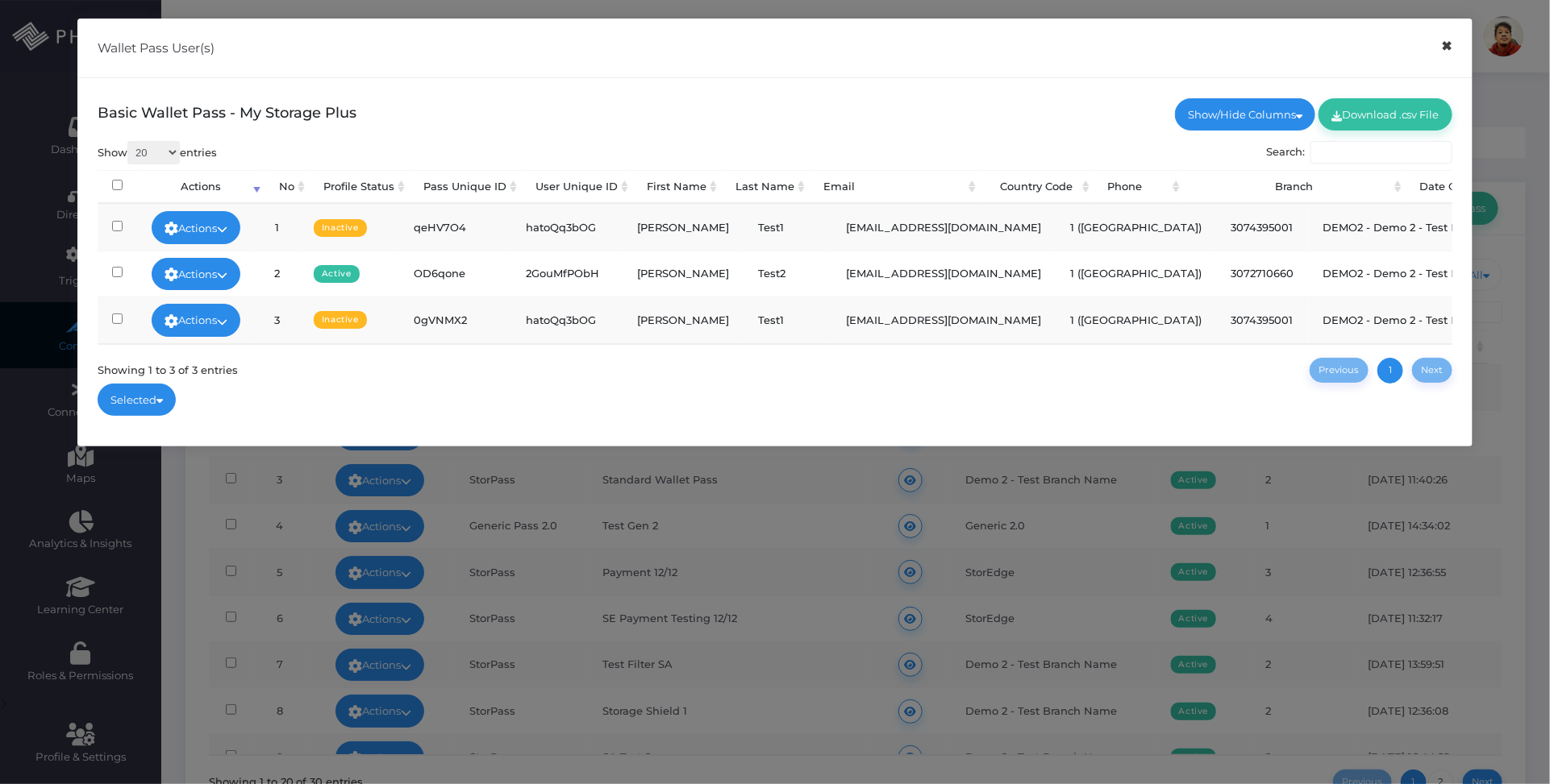
click at [1441, 46] on button "×" at bounding box center [1446, 46] width 32 height 36
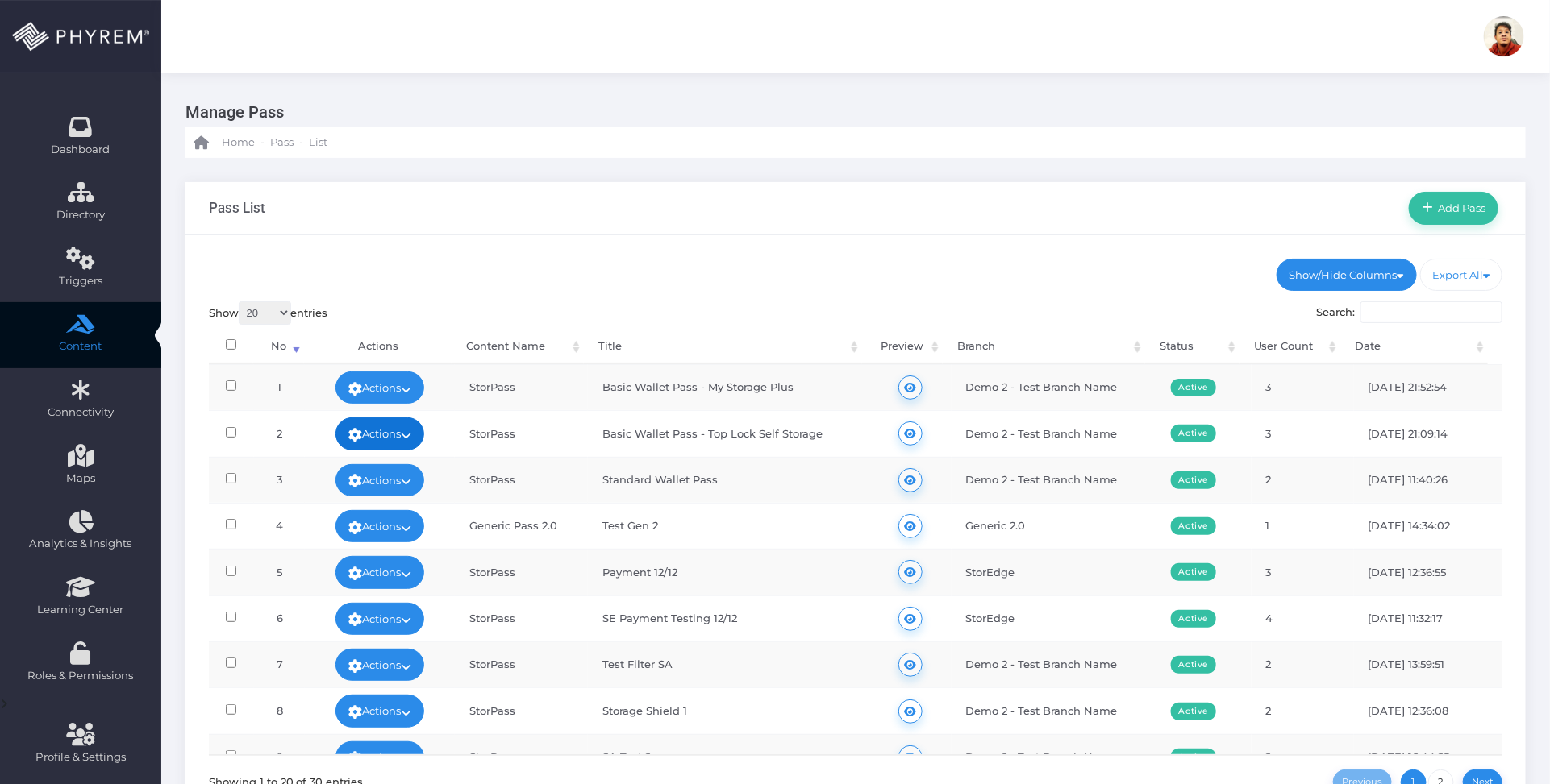
click at [421, 433] on link "Actions" at bounding box center [380, 433] width 88 height 32
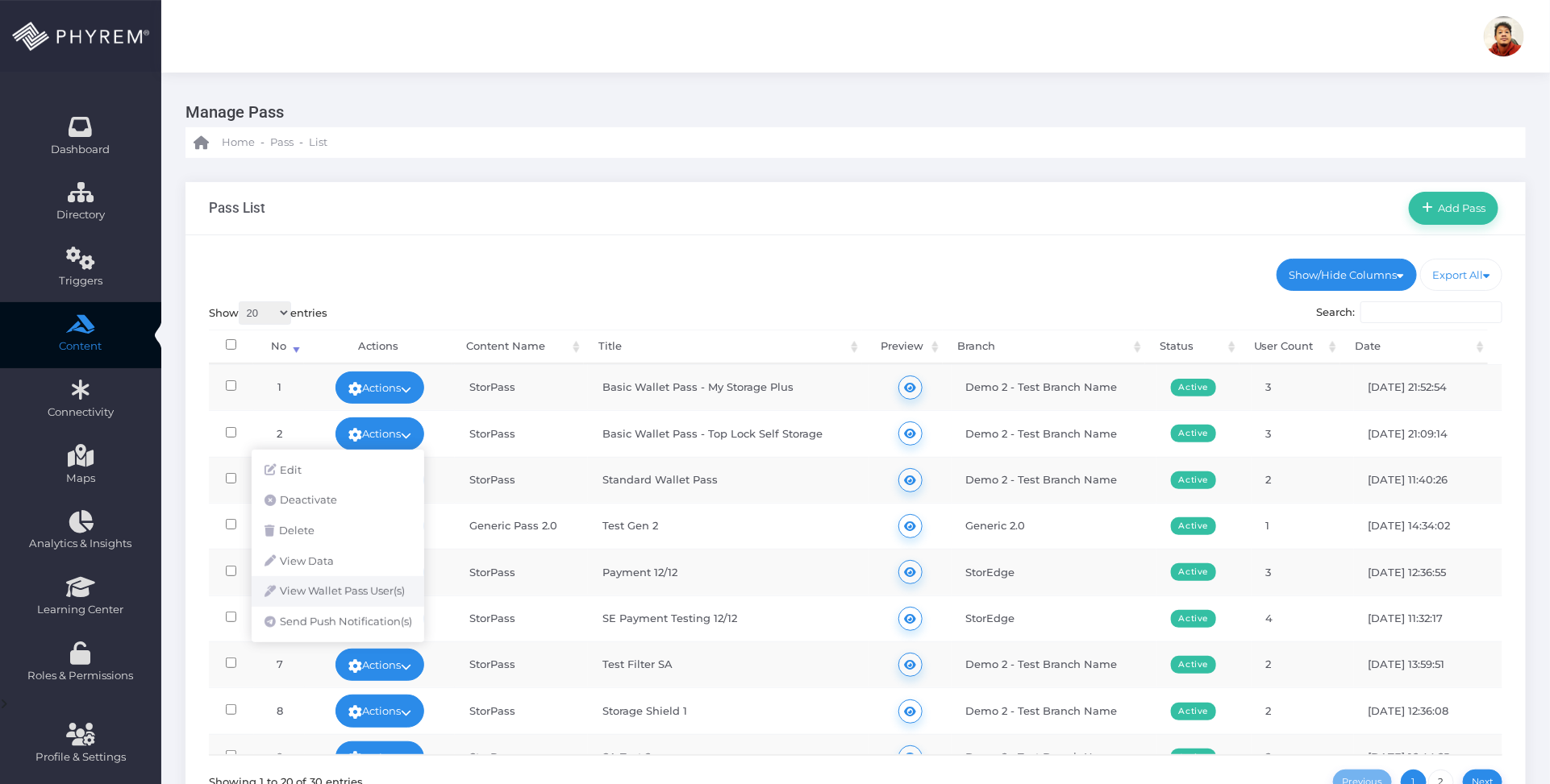
click at [387, 588] on link "View Wallet Pass User(s)" at bounding box center [337, 591] width 172 height 31
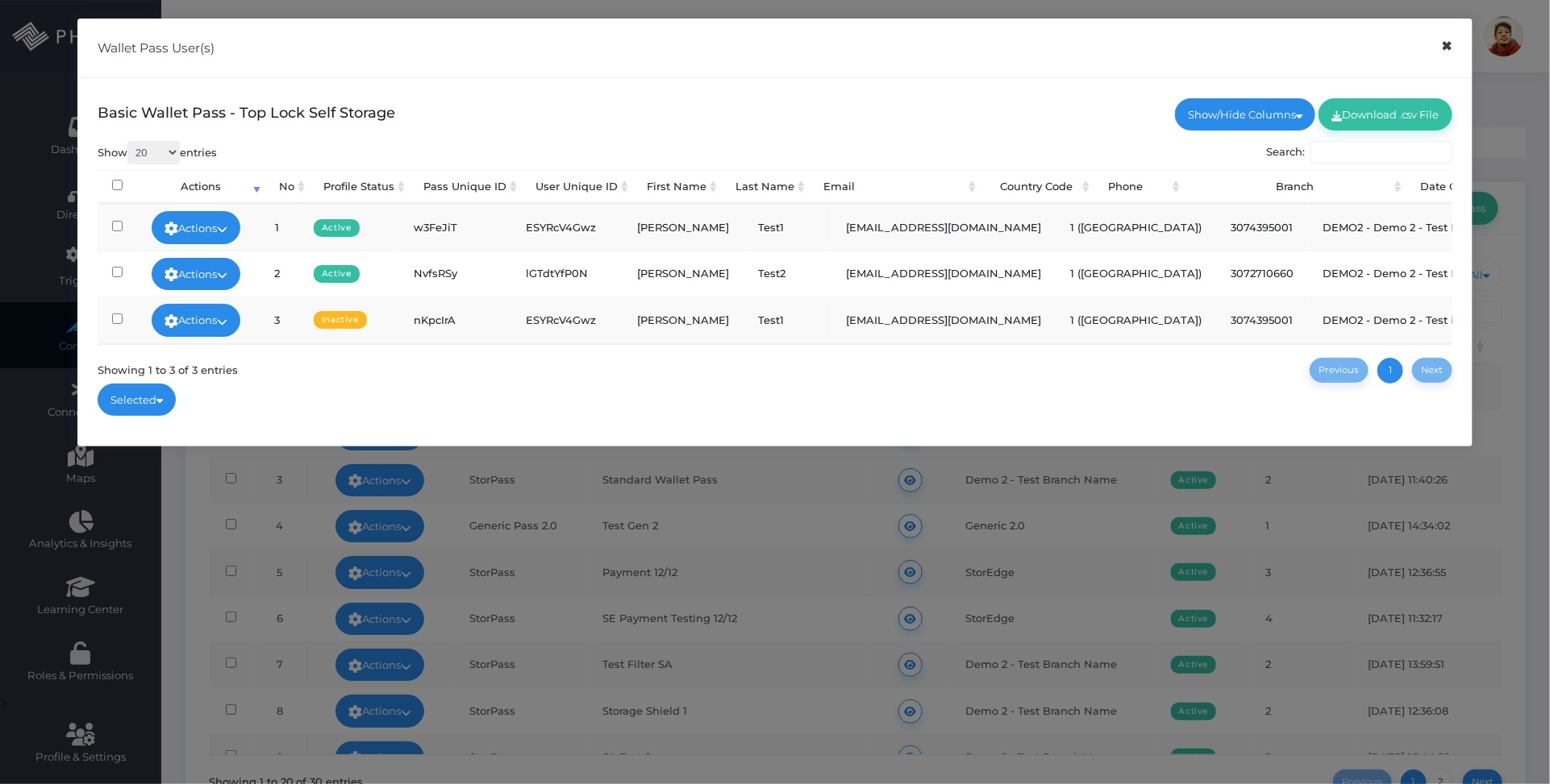
click at [1449, 50] on button "×" at bounding box center [1446, 46] width 32 height 36
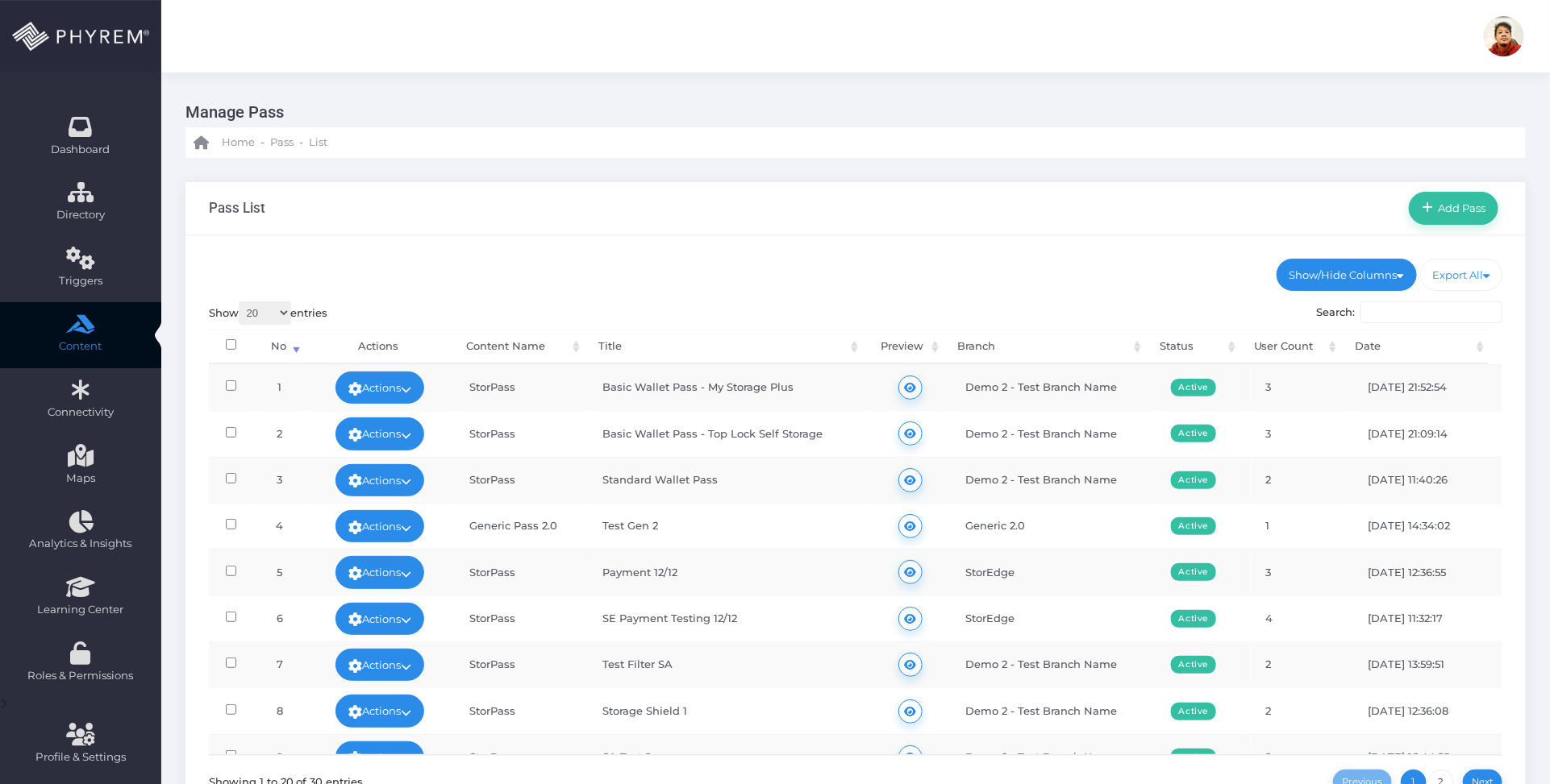
click at [853, 259] on ul "Show/Hide Columns No Content Name Title Branch Status Date" at bounding box center [856, 275] width 1294 height 32
click at [601, 259] on ul "Show/Hide Columns No Content Name Title Branch Status Date" at bounding box center [856, 275] width 1294 height 32
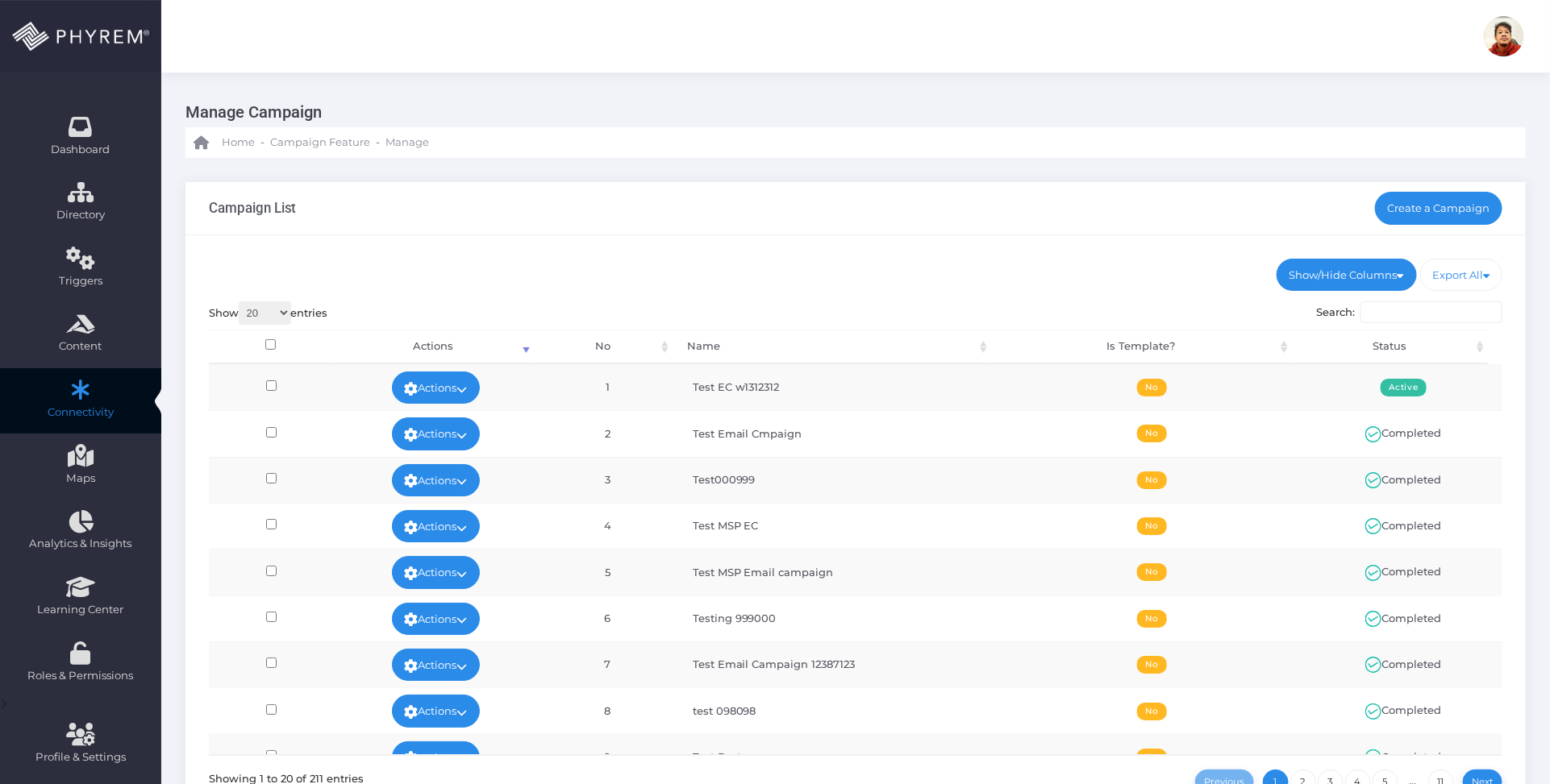
drag, startPoint x: 860, startPoint y: 255, endPoint x: 867, endPoint y: 270, distance: 16.6
click at [861, 255] on div "Show/Hide Columns No Name Is Template? Status DONE" at bounding box center [856, 546] width 1340 height 623
click at [1026, 199] on div "Campaign List Create a Campaign" at bounding box center [856, 208] width 1340 height 53
